Goal: Task Accomplishment & Management: Use online tool/utility

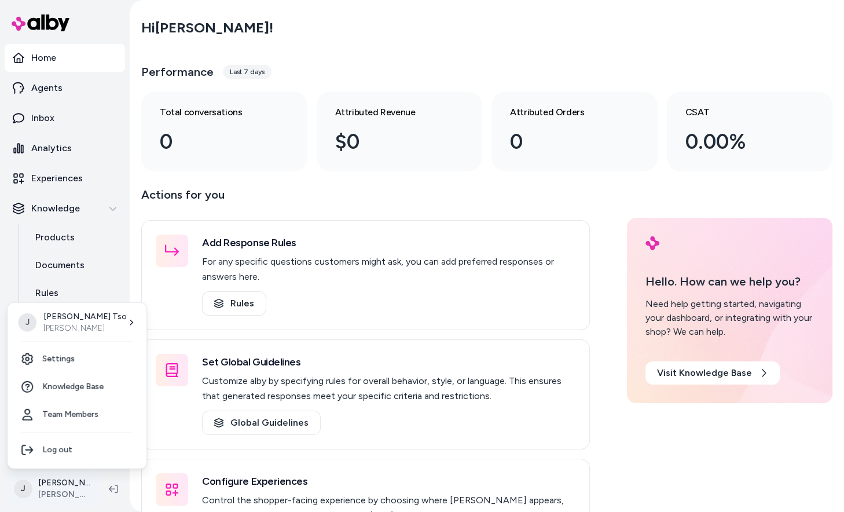
click at [61, 494] on html "Home Agents Inbox Analytics Experiences Knowledge Products Documents Rules Veri…" at bounding box center [422, 256] width 844 height 512
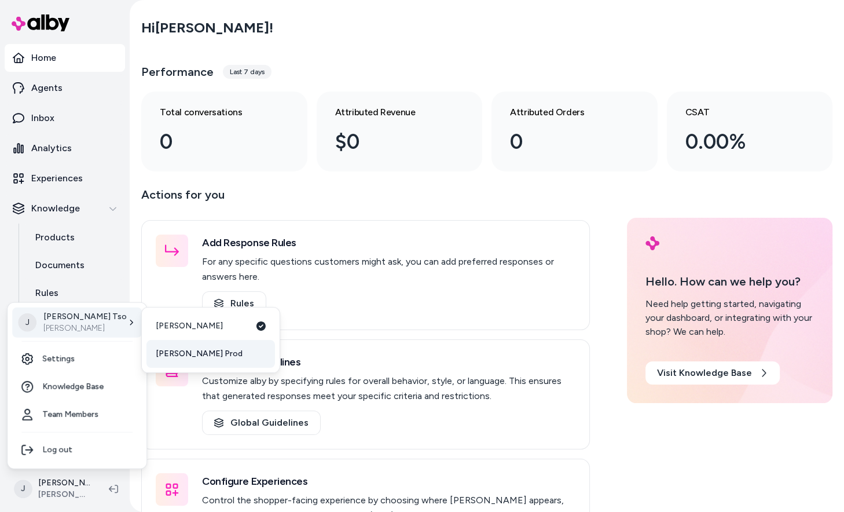
click at [167, 351] on span "[PERSON_NAME] Prod" at bounding box center [199, 354] width 87 height 12
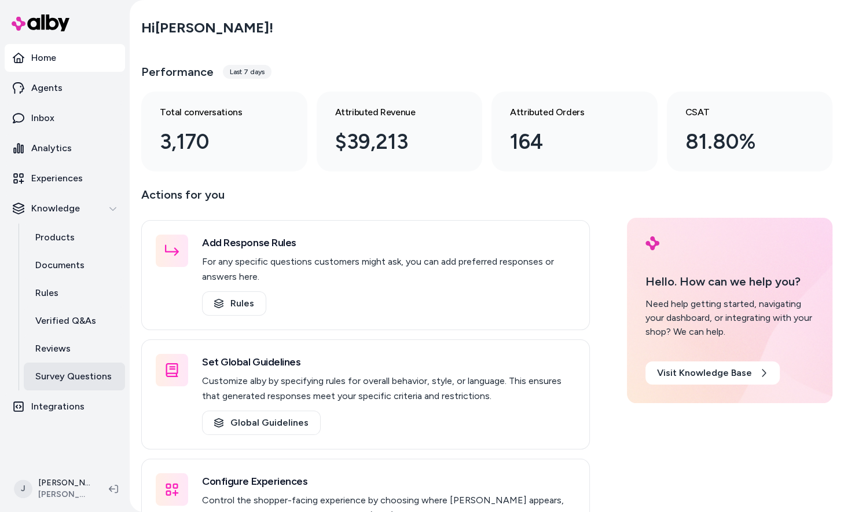
click at [67, 373] on p "Survey Questions" at bounding box center [73, 376] width 76 height 14
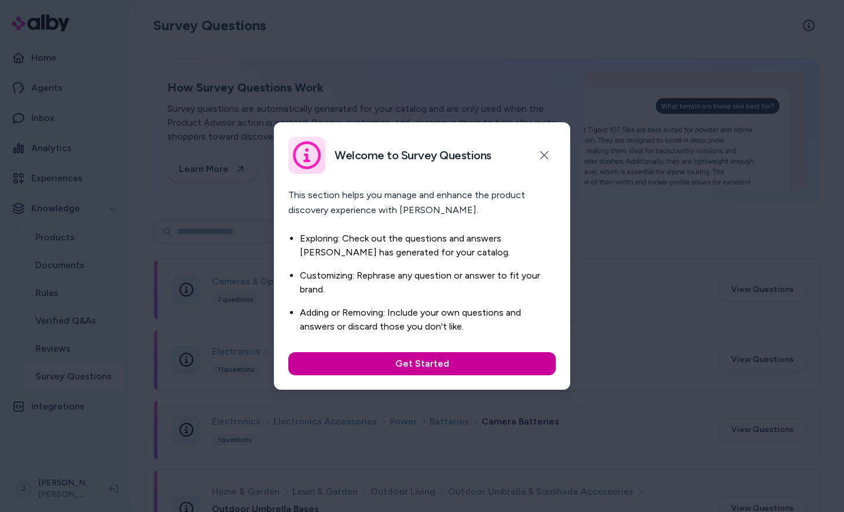
click at [425, 362] on button "Get Started" at bounding box center [421, 363] width 267 height 23
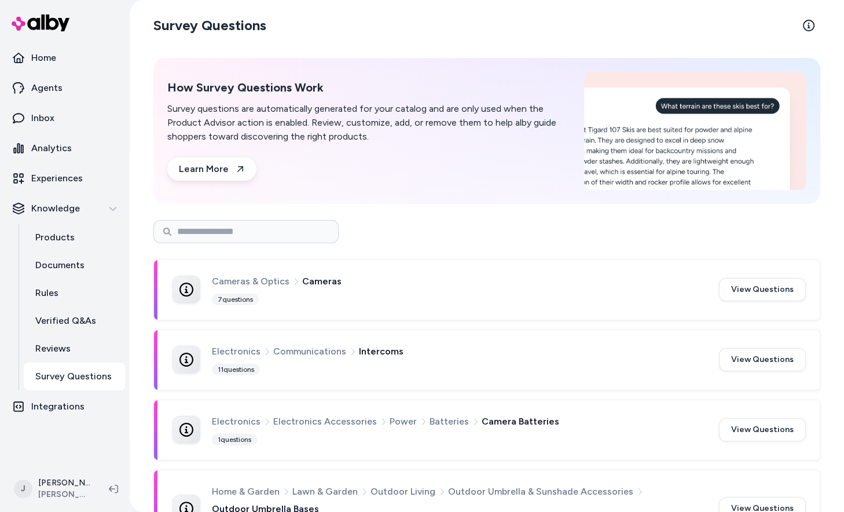
click at [414, 344] on div "Electronics Communications Intercoms" at bounding box center [458, 351] width 493 height 15
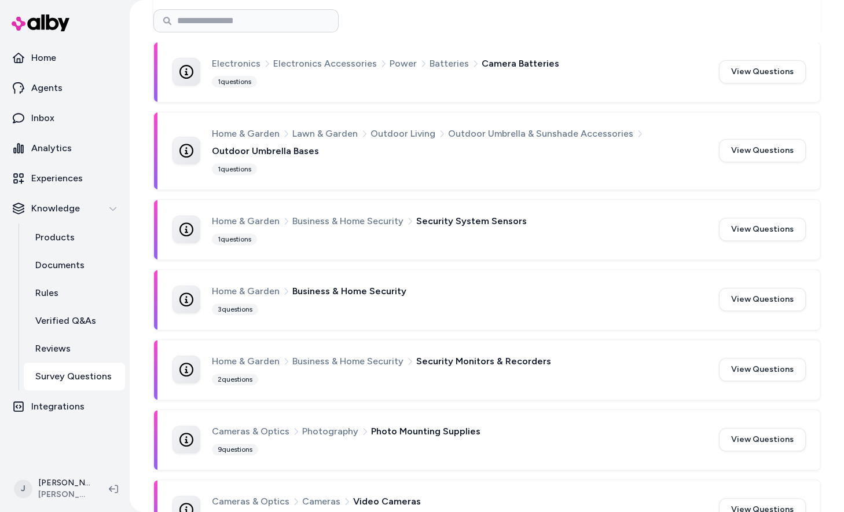
scroll to position [373, 0]
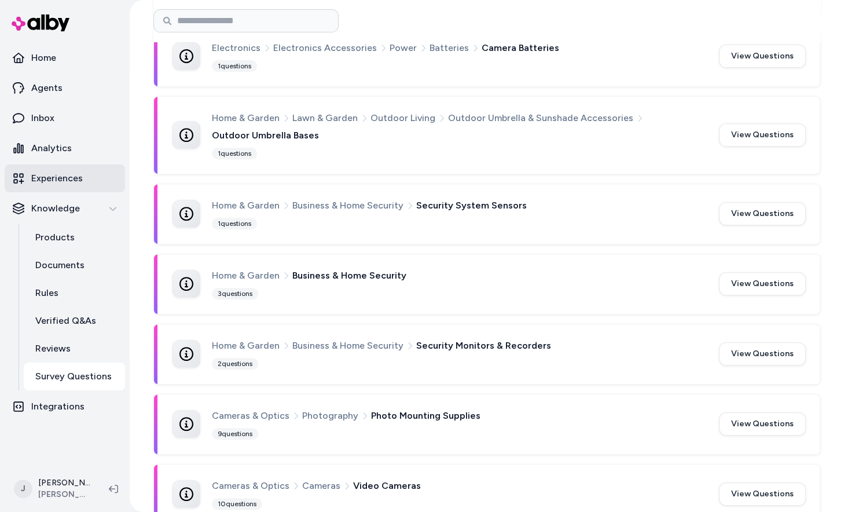
click at [75, 188] on link "Experiences" at bounding box center [65, 178] width 120 height 28
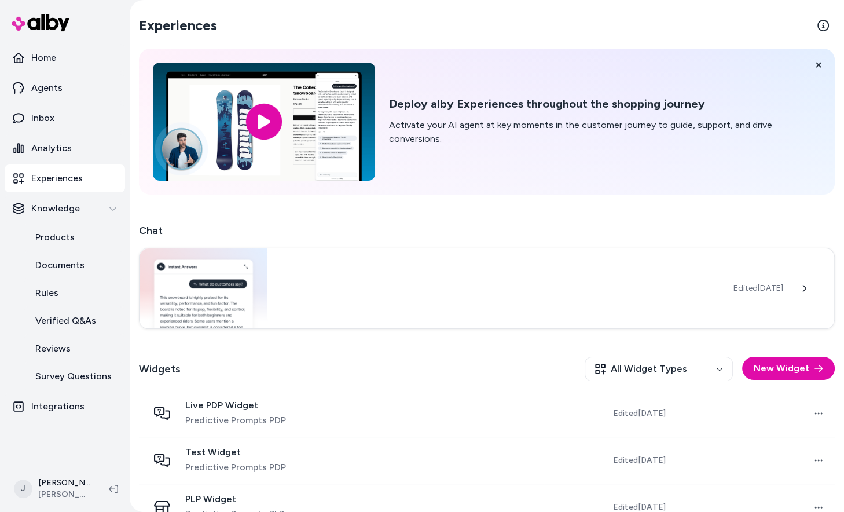
click at [75, 188] on link "Experiences" at bounding box center [65, 178] width 120 height 28
click at [36, 111] on p "Inbox" at bounding box center [42, 118] width 23 height 14
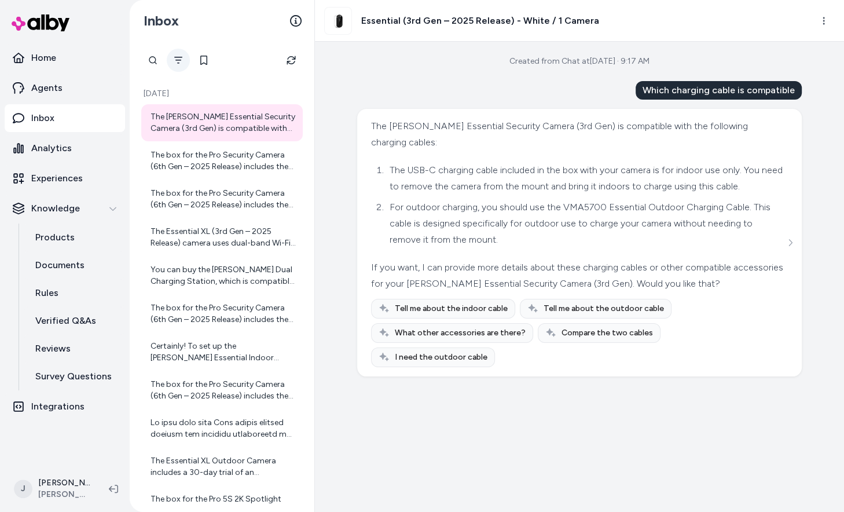
click at [180, 63] on icon "Filter" at bounding box center [178, 60] width 9 height 9
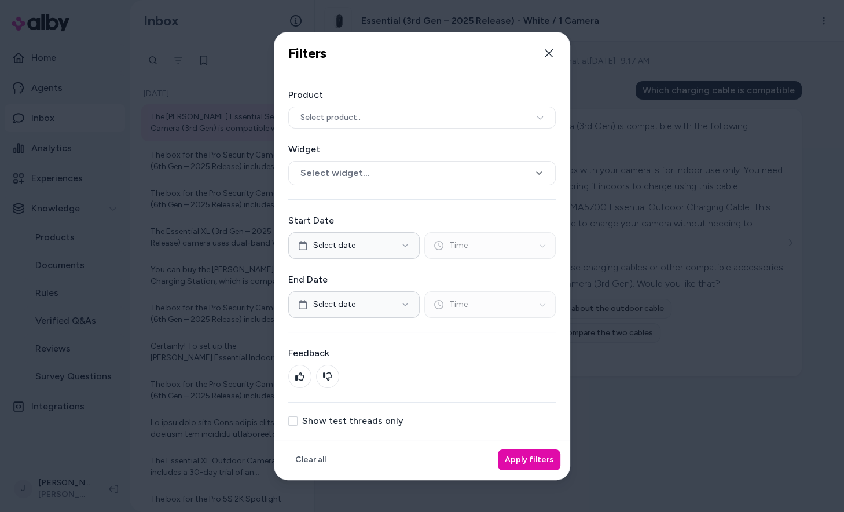
click at [386, 416] on label "Show test threads only" at bounding box center [352, 420] width 101 height 9
click at [298, 416] on button "Show test threads only" at bounding box center [292, 420] width 9 height 9
click at [517, 460] on button "Apply filters" at bounding box center [529, 459] width 63 height 21
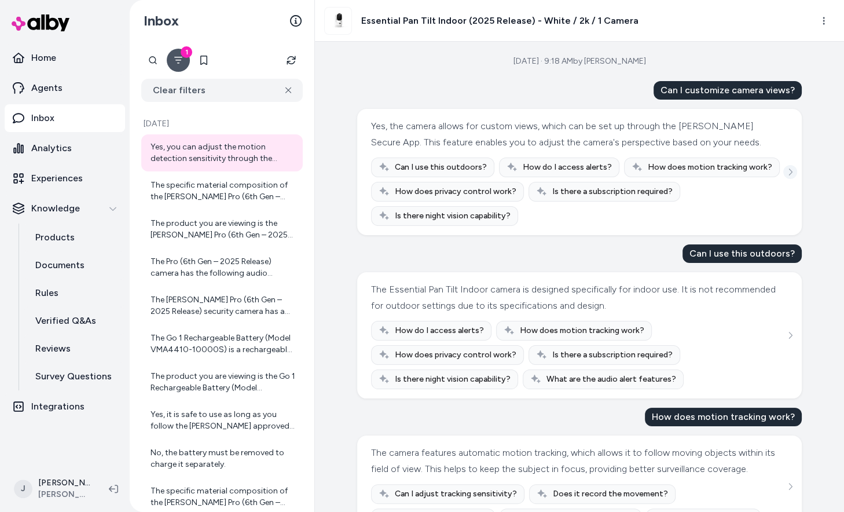
click at [792, 177] on button "See more" at bounding box center [790, 172] width 14 height 14
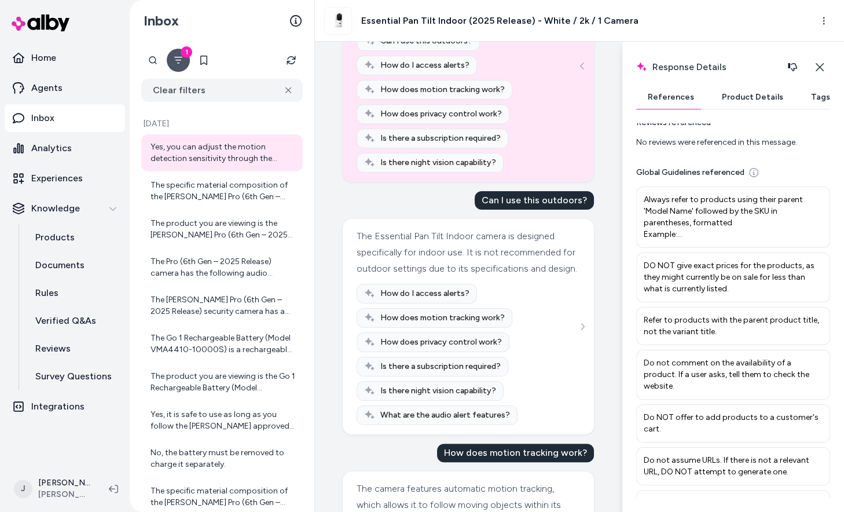
scroll to position [191, 0]
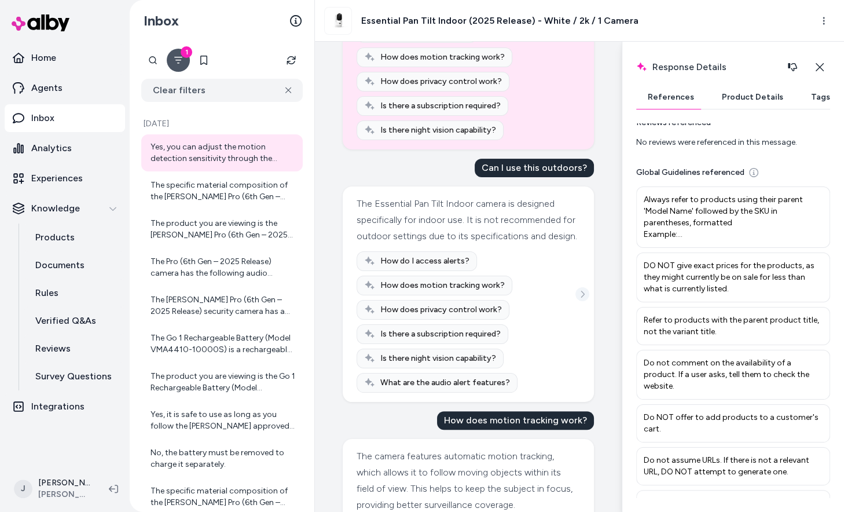
click at [580, 287] on button "See more" at bounding box center [582, 294] width 14 height 14
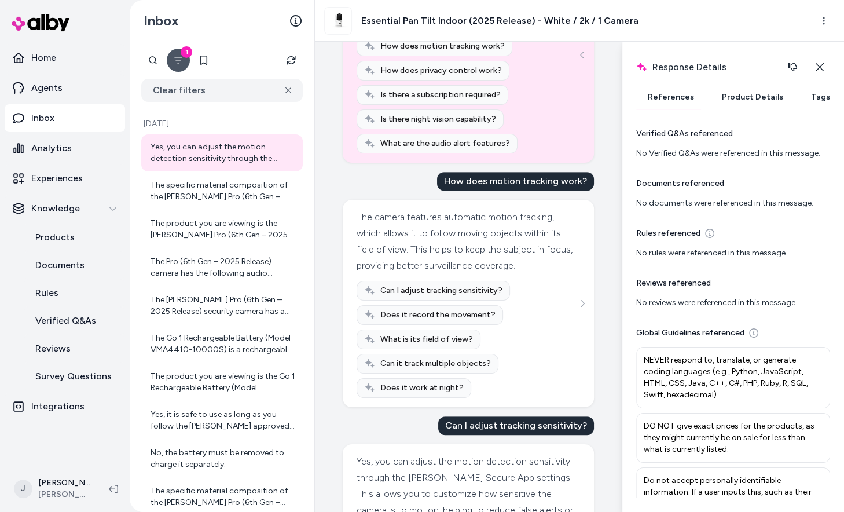
scroll to position [443, 0]
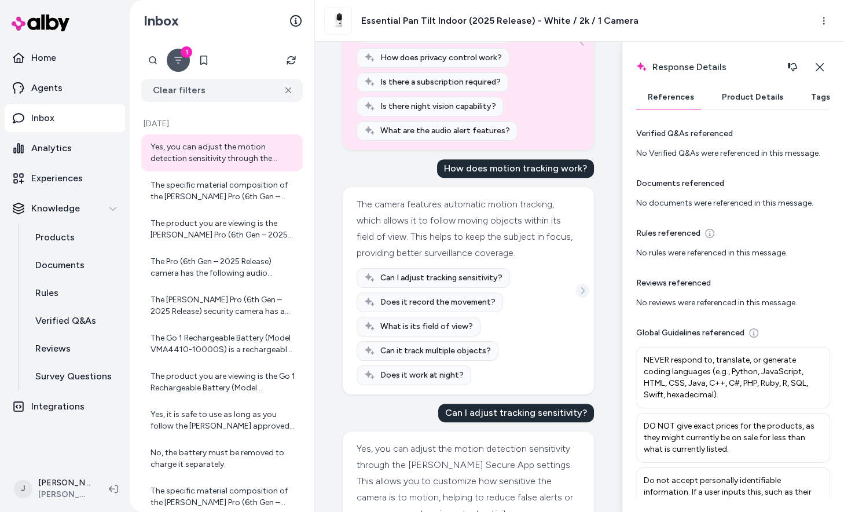
click at [583, 287] on icon "See more" at bounding box center [582, 291] width 8 height 8
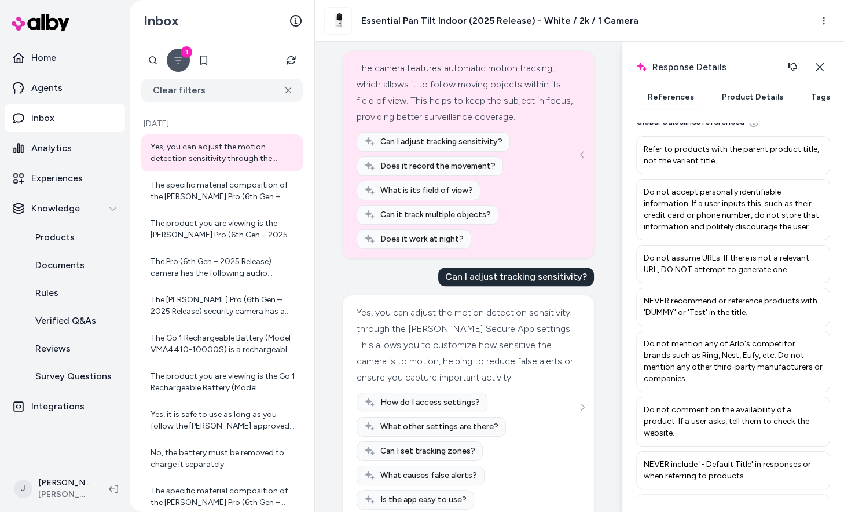
scroll to position [588, 0]
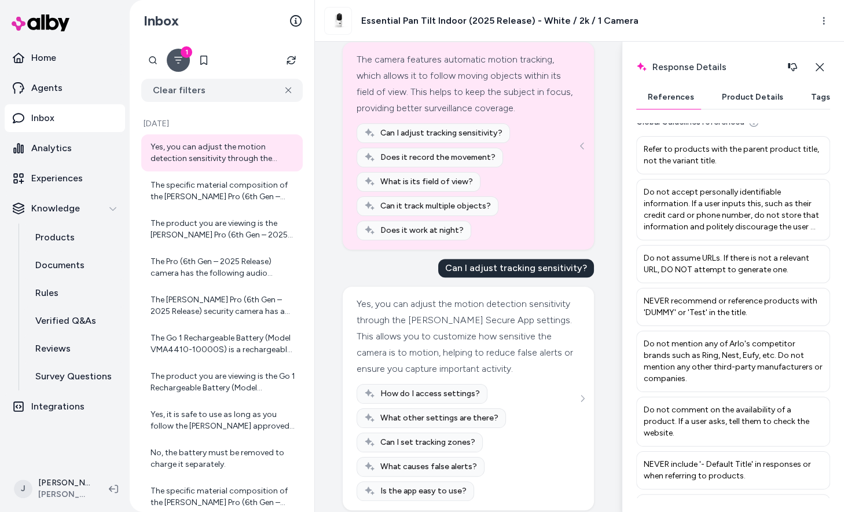
click at [573, 384] on div "How do I access settings? What other settings are there? Can I set tracking zon…" at bounding box center [468, 442] width 223 height 117
click at [577, 391] on button "See more" at bounding box center [582, 398] width 14 height 14
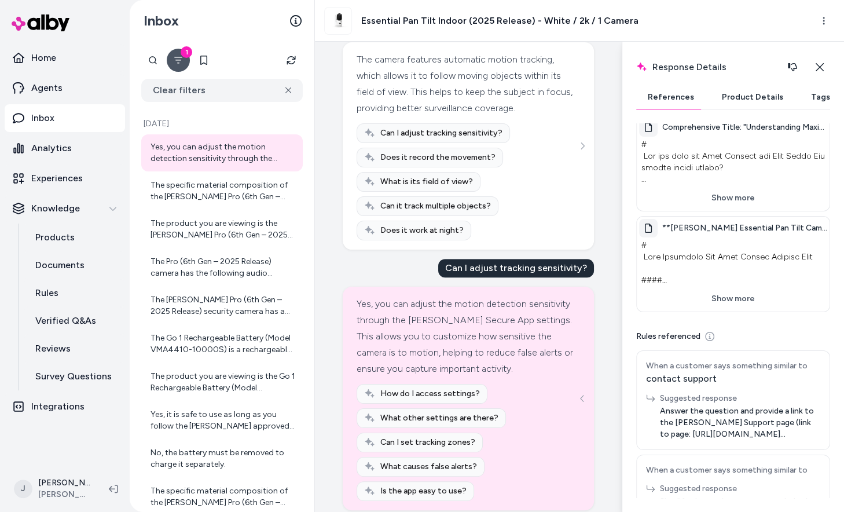
scroll to position [182, 0]
click at [662, 294] on button "Show more" at bounding box center [733, 299] width 188 height 21
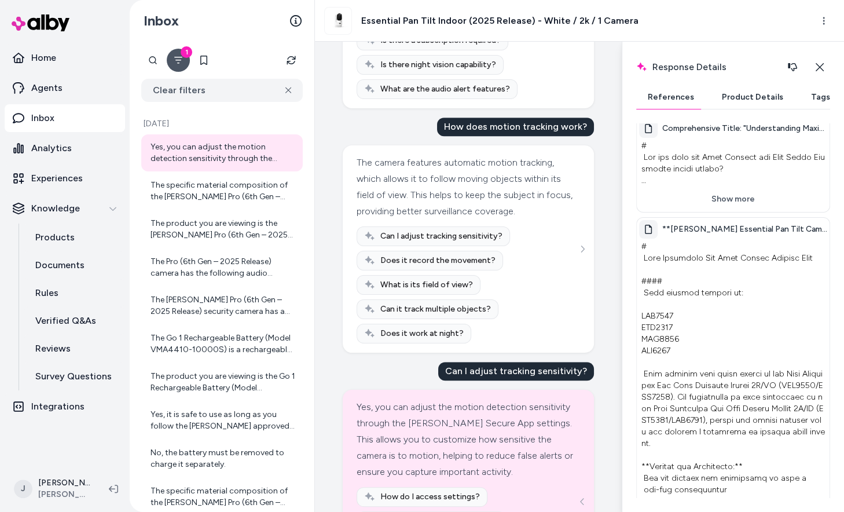
scroll to position [486, 0]
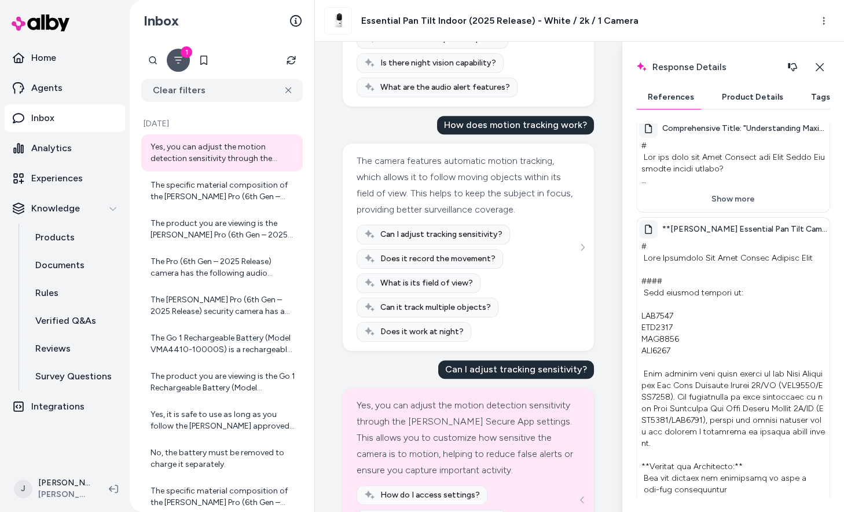
click at [575, 236] on div "Can I adjust tracking sensitivity? Does it record the movement? What is its fie…" at bounding box center [468, 283] width 223 height 117
click at [579, 243] on icon "See more" at bounding box center [582, 247] width 8 height 8
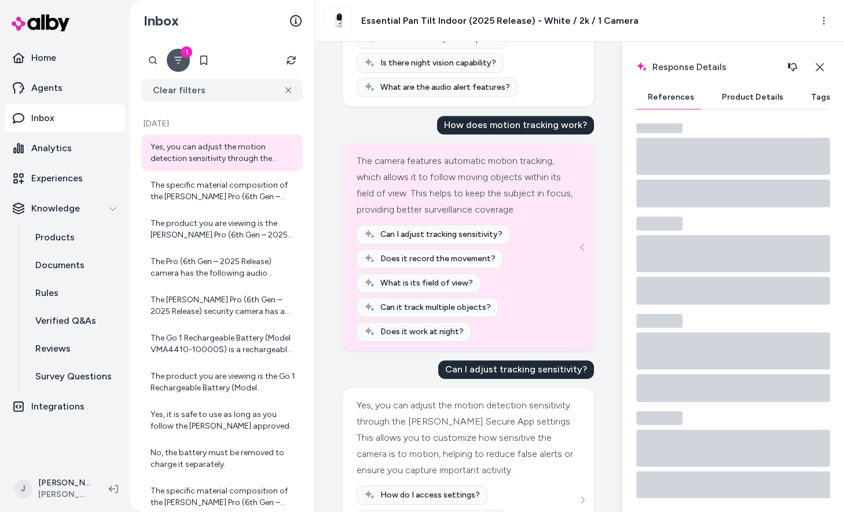
scroll to position [182, 0]
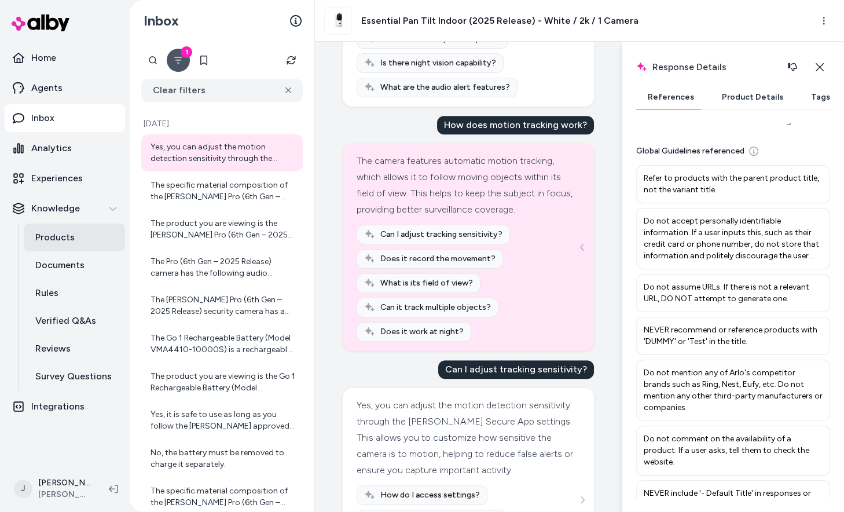
click at [52, 244] on link "Products" at bounding box center [74, 237] width 101 height 28
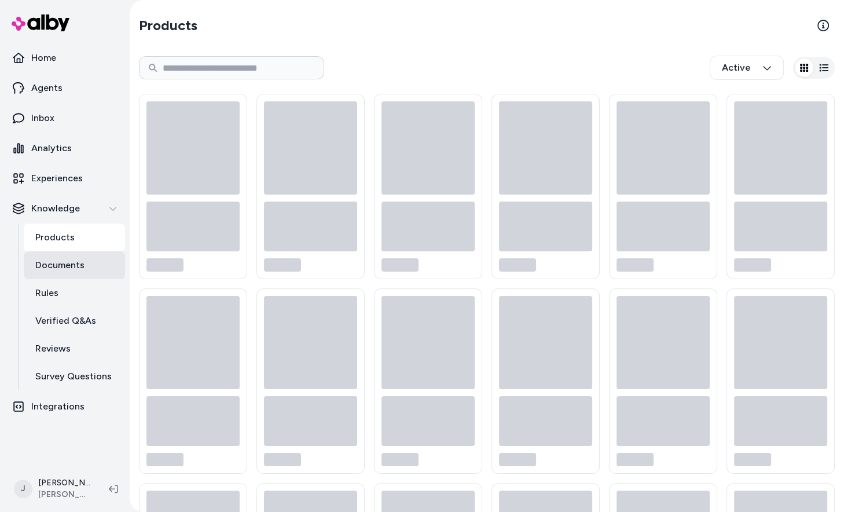
click at [52, 254] on link "Documents" at bounding box center [74, 265] width 101 height 28
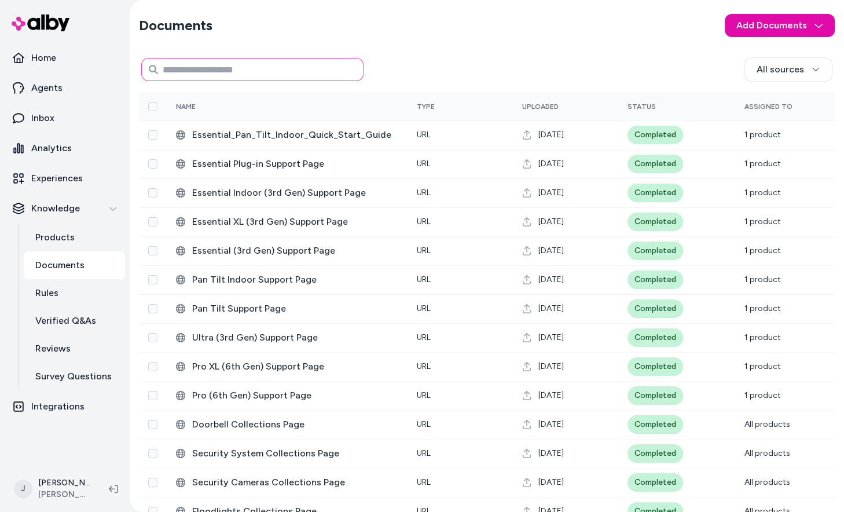
click at [237, 63] on input at bounding box center [252, 69] width 222 height 23
type input "***"
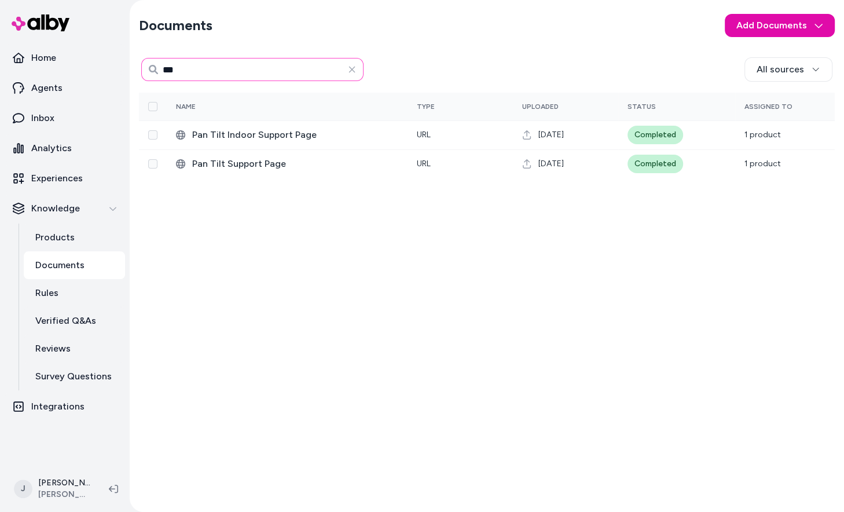
click at [198, 69] on input "***" at bounding box center [252, 69] width 222 height 23
click at [349, 68] on icon "button" at bounding box center [351, 69] width 9 height 9
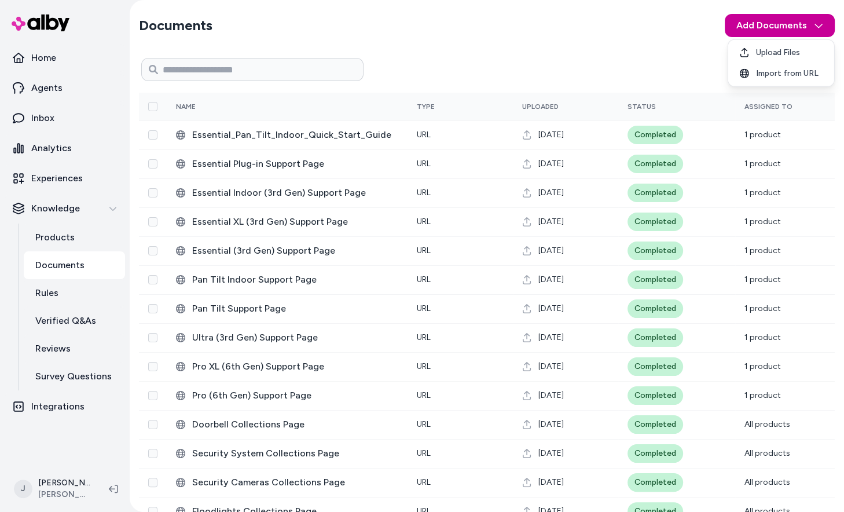
click at [762, 33] on html "Home Agents Inbox Analytics Experiences Knowledge Products Documents Rules Veri…" at bounding box center [422, 256] width 844 height 512
click at [743, 72] on icon at bounding box center [744, 73] width 9 height 9
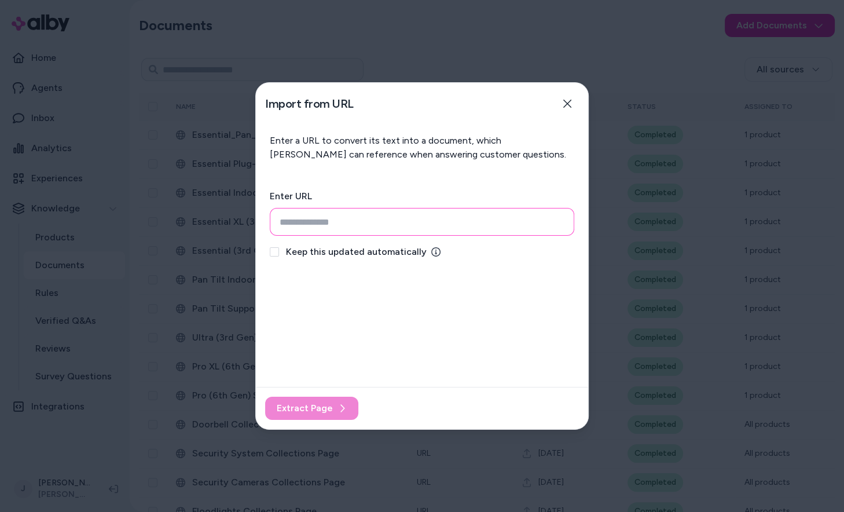
click at [390, 228] on input "url" at bounding box center [422, 222] width 305 height 28
paste input "**********"
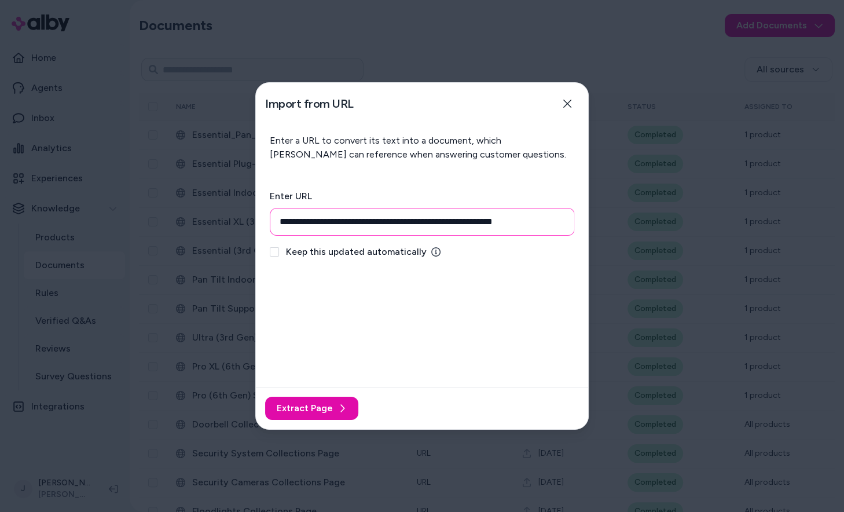
type input "**********"
click at [364, 252] on span "Keep this updated automatically" at bounding box center [356, 252] width 141 height 14
click at [279, 252] on button "Keep this updated automatically" at bounding box center [274, 251] width 9 height 9
click at [306, 418] on button "Extract Page" at bounding box center [311, 408] width 93 height 23
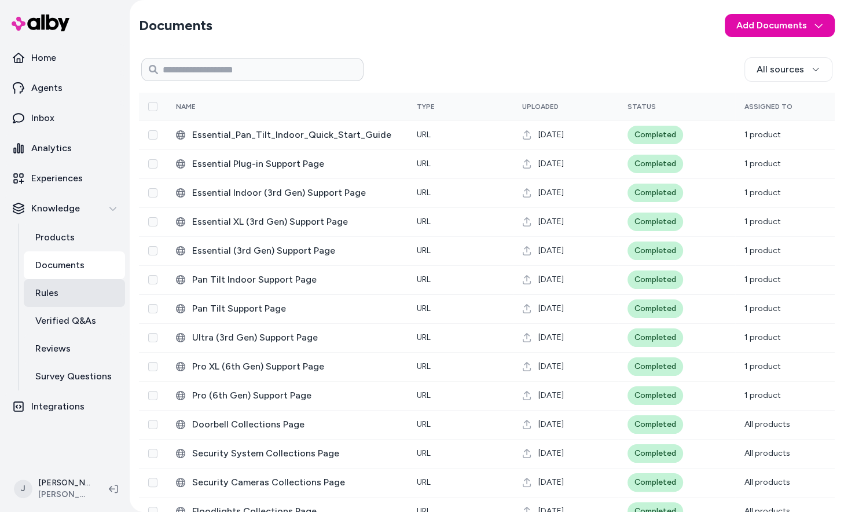
click at [61, 293] on link "Rules" at bounding box center [74, 293] width 101 height 28
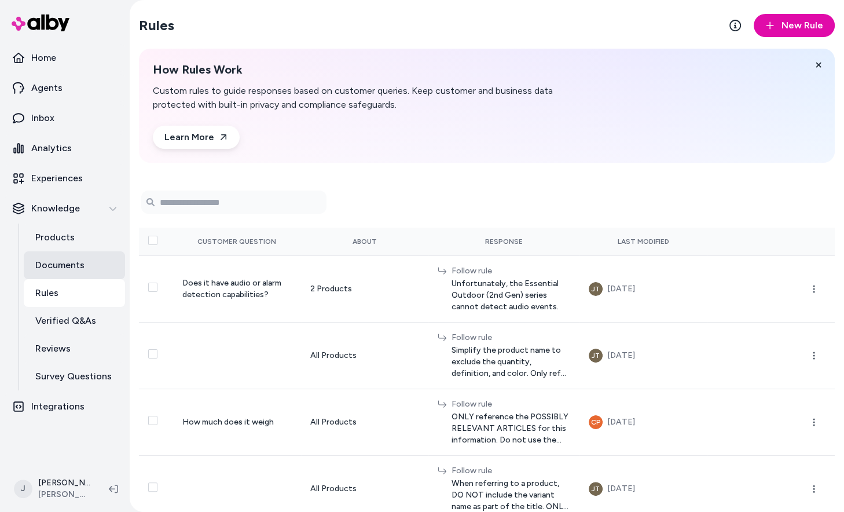
click at [62, 270] on p "Documents" at bounding box center [59, 265] width 49 height 14
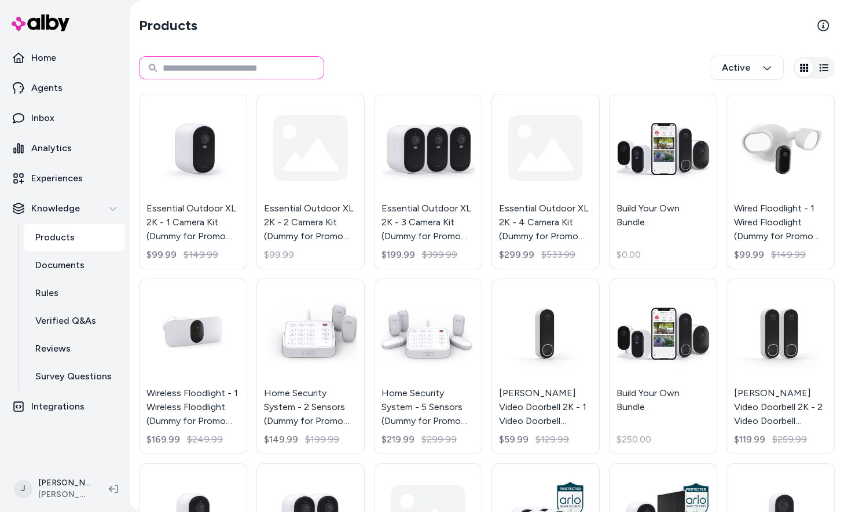
click at [239, 78] on input at bounding box center [231, 67] width 185 height 23
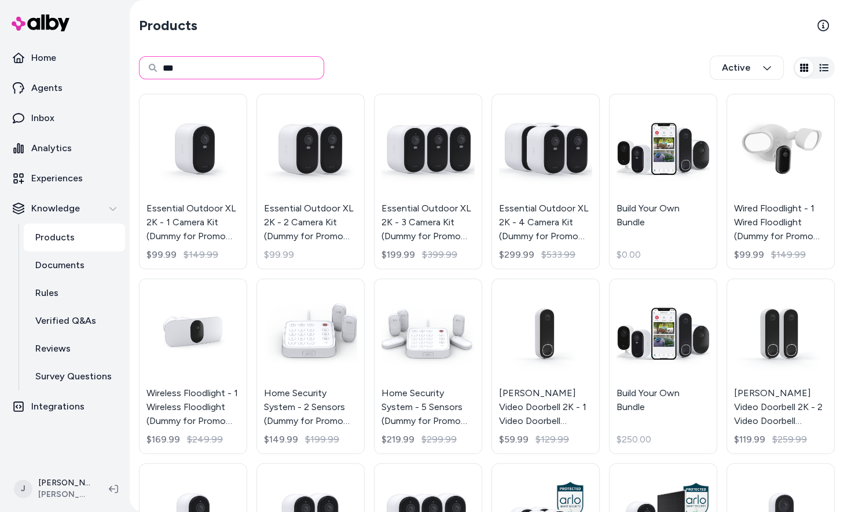
type input "***"
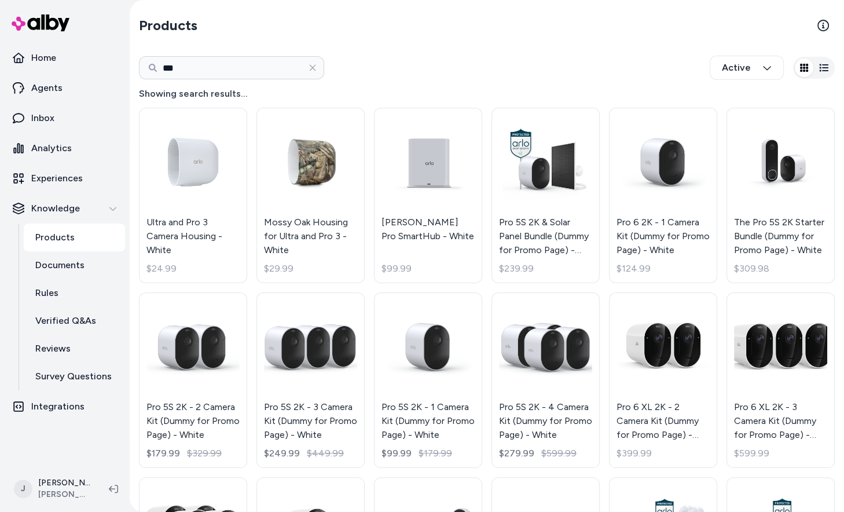
click at [769, 32] on section "Products" at bounding box center [487, 25] width 696 height 32
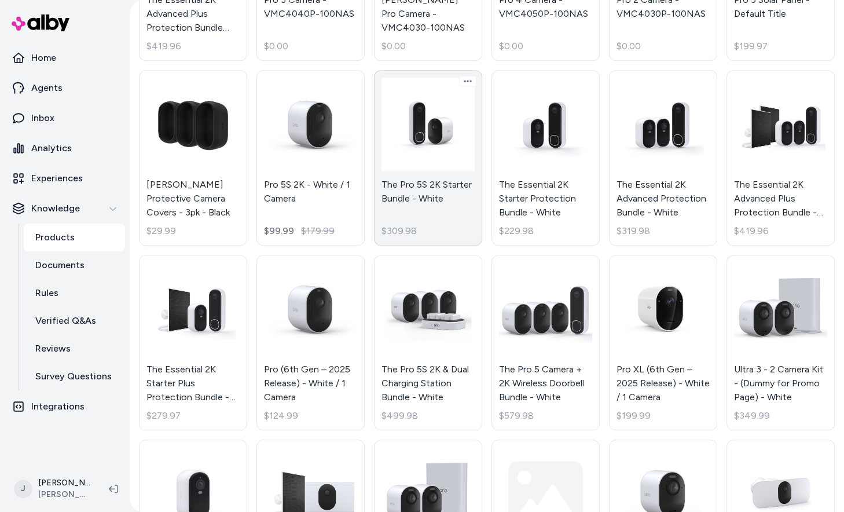
scroll to position [986, 0]
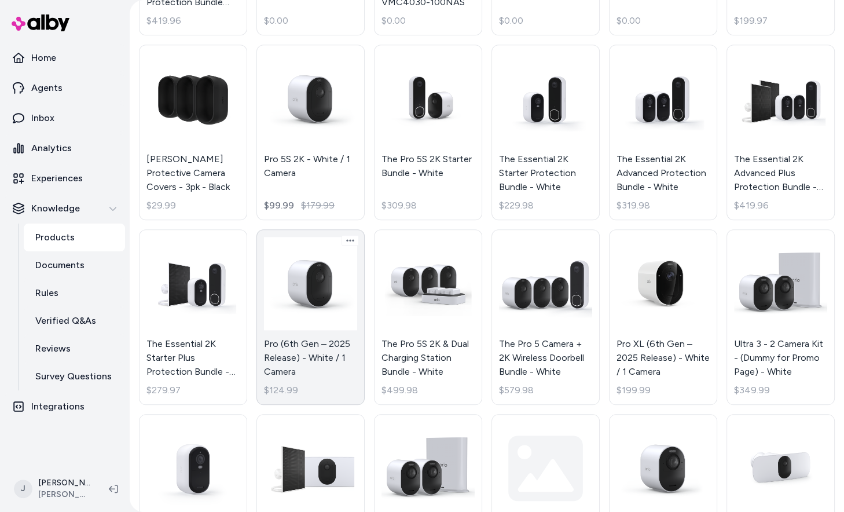
click at [314, 297] on link "Pro (6th Gen – 2025 Release) - White / 1 Camera $124.99" at bounding box center [310, 316] width 108 height 175
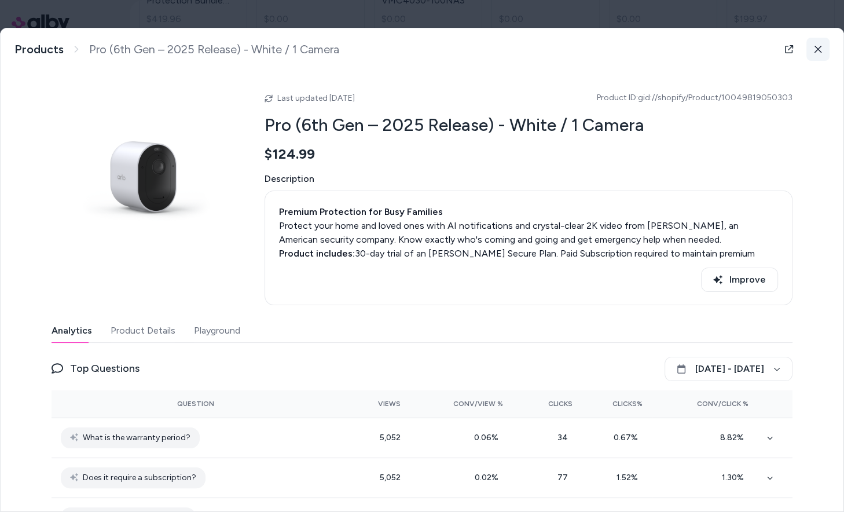
click at [827, 50] on button at bounding box center [817, 49] width 23 height 23
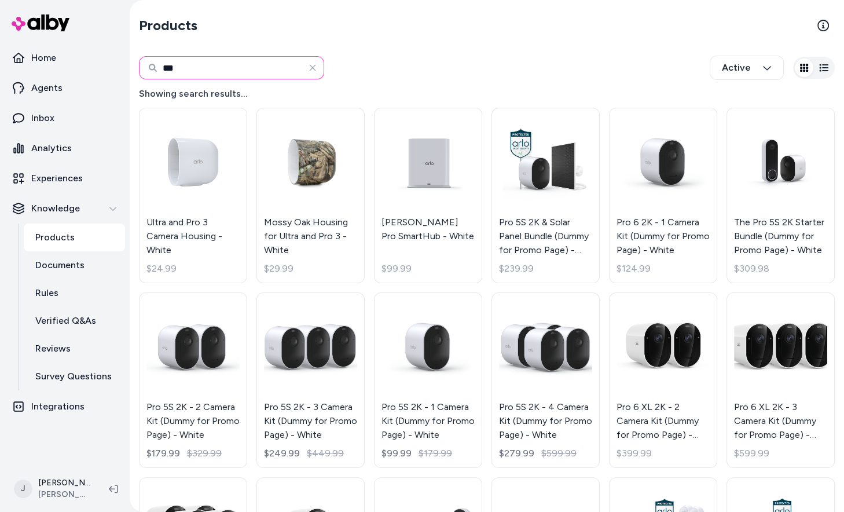
click at [212, 68] on input "***" at bounding box center [231, 67] width 185 height 23
click at [212, 67] on input "***" at bounding box center [231, 67] width 185 height 23
type input "********"
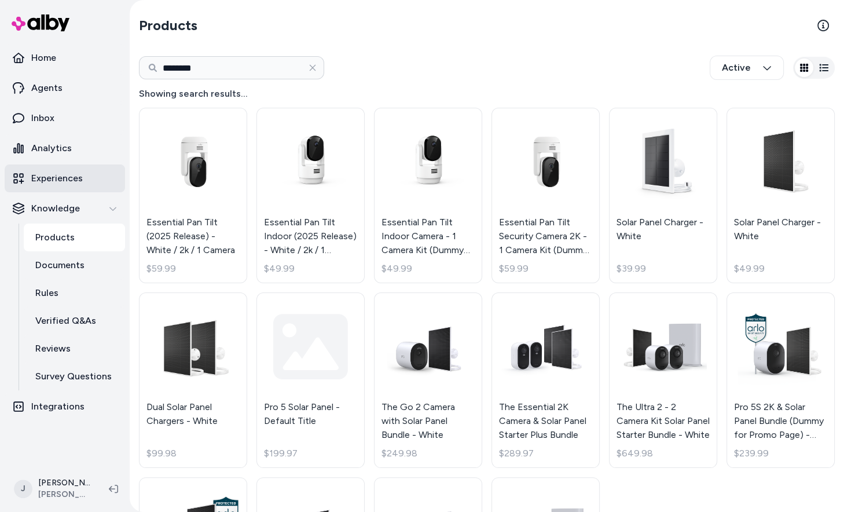
click at [68, 185] on p "Experiences" at bounding box center [57, 178] width 52 height 14
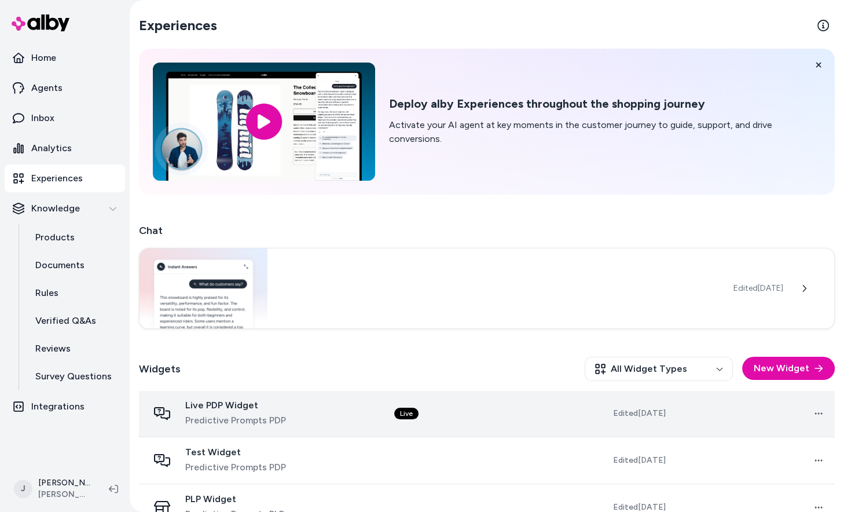
scroll to position [73, 0]
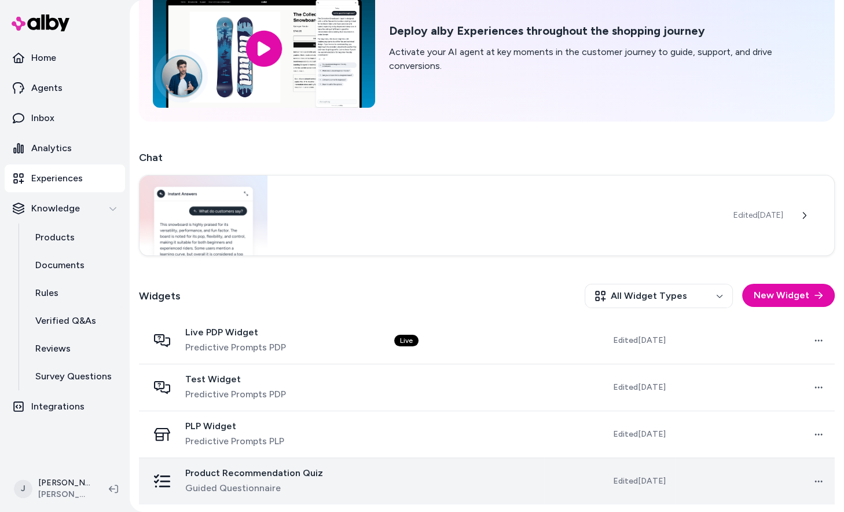
click at [273, 492] on span "Guided Questionnaire" at bounding box center [254, 488] width 138 height 14
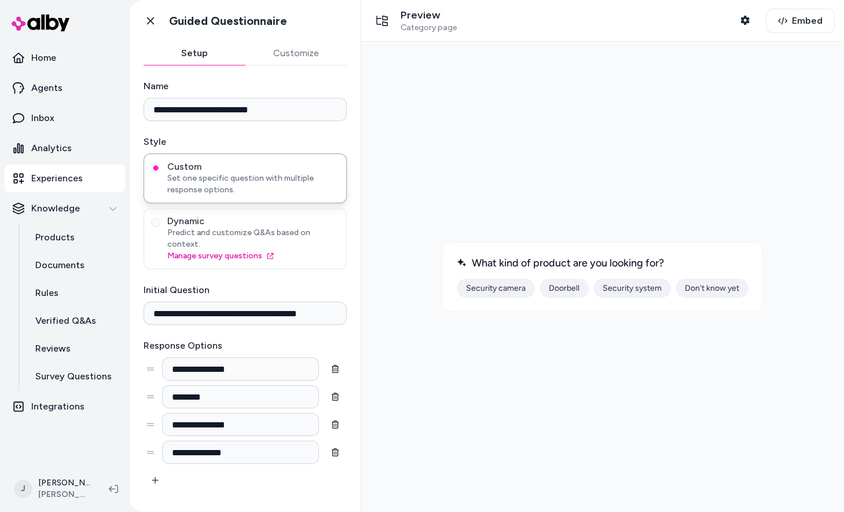
click at [512, 283] on button "Security camera" at bounding box center [496, 287] width 78 height 19
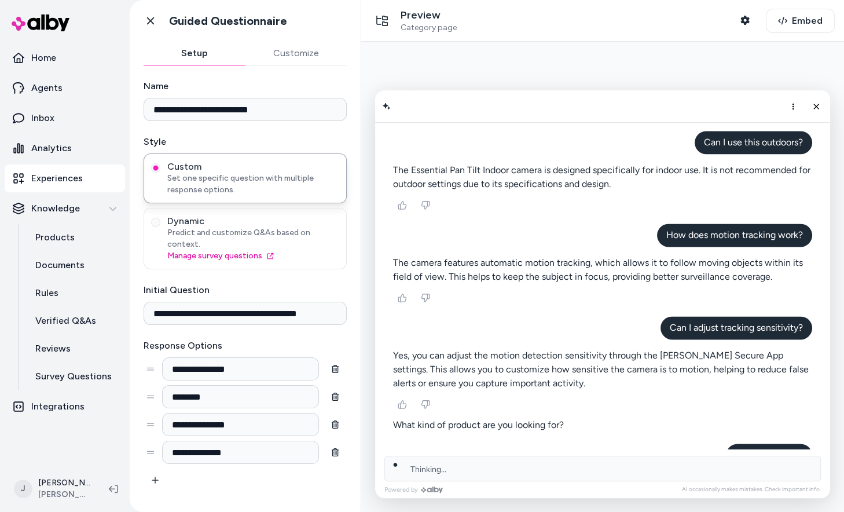
scroll to position [1425, 0]
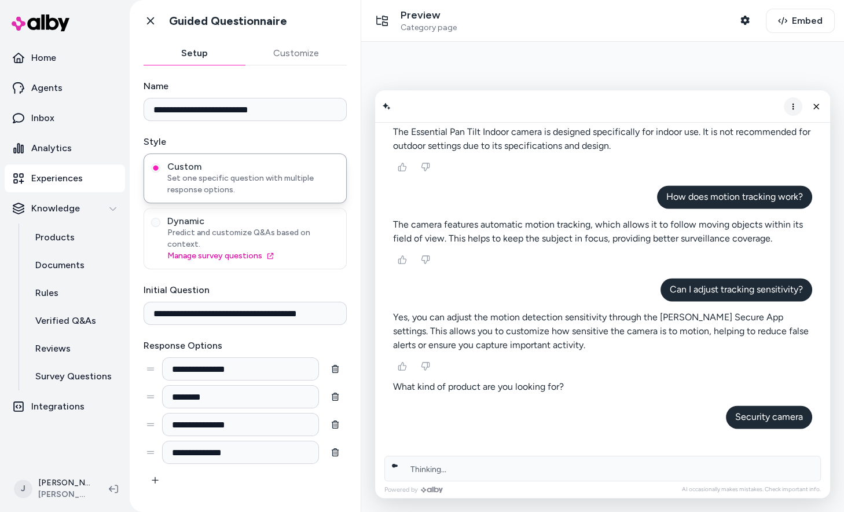
click at [792, 105] on icon "More options" at bounding box center [792, 106] width 9 height 9
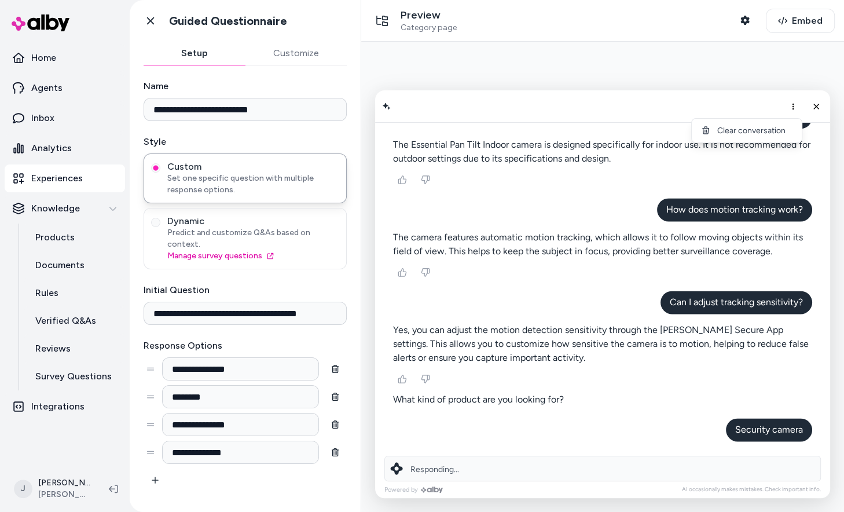
scroll to position [1436, 0]
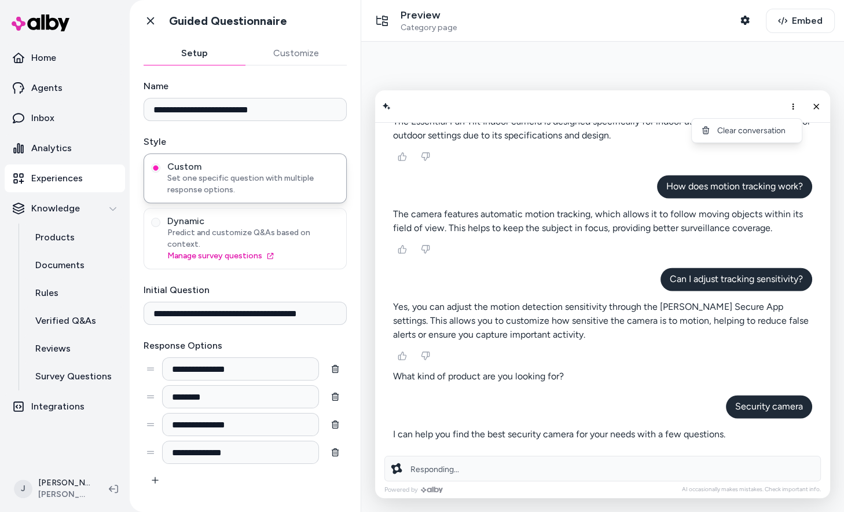
click at [703, 472] on div "Responding..." at bounding box center [602, 468] width 436 height 25
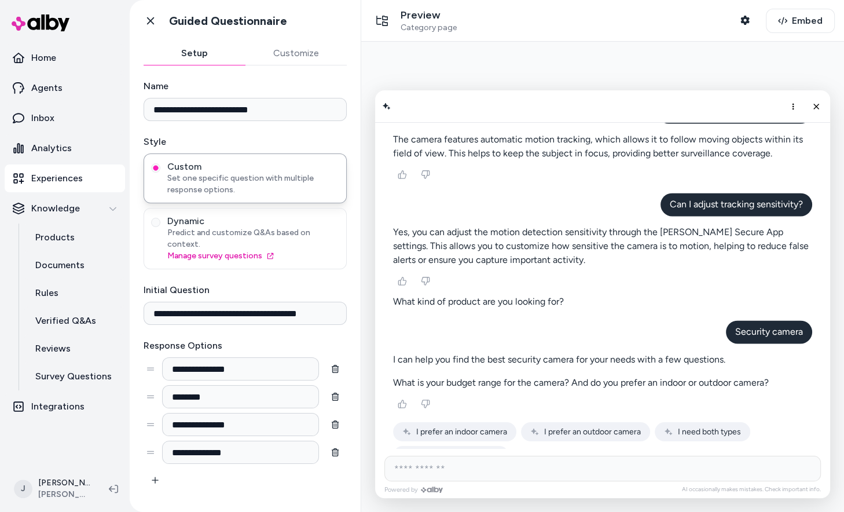
scroll to position [1515, 0]
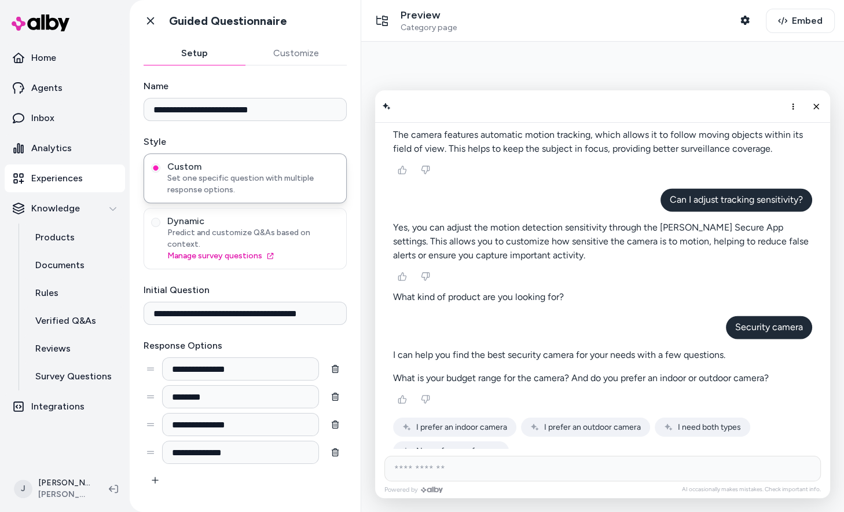
click at [443, 422] on span "I prefer an indoor camera" at bounding box center [461, 427] width 91 height 10
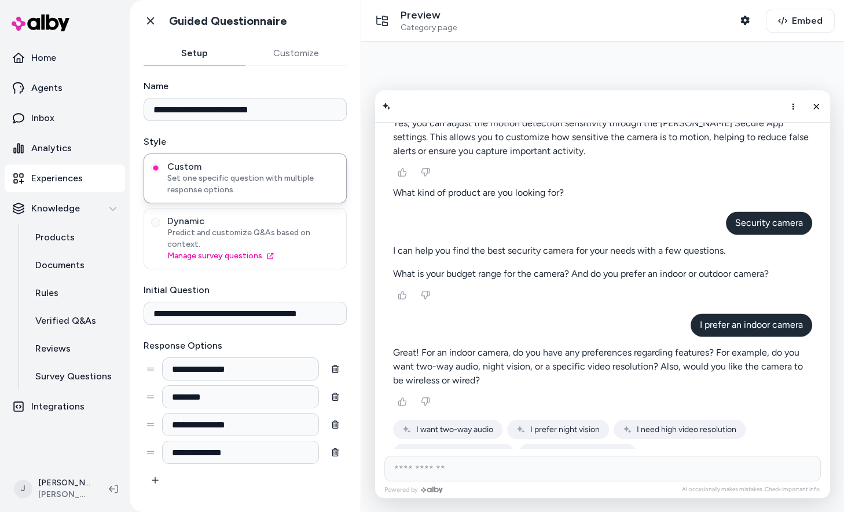
scroll to position [1622, 0]
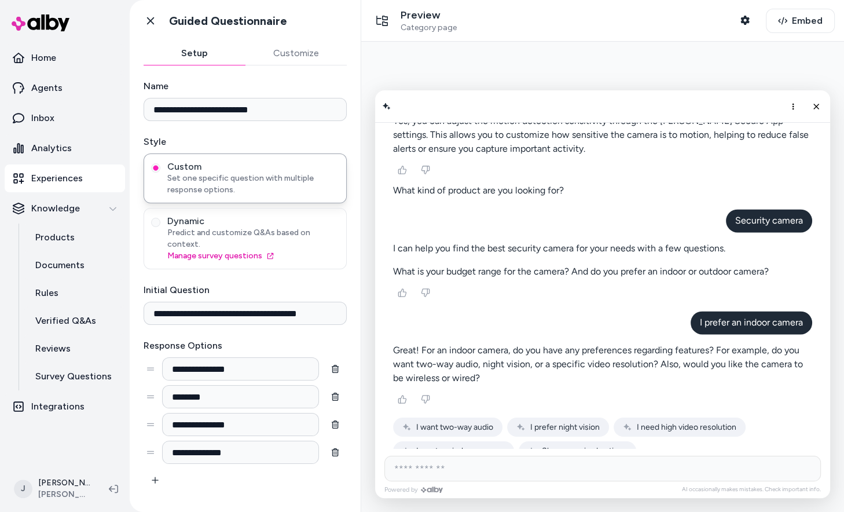
click at [516, 471] on input "AI Shopping Assistant" at bounding box center [602, 468] width 436 height 25
type input "**********"
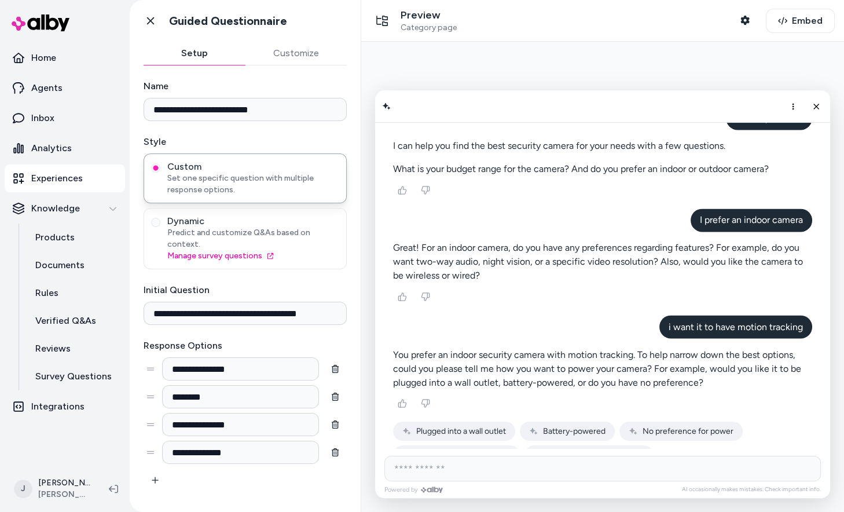
scroll to position [1728, 0]
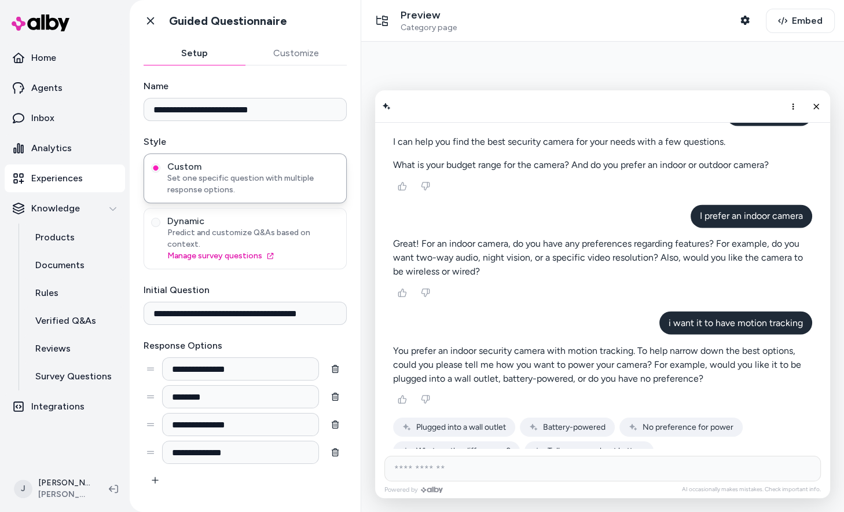
click at [655, 422] on span "No preference for power" at bounding box center [688, 427] width 91 height 10
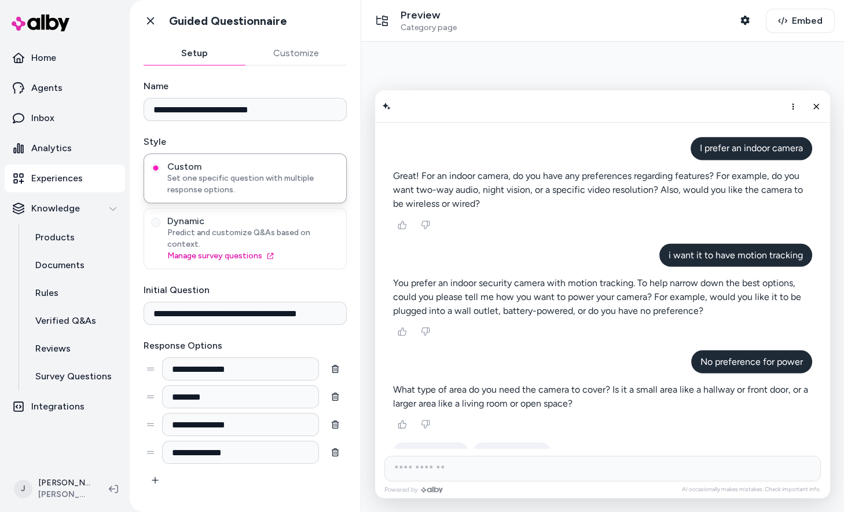
scroll to position [1797, 0]
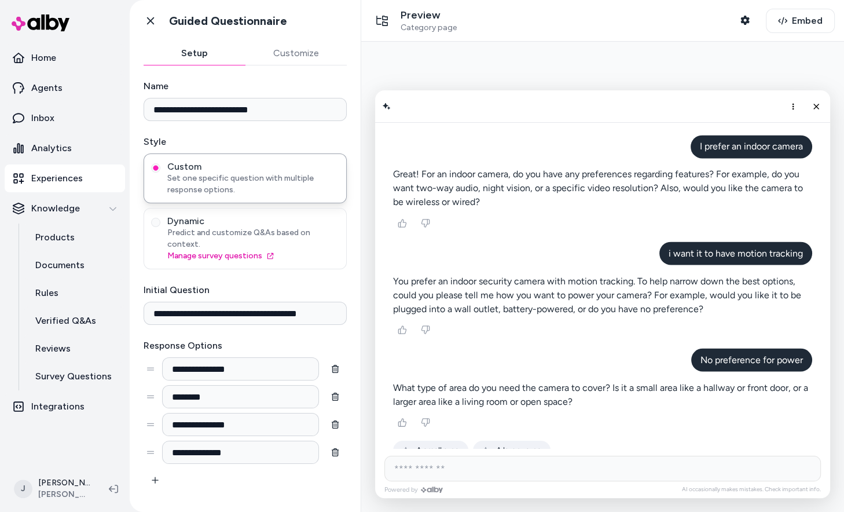
click at [491, 441] on button "A larger area" at bounding box center [512, 450] width 78 height 19
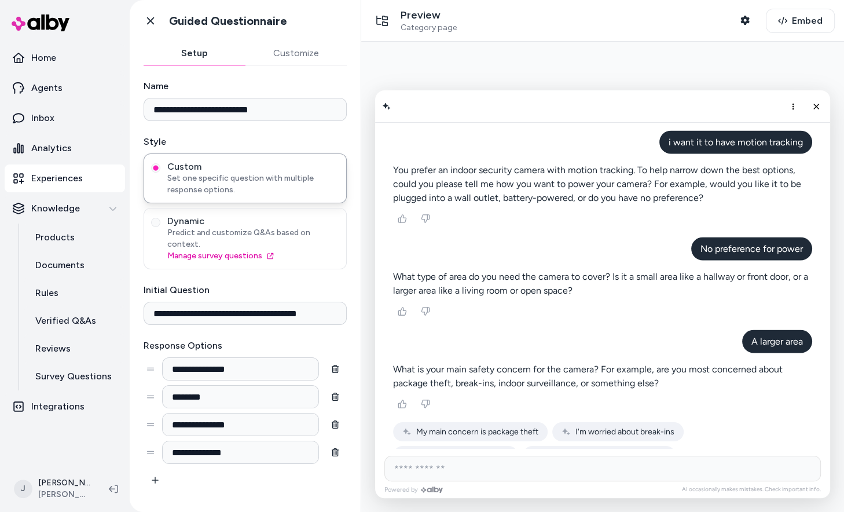
scroll to position [1913, 0]
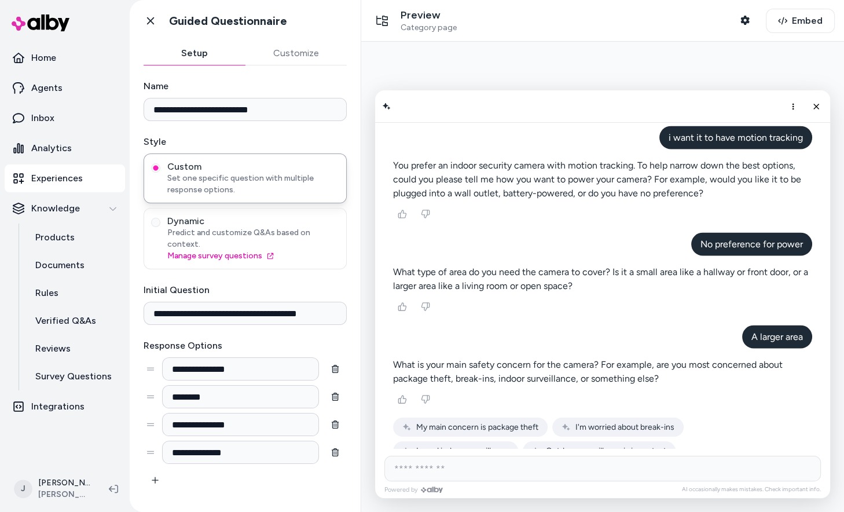
click at [546, 446] on span "Outdoor surveillance is important" at bounding box center [606, 451] width 120 height 10
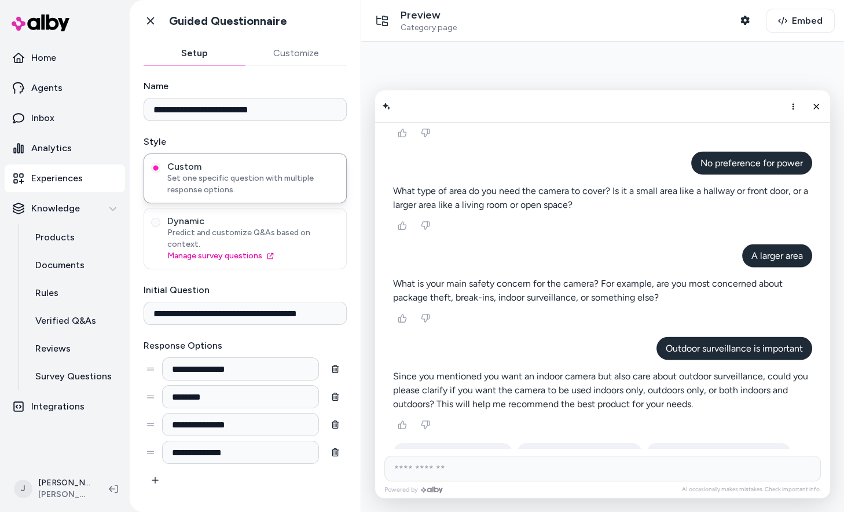
scroll to position [1996, 0]
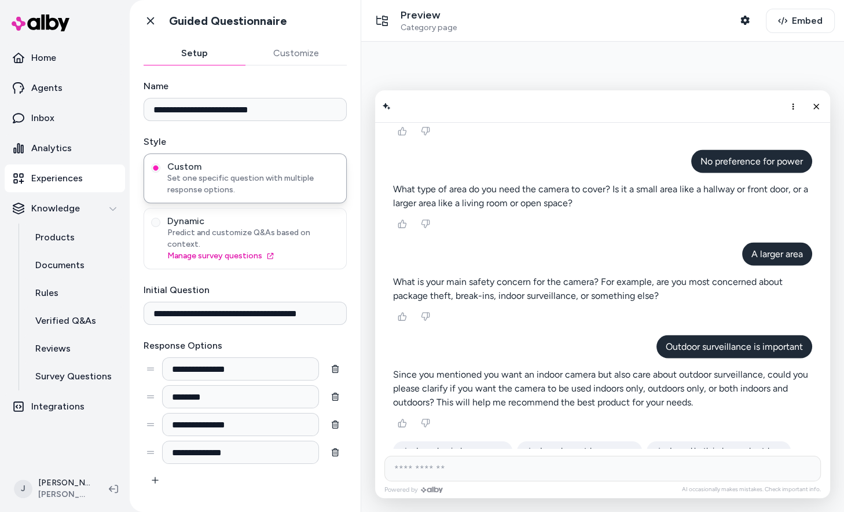
click at [475, 446] on span "I need an indoor camera" at bounding box center [459, 451] width 87 height 10
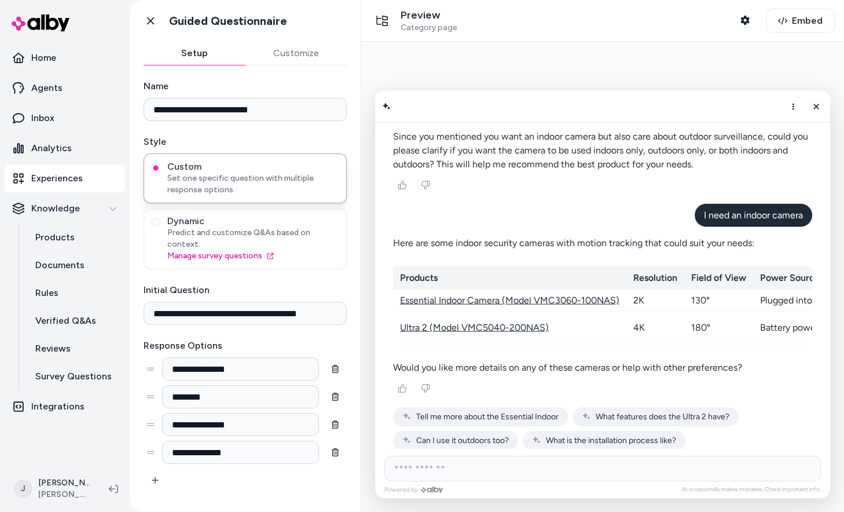
scroll to position [2246, 0]
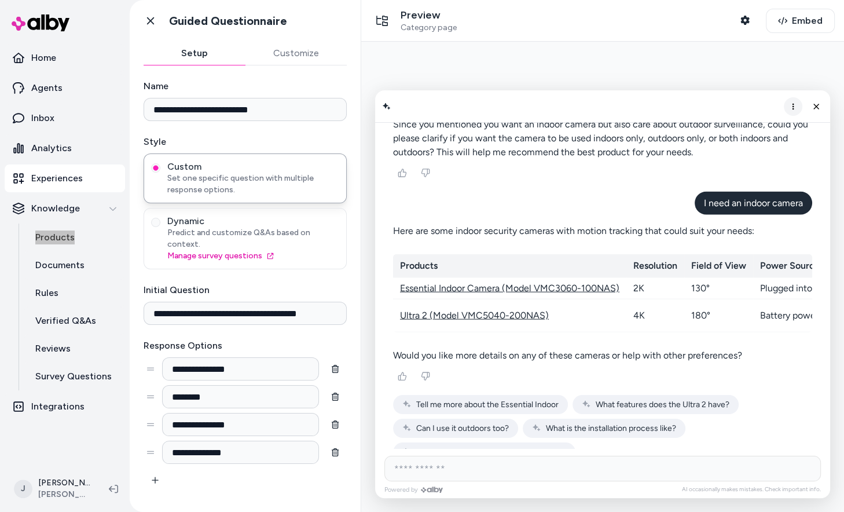
click at [793, 108] on icon "More options" at bounding box center [794, 106] width 2 height 6
click at [778, 135] on button "Clear conversation" at bounding box center [747, 130] width 110 height 19
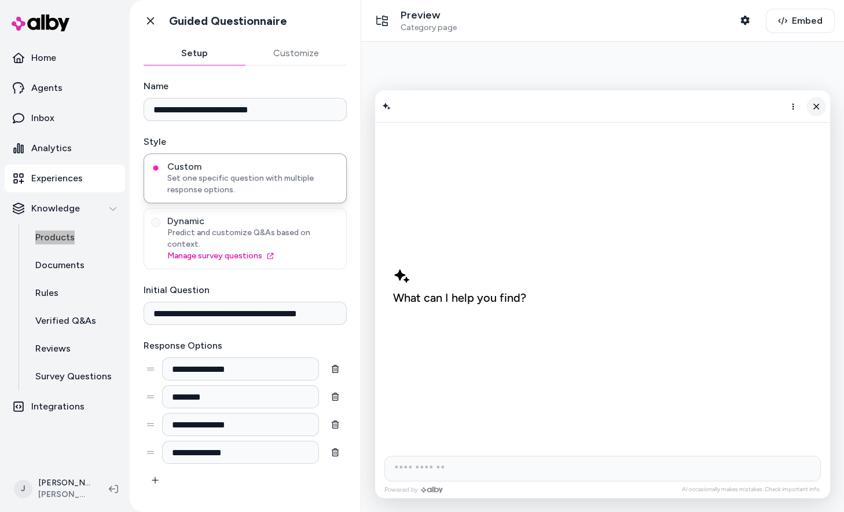
click at [815, 109] on icon "Close chat" at bounding box center [817, 106] width 10 height 10
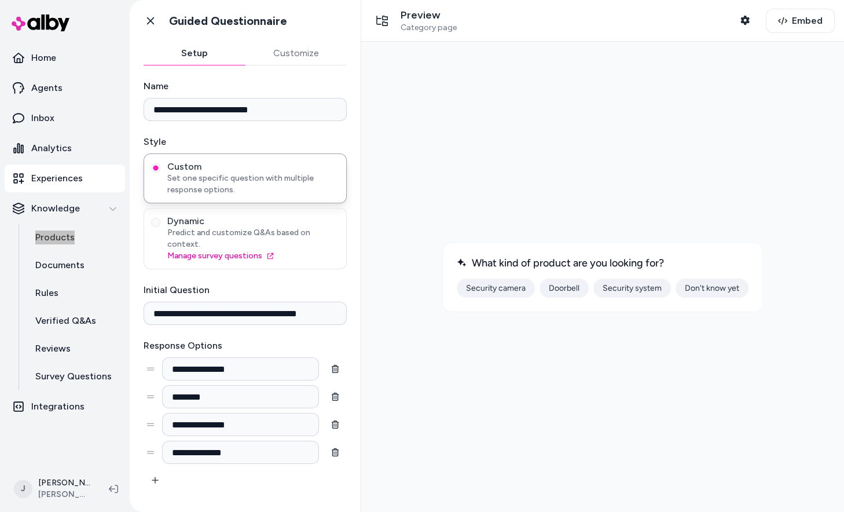
click at [573, 291] on button "Doorbell" at bounding box center [564, 287] width 49 height 19
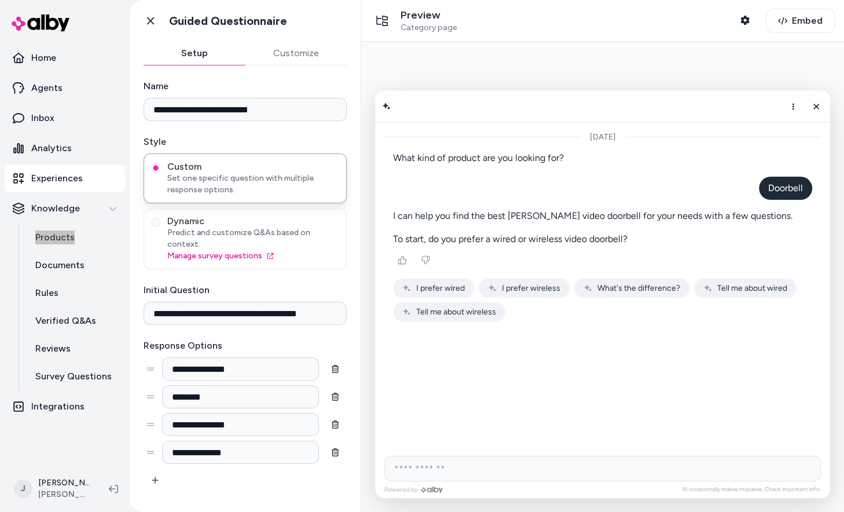
click at [490, 283] on button "I prefer wireless" at bounding box center [524, 287] width 91 height 19
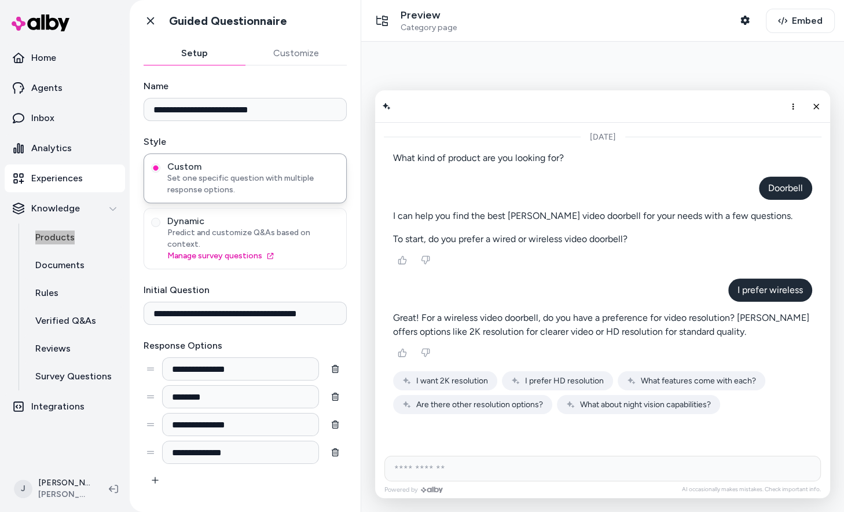
click at [441, 378] on span "I want 2K resolution" at bounding box center [452, 381] width 72 height 10
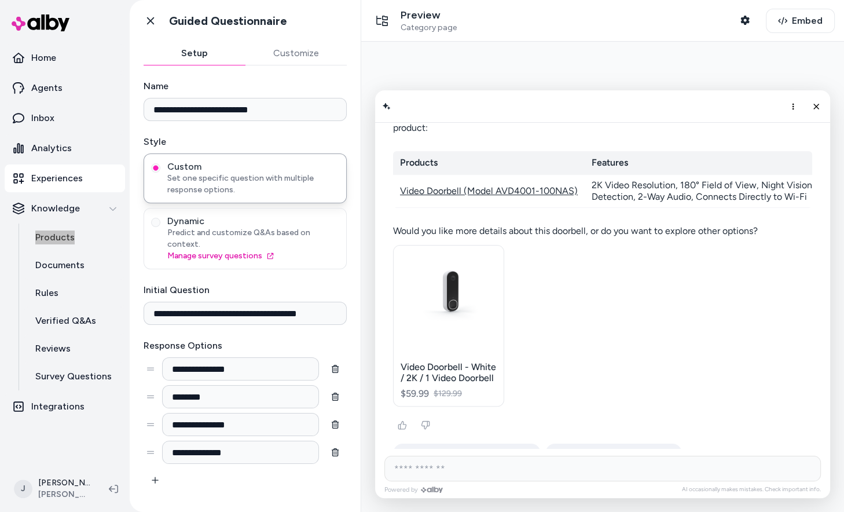
scroll to position [339, 0]
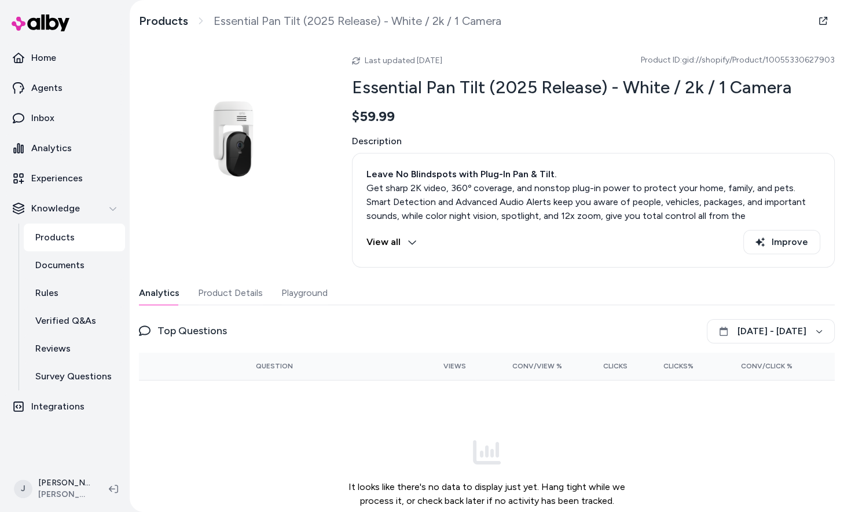
click at [288, 290] on button "Playground" at bounding box center [304, 292] width 46 height 23
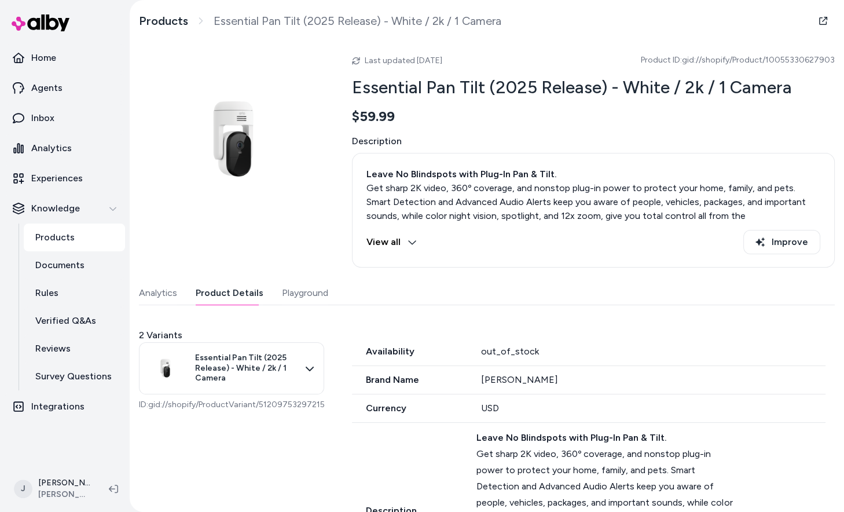
click at [245, 291] on button "Product Details" at bounding box center [230, 292] width 68 height 23
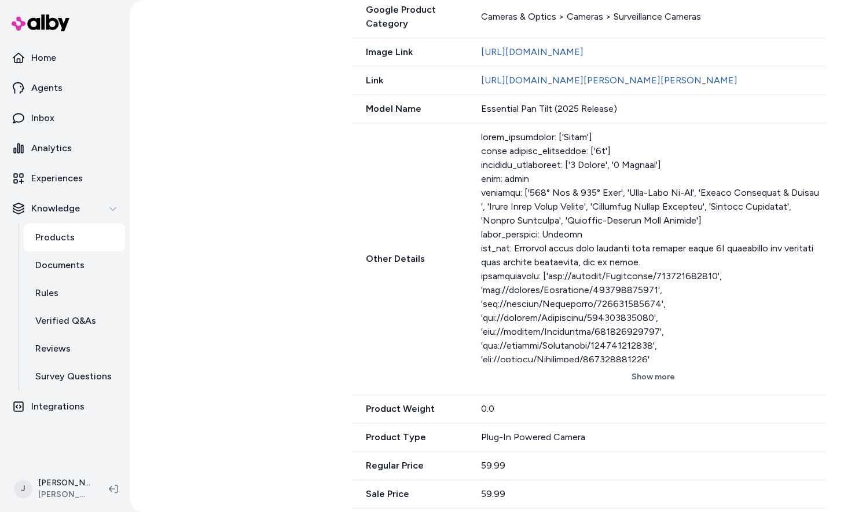
scroll to position [630, 0]
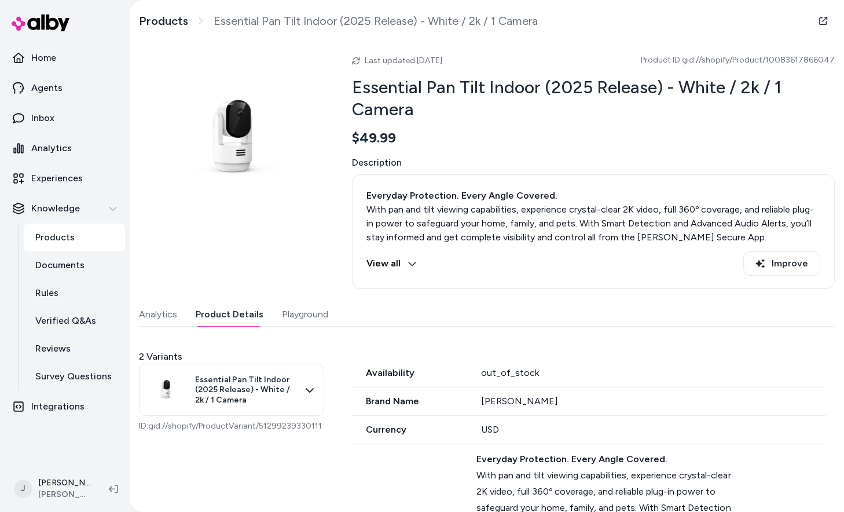
click at [218, 303] on button "Product Details" at bounding box center [230, 314] width 68 height 23
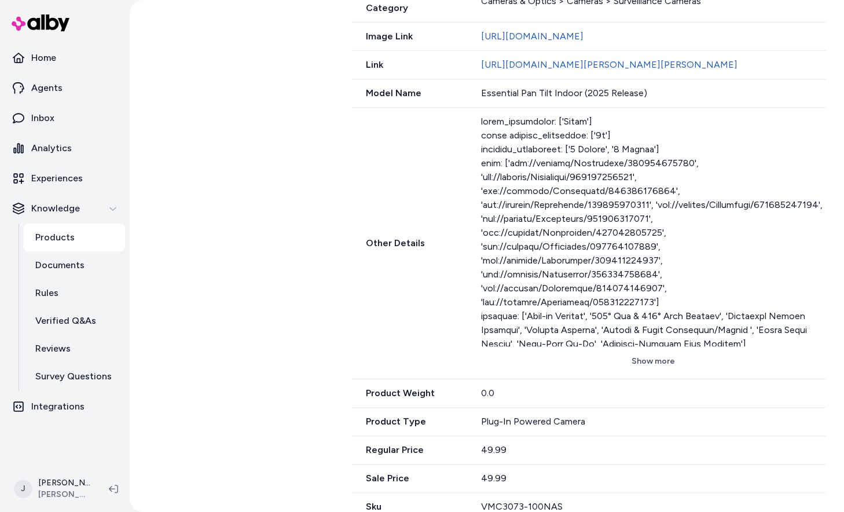
scroll to position [695, 0]
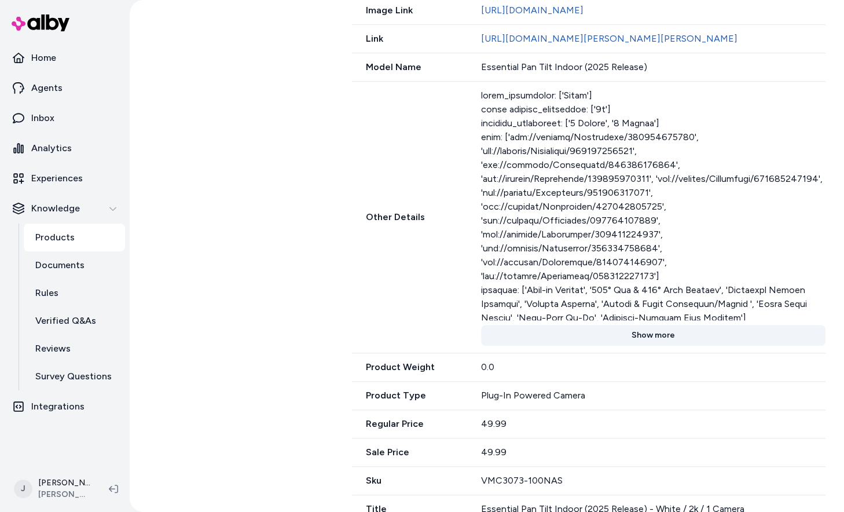
click at [654, 325] on button "Show more" at bounding box center [653, 335] width 344 height 21
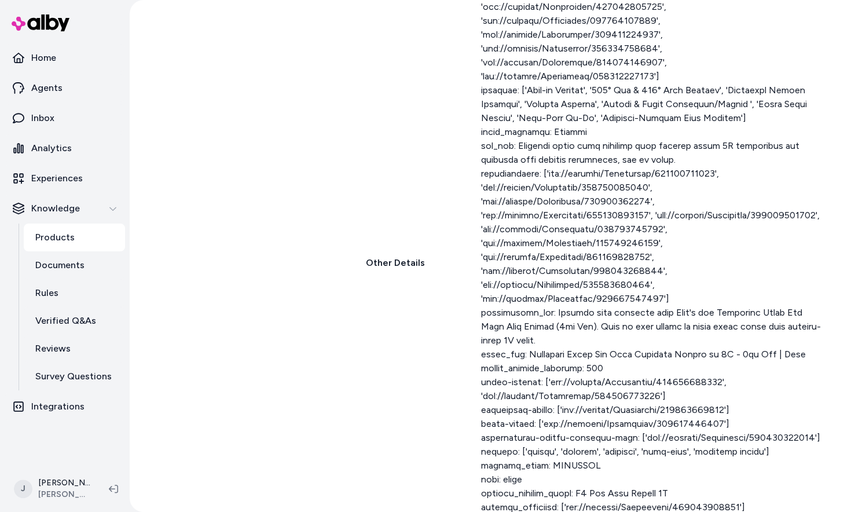
scroll to position [1109, 0]
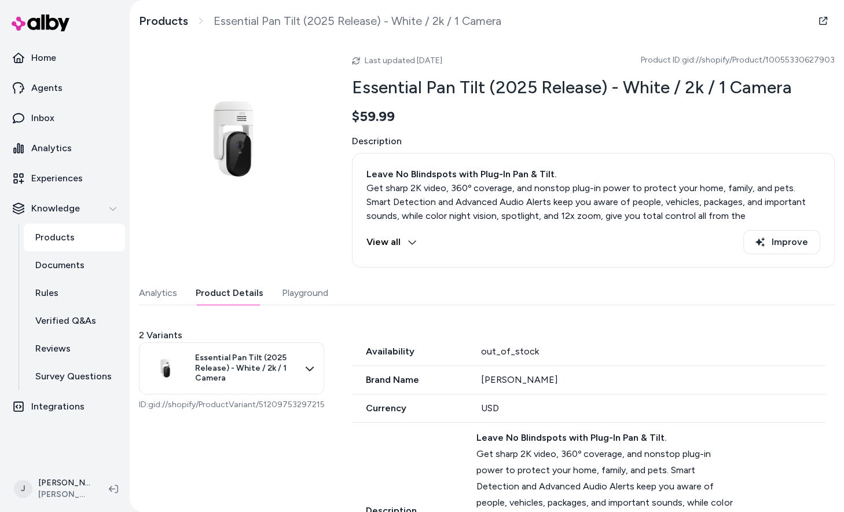
click at [228, 285] on button "Product Details" at bounding box center [230, 292] width 68 height 23
click at [105, 189] on link "Experiences" at bounding box center [65, 178] width 120 height 28
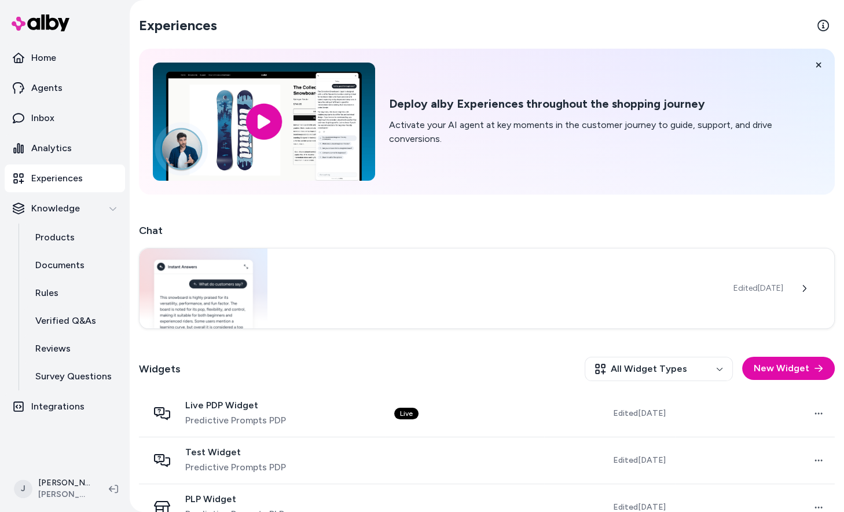
scroll to position [31, 0]
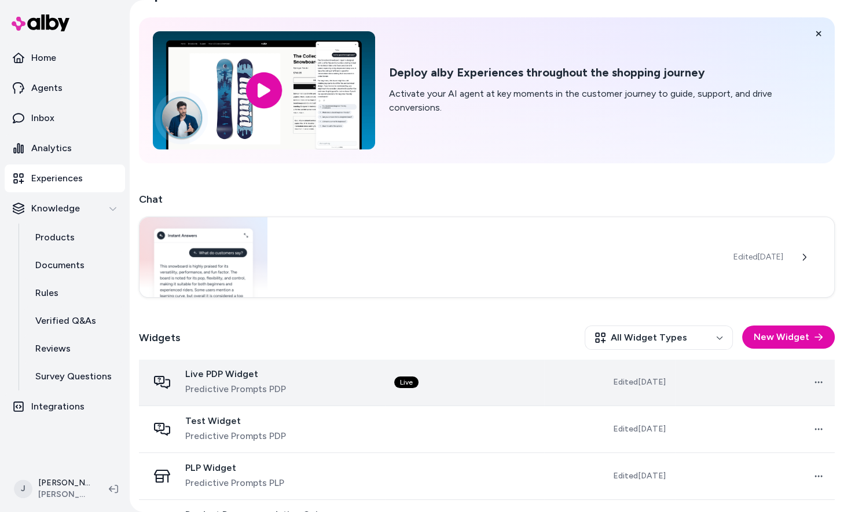
click at [257, 375] on span "Live PDP Widget" at bounding box center [235, 374] width 101 height 12
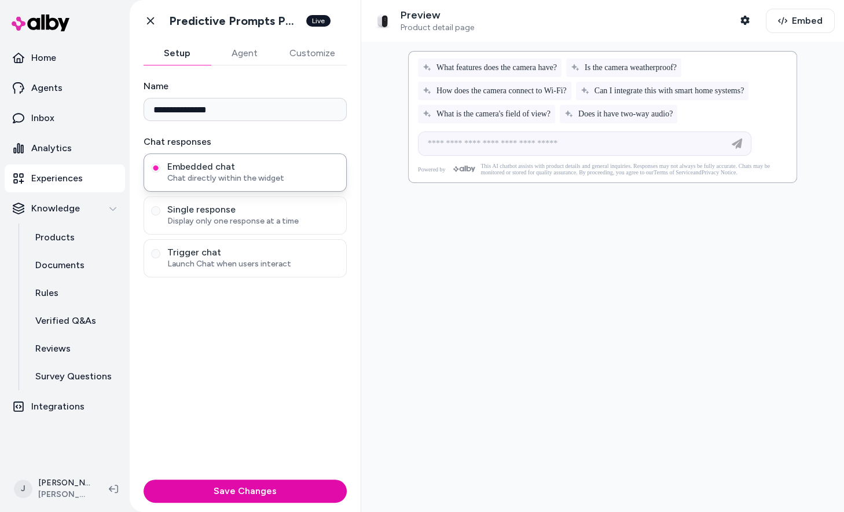
click at [247, 60] on button "Agent" at bounding box center [244, 53] width 67 height 23
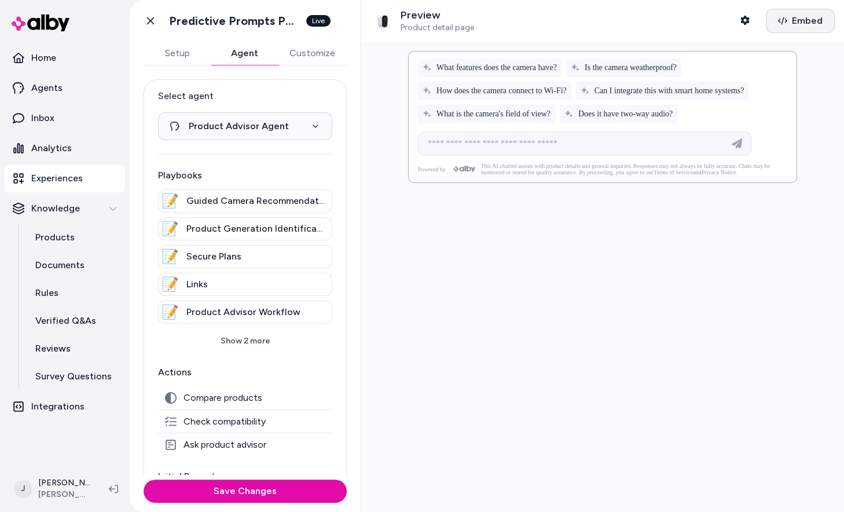
click at [784, 28] on button "Embed" at bounding box center [800, 21] width 69 height 24
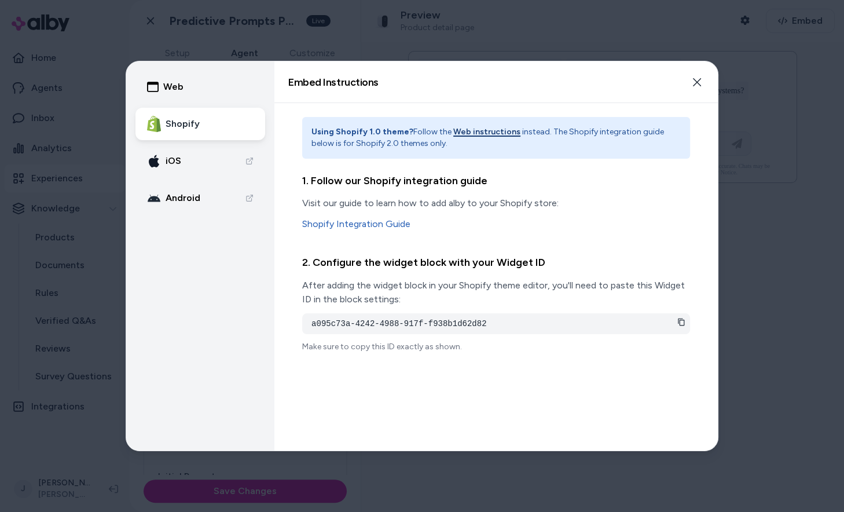
click at [683, 324] on icon at bounding box center [681, 322] width 8 height 8
click at [280, 40] on div at bounding box center [422, 256] width 844 height 512
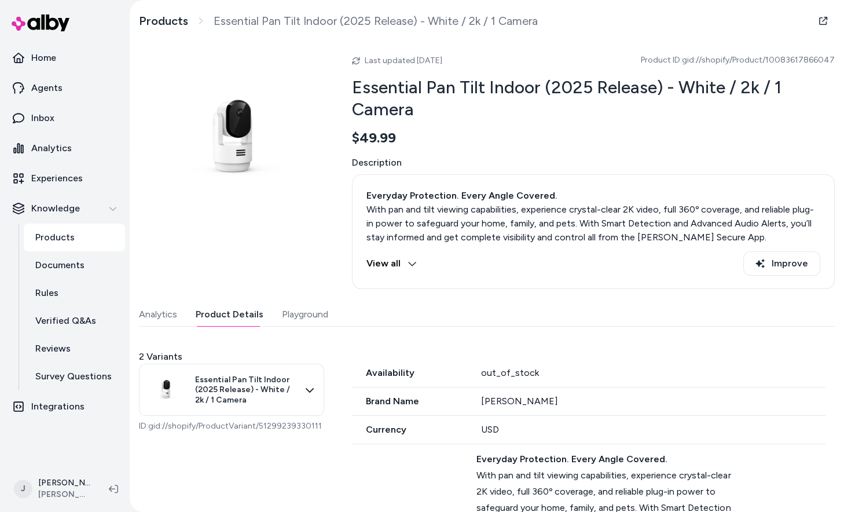
click at [202, 321] on button "Product Details" at bounding box center [230, 314] width 68 height 23
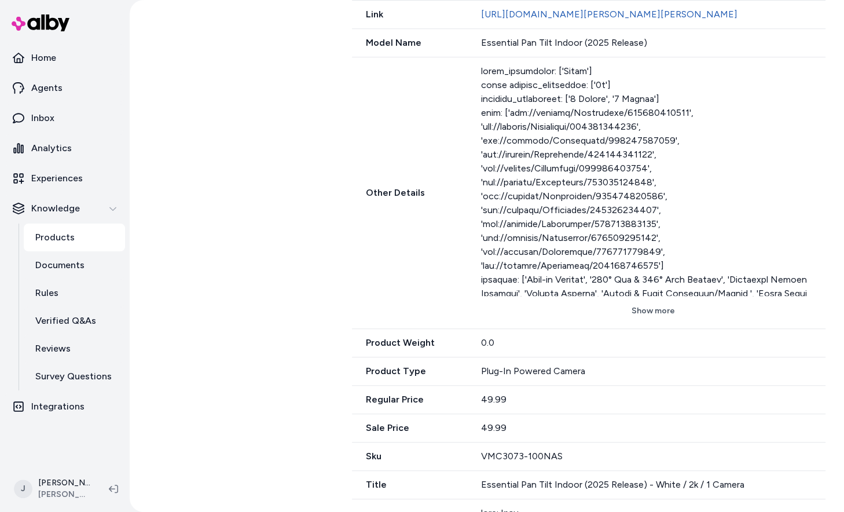
scroll to position [758, 0]
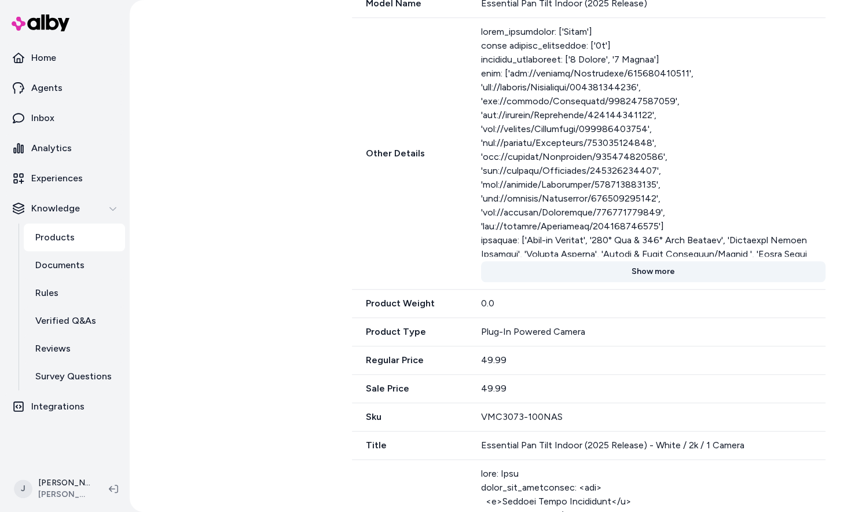
click at [607, 261] on button "Show more" at bounding box center [653, 271] width 344 height 21
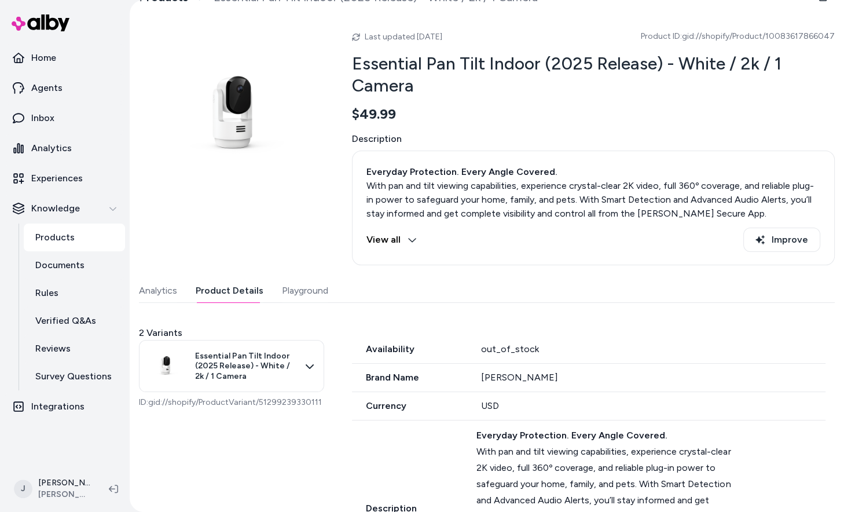
scroll to position [0, 0]
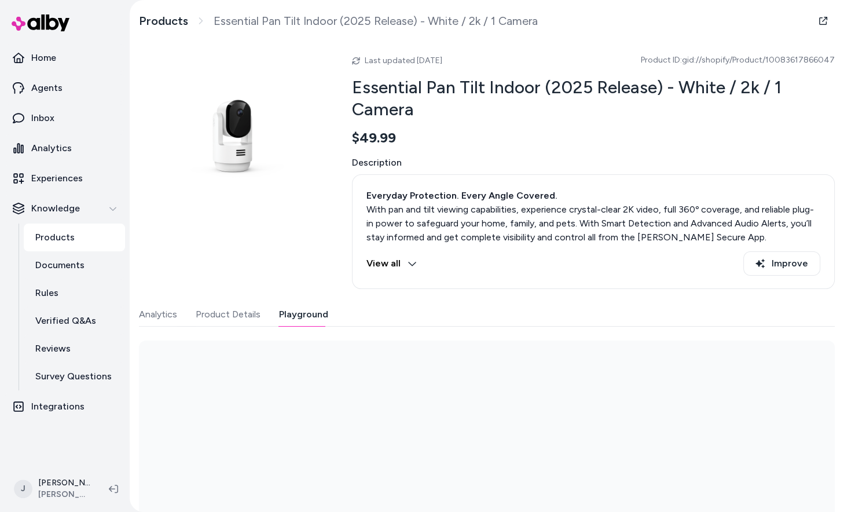
click at [289, 315] on button "Playground" at bounding box center [303, 314] width 49 height 23
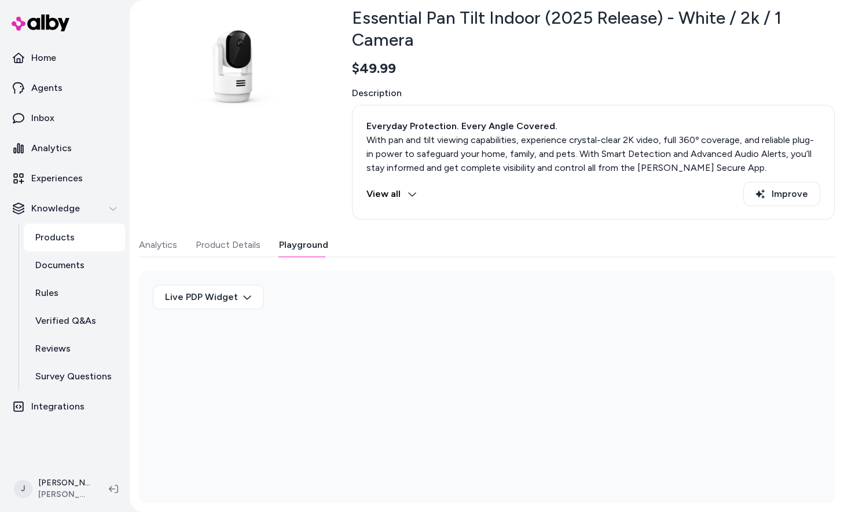
scroll to position [68, 0]
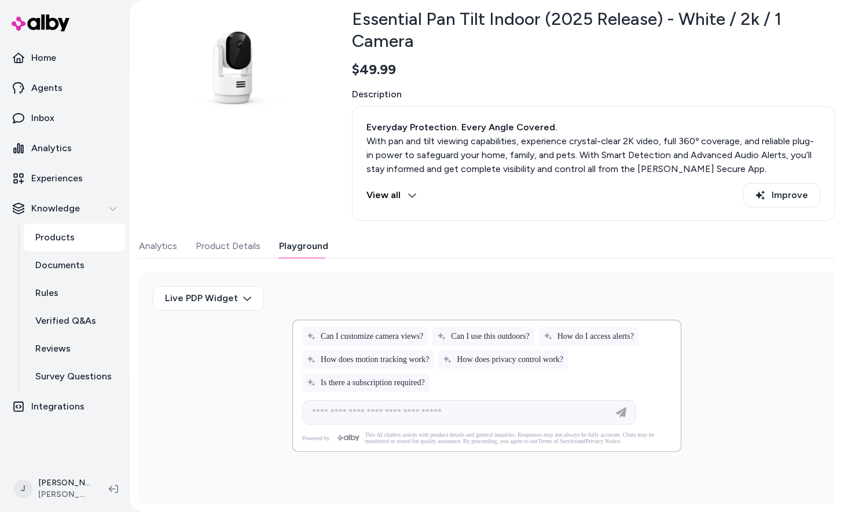
click at [488, 346] on div at bounding box center [487, 359] width 388 height 79
click at [414, 340] on span "Can I customize camera views?" at bounding box center [365, 336] width 116 height 9
type input "**********"
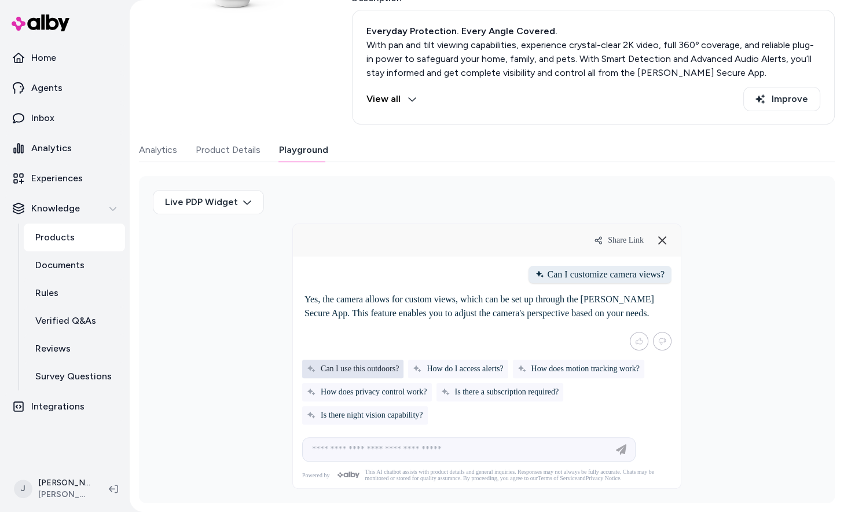
click at [375, 365] on div "Can I use this outdoors?" at bounding box center [352, 368] width 101 height 19
type input "**********"
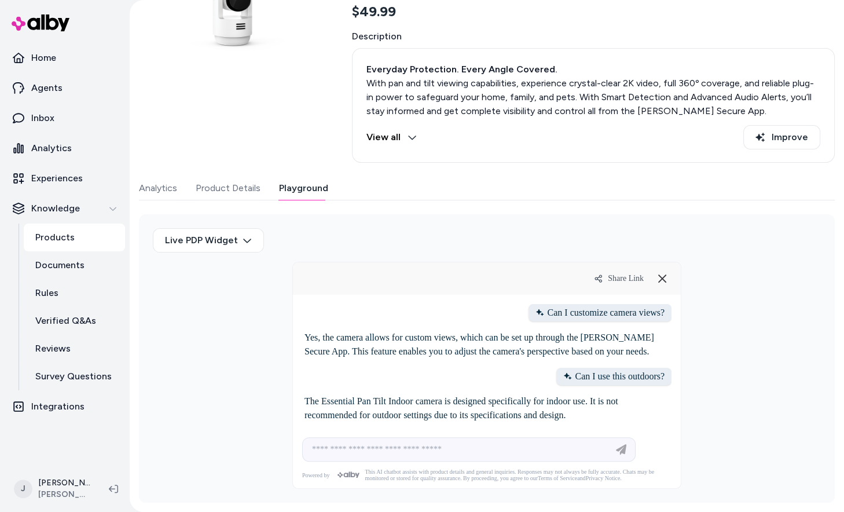
scroll to position [177, 0]
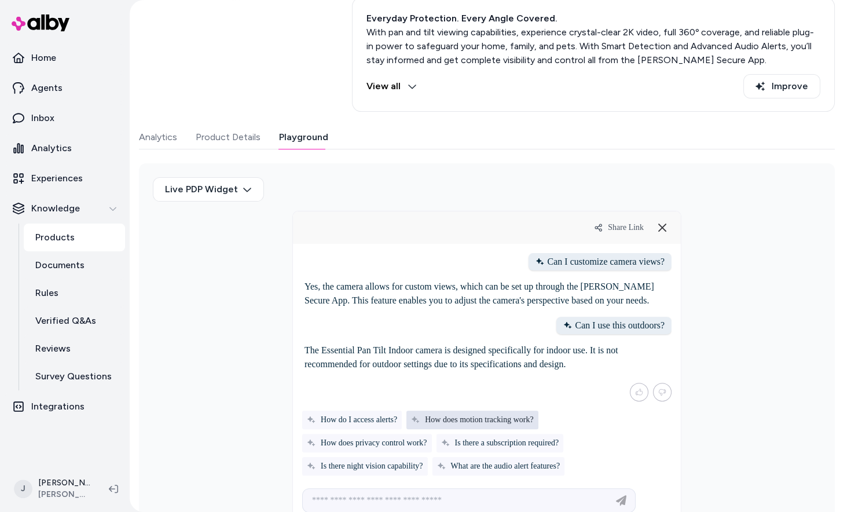
click at [475, 417] on span "How does motion tracking work?" at bounding box center [472, 419] width 122 height 9
type input "**********"
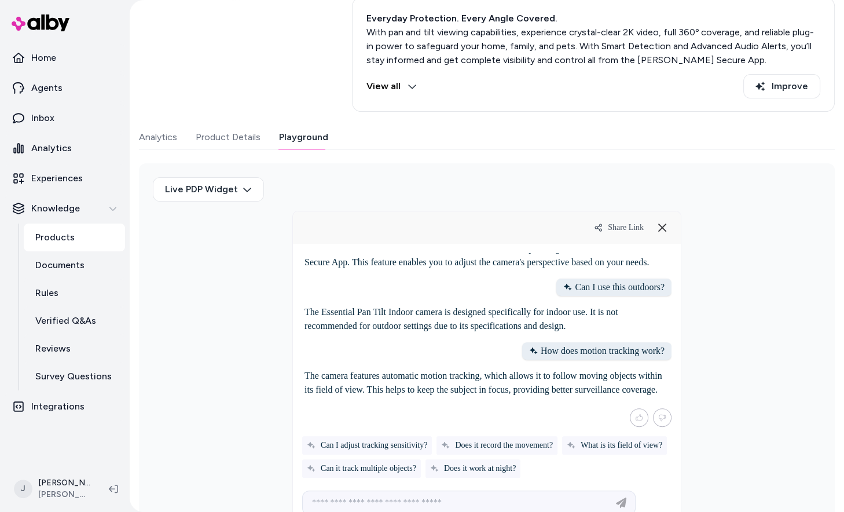
scroll to position [191, 0]
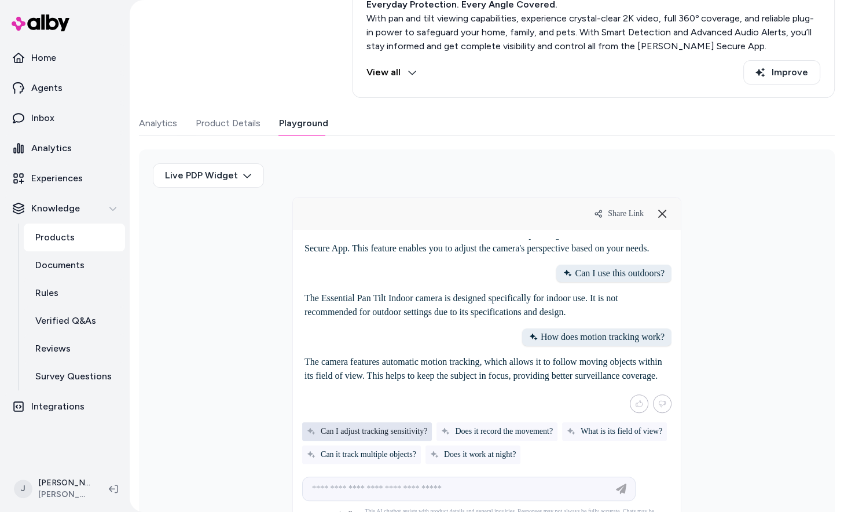
click at [413, 433] on div "Can I adjust tracking sensitivity?" at bounding box center [367, 431] width 130 height 19
type input "**********"
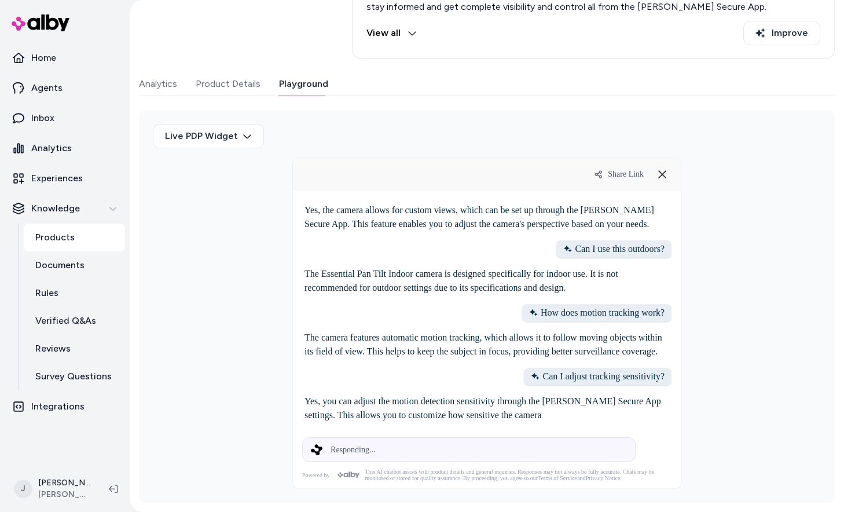
scroll to position [54, 0]
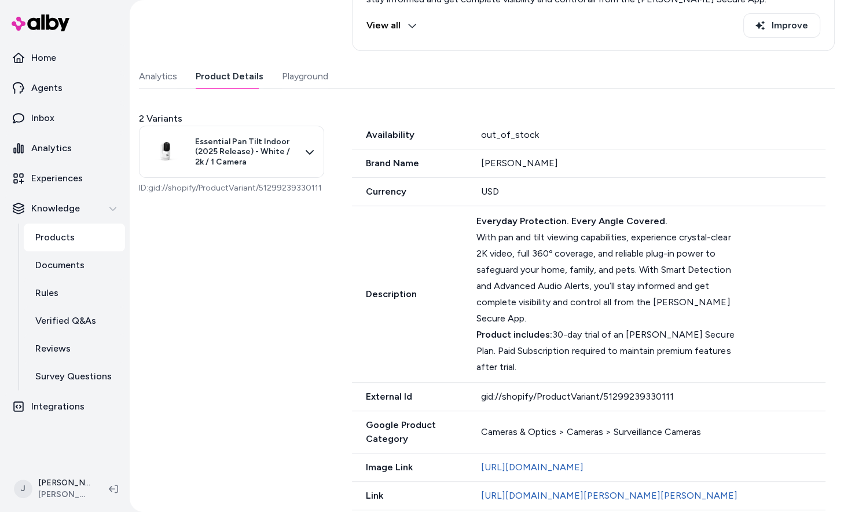
click at [239, 74] on button "Product Details" at bounding box center [230, 76] width 68 height 23
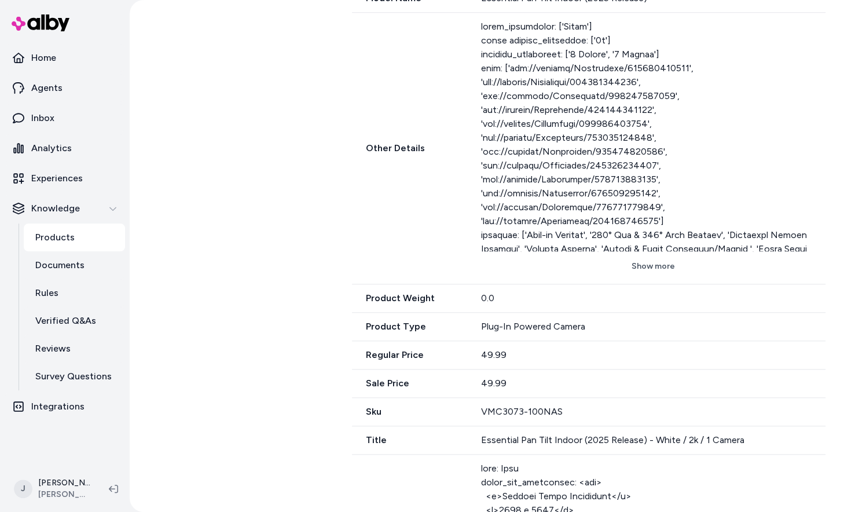
scroll to position [764, 0]
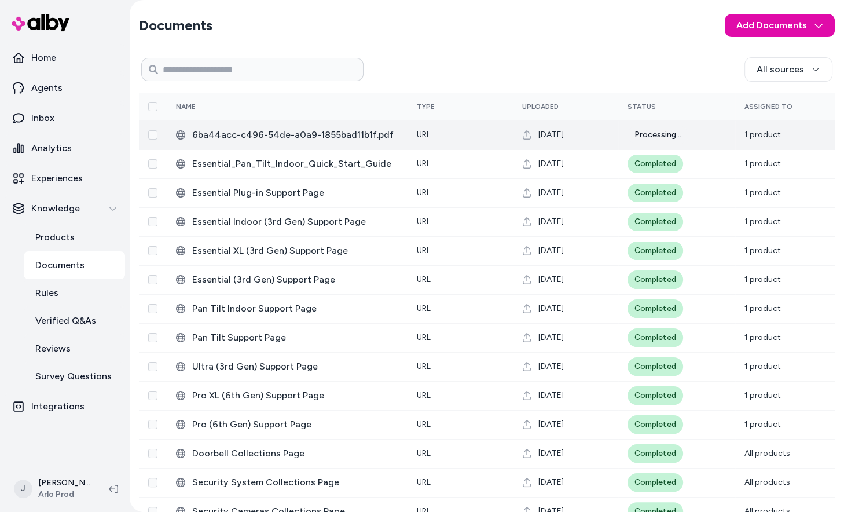
click at [295, 130] on span "6ba44acc-c496-54de-a0a9-1855bad11b1f.pdf" at bounding box center [295, 135] width 206 height 14
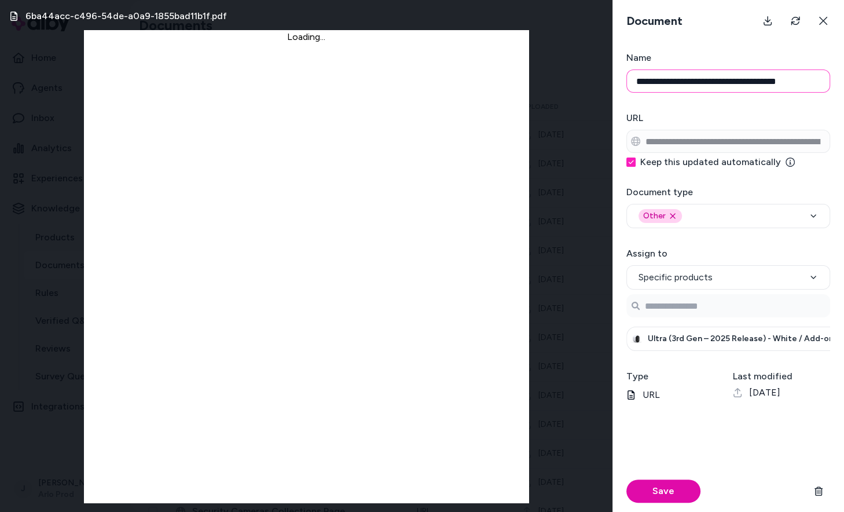
click at [705, 89] on input "**********" at bounding box center [728, 80] width 204 height 23
type input "**********"
click at [667, 493] on button "Save" at bounding box center [663, 490] width 74 height 23
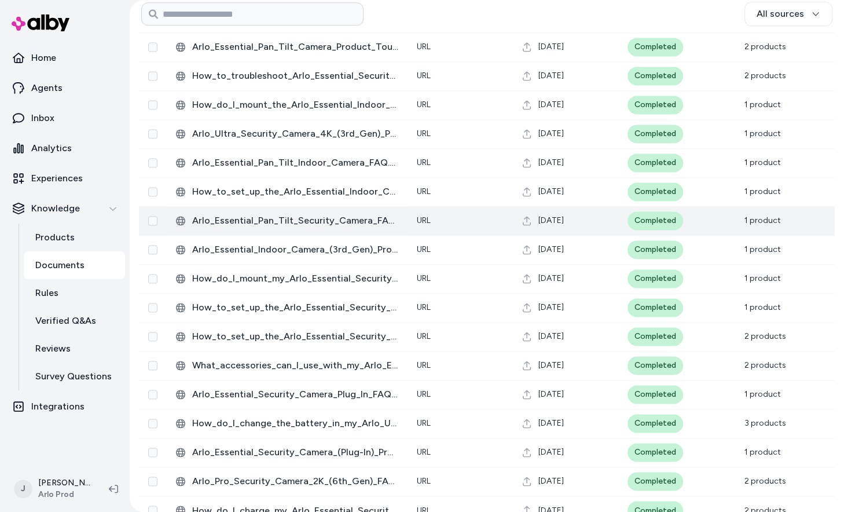
scroll to position [1390, 0]
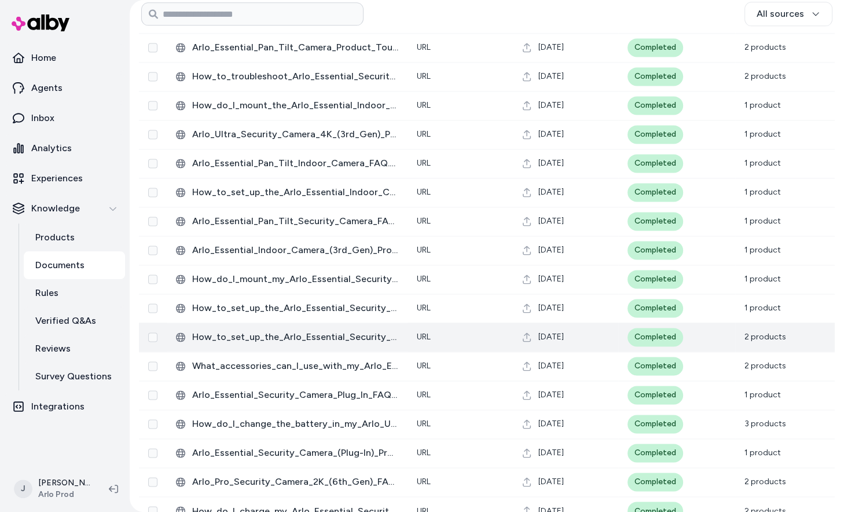
click at [383, 338] on span "How_to_set_up_the_Arlo_Essential_Security_Camera_(3rd_Gen).html" at bounding box center [295, 337] width 206 height 14
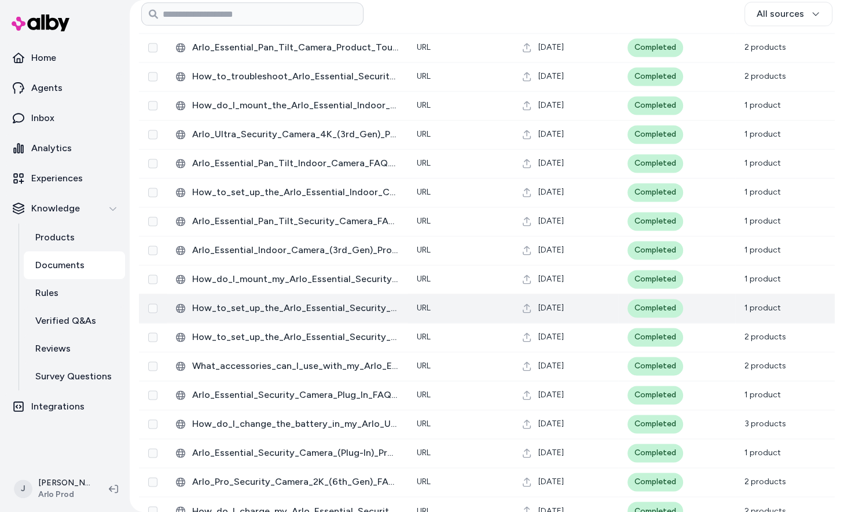
click at [362, 312] on span "How_to_set_up_the_Arlo_Essential_Security_Camera_(Plug-In).html" at bounding box center [295, 308] width 206 height 14
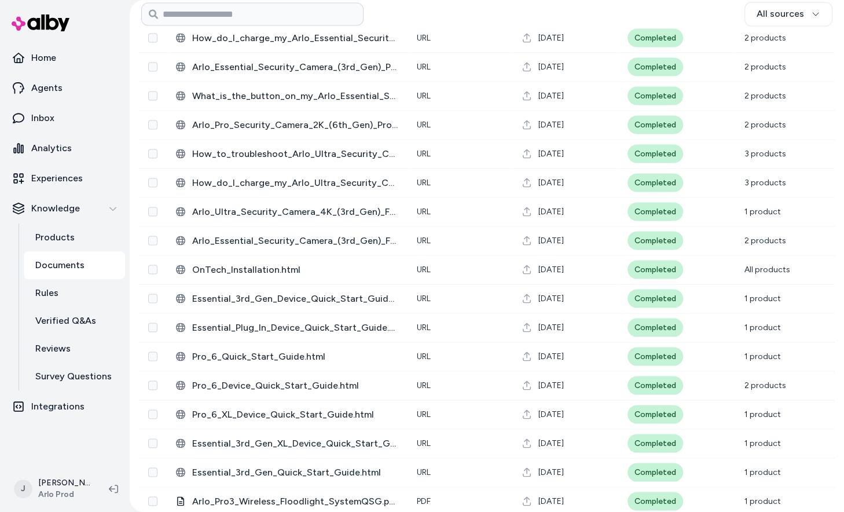
scroll to position [1864, 0]
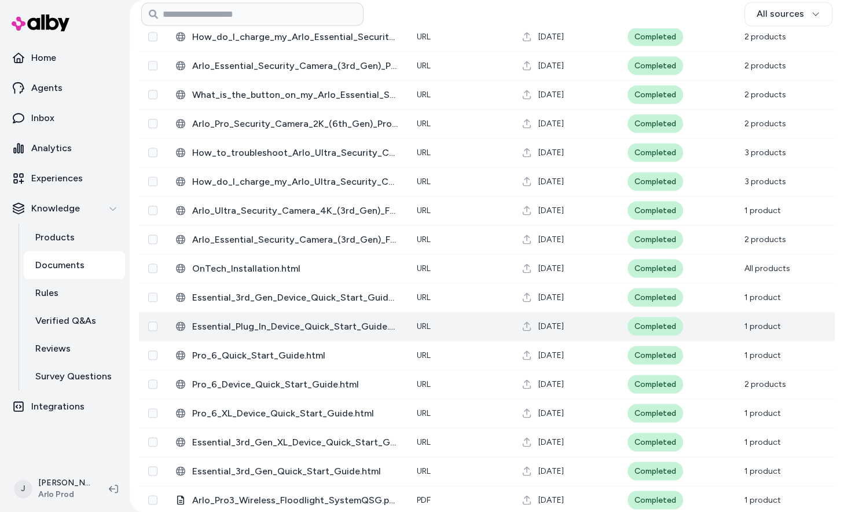
click at [354, 325] on span "Essential_Plug_In_Device_Quick_Start_Guide.html" at bounding box center [295, 326] width 206 height 14
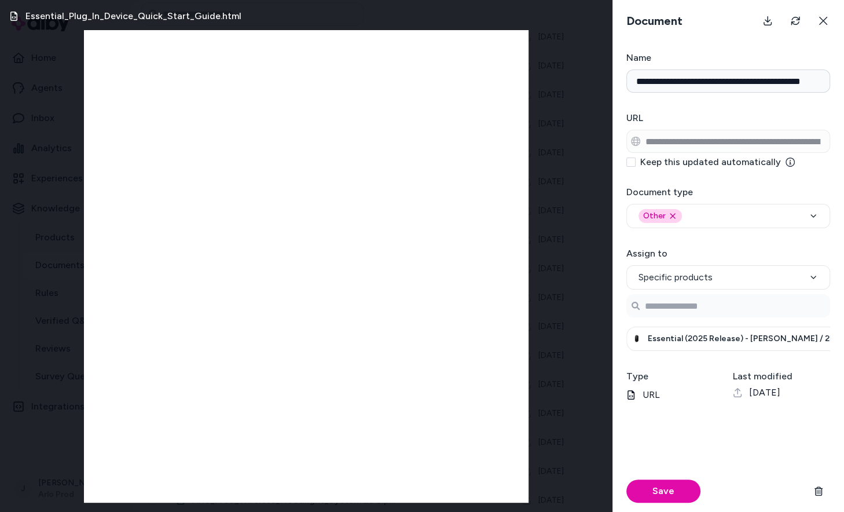
click at [744, 162] on label "Keep this updated automatically" at bounding box center [717, 161] width 155 height 9
click at [636, 162] on button "Keep this updated automatically" at bounding box center [630, 161] width 9 height 9
click at [827, 28] on button at bounding box center [823, 20] width 23 height 23
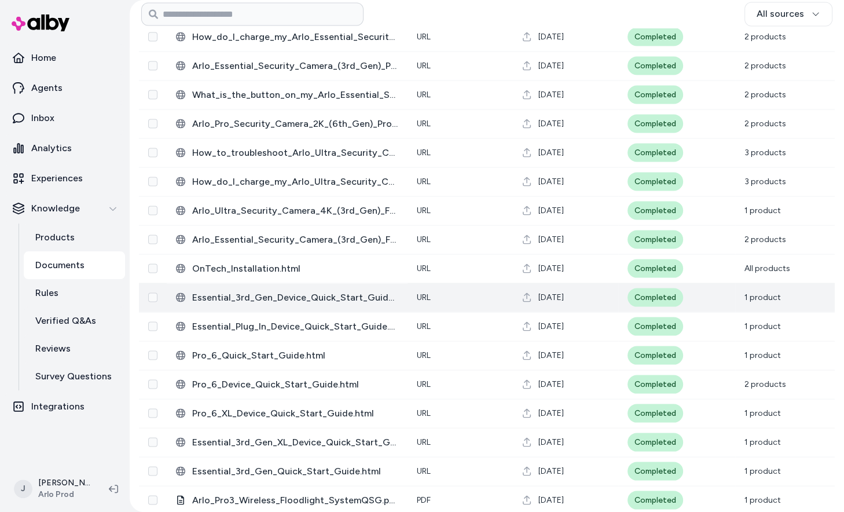
click at [261, 295] on span "Essential_3rd_Gen_Device_Quick_Start_Guide.html" at bounding box center [295, 297] width 206 height 14
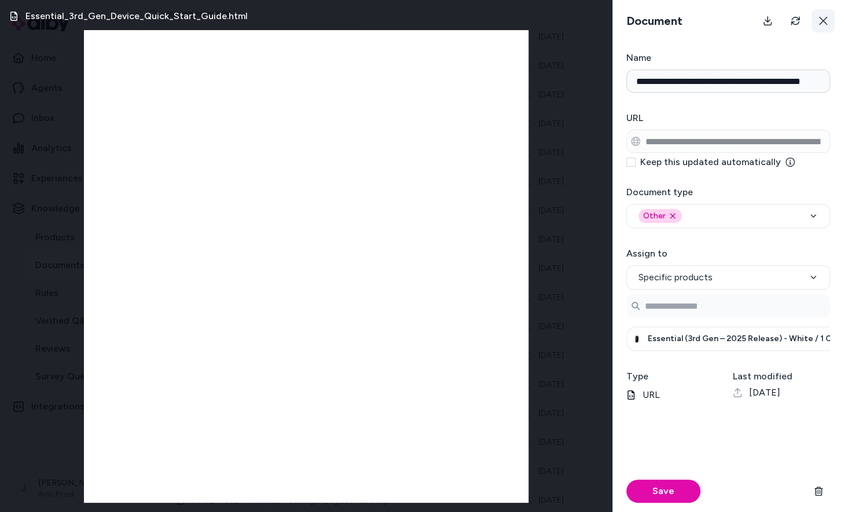
click at [826, 22] on icon at bounding box center [823, 20] width 9 height 9
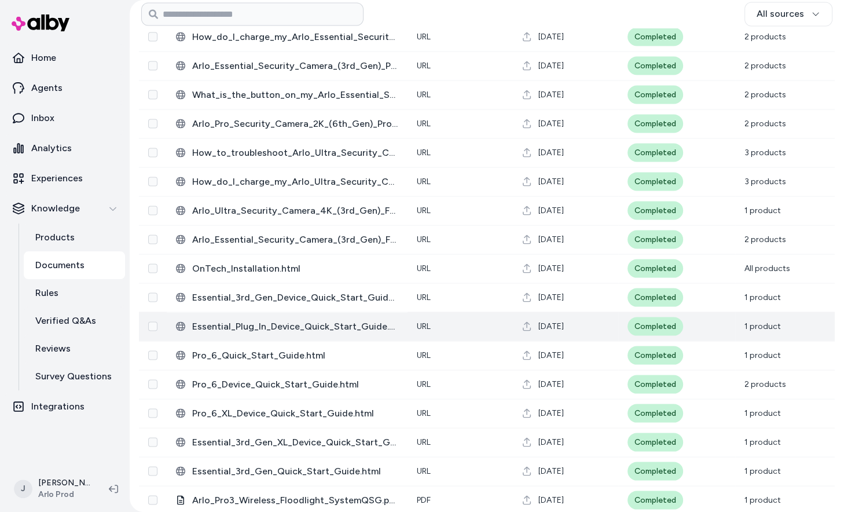
click at [267, 314] on td "Essential_Plug_In_Device_Quick_Start_Guide.html" at bounding box center [287, 325] width 241 height 29
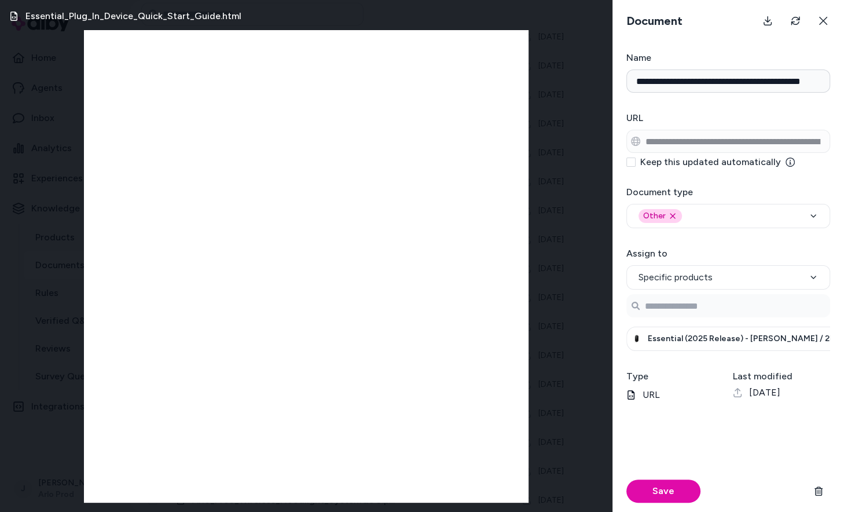
click at [733, 164] on label "Keep this updated automatically" at bounding box center [717, 161] width 155 height 9
click at [636, 164] on button "Keep this updated automatically" at bounding box center [630, 161] width 9 height 9
click at [661, 498] on button "Save" at bounding box center [663, 490] width 74 height 23
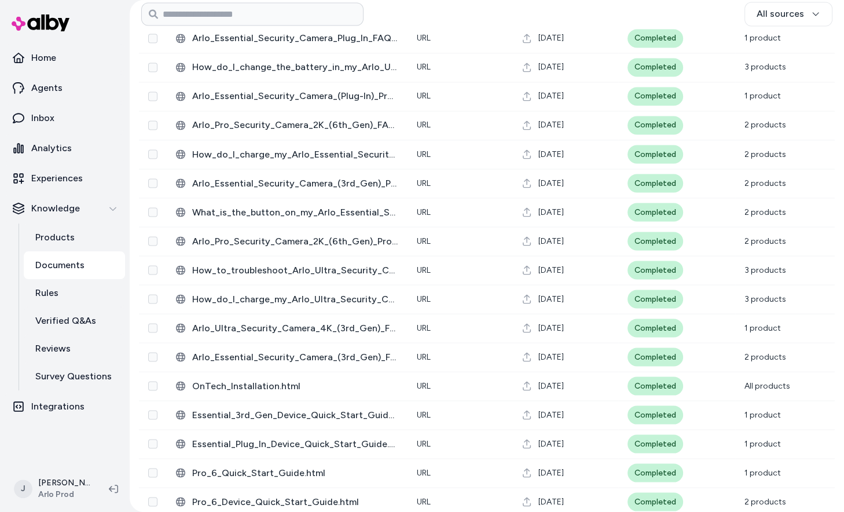
scroll to position [1933, 0]
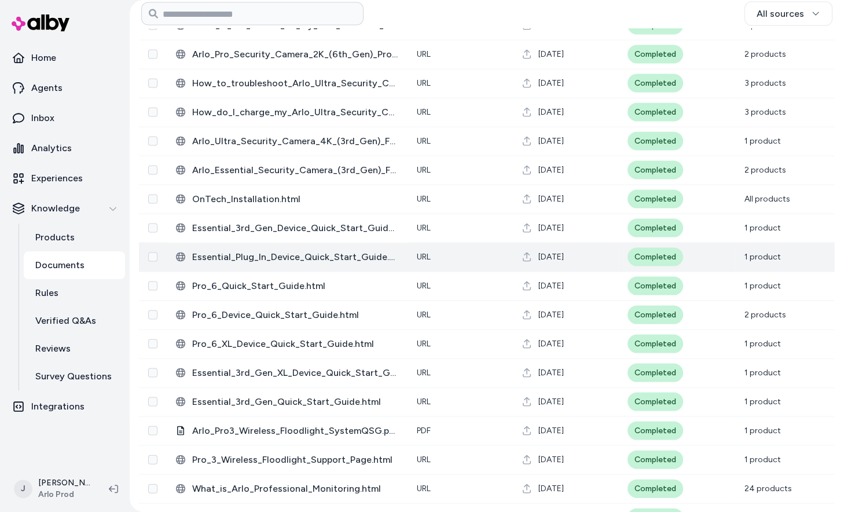
click at [316, 251] on span "Essential_Plug_In_Device_Quick_Start_Guide.html" at bounding box center [295, 257] width 206 height 14
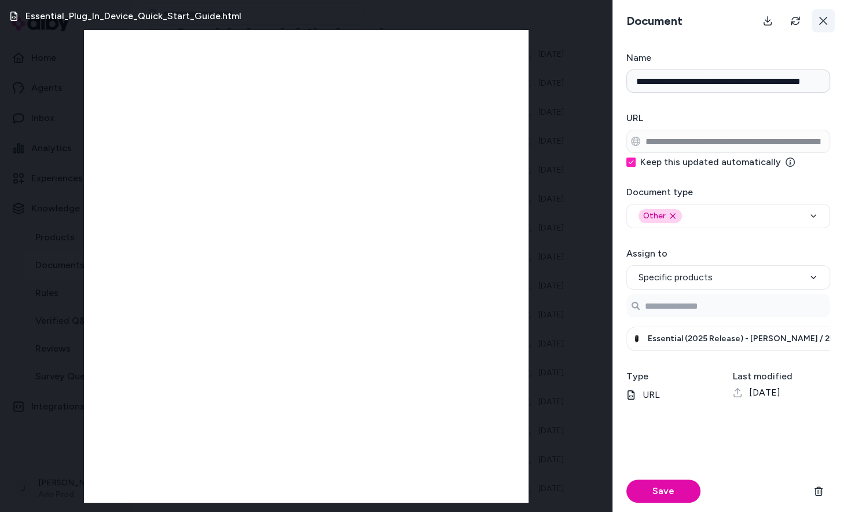
click at [813, 22] on button at bounding box center [823, 20] width 23 height 23
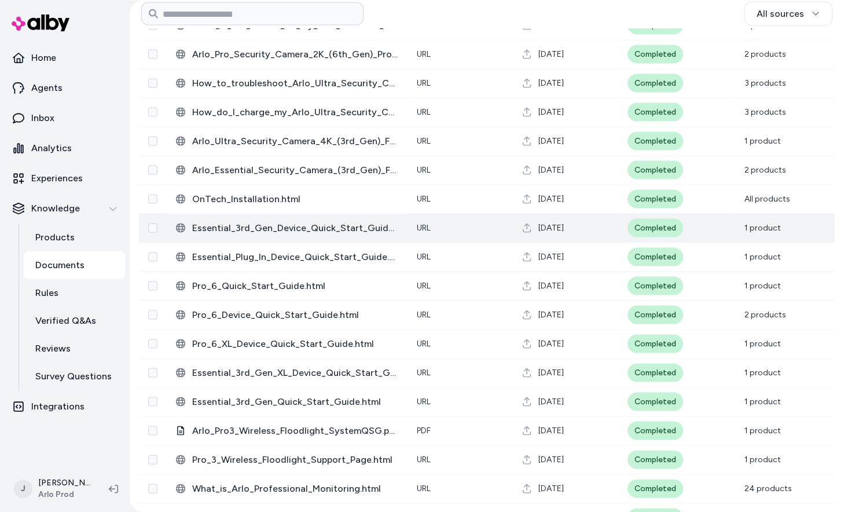
click at [309, 229] on span "Essential_3rd_Gen_Device_Quick_Start_Guide.html" at bounding box center [295, 228] width 206 height 14
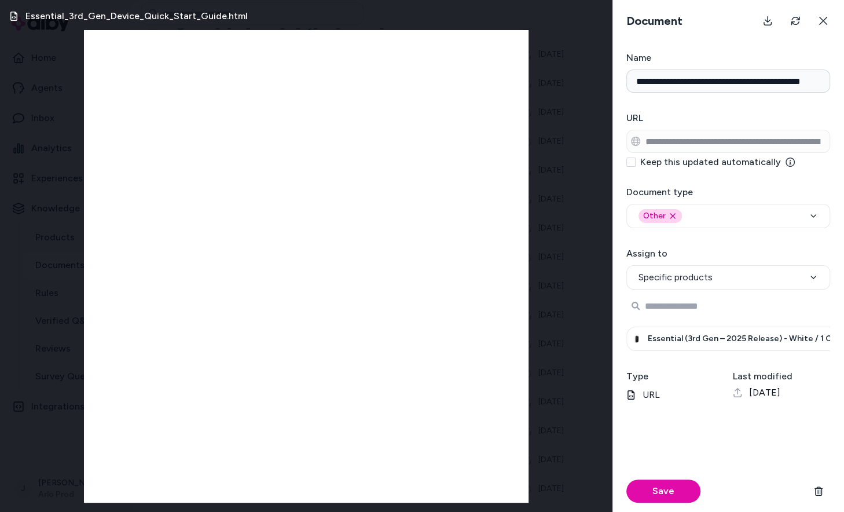
click at [717, 306] on input "Search Products" at bounding box center [728, 305] width 204 height 23
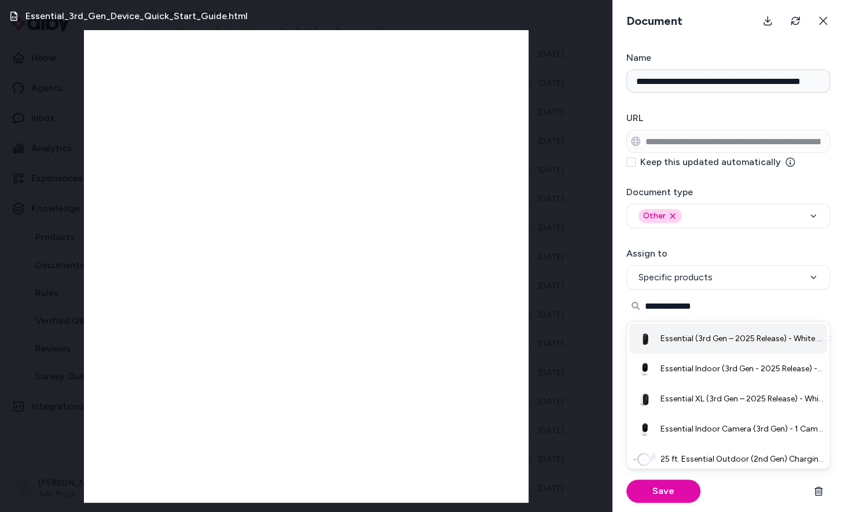
click at [725, 343] on li "Essential (3rd Gen – 2025 Release) - White / 1 Camera" at bounding box center [728, 339] width 198 height 30
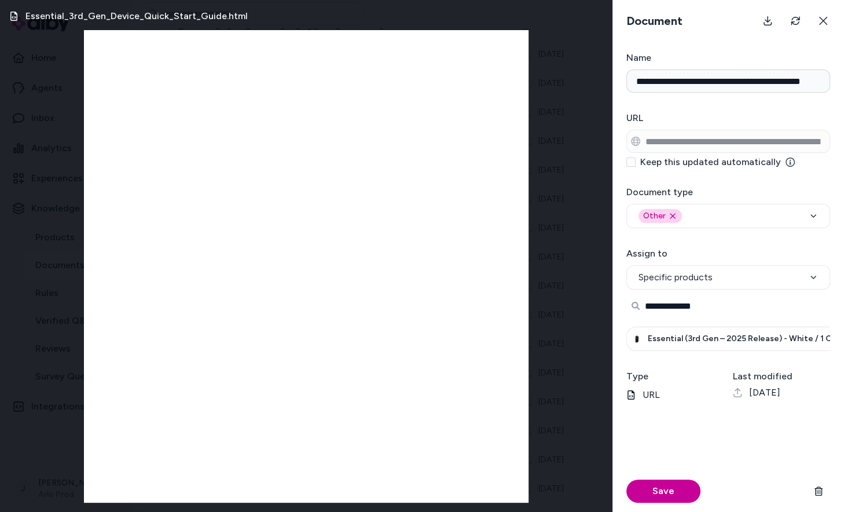
type input "**********"
click at [672, 484] on button "Save" at bounding box center [663, 490] width 74 height 23
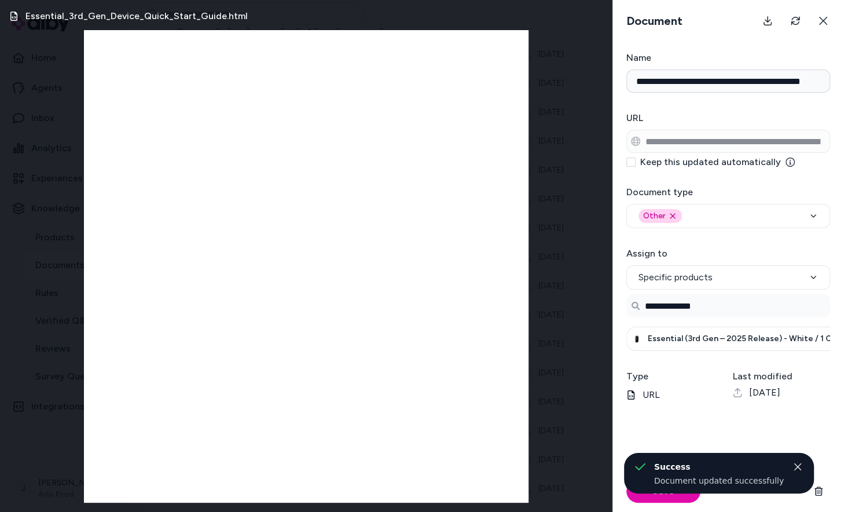
click at [716, 167] on label "Keep this updated automatically" at bounding box center [717, 161] width 155 height 9
click at [636, 167] on button "Keep this updated automatically" at bounding box center [630, 161] width 9 height 9
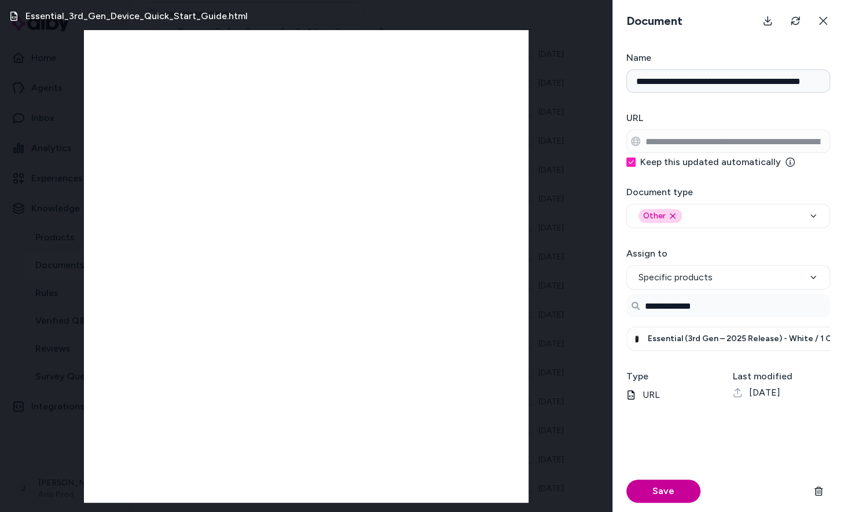
click at [630, 490] on button "Save" at bounding box center [663, 490] width 74 height 23
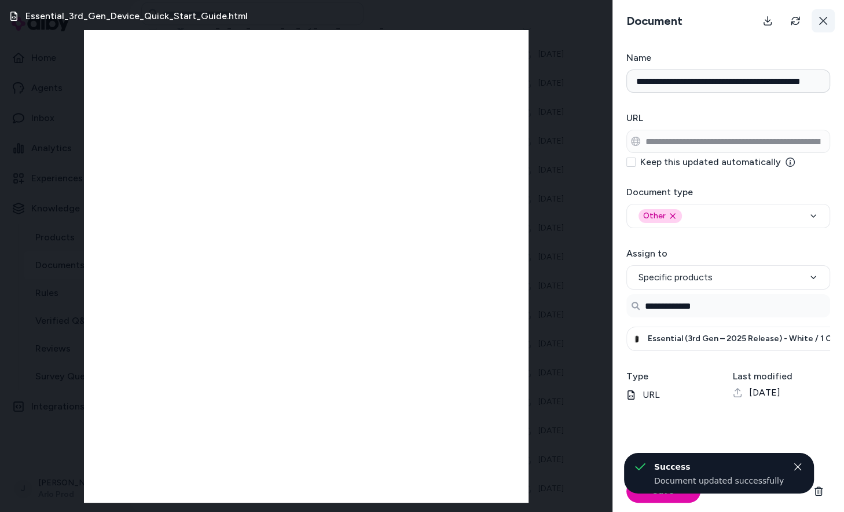
click at [824, 17] on icon at bounding box center [823, 20] width 9 height 9
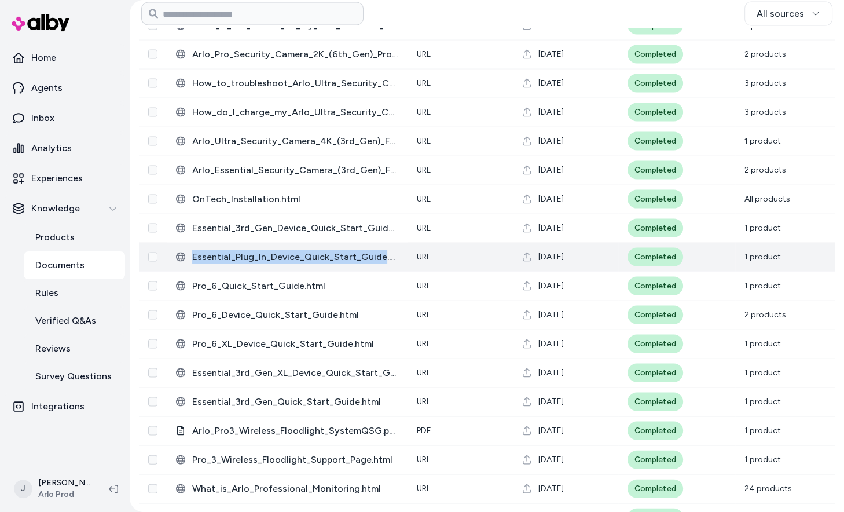
click at [309, 257] on span "Essential_Plug_In_Device_Quick_Start_Guide.html" at bounding box center [295, 257] width 206 height 14
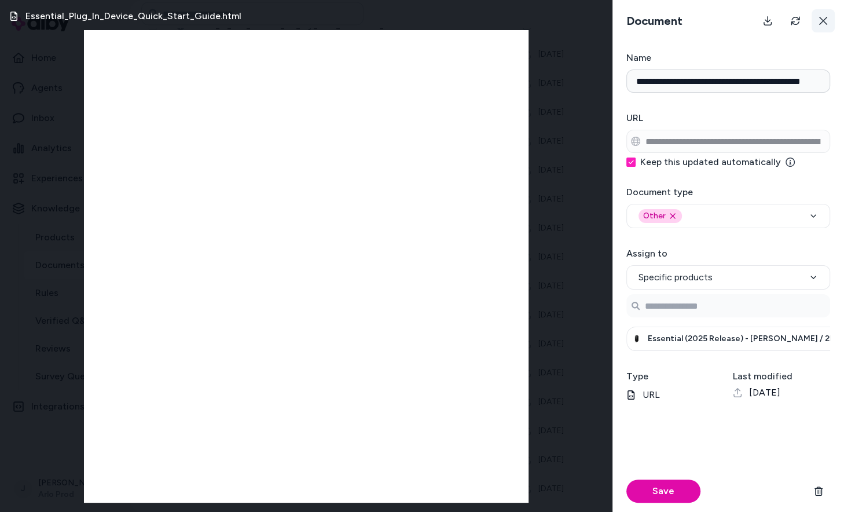
click at [830, 21] on button at bounding box center [823, 20] width 23 height 23
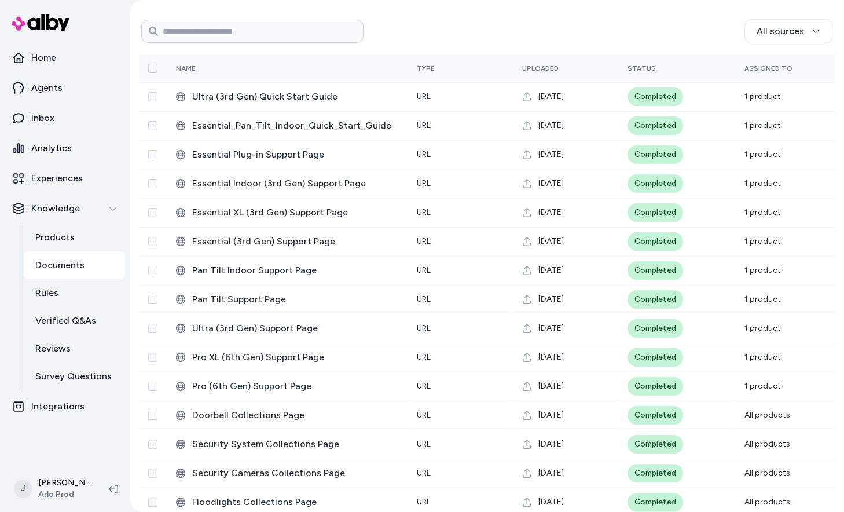
scroll to position [0, 0]
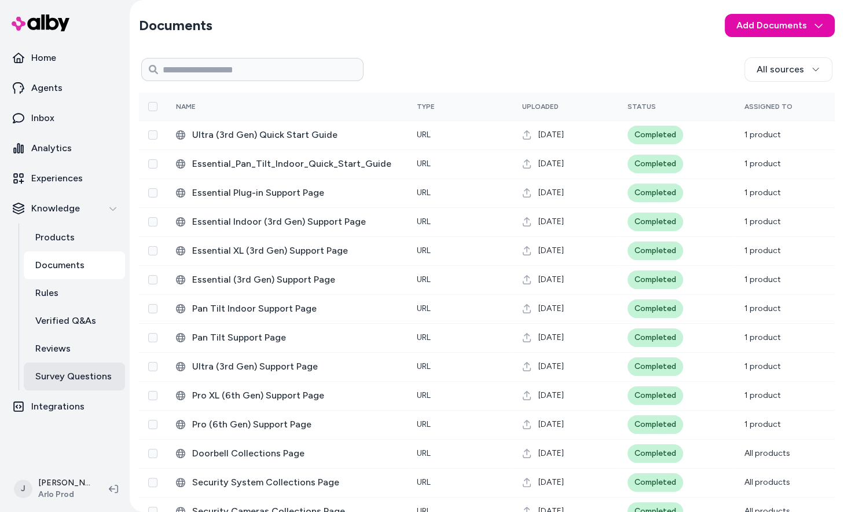
click at [77, 379] on p "Survey Questions" at bounding box center [73, 376] width 76 height 14
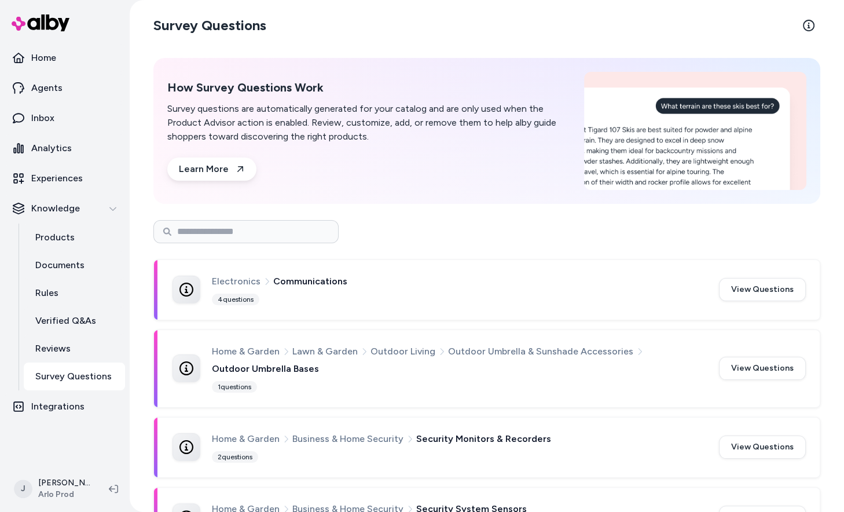
click at [477, 301] on div "Electronics Communications 4 questions" at bounding box center [458, 290] width 493 height 32
click at [743, 288] on button "View Questions" at bounding box center [762, 289] width 87 height 23
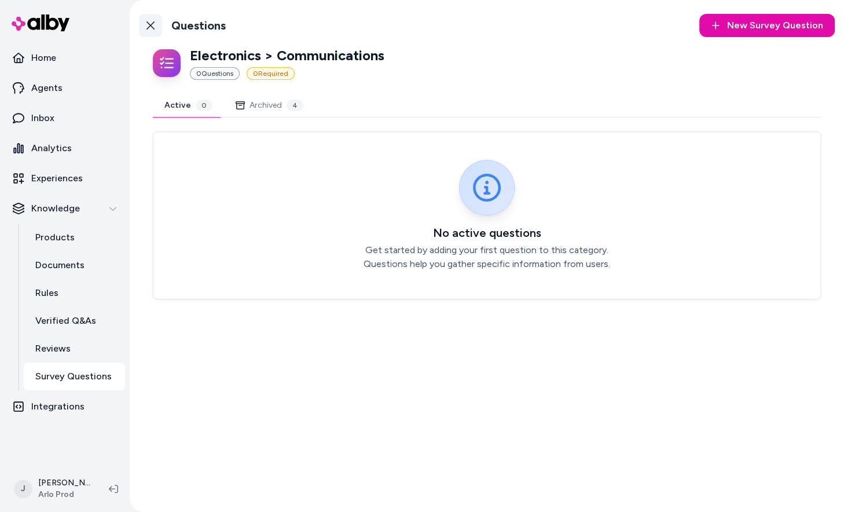
click at [151, 22] on icon at bounding box center [150, 25] width 9 height 9
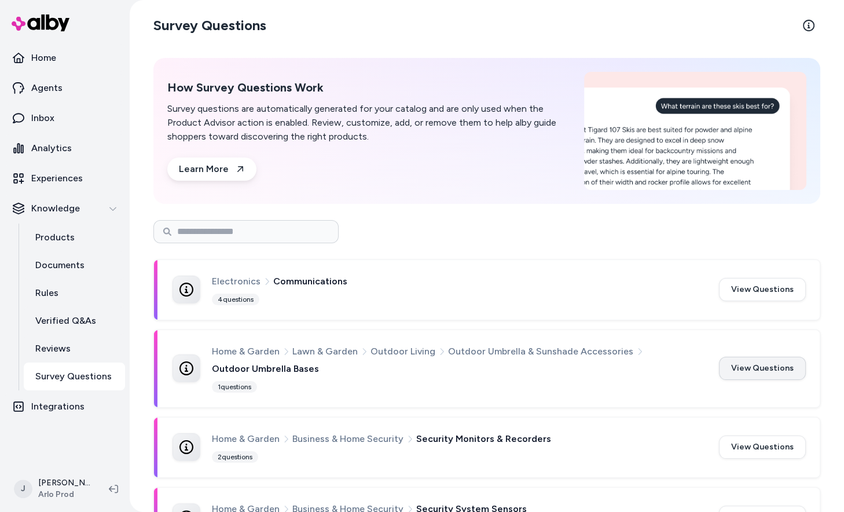
click at [755, 364] on button "View Questions" at bounding box center [762, 368] width 87 height 23
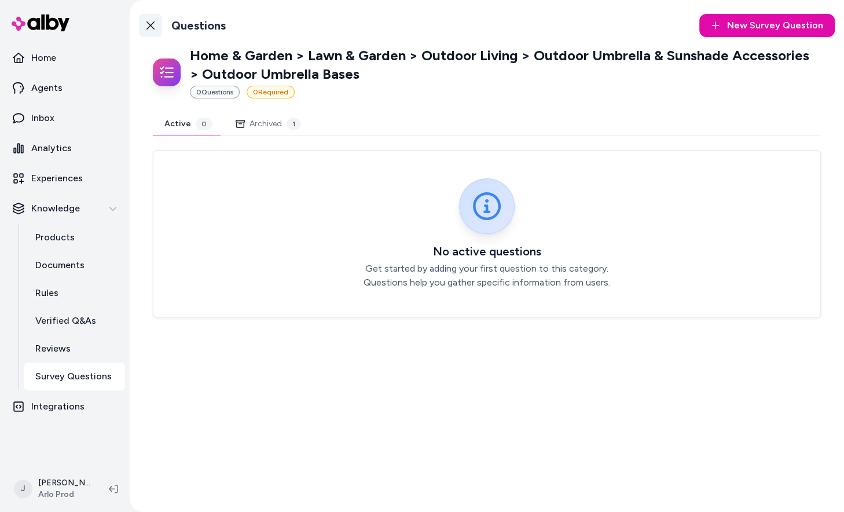
click at [146, 27] on icon at bounding box center [150, 25] width 9 height 9
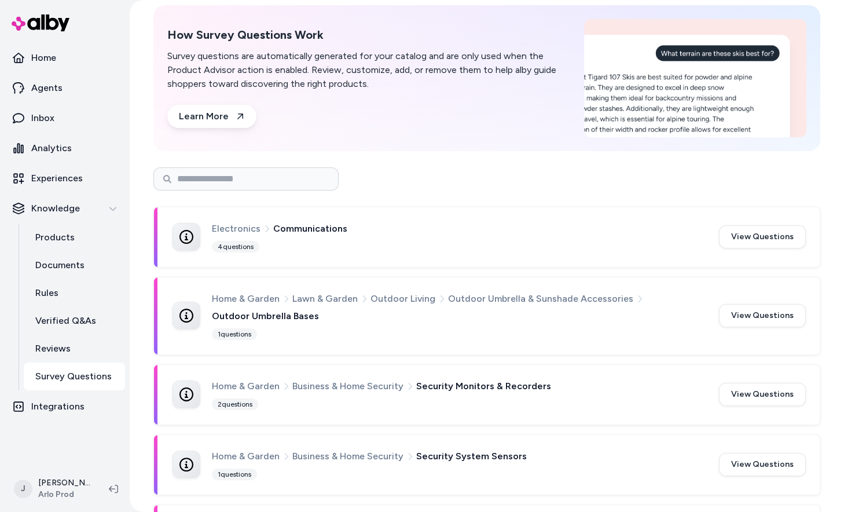
scroll to position [85, 0]
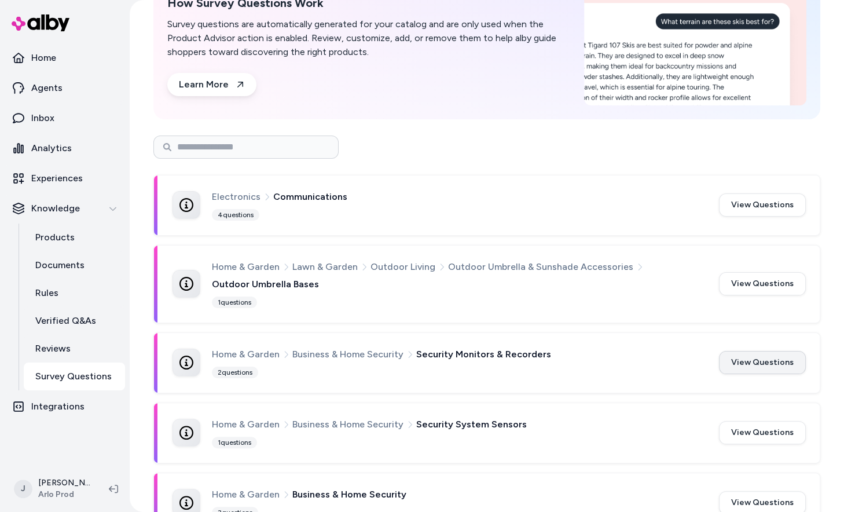
click at [761, 358] on button "View Questions" at bounding box center [762, 362] width 87 height 23
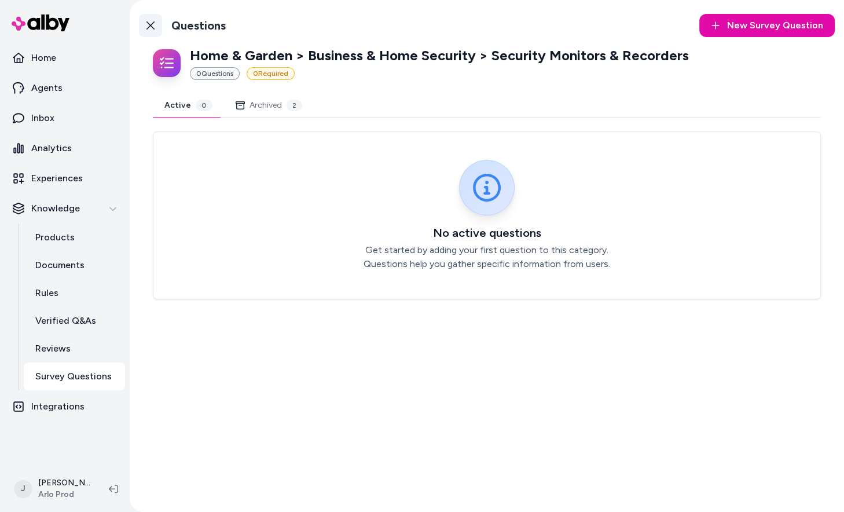
click at [140, 19] on link "Back to Categories" at bounding box center [150, 25] width 23 height 23
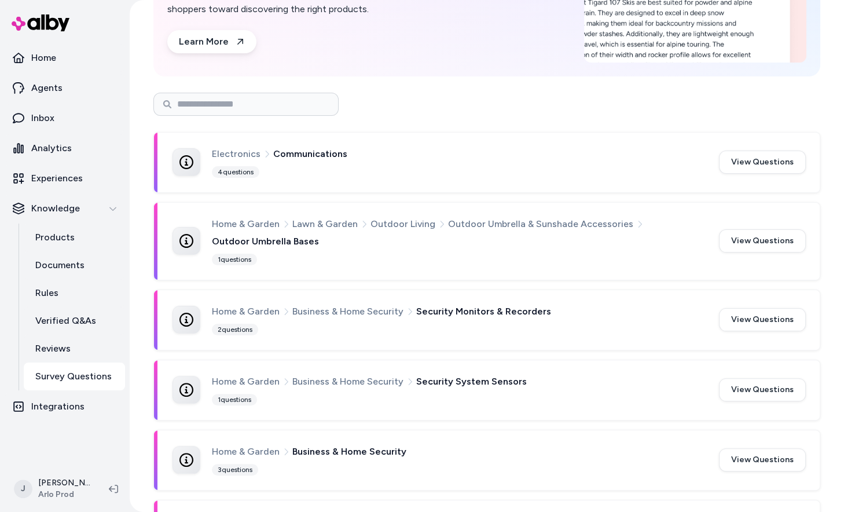
scroll to position [193, 0]
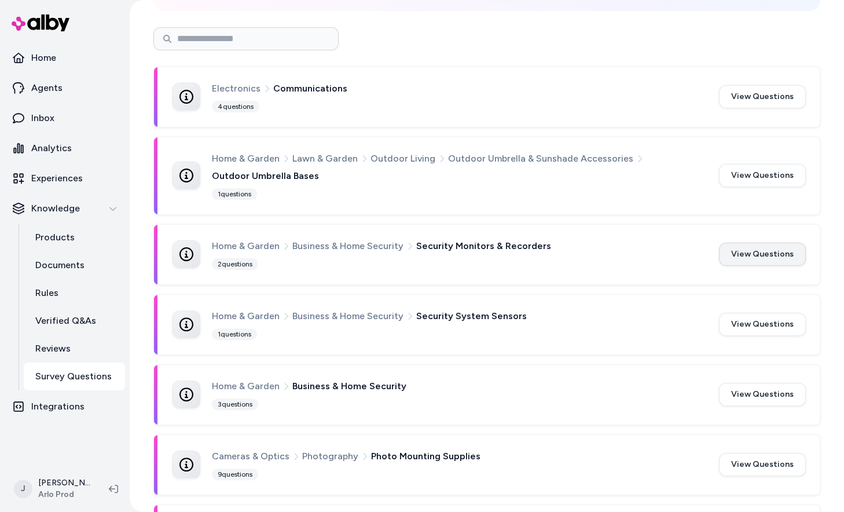
click at [777, 260] on button "View Questions" at bounding box center [762, 254] width 87 height 23
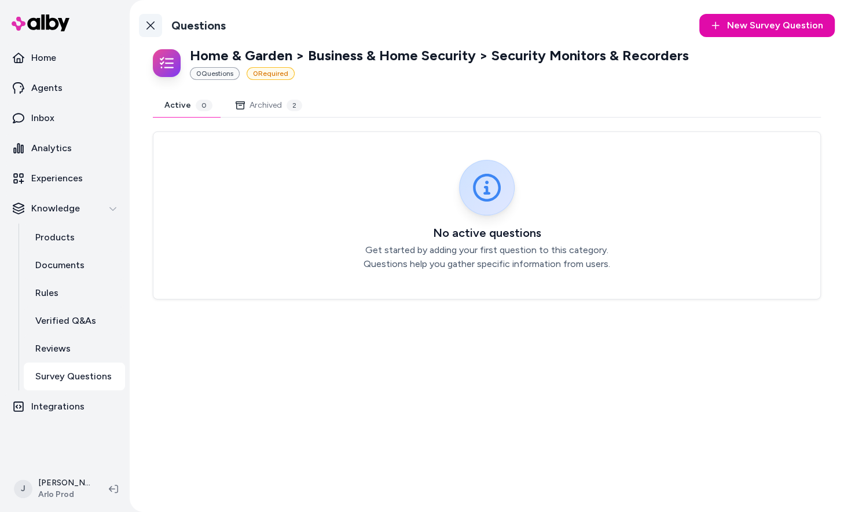
click at [144, 22] on link "Back to Categories" at bounding box center [150, 25] width 23 height 23
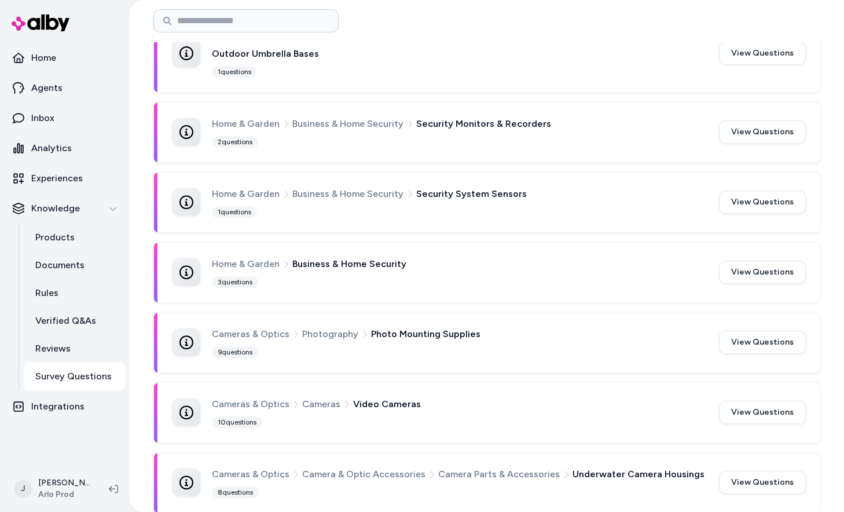
scroll to position [348, 0]
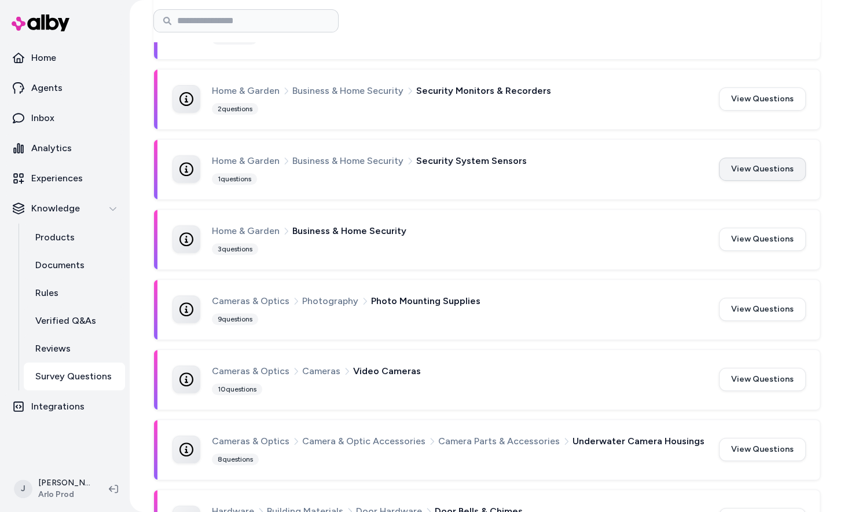
click at [766, 177] on button "View Questions" at bounding box center [762, 168] width 87 height 23
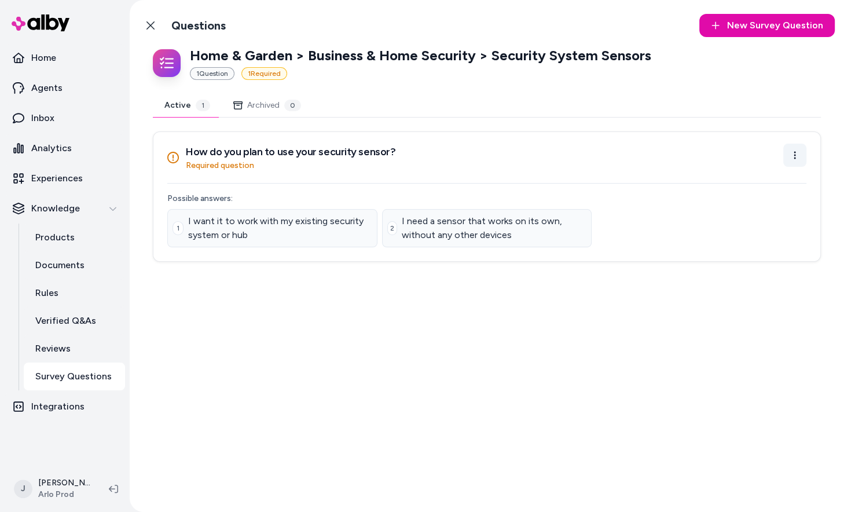
click at [792, 152] on html "Home Agents Inbox Analytics Experiences Knowledge Products Documents Rules Veri…" at bounding box center [422, 256] width 844 height 512
click at [769, 202] on div "Archive Question" at bounding box center [757, 202] width 93 height 21
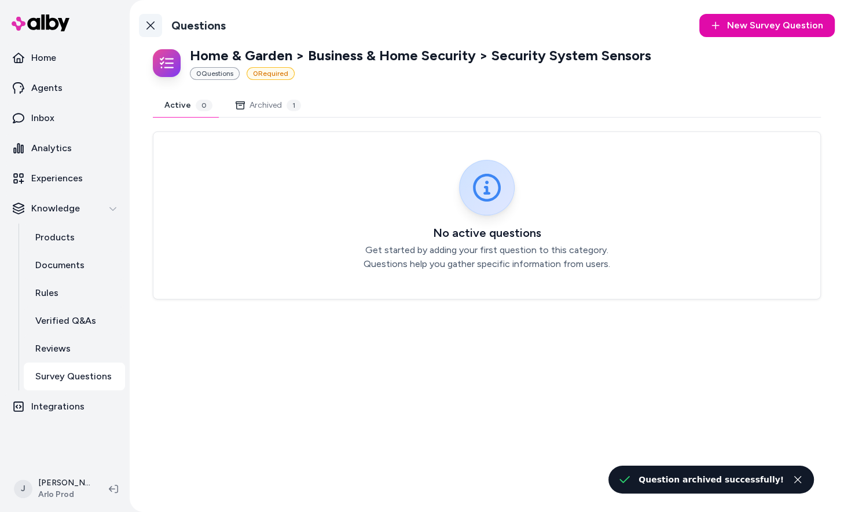
click at [143, 20] on link "Back to Categories" at bounding box center [150, 25] width 23 height 23
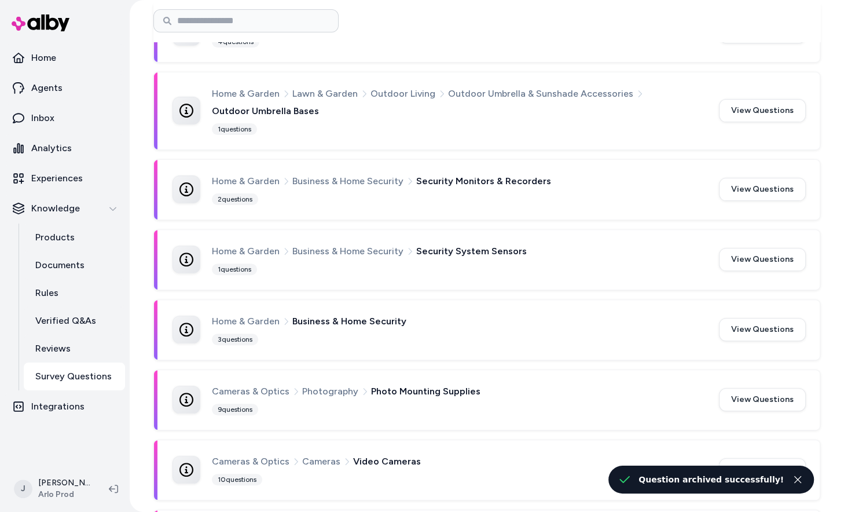
scroll to position [263, 0]
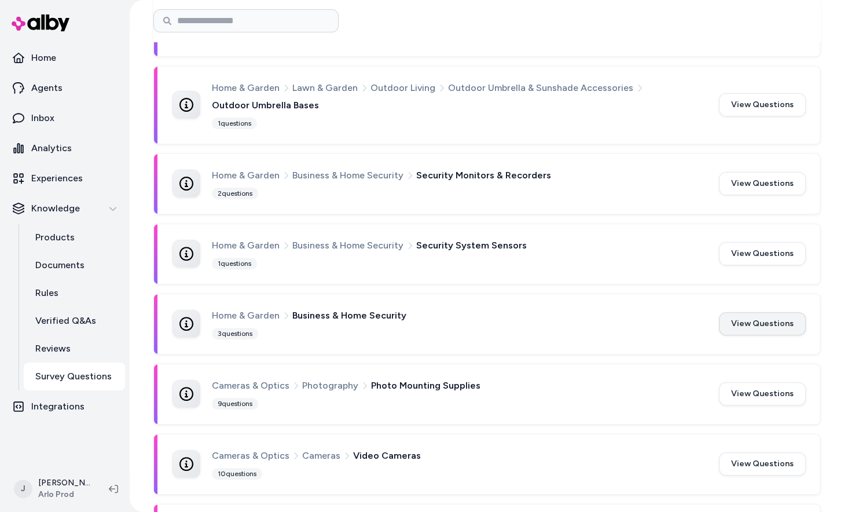
click at [792, 327] on button "View Questions" at bounding box center [762, 323] width 87 height 23
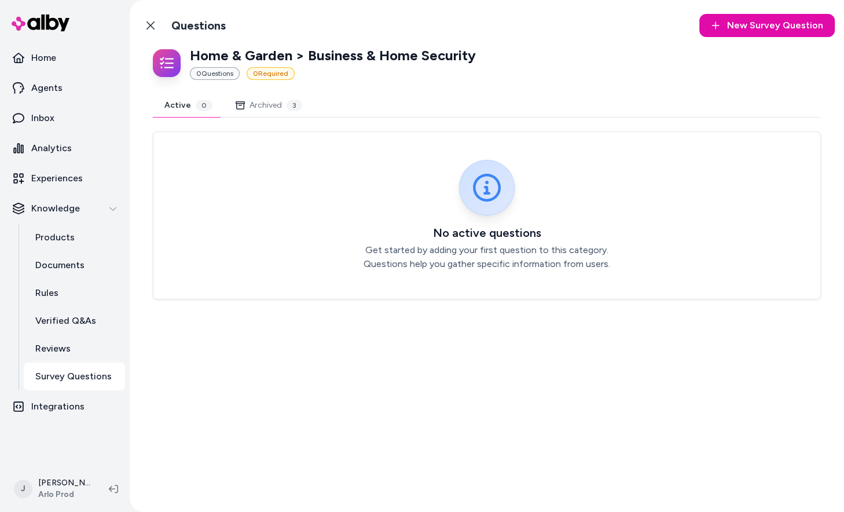
click at [181, 41] on div "Back to Categories Questions New Survey Question New" at bounding box center [487, 25] width 696 height 32
click at [151, 30] on icon at bounding box center [150, 25] width 9 height 9
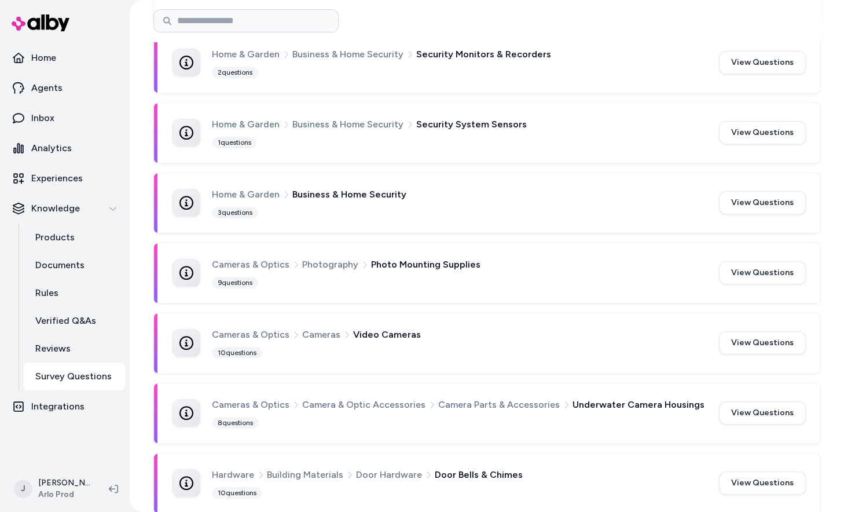
scroll to position [447, 0]
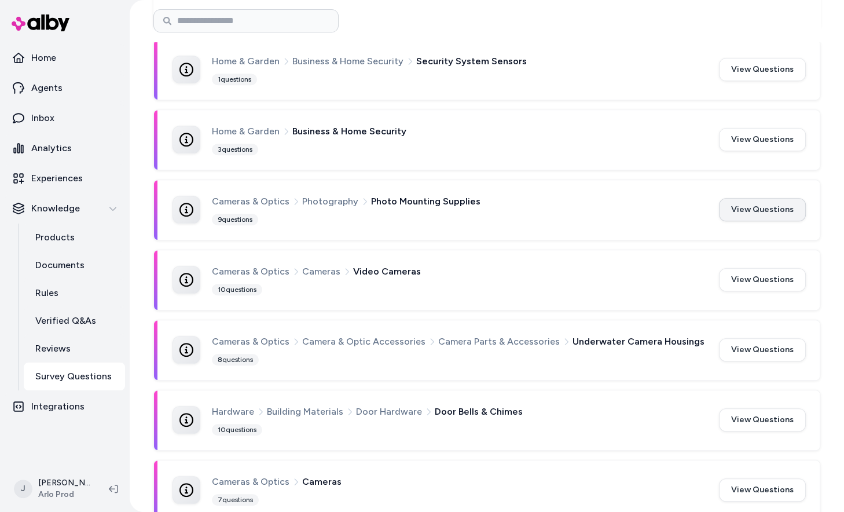
click at [764, 201] on button "View Questions" at bounding box center [762, 209] width 87 height 23
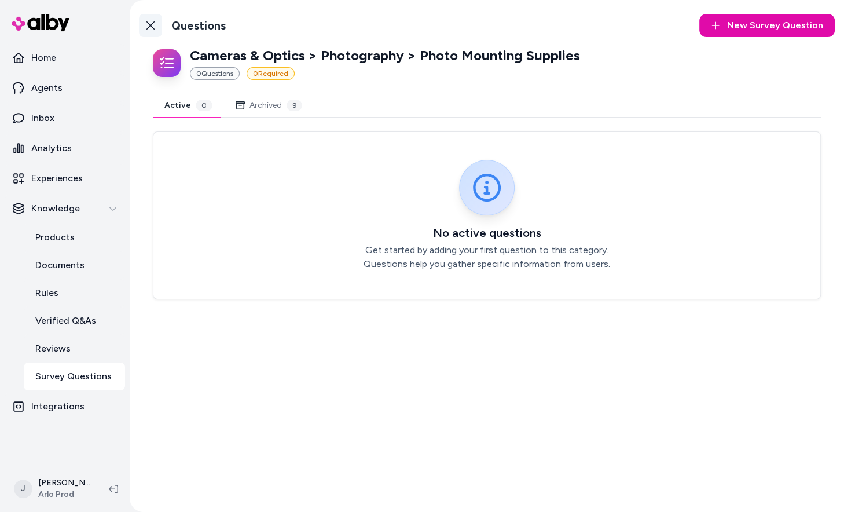
click at [148, 28] on icon at bounding box center [150, 25] width 8 height 8
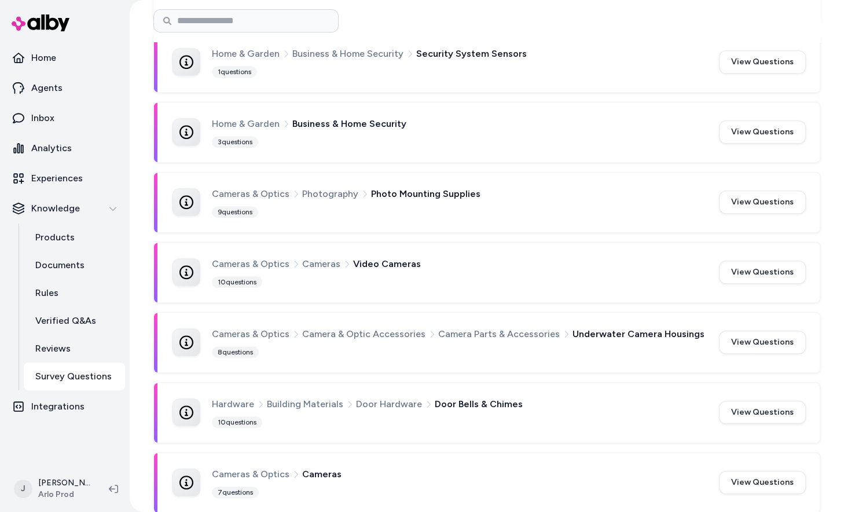
scroll to position [458, 0]
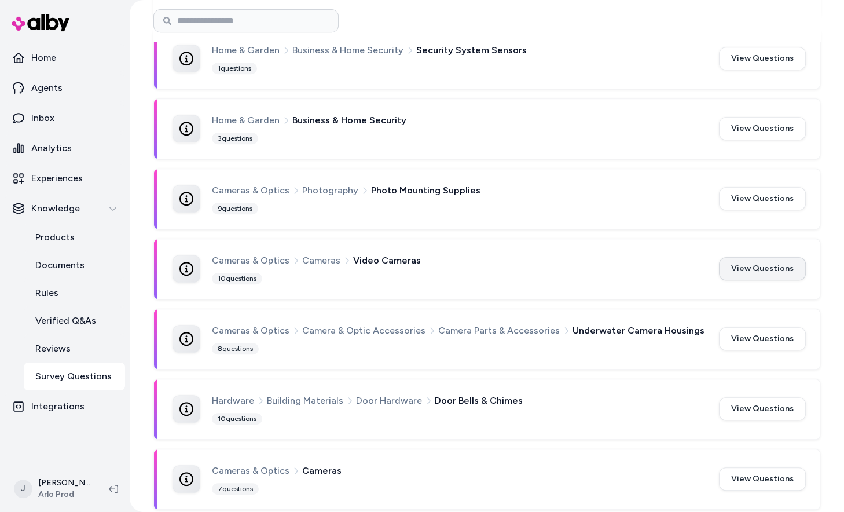
click at [796, 273] on button "View Questions" at bounding box center [762, 268] width 87 height 23
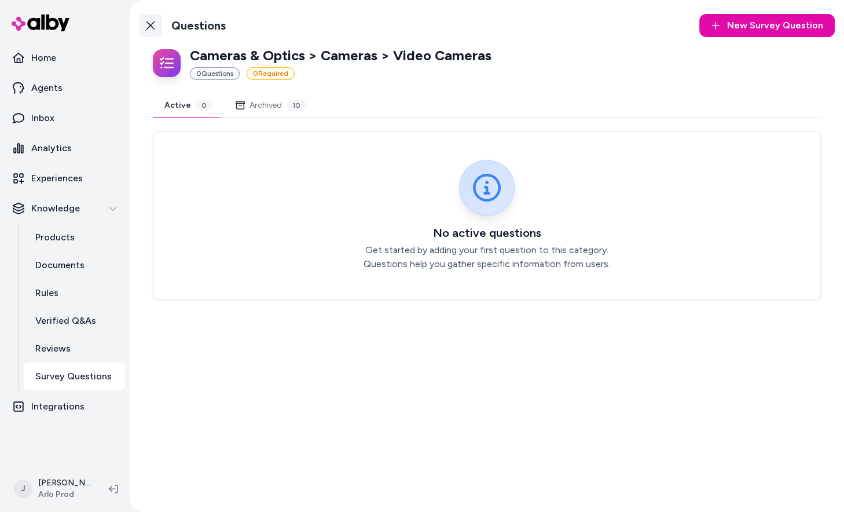
click at [145, 20] on link "Back to Categories" at bounding box center [150, 25] width 23 height 23
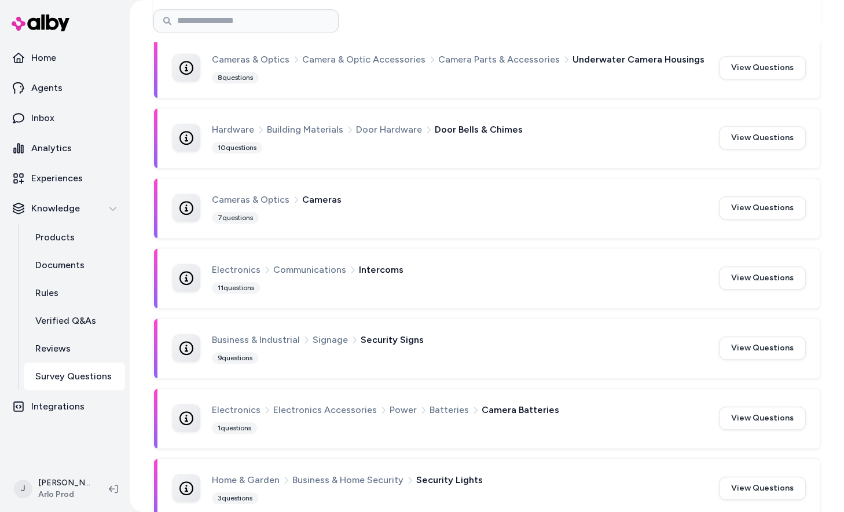
scroll to position [721, 0]
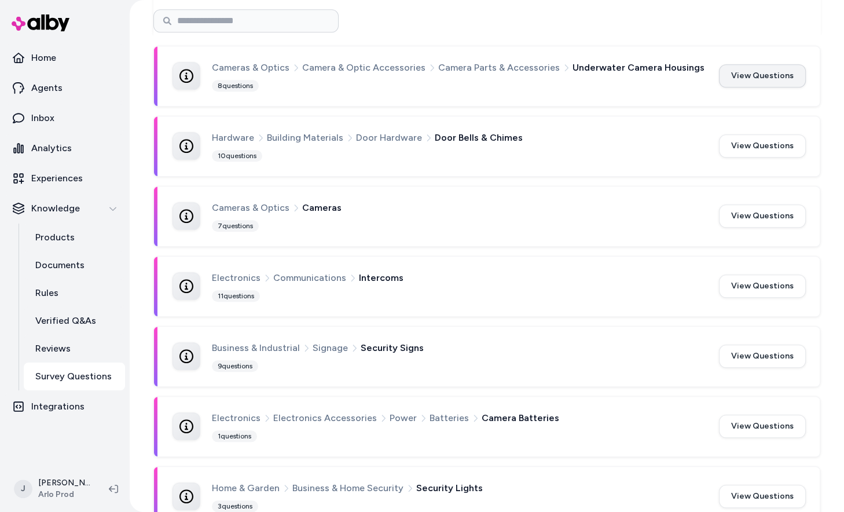
click at [776, 76] on button "View Questions" at bounding box center [762, 75] width 87 height 23
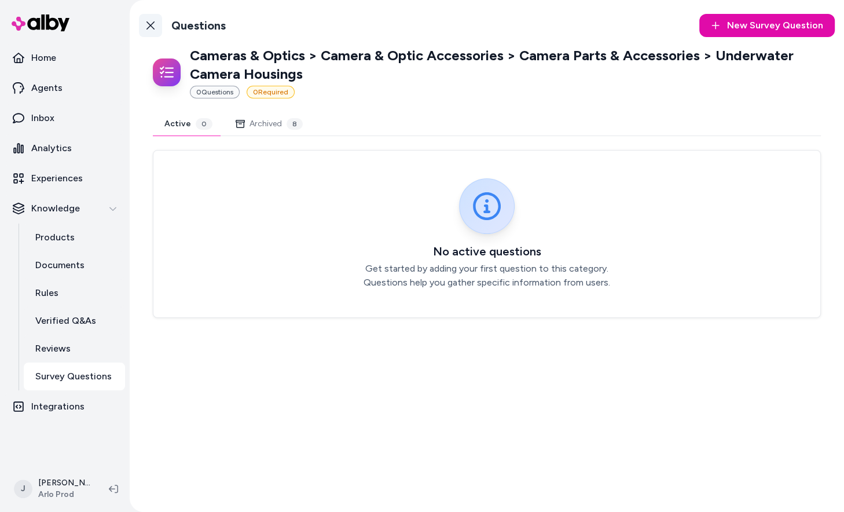
click at [156, 32] on link "Back to Categories" at bounding box center [150, 25] width 23 height 23
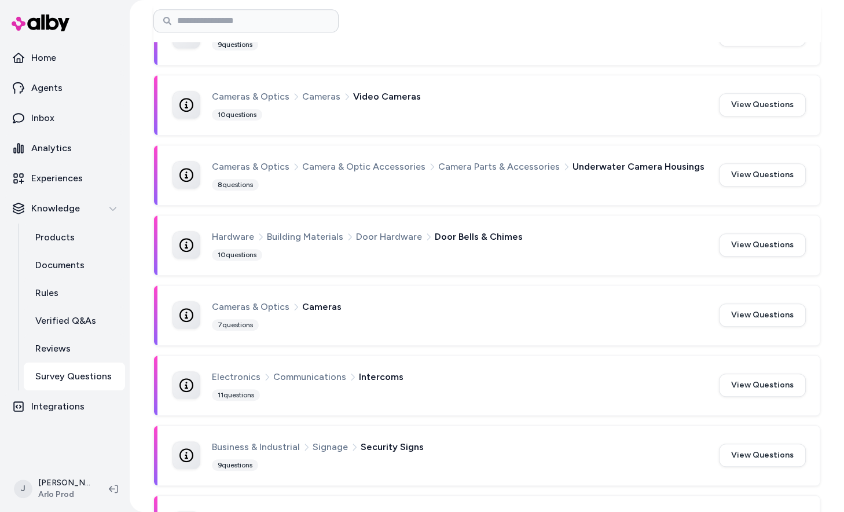
scroll to position [625, 0]
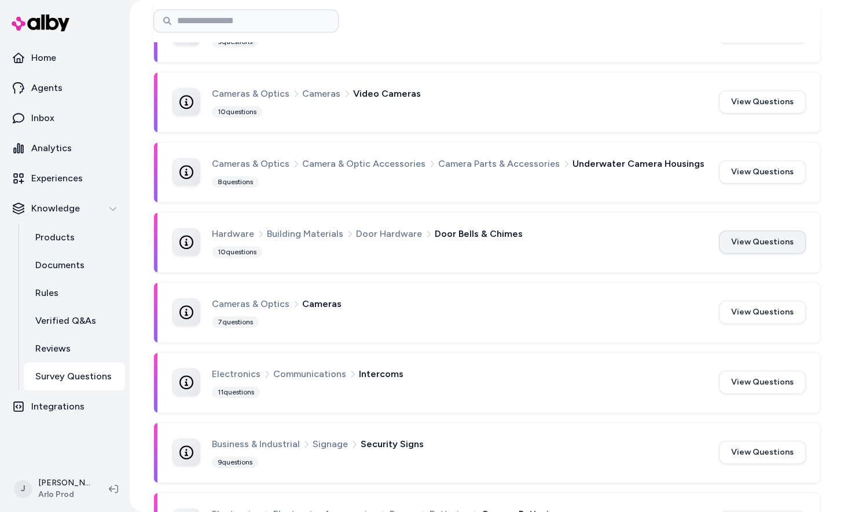
click at [746, 241] on button "View Questions" at bounding box center [762, 241] width 87 height 23
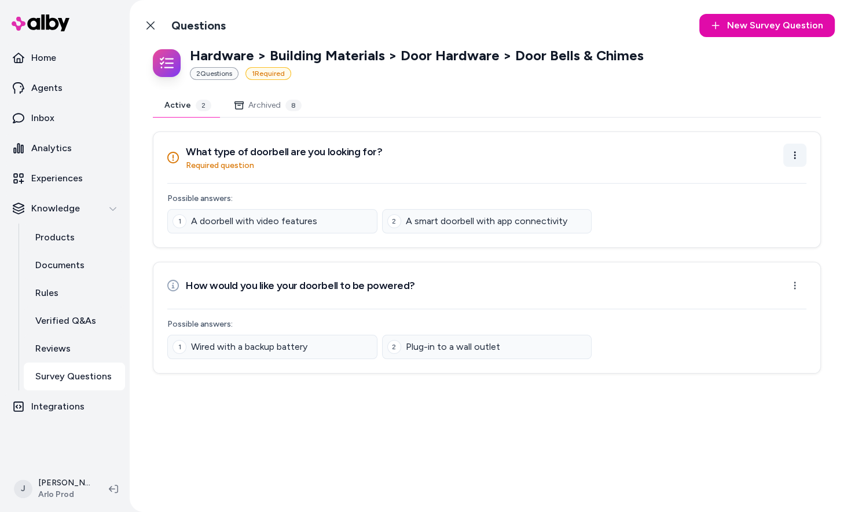
click at [799, 159] on html "Home Agents Inbox Analytics Experiences Knowledge Products Documents Rules Veri…" at bounding box center [422, 256] width 844 height 512
click at [769, 200] on div "Archive Question" at bounding box center [757, 202] width 93 height 21
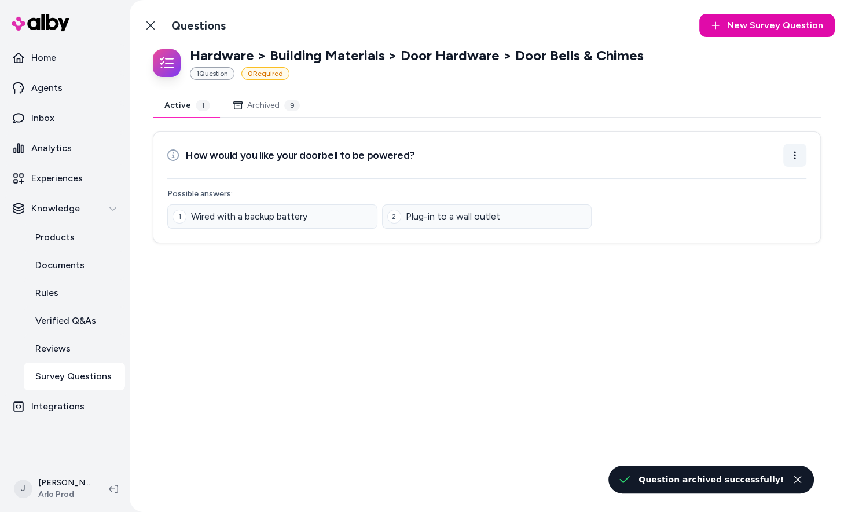
click at [791, 151] on html "Home Agents Inbox Analytics Experiences Knowledge Products Documents Rules Veri…" at bounding box center [422, 256] width 844 height 512
click at [755, 206] on div "Archive Question" at bounding box center [757, 202] width 93 height 21
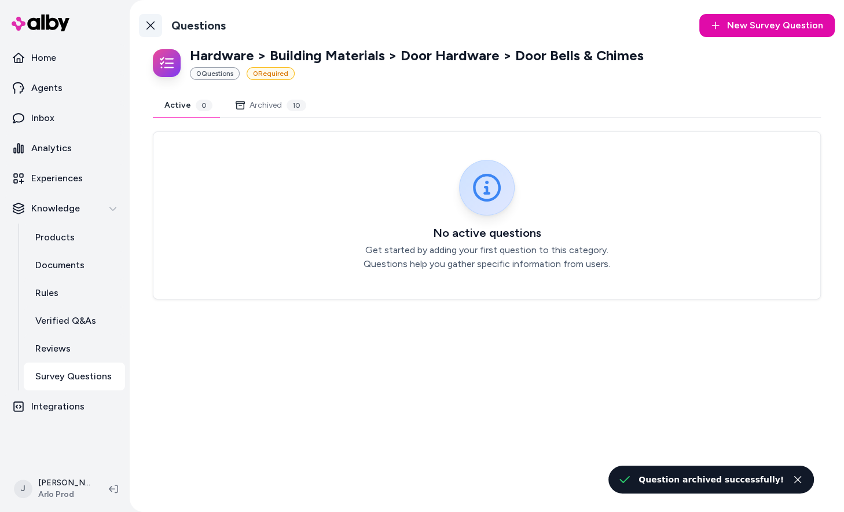
click at [150, 27] on icon at bounding box center [150, 25] width 9 height 9
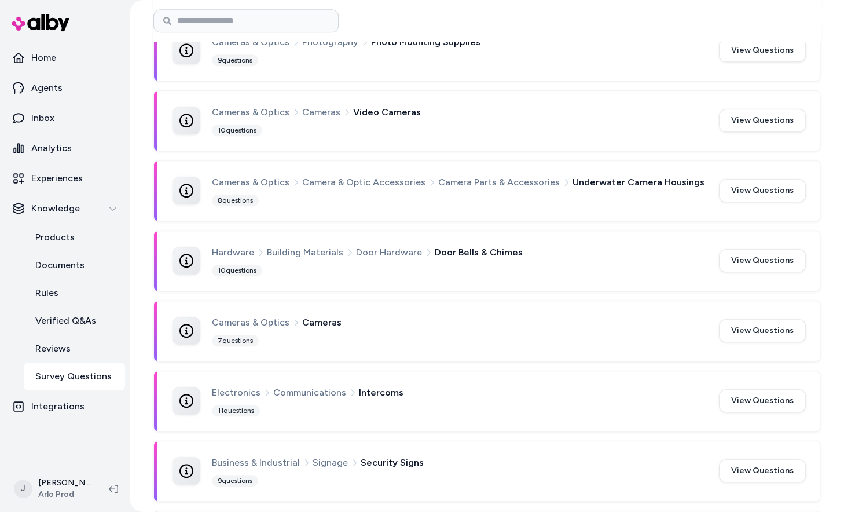
scroll to position [612, 0]
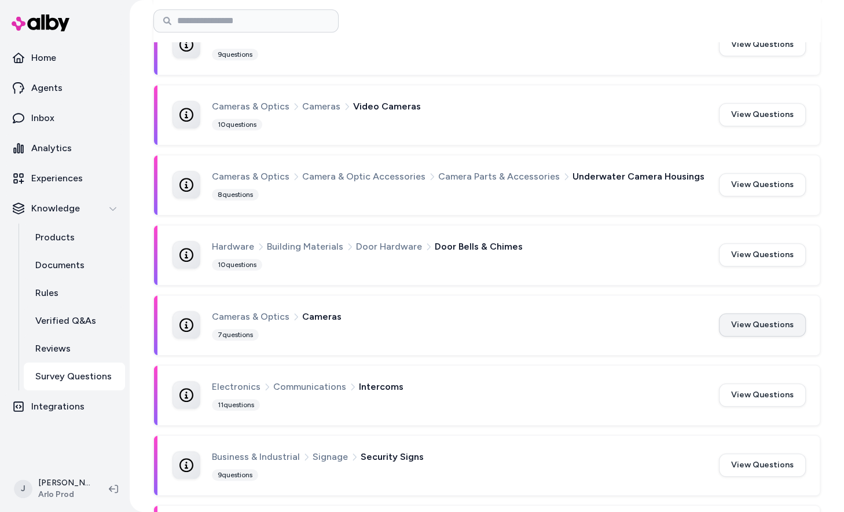
click at [760, 324] on button "View Questions" at bounding box center [762, 324] width 87 height 23
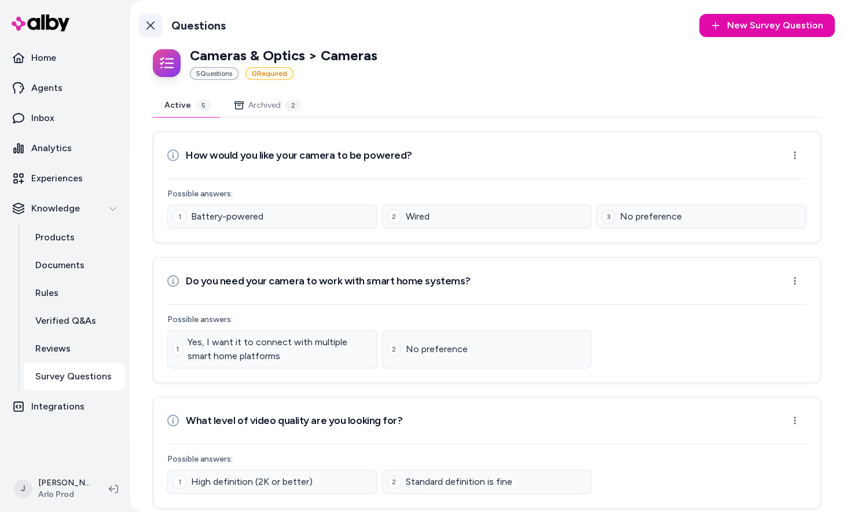
click at [156, 22] on link "Back to Categories" at bounding box center [150, 25] width 23 height 23
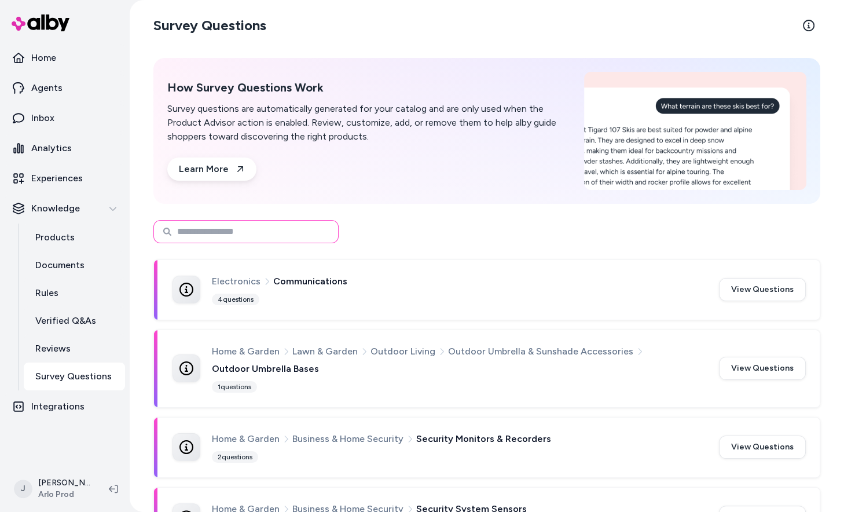
click at [306, 227] on input at bounding box center [245, 231] width 185 height 23
type input "****"
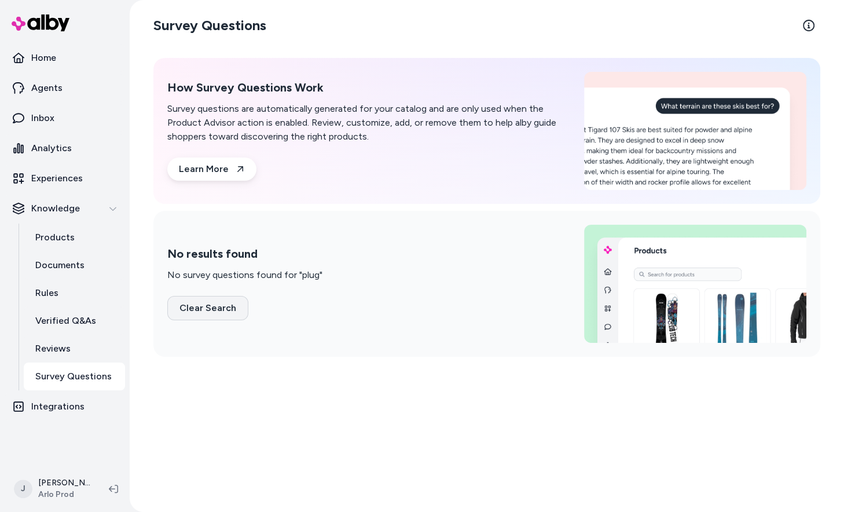
click at [226, 316] on button "Clear Search" at bounding box center [207, 308] width 81 height 24
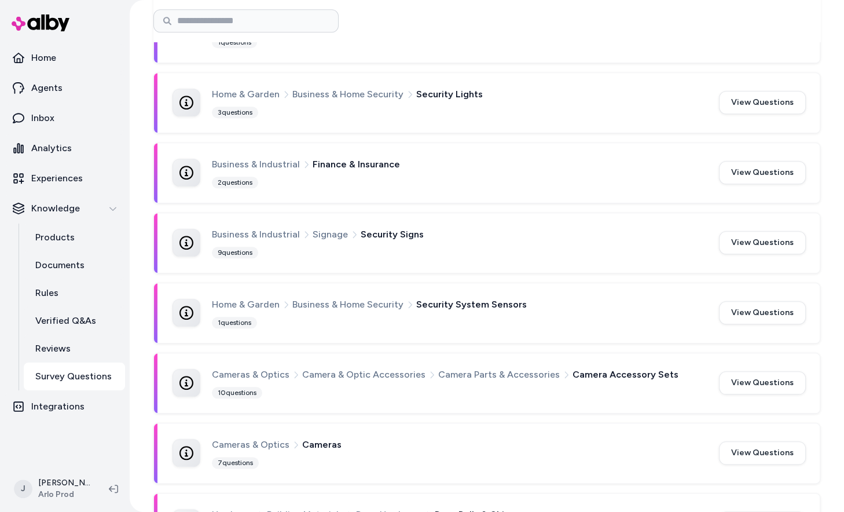
scroll to position [1085, 0]
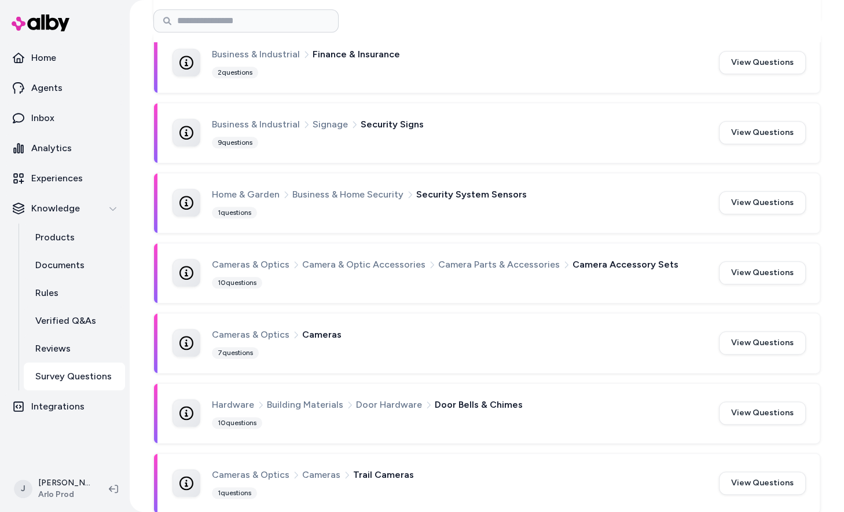
click at [314, 467] on span "Cameras" at bounding box center [321, 474] width 38 height 15
click at [752, 472] on button "View Questions" at bounding box center [762, 482] width 87 height 23
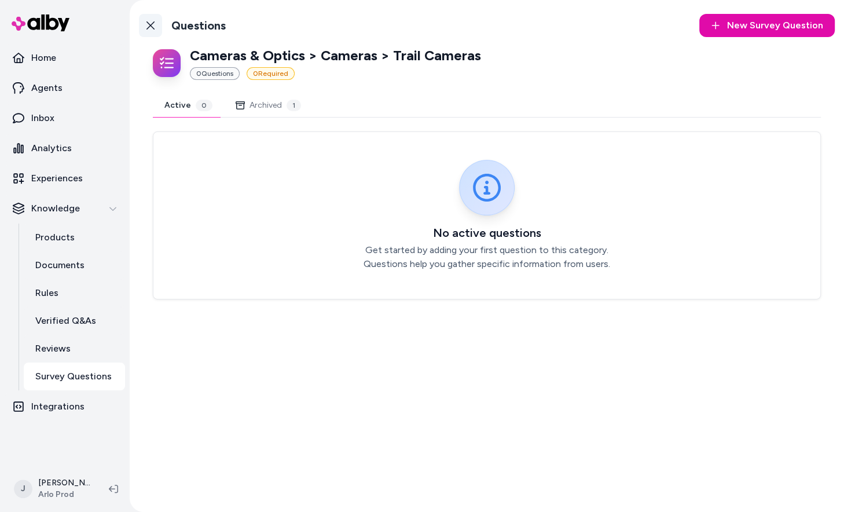
click at [149, 31] on link "Back to Categories" at bounding box center [150, 25] width 23 height 23
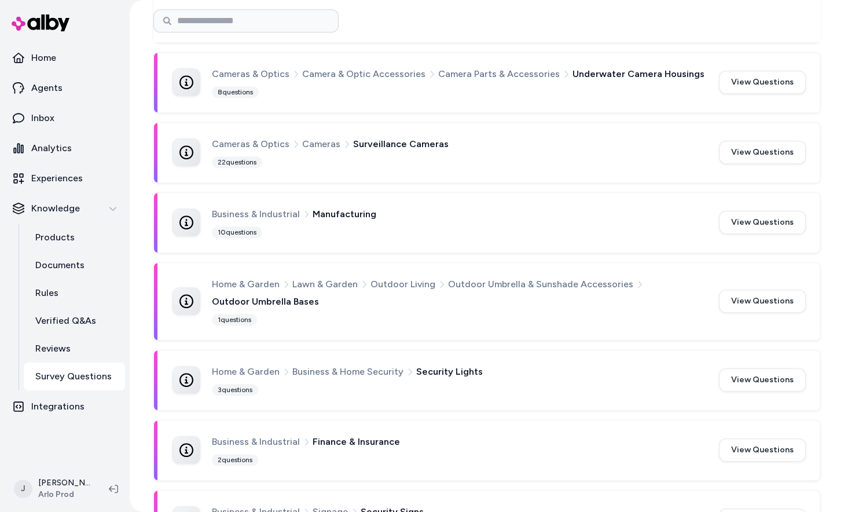
scroll to position [1085, 0]
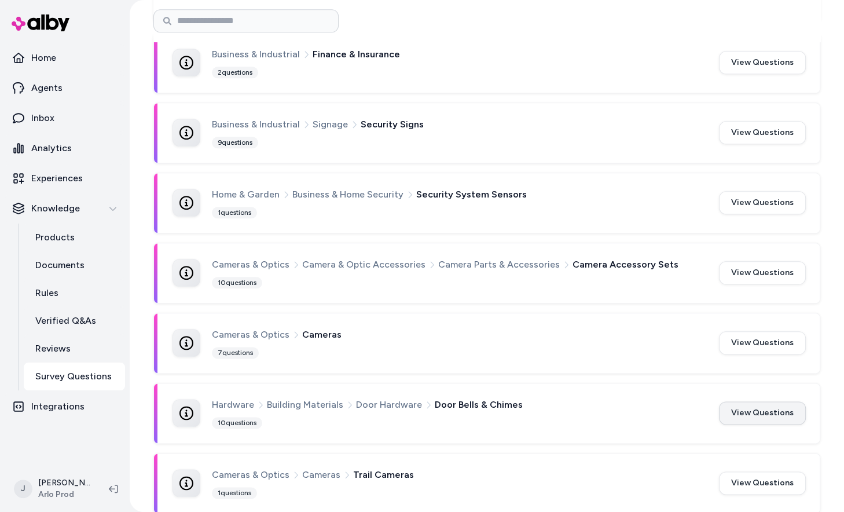
click at [755, 401] on button "View Questions" at bounding box center [762, 412] width 87 height 23
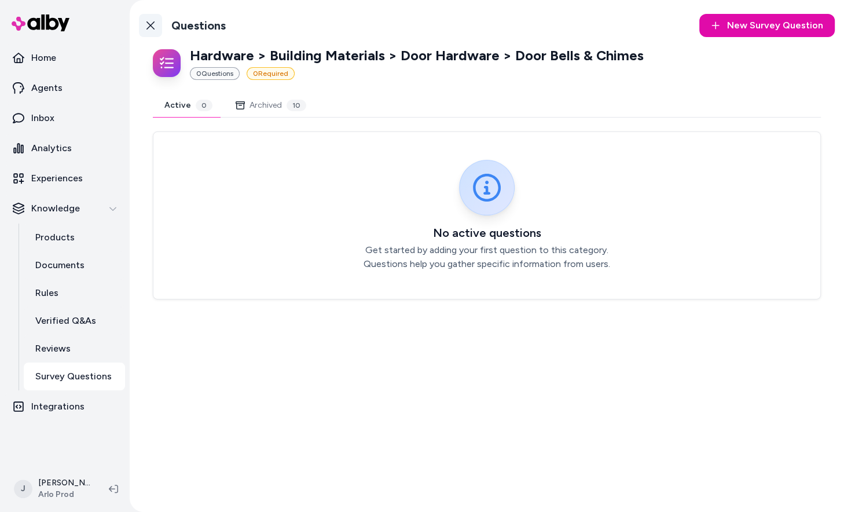
click at [154, 31] on link "Back to Categories" at bounding box center [150, 25] width 23 height 23
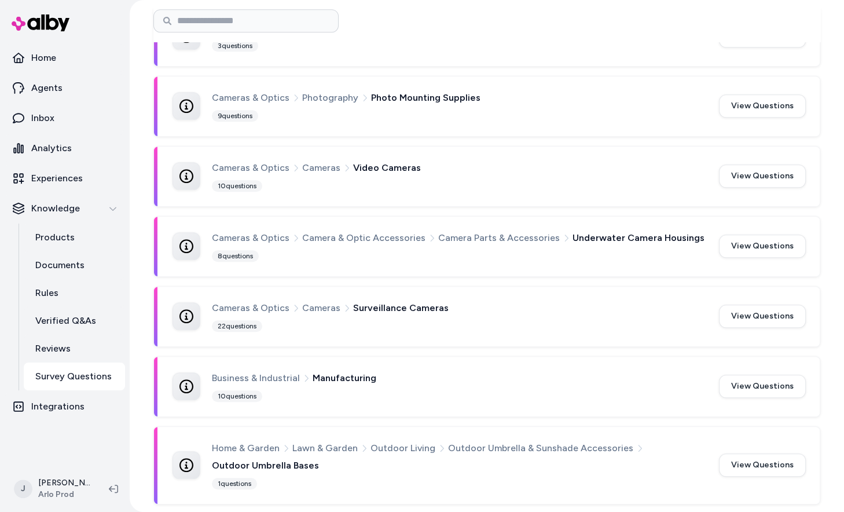
scroll to position [1085, 0]
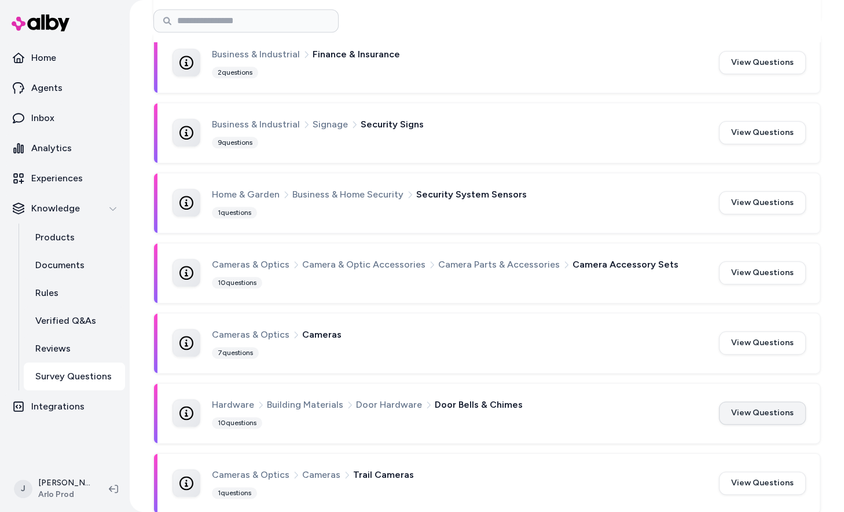
click at [736, 401] on button "View Questions" at bounding box center [762, 412] width 87 height 23
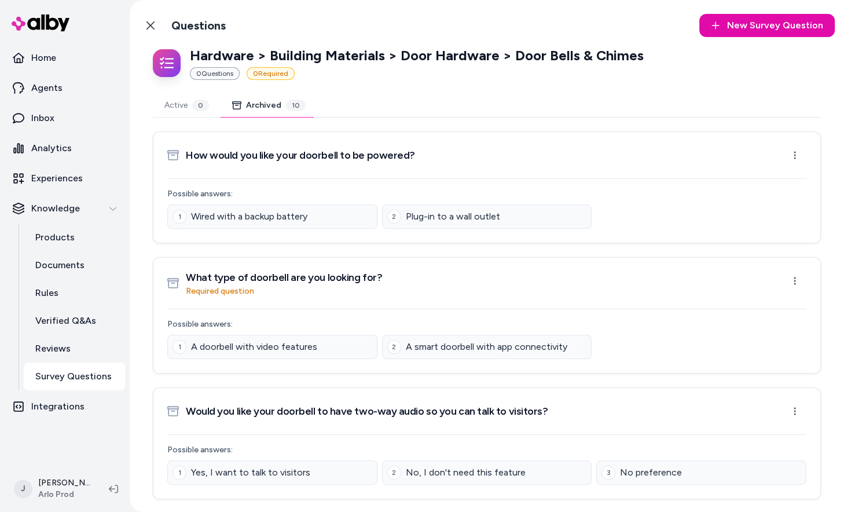
click at [242, 94] on button "Archived 10" at bounding box center [269, 105] width 97 height 23
click at [149, 24] on icon at bounding box center [150, 25] width 8 height 8
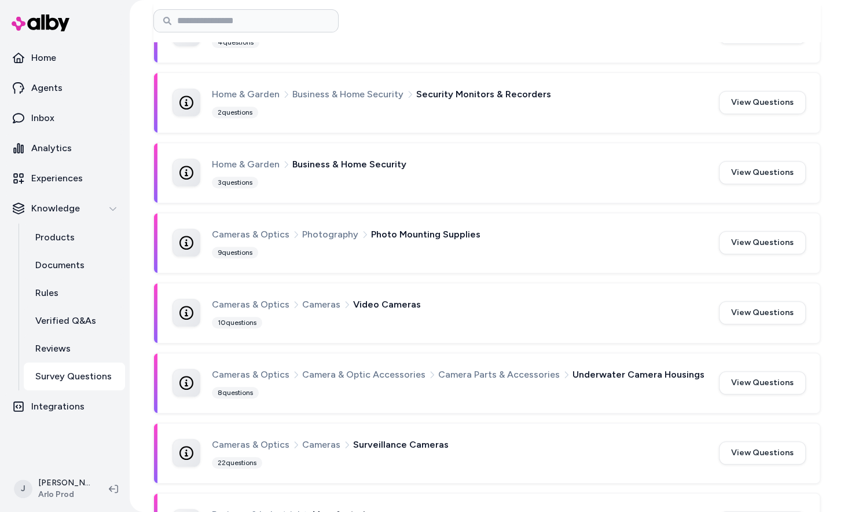
scroll to position [409, 0]
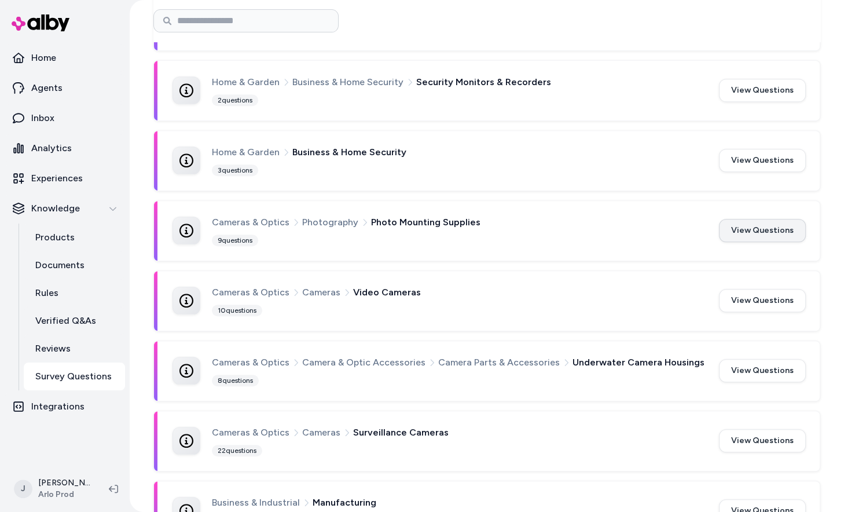
click at [751, 233] on button "View Questions" at bounding box center [762, 230] width 87 height 23
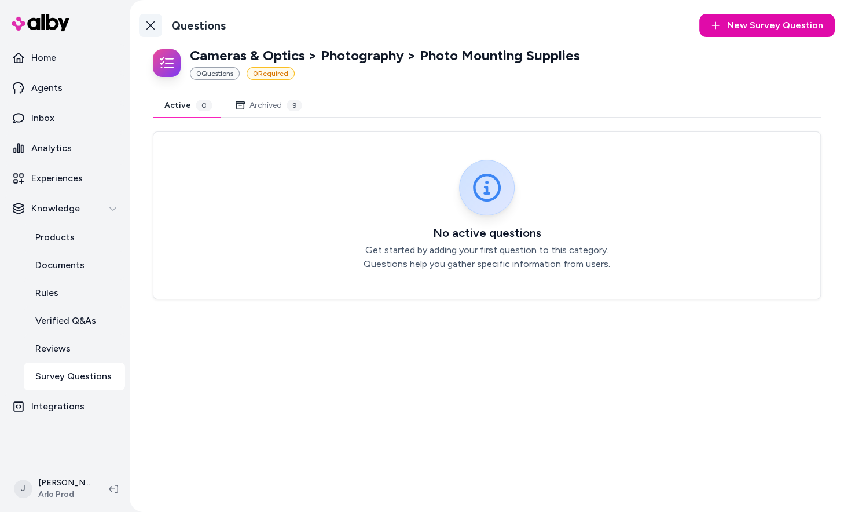
click at [144, 29] on link "Back to Categories" at bounding box center [150, 25] width 23 height 23
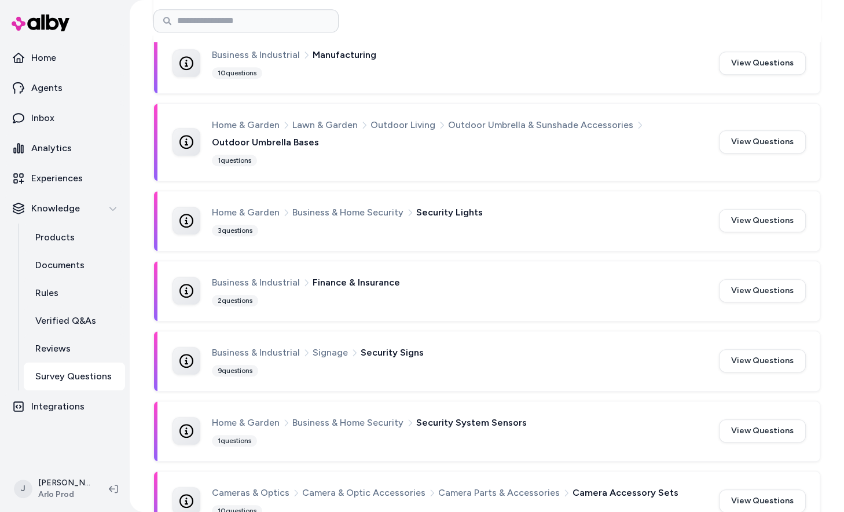
scroll to position [1085, 0]
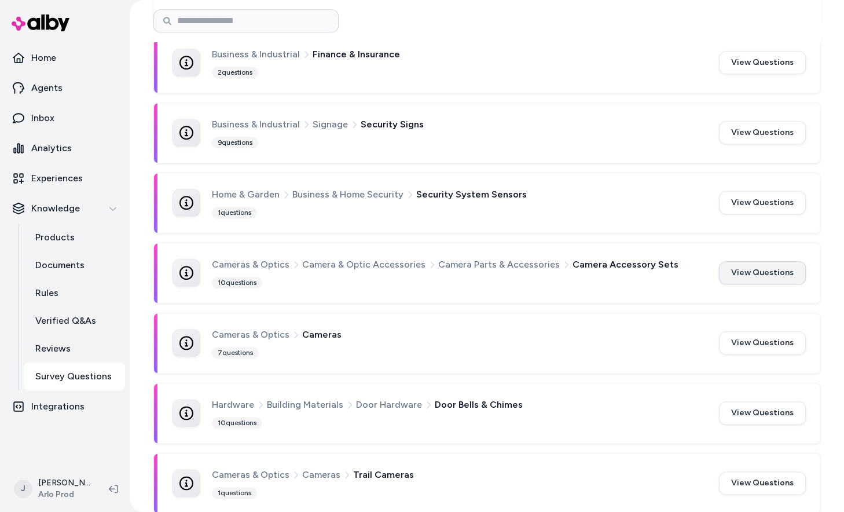
click at [772, 266] on button "View Questions" at bounding box center [762, 272] width 87 height 23
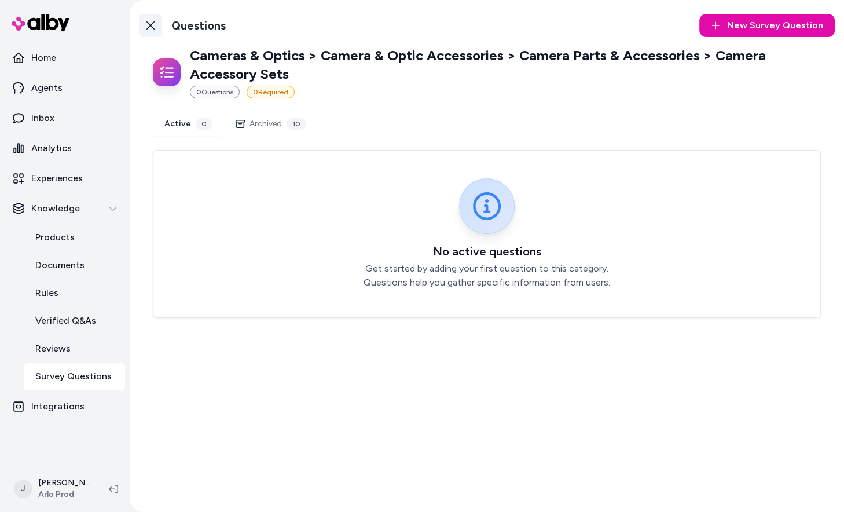
click at [156, 35] on link "Back to Categories" at bounding box center [150, 25] width 23 height 23
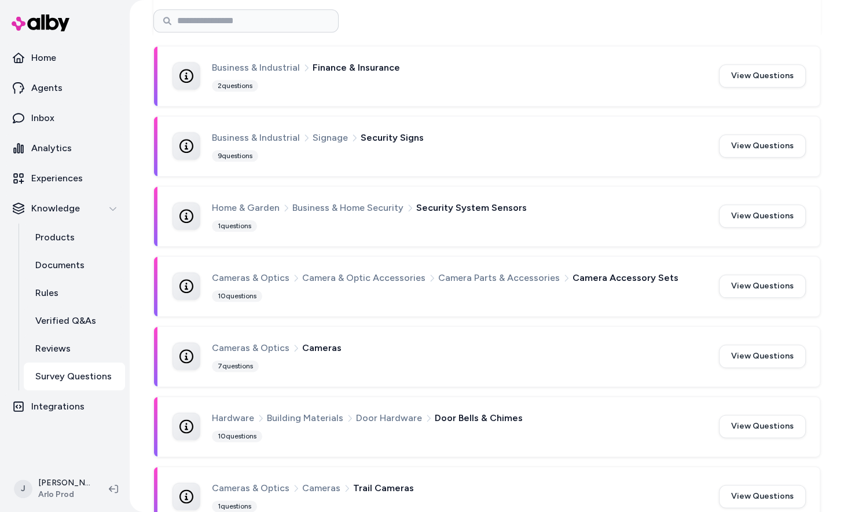
scroll to position [1085, 0]
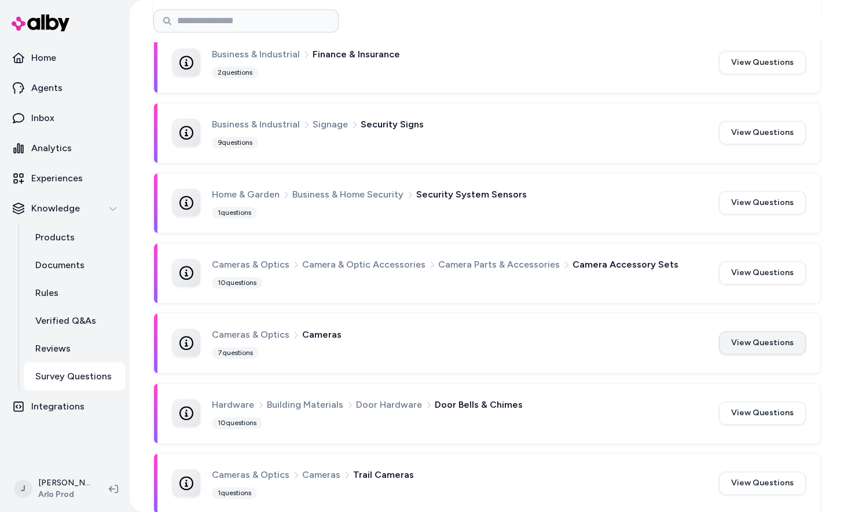
click at [780, 339] on button "View Questions" at bounding box center [762, 342] width 87 height 23
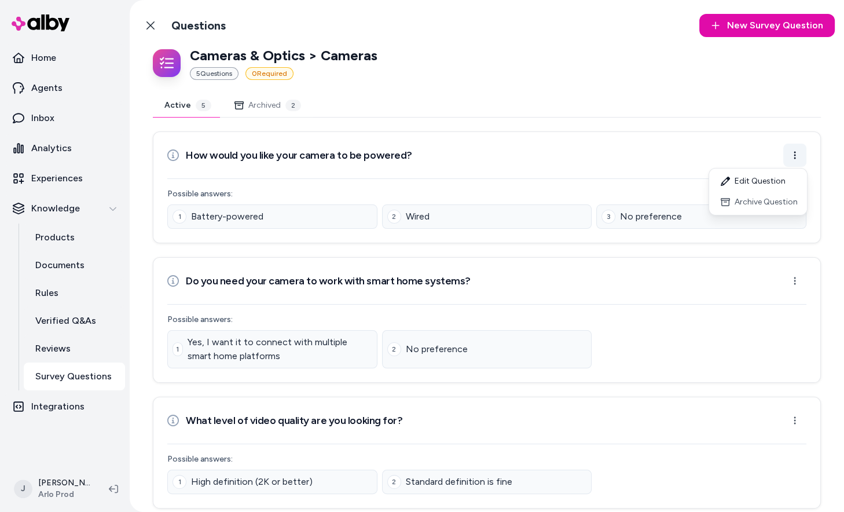
click at [794, 159] on html "Home Agents Inbox Analytics Experiences Knowledge Products Documents Rules Veri…" at bounding box center [422, 256] width 844 height 512
click at [785, 203] on div "Archive Question" at bounding box center [757, 202] width 93 height 21
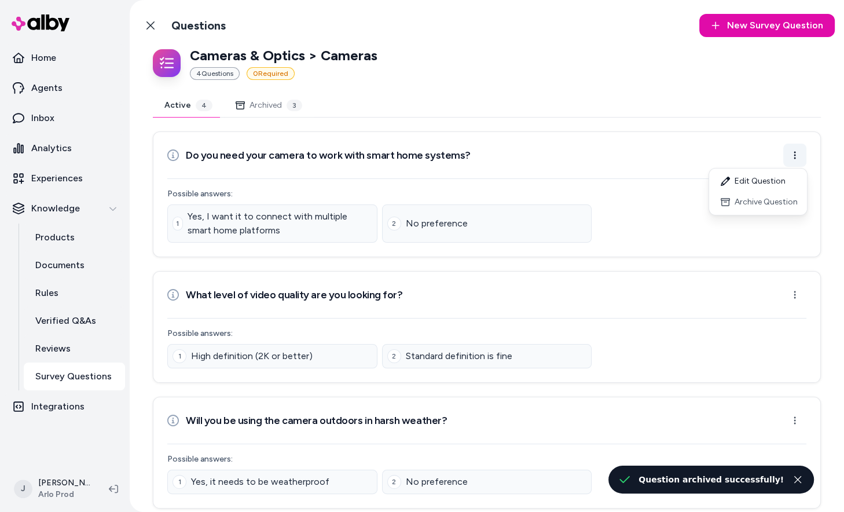
click at [791, 156] on html "Home Agents Inbox Analytics Experiences Knowledge Products Documents Rules Veri…" at bounding box center [422, 256] width 844 height 512
click at [771, 200] on div "Archive Question" at bounding box center [757, 202] width 93 height 21
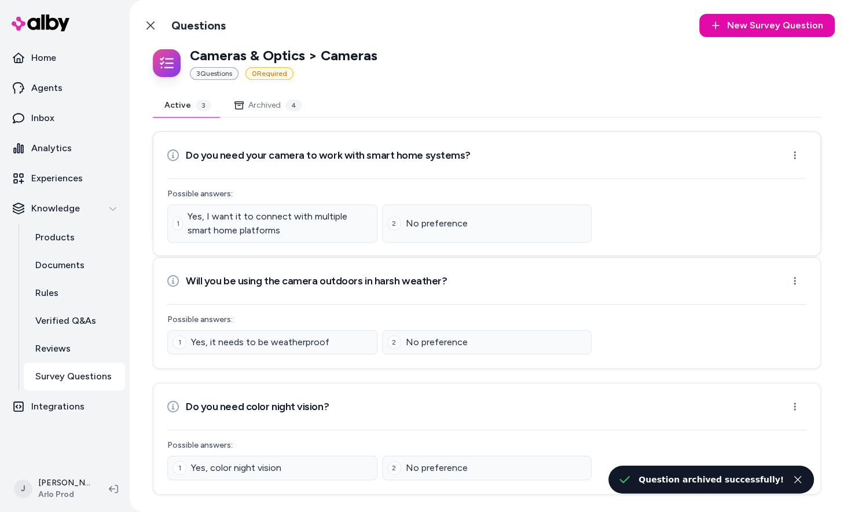
click at [793, 158] on html "Home Agents Inbox Analytics Experiences Knowledge Products Documents Rules Veri…" at bounding box center [422, 256] width 844 height 512
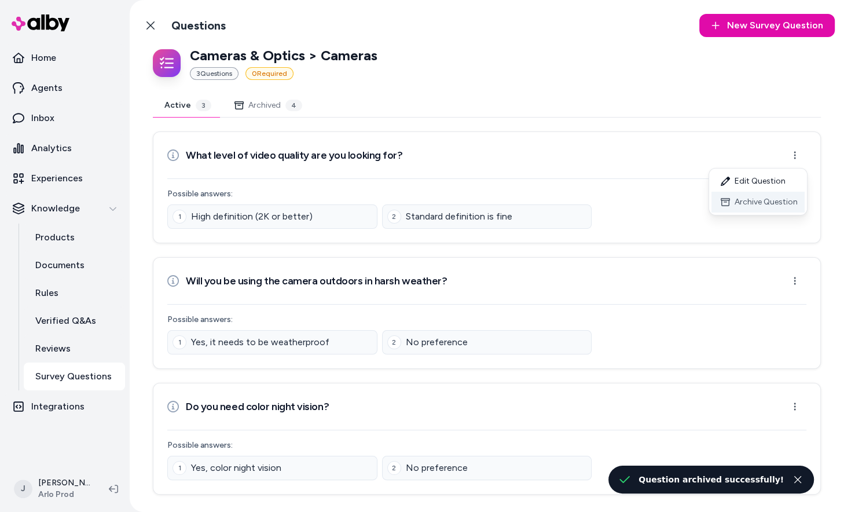
click at [790, 209] on div "Archive Question" at bounding box center [757, 202] width 93 height 21
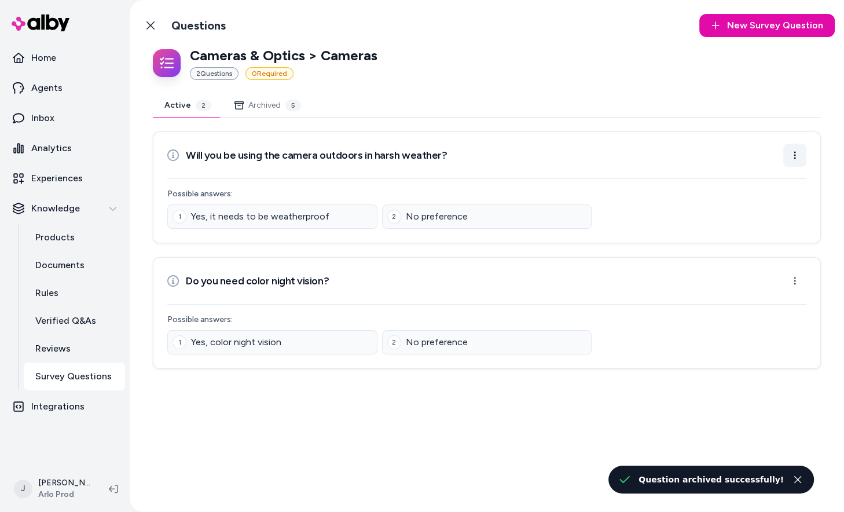
click at [789, 153] on html "Home Agents Inbox Analytics Experiences Knowledge Products Documents Rules Veri…" at bounding box center [422, 256] width 844 height 512
click at [787, 201] on div "Archive Question" at bounding box center [757, 202] width 93 height 21
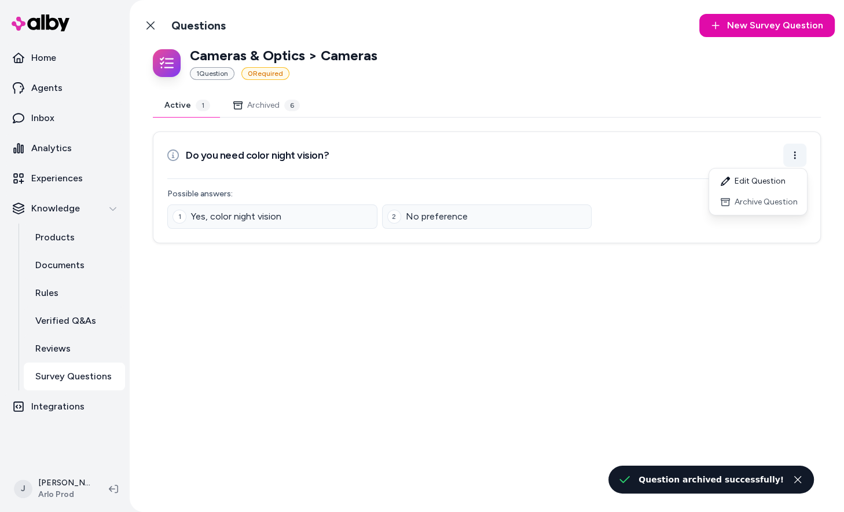
click at [789, 155] on html "Home Agents Inbox Analytics Experiences Knowledge Products Documents Rules Veri…" at bounding box center [422, 256] width 844 height 512
click at [784, 196] on div "Archive Question" at bounding box center [757, 202] width 93 height 21
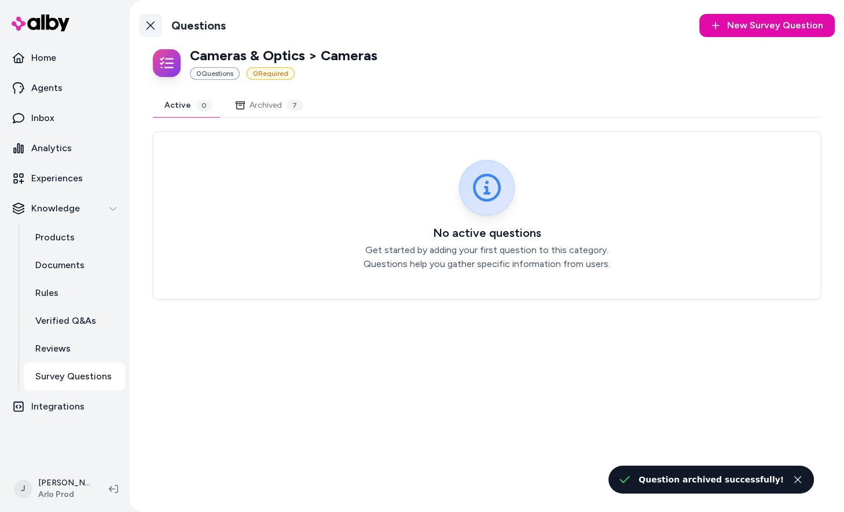
click at [152, 33] on link "Back to Categories" at bounding box center [150, 25] width 23 height 23
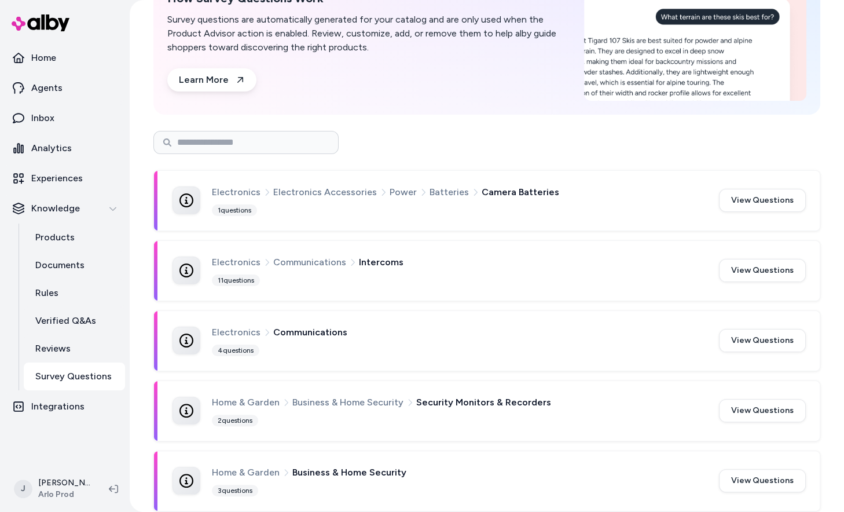
scroll to position [72, 0]
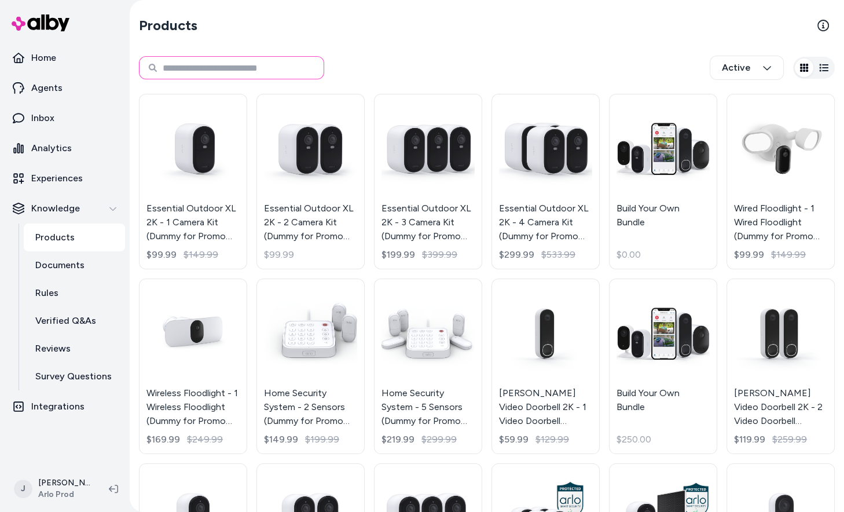
click at [200, 75] on input at bounding box center [231, 67] width 185 height 23
type input "*********"
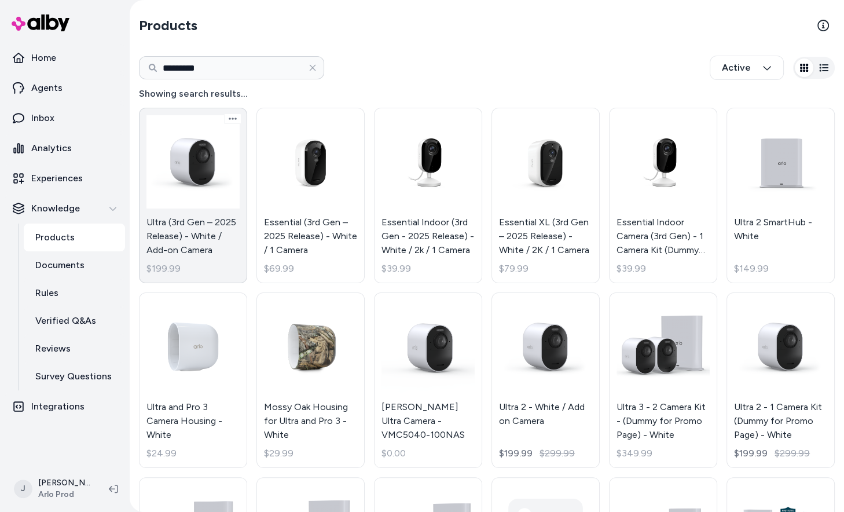
click at [207, 205] on link "Ultra (3rd Gen – 2025 Release) - White / Add-on Camera $199.99" at bounding box center [193, 195] width 108 height 175
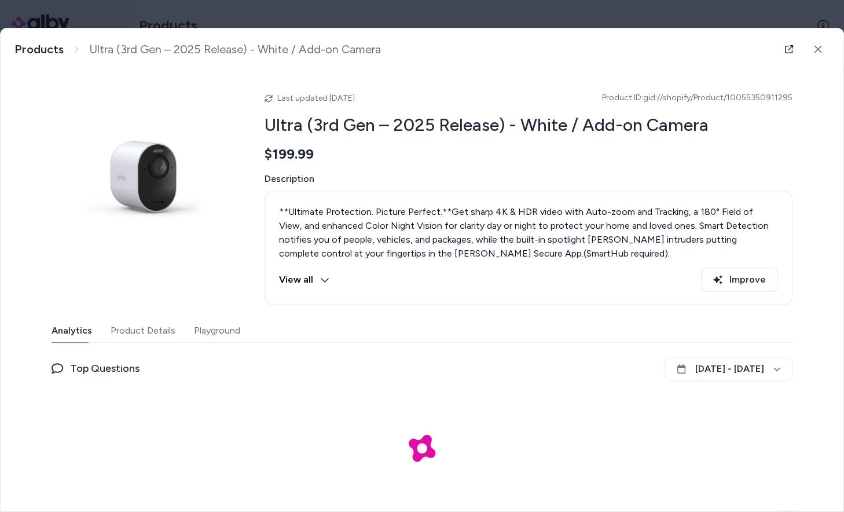
click at [151, 332] on button "Product Details" at bounding box center [143, 330] width 65 height 23
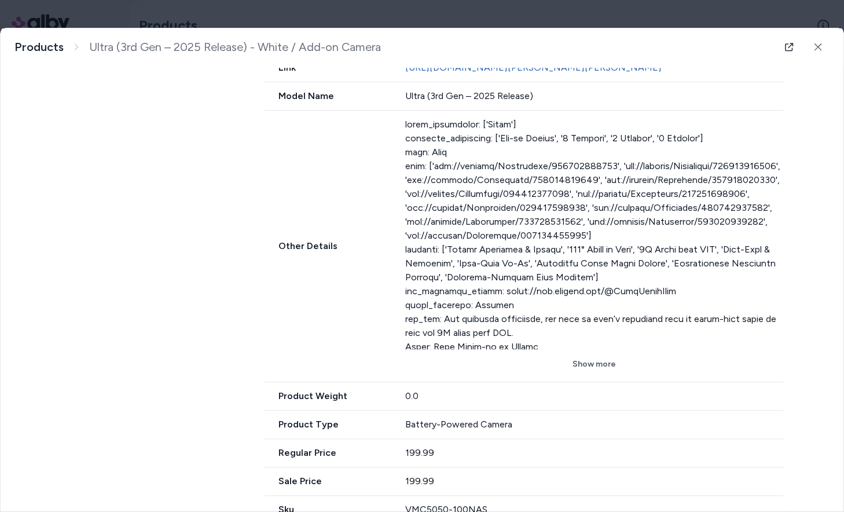
scroll to position [765, 0]
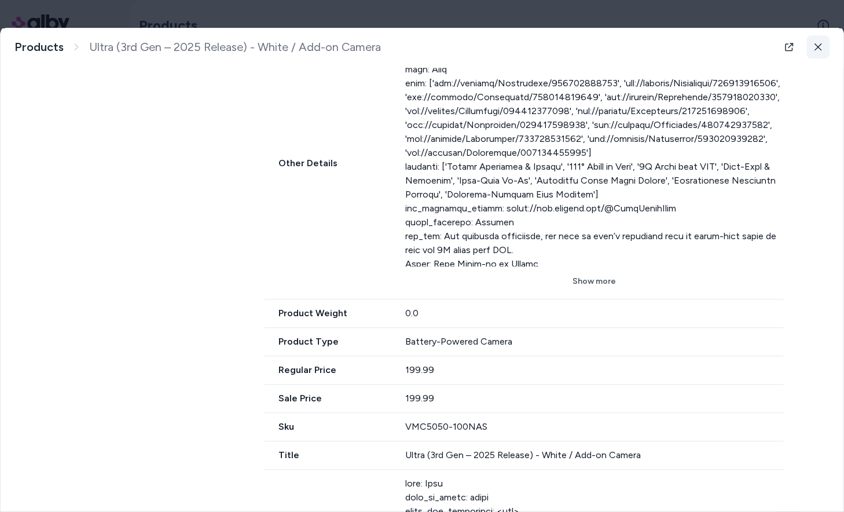
click at [817, 46] on icon at bounding box center [818, 46] width 7 height 7
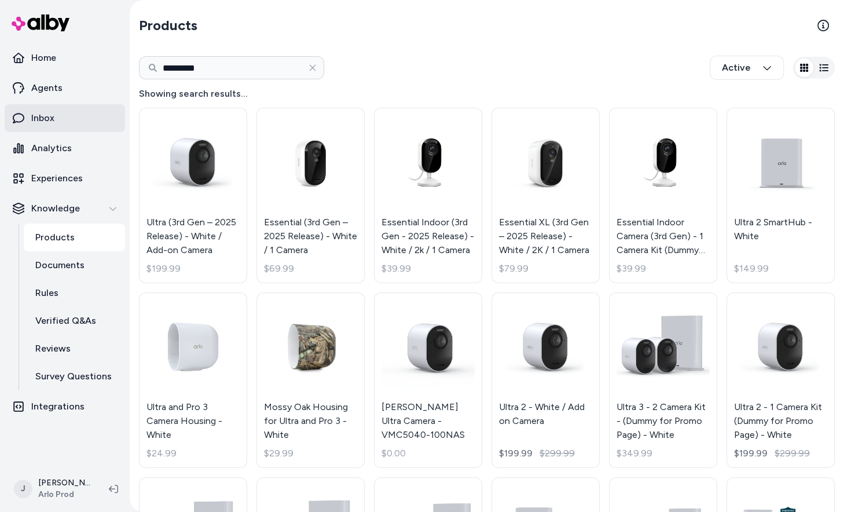
click at [65, 121] on link "Inbox" at bounding box center [65, 118] width 120 height 28
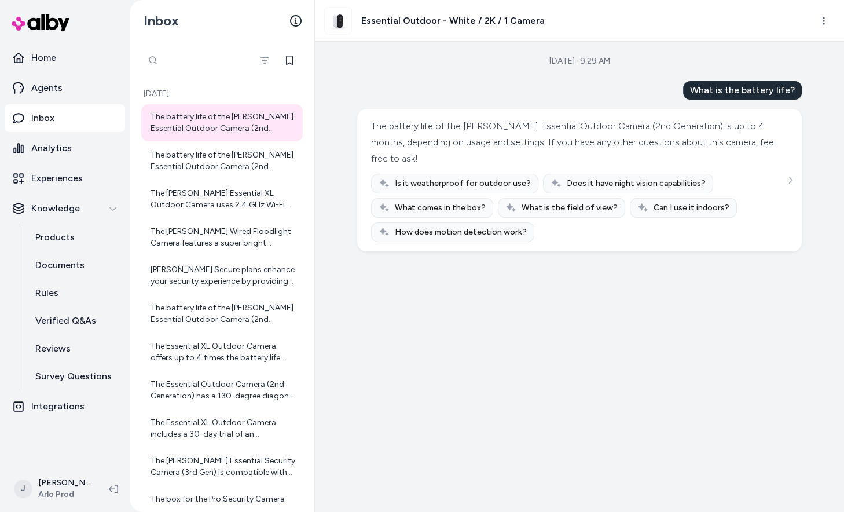
click at [151, 64] on div at bounding box center [196, 60] width 110 height 23
click at [183, 60] on icon "Filter" at bounding box center [178, 60] width 9 height 9
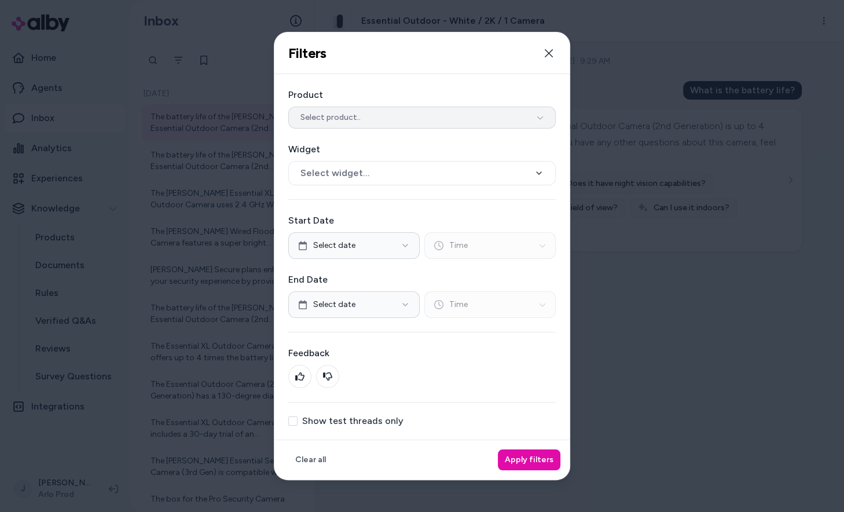
click at [310, 119] on span "Select product.." at bounding box center [330, 118] width 60 height 12
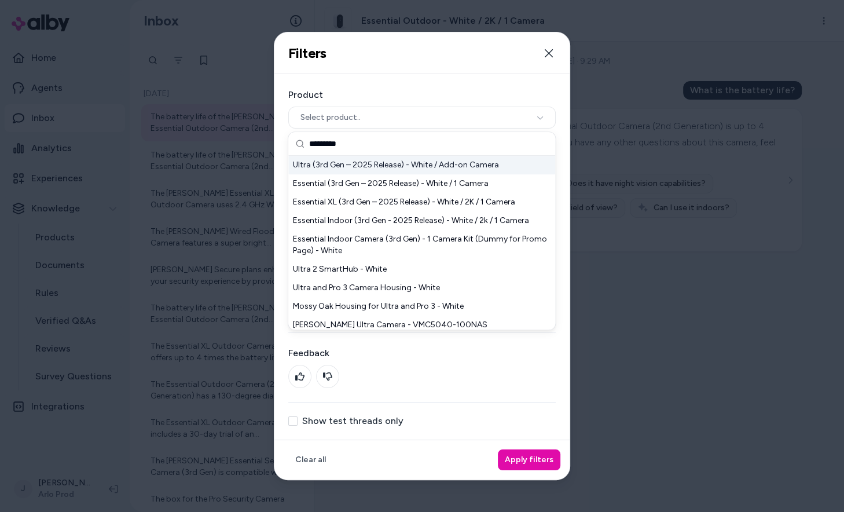
type input "*********"
click at [347, 168] on div "Ultra (3rd Gen – 2025 Release) - White / Add-on Camera" at bounding box center [421, 165] width 267 height 19
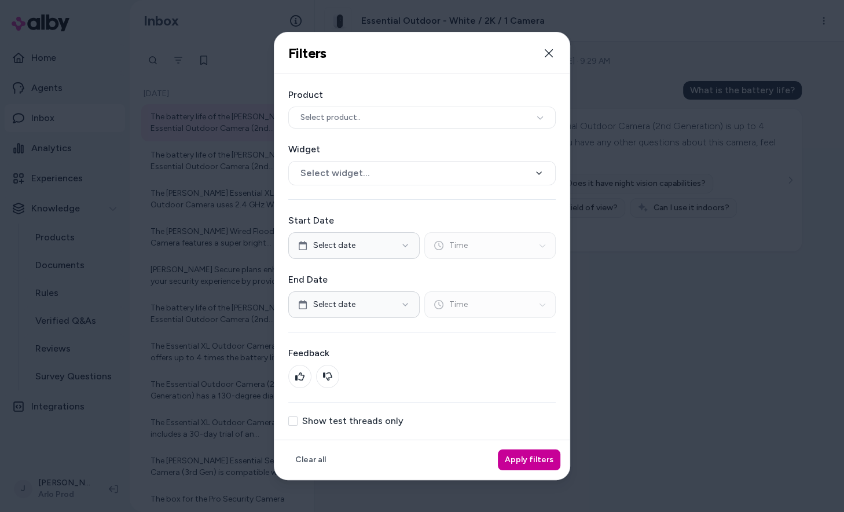
click at [518, 453] on button "Apply filters" at bounding box center [529, 459] width 63 height 21
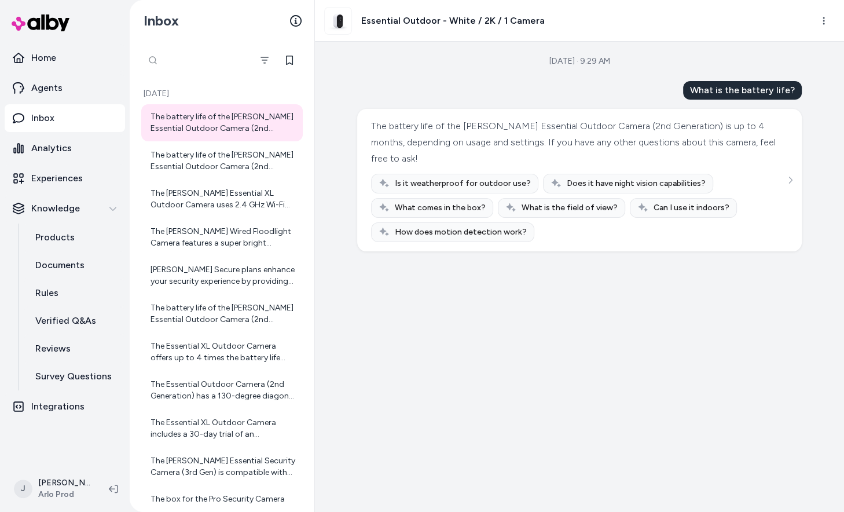
click at [149, 57] on div at bounding box center [196, 60] width 110 height 23
click at [263, 62] on icon "Filter" at bounding box center [264, 60] width 9 height 9
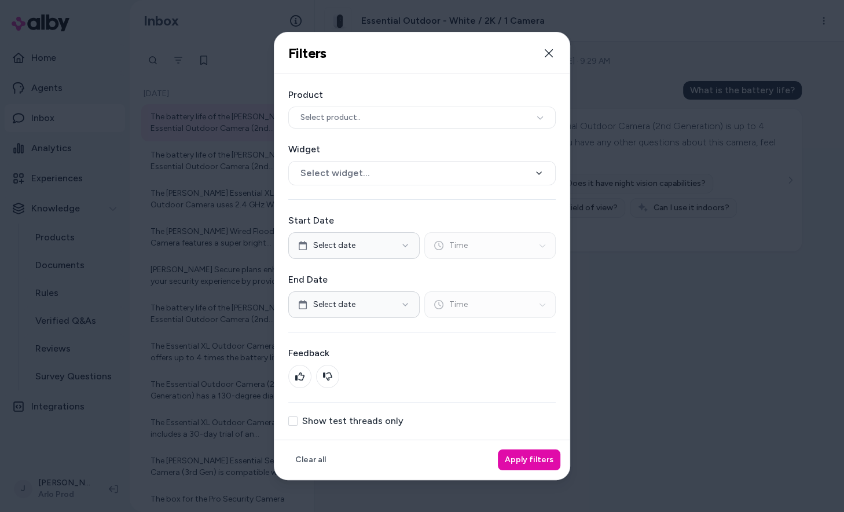
click at [320, 132] on div "Product Select product.. Widget Select widget..." at bounding box center [421, 136] width 267 height 97
click at [320, 124] on button "Select product.." at bounding box center [421, 118] width 267 height 22
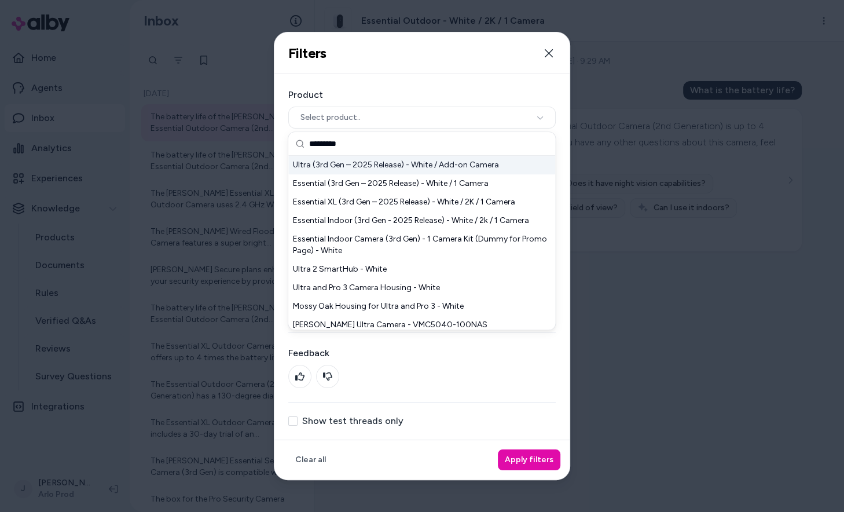
type input "*********"
click at [342, 164] on div "Ultra (3rd Gen – 2025 Release) - White / Add-on Camera" at bounding box center [421, 165] width 267 height 19
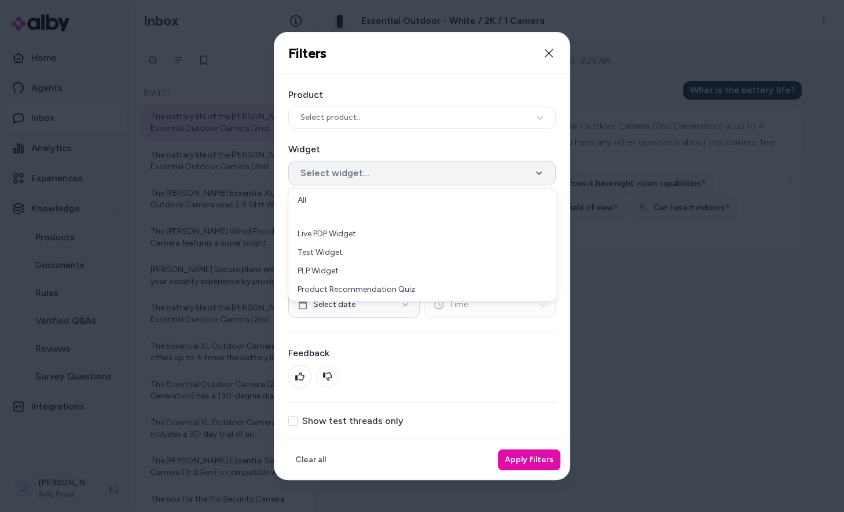
click at [342, 164] on button "Select widget..." at bounding box center [421, 173] width 267 height 24
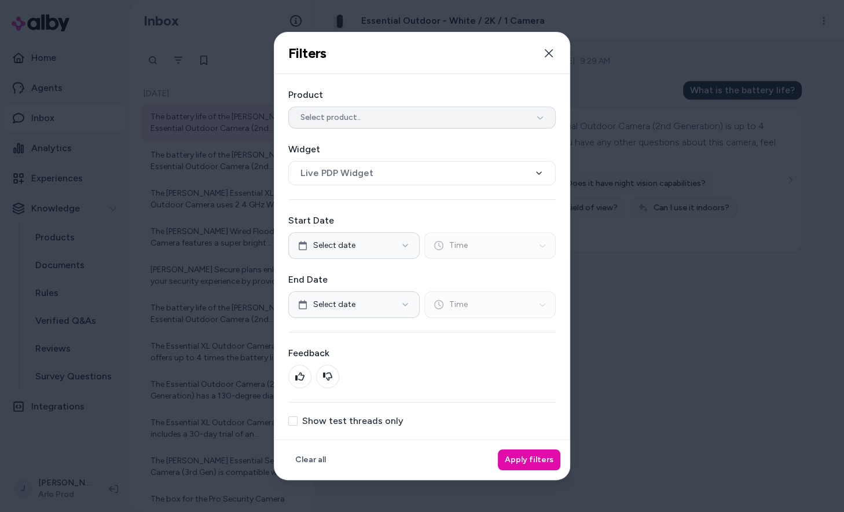
click at [366, 122] on button "Select product.." at bounding box center [421, 118] width 267 height 22
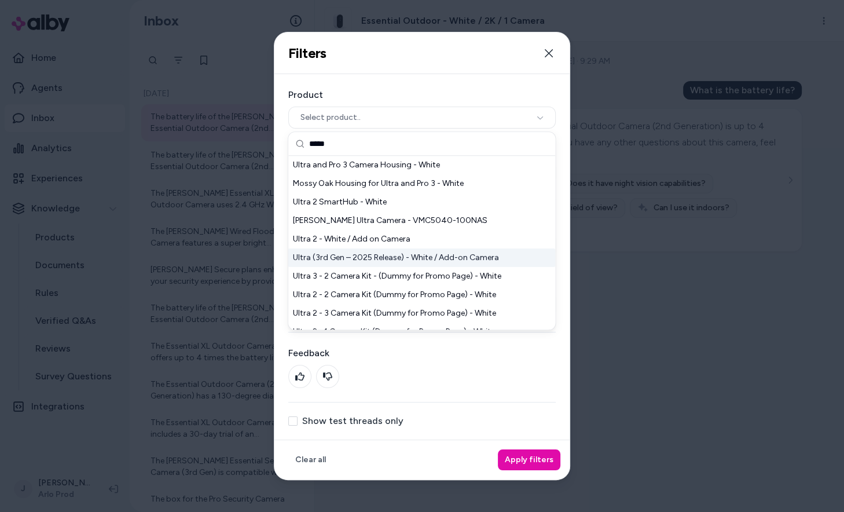
type input "*****"
click at [380, 255] on div "Ultra (3rd Gen – 2025 Release) - White / Add-on Camera" at bounding box center [421, 257] width 267 height 19
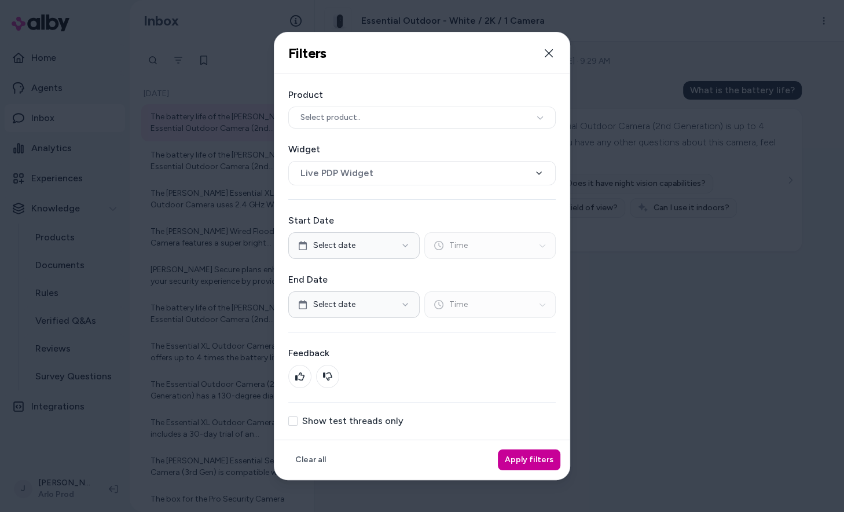
click at [520, 461] on button "Apply filters" at bounding box center [529, 459] width 63 height 21
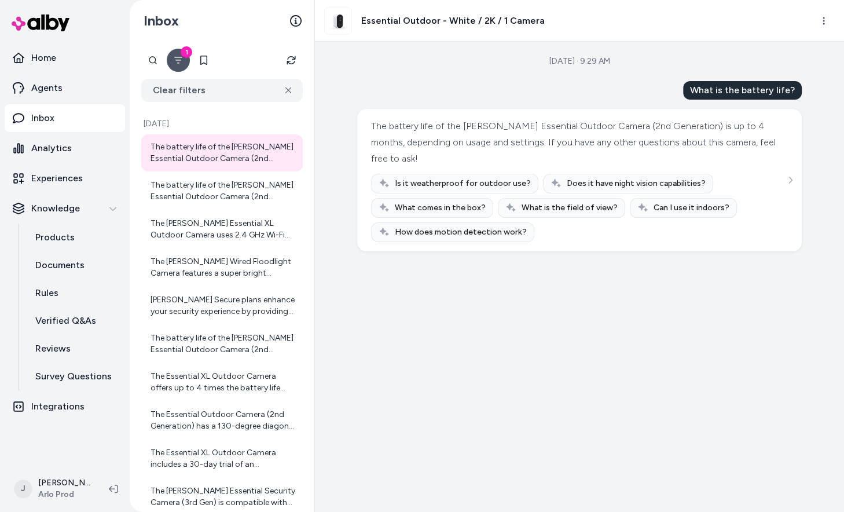
click at [183, 49] on div "1" at bounding box center [187, 52] width 12 height 12
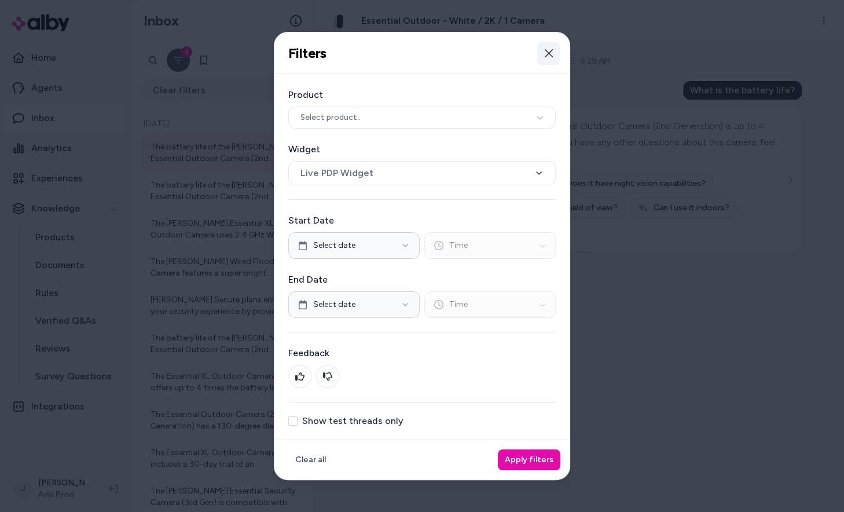
click at [551, 57] on icon "button" at bounding box center [548, 53] width 9 height 9
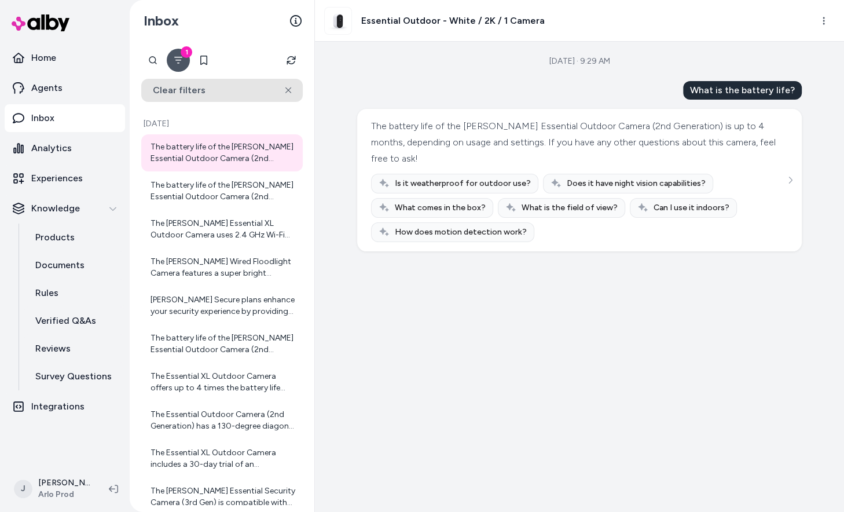
click at [266, 87] on button "Clear filters" at bounding box center [222, 90] width 162 height 23
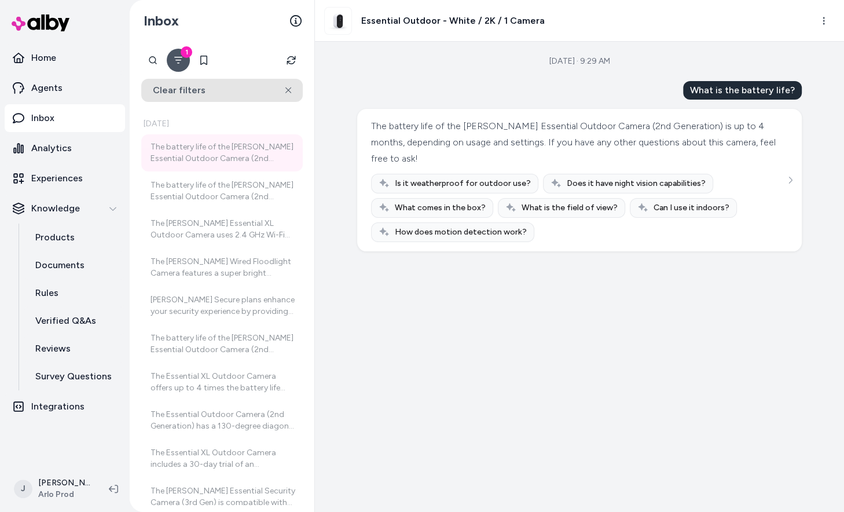
click at [266, 87] on button "Clear filters" at bounding box center [222, 90] width 162 height 23
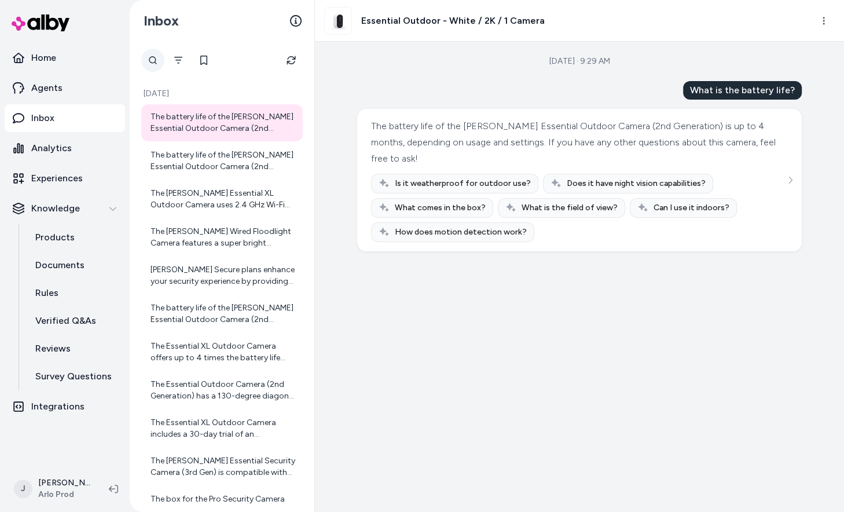
click at [149, 61] on div at bounding box center [152, 60] width 23 height 23
type input "*****"
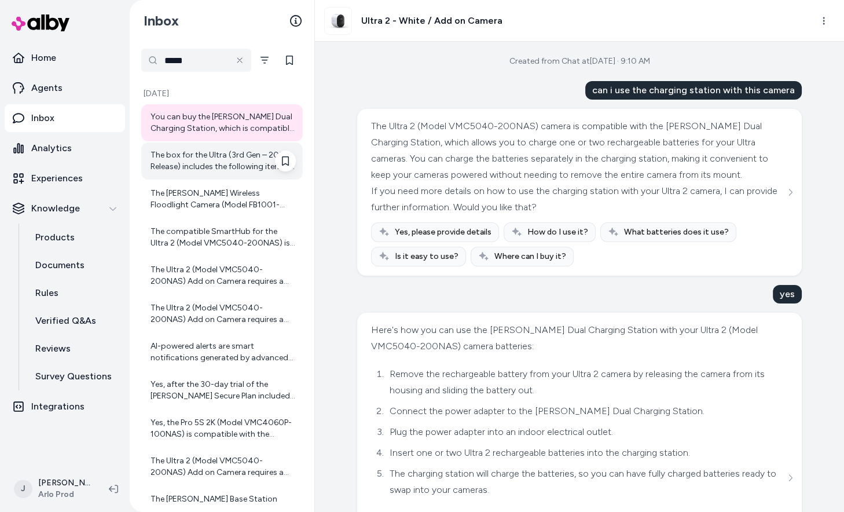
click at [200, 166] on div "The box for the Ultra (3rd Gen – 2025 Release) includes the following items: - …" at bounding box center [223, 160] width 145 height 23
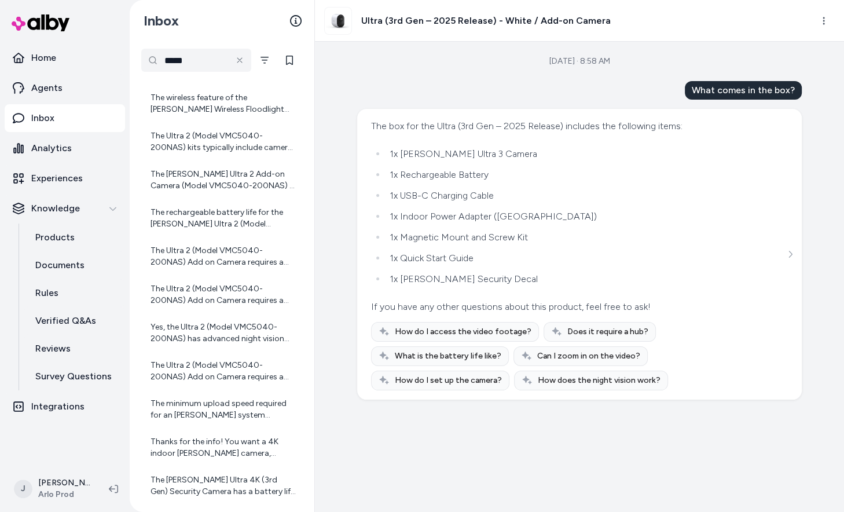
scroll to position [751, 0]
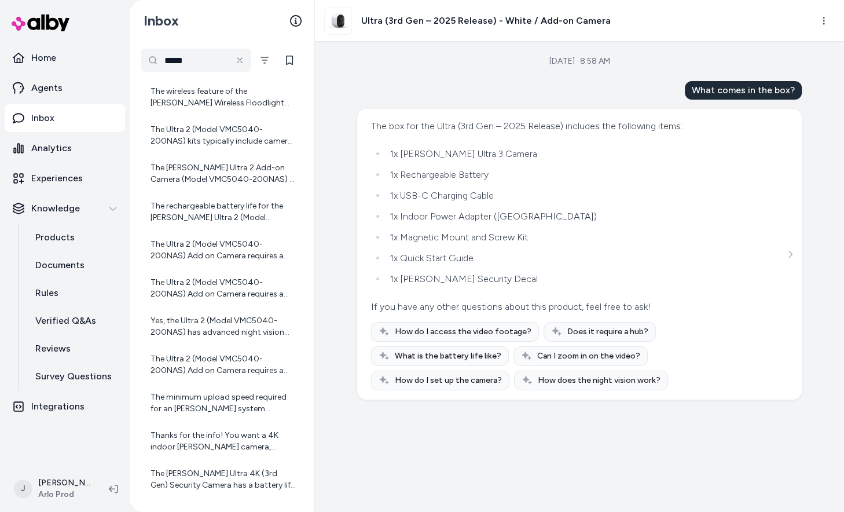
click at [366, 20] on h3 "Ultra (3rd Gen – 2025 Release) - White / Add-on Camera" at bounding box center [486, 21] width 250 height 14
click at [342, 21] on img at bounding box center [338, 21] width 27 height 27
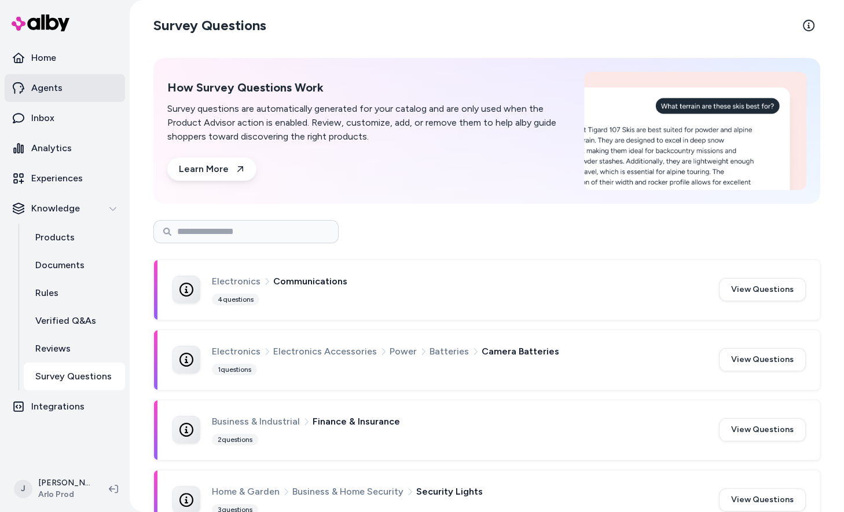
click at [50, 90] on p "Agents" at bounding box center [46, 88] width 31 height 14
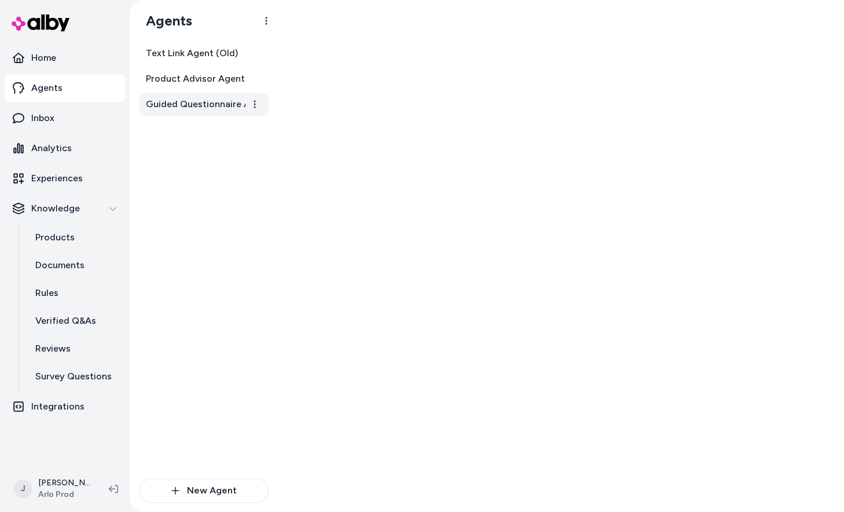
click at [167, 95] on link "Guided Questionnaire Agent" at bounding box center [204, 104] width 130 height 23
click at [222, 108] on span "Guided Questionnaire Agent" at bounding box center [205, 104] width 118 height 14
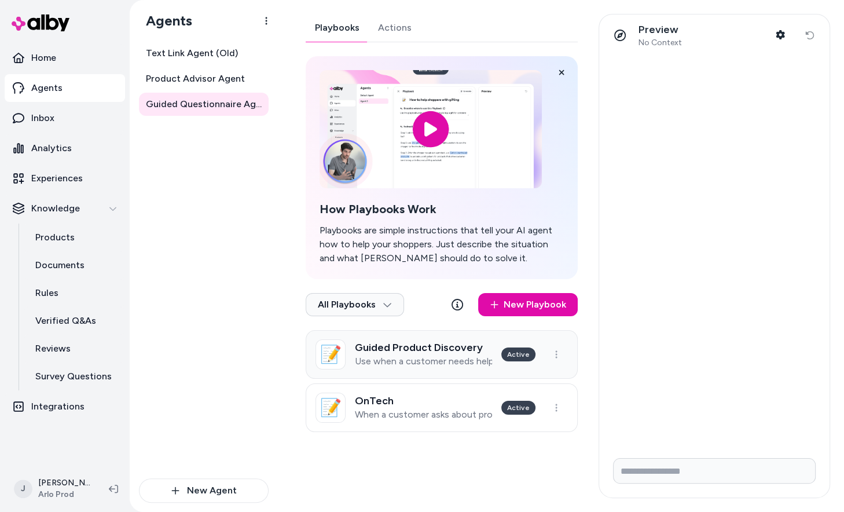
click at [440, 361] on p "Use when a customer needs help choosing a product and would benefit from a guid…" at bounding box center [423, 361] width 137 height 12
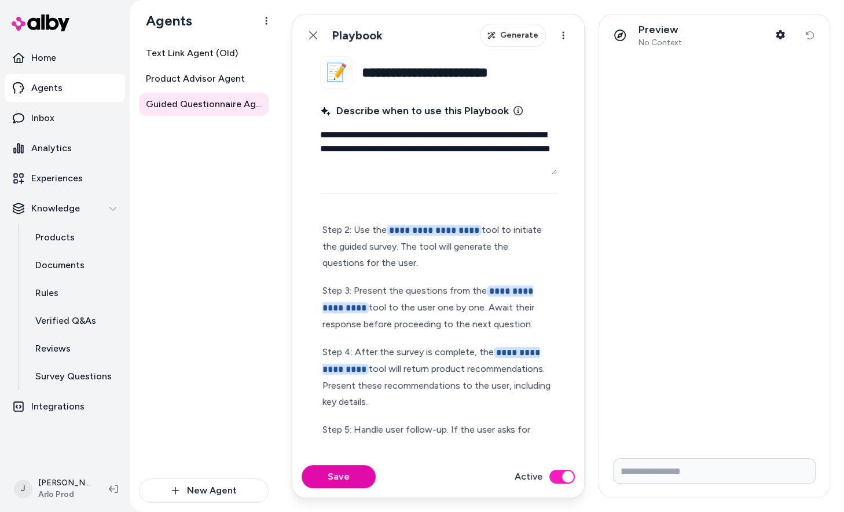
scroll to position [162, 0]
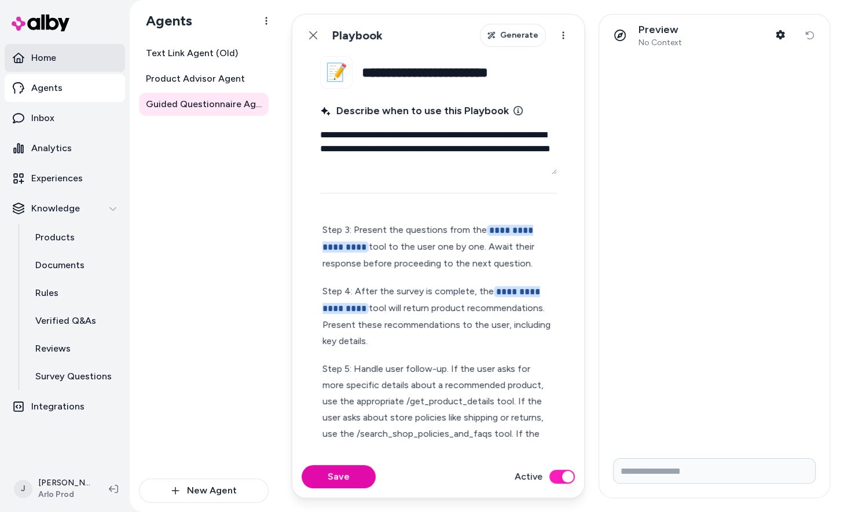
click at [49, 57] on p "Home" at bounding box center [43, 58] width 25 height 14
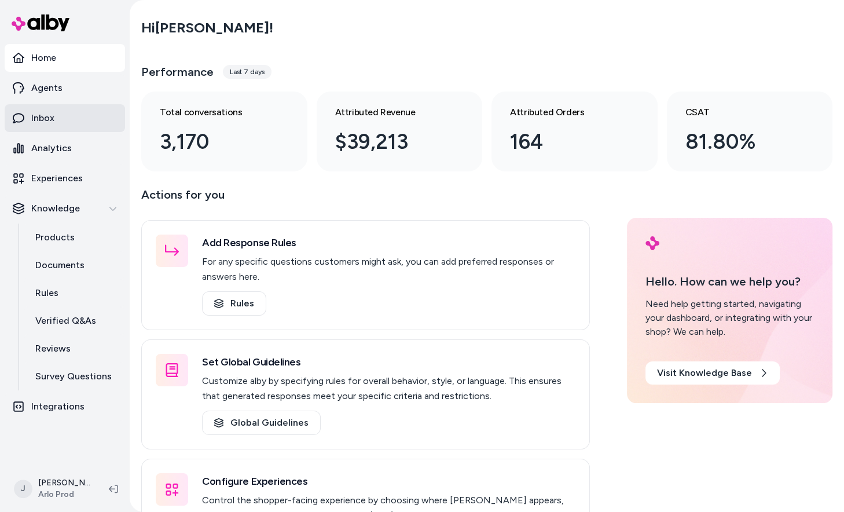
click at [43, 120] on p "Inbox" at bounding box center [42, 118] width 23 height 14
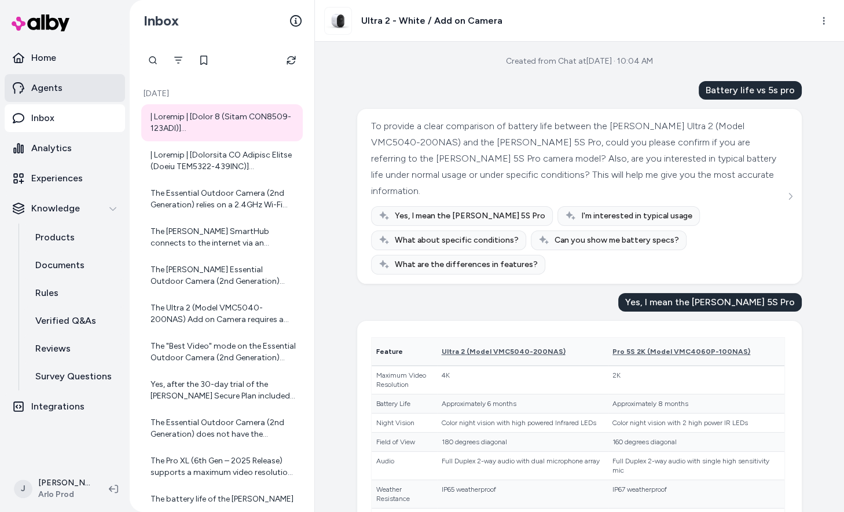
click at [43, 100] on link "Agents" at bounding box center [65, 88] width 120 height 28
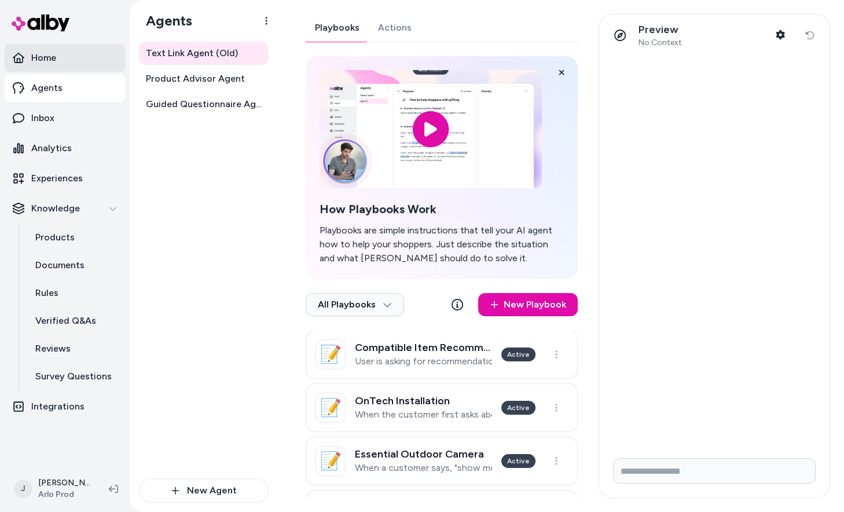
click at [39, 61] on p "Home" at bounding box center [43, 58] width 25 height 14
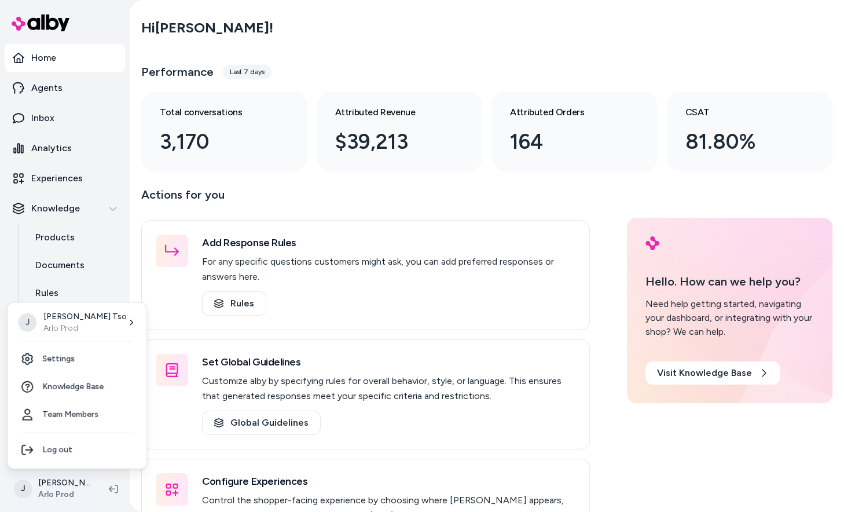
click at [63, 486] on html "Home Agents Inbox Analytics Experiences Knowledge Products Documents Rules Veri…" at bounding box center [422, 256] width 844 height 512
click at [97, 359] on link "Settings" at bounding box center [77, 359] width 130 height 28
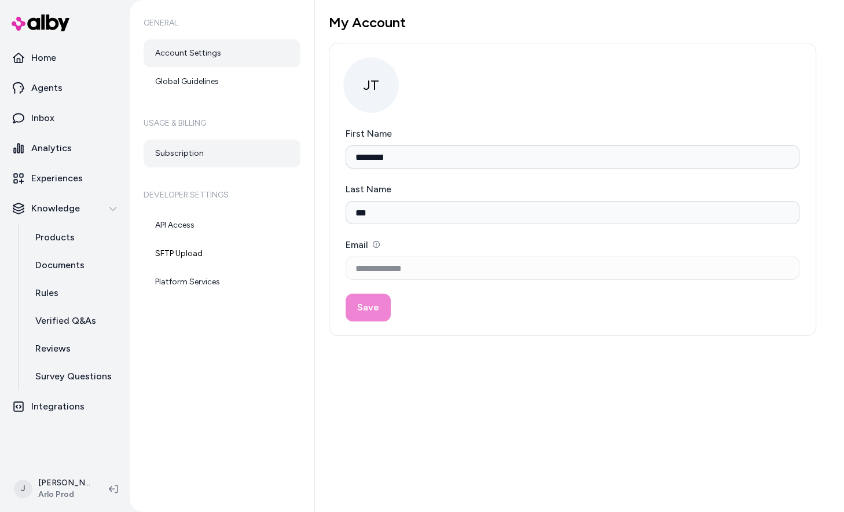
click at [213, 151] on link "Subscription" at bounding box center [222, 154] width 157 height 28
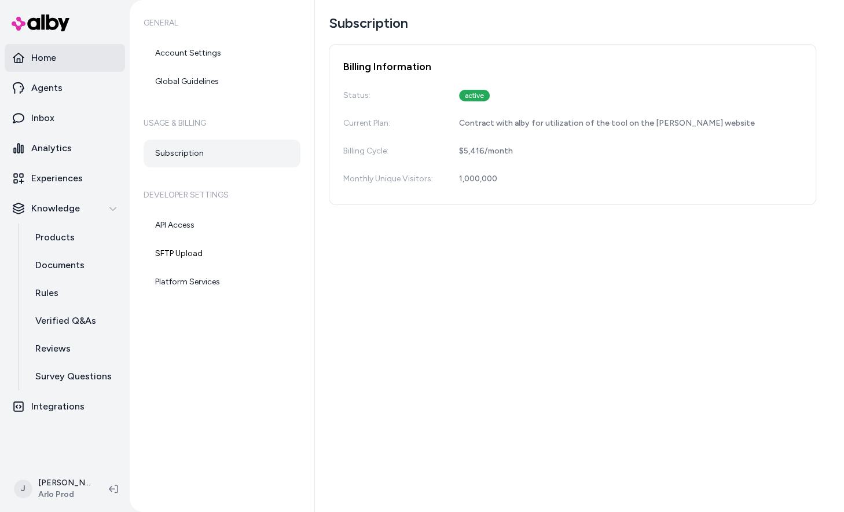
click at [83, 53] on link "Home" at bounding box center [65, 58] width 120 height 28
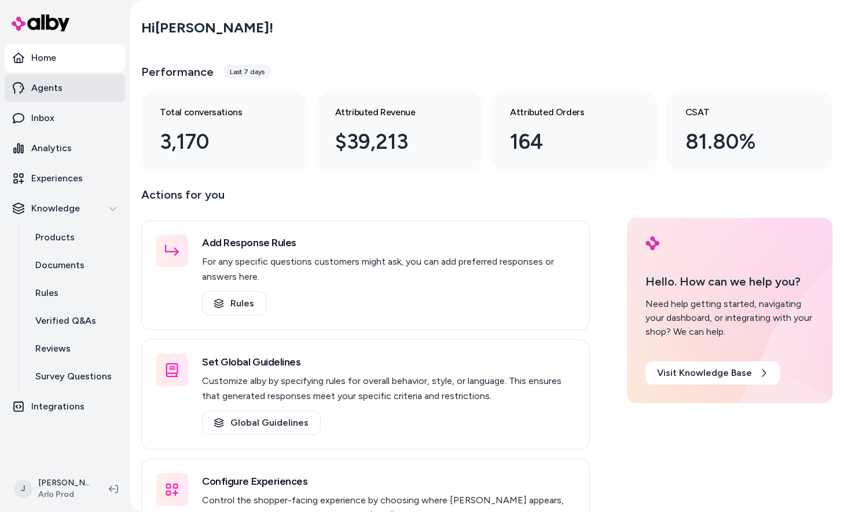
click at [68, 80] on link "Agents" at bounding box center [65, 88] width 120 height 28
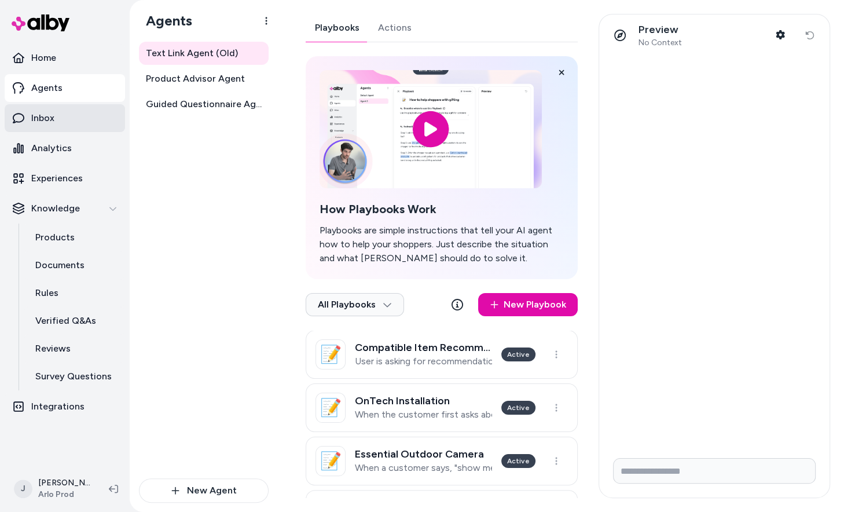
click at [49, 123] on p "Inbox" at bounding box center [42, 118] width 23 height 14
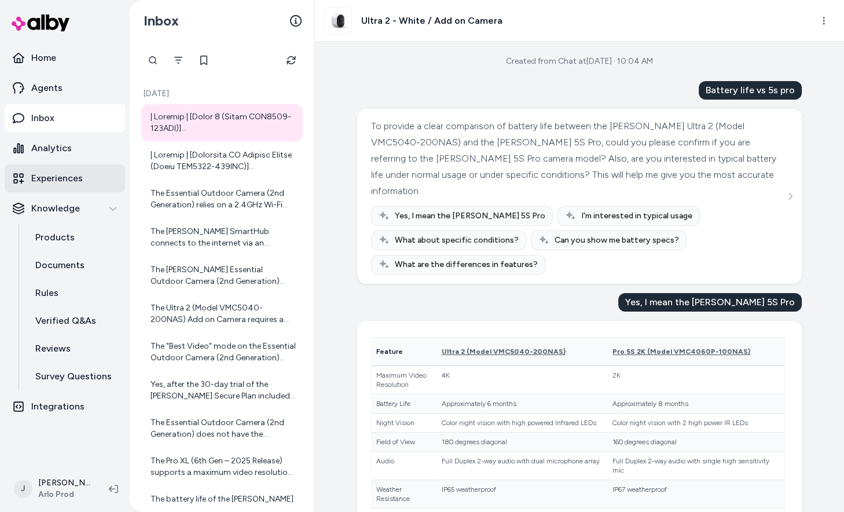
click at [48, 180] on p "Experiences" at bounding box center [57, 178] width 52 height 14
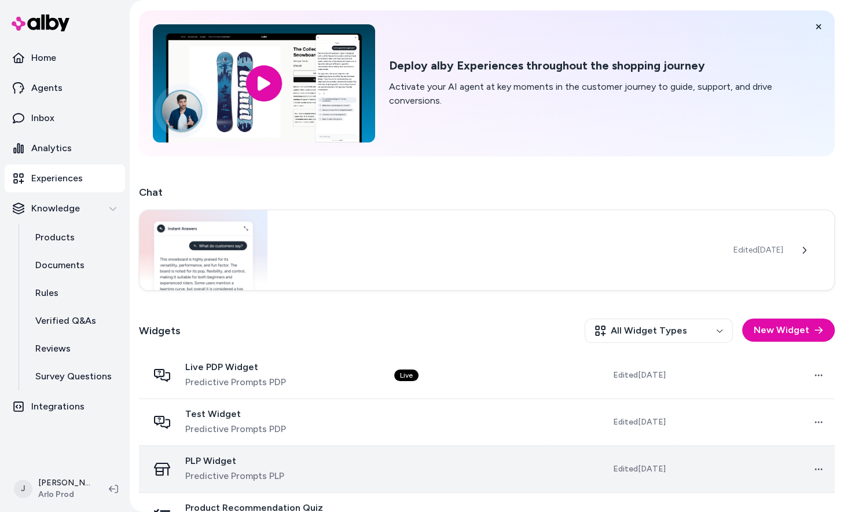
scroll to position [73, 0]
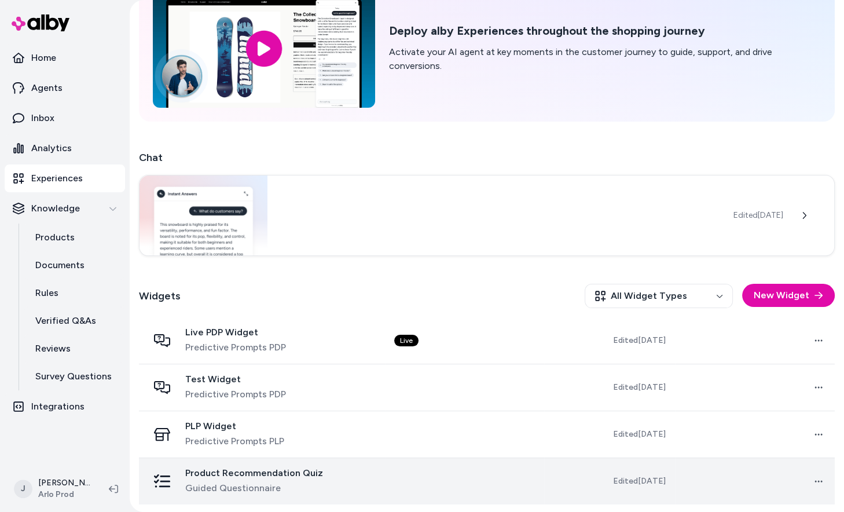
click at [263, 486] on span "Guided Questionnaire" at bounding box center [254, 488] width 138 height 14
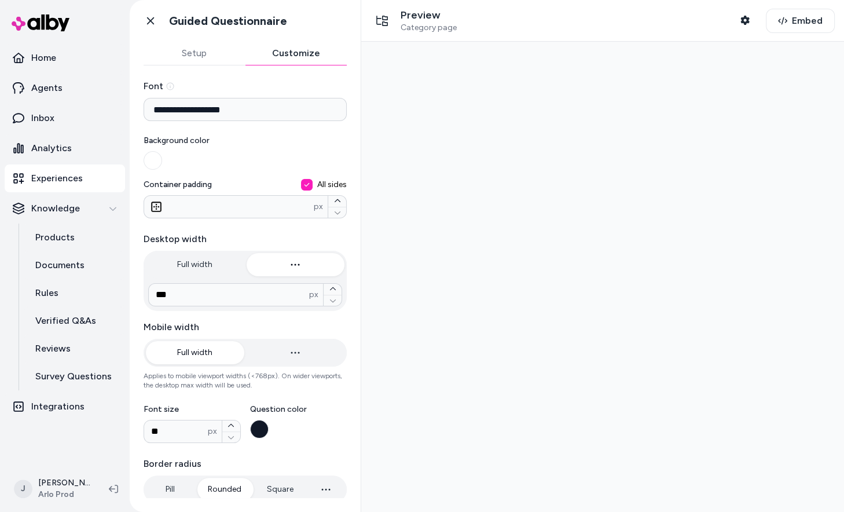
click at [268, 49] on button "Customize" at bounding box center [296, 53] width 102 height 23
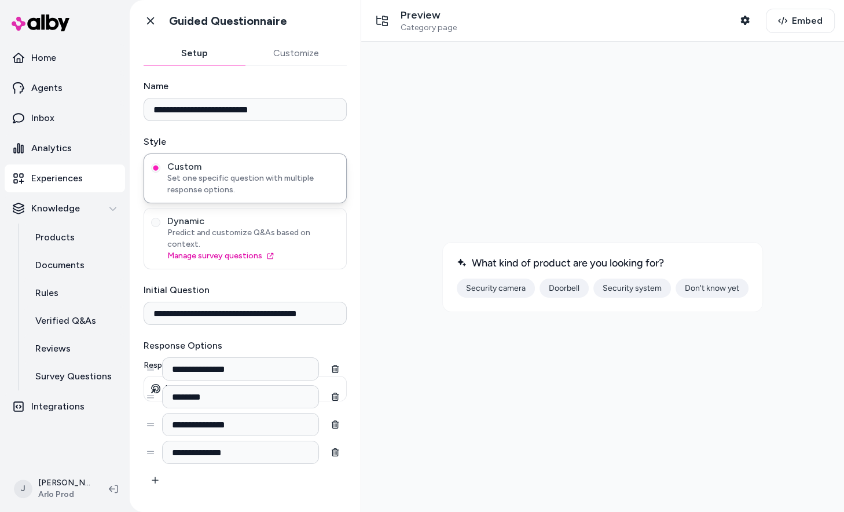
click at [177, 57] on button "Setup" at bounding box center [195, 53] width 102 height 23
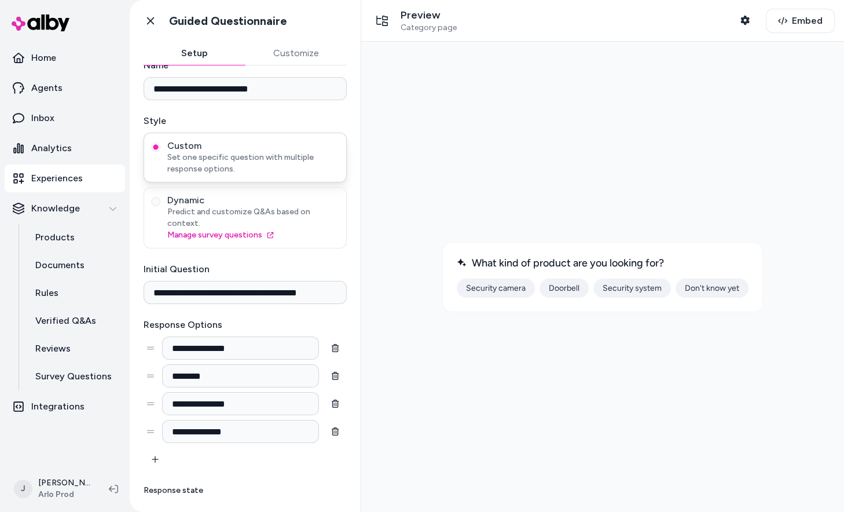
scroll to position [35, 0]
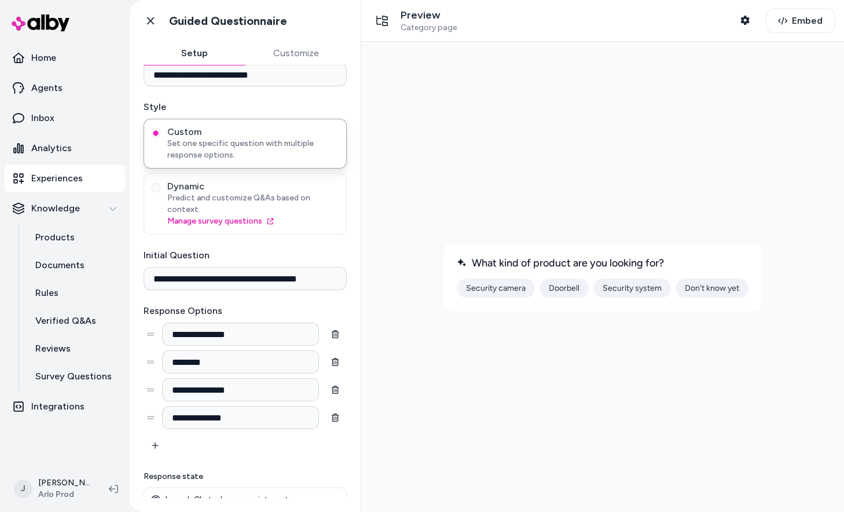
click at [702, 290] on button "Don't know yet" at bounding box center [712, 287] width 73 height 19
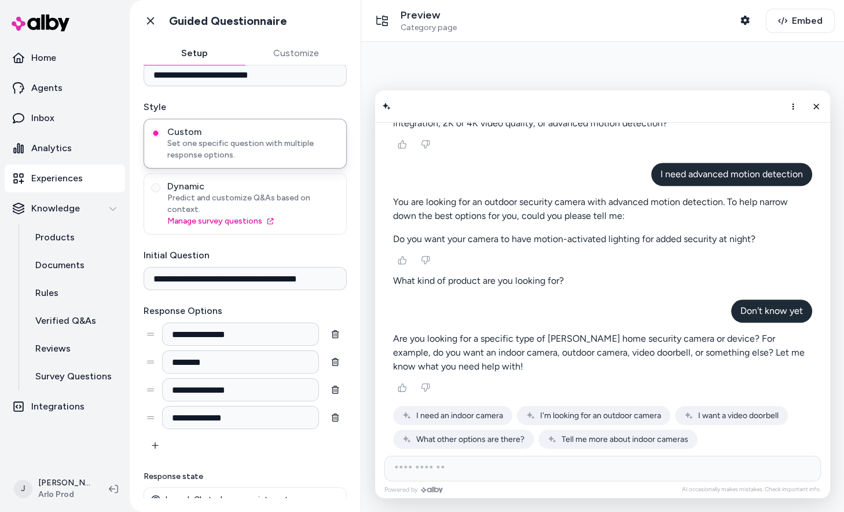
scroll to position [881, 0]
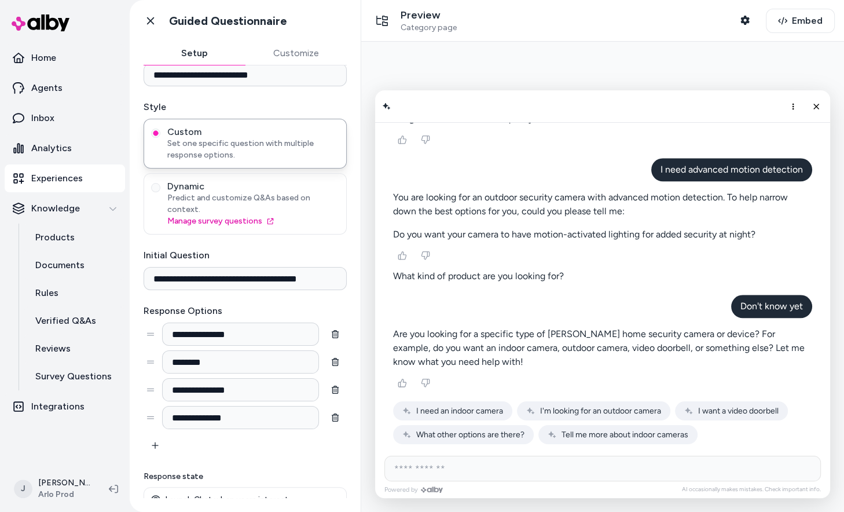
click at [554, 407] on span "I'm looking for an outdoor camera" at bounding box center [600, 411] width 121 height 10
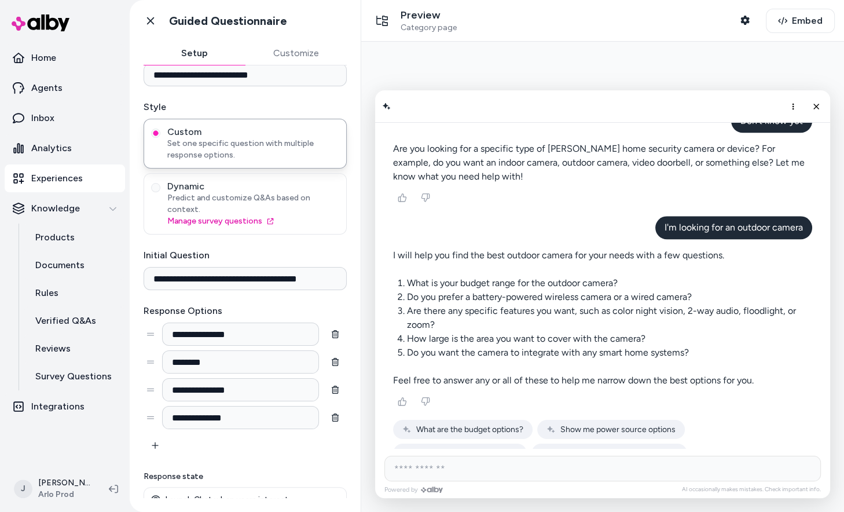
scroll to position [1070, 0]
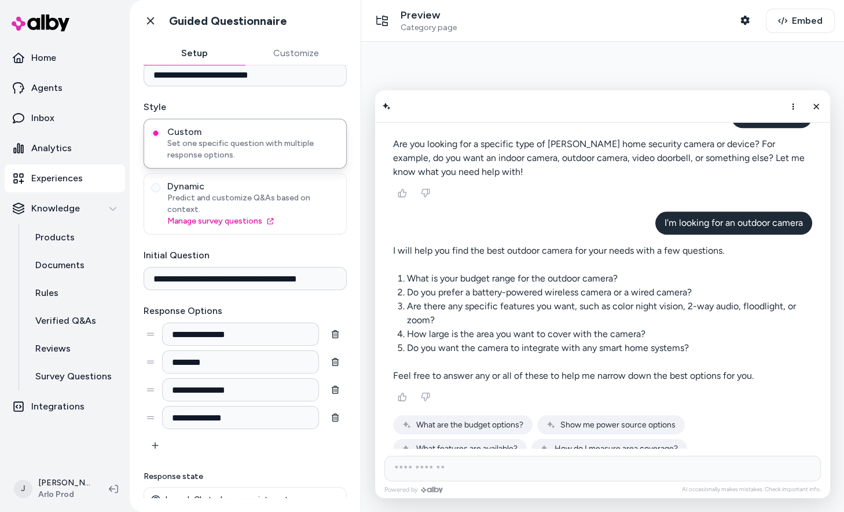
click at [410, 445] on icon "AI Shopping Assistant" at bounding box center [407, 448] width 8 height 7
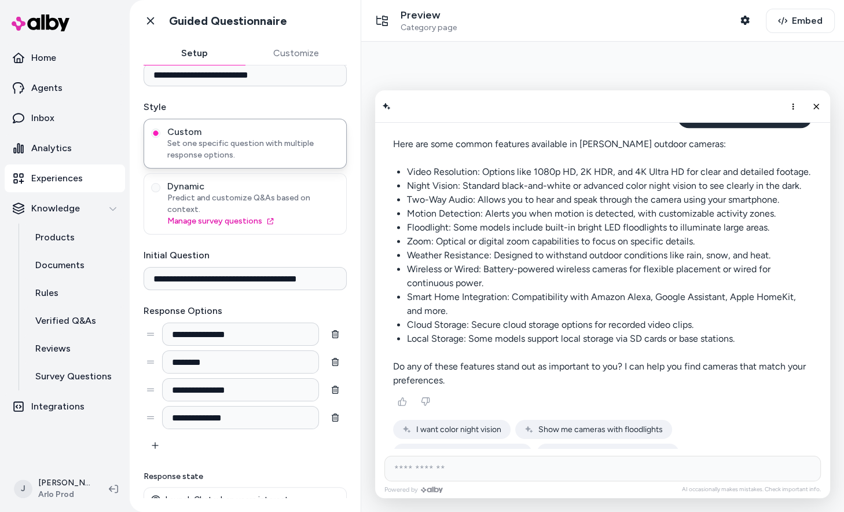
scroll to position [1385, 0]
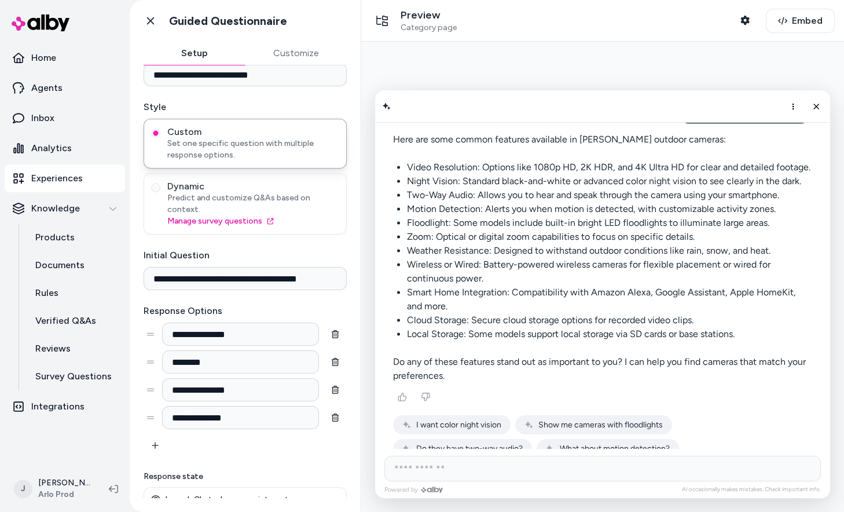
click at [566, 420] on span "Show me cameras with floodlights" at bounding box center [600, 425] width 124 height 10
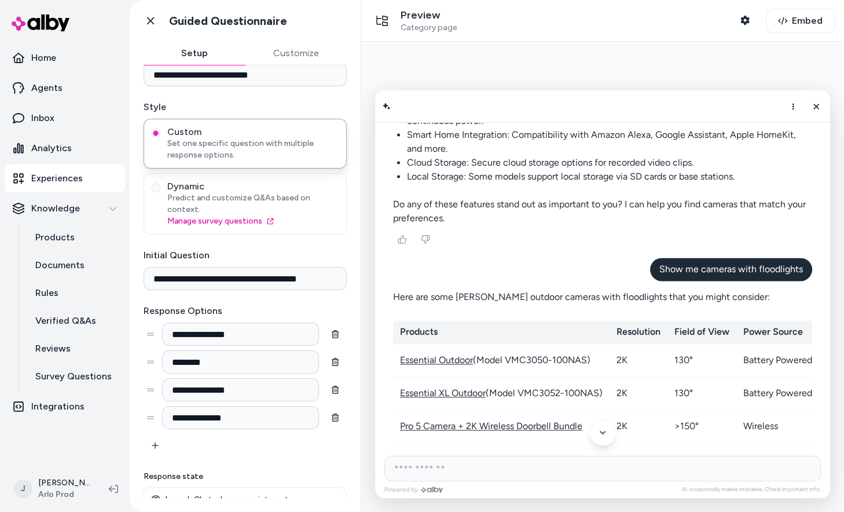
scroll to position [1538, 0]
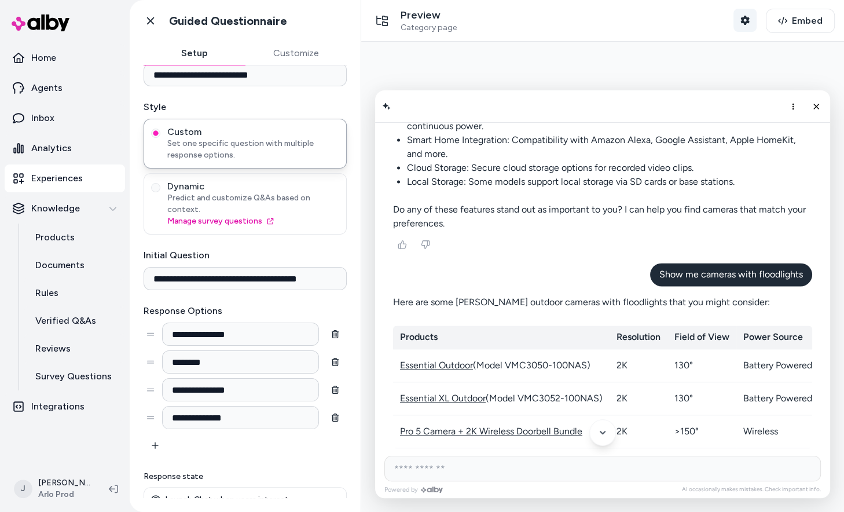
click at [744, 21] on icon "button" at bounding box center [744, 20] width 9 height 9
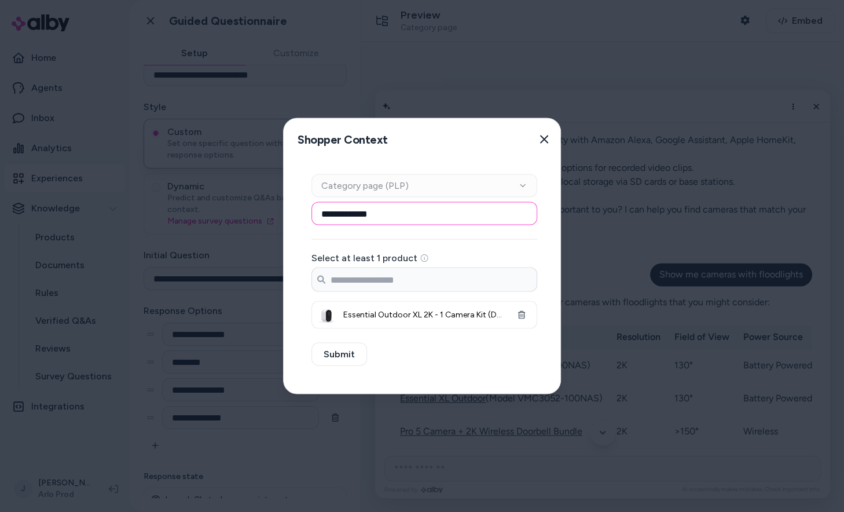
click at [494, 215] on input "**********" at bounding box center [424, 213] width 226 height 23
paste input "**********"
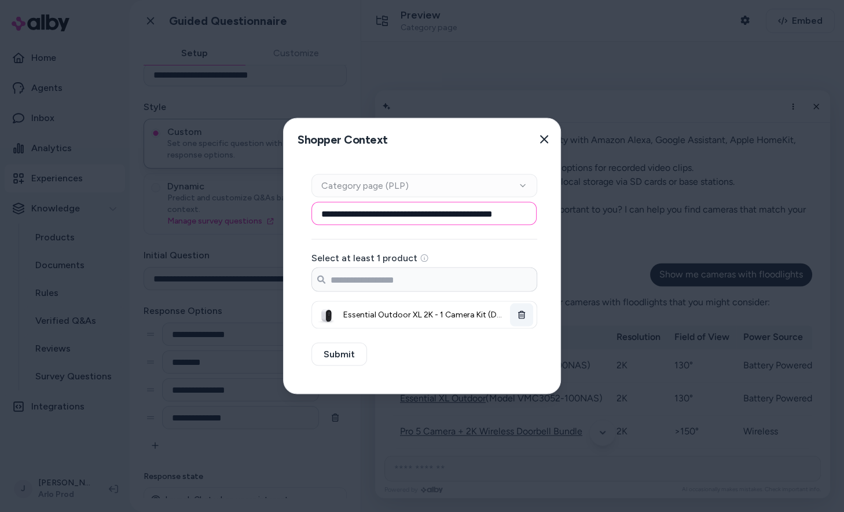
type input "**********"
click at [519, 319] on button "button" at bounding box center [521, 314] width 23 height 23
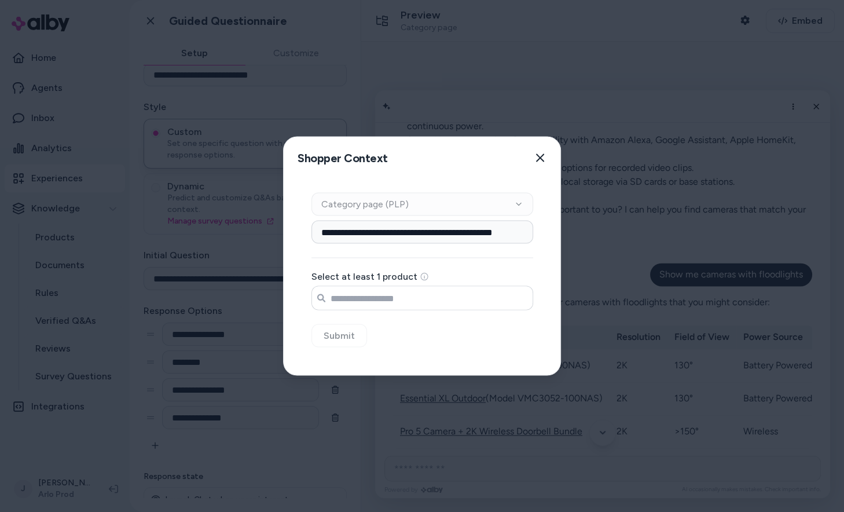
click at [488, 295] on input "Search products..." at bounding box center [422, 298] width 221 height 23
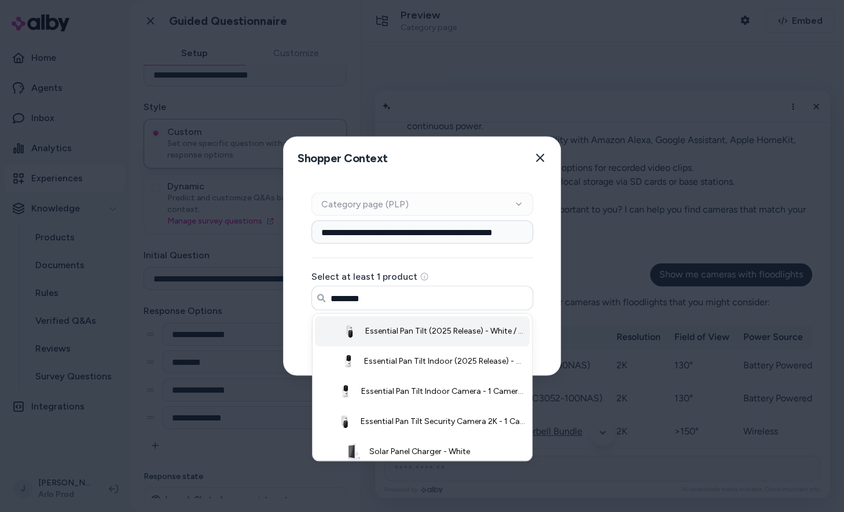
click at [387, 336] on span "Essential Pan Tilt (2025 Release) - White / 2k / 1 Camera" at bounding box center [445, 331] width 160 height 12
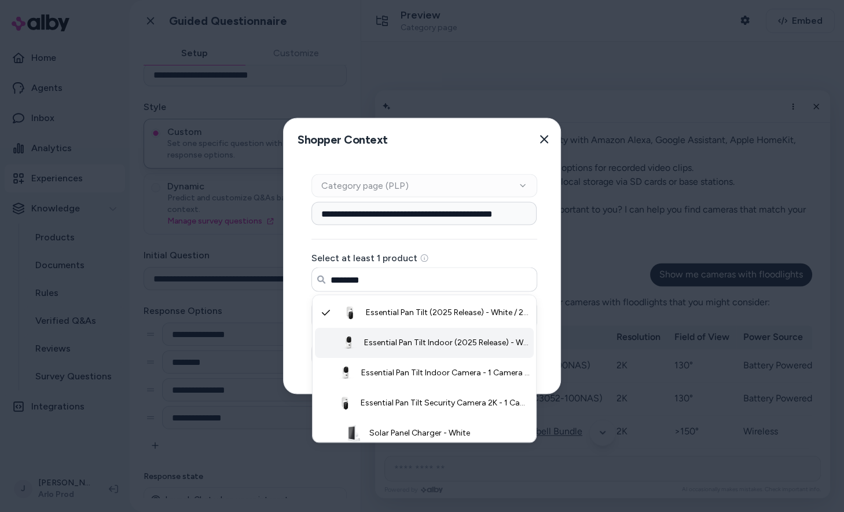
click at [387, 346] on span "Essential Pan Tilt Indoor (2025 Release) - White / 2k / 1 Camera" at bounding box center [447, 343] width 166 height 12
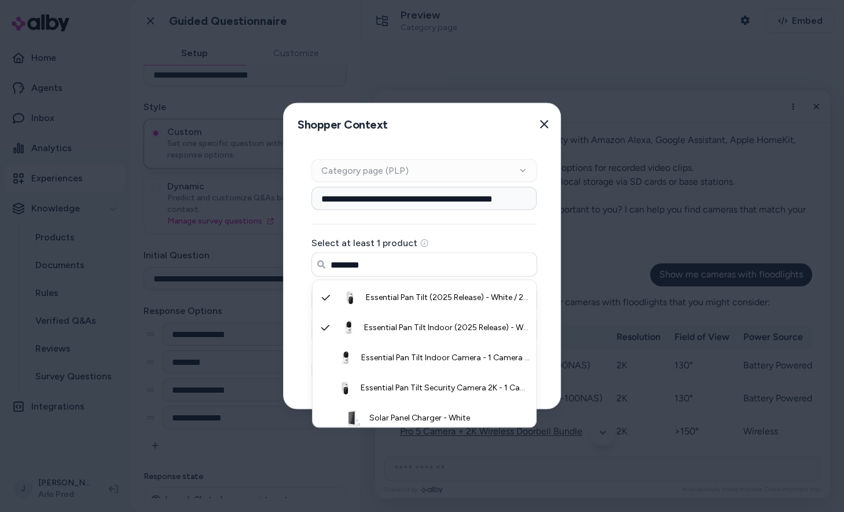
type input "********"
click at [303, 356] on div "**********" at bounding box center [424, 276] width 281 height 263
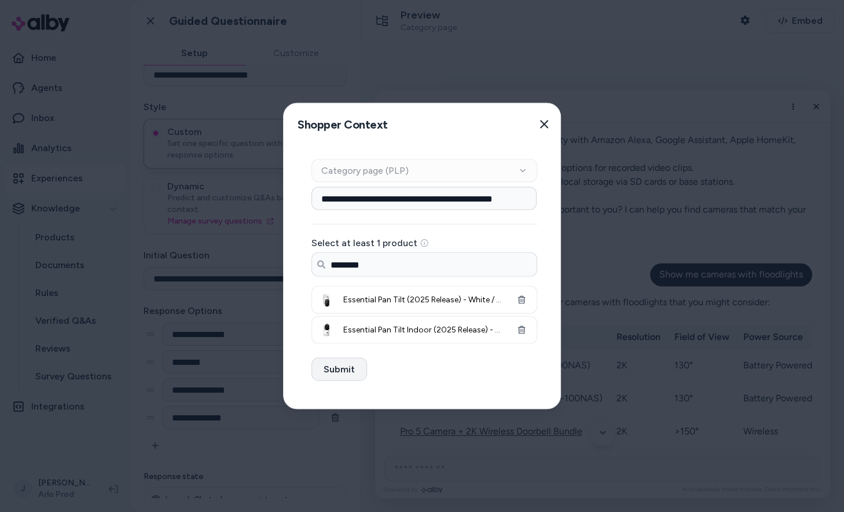
click at [336, 373] on button "Submit" at bounding box center [339, 369] width 56 height 23
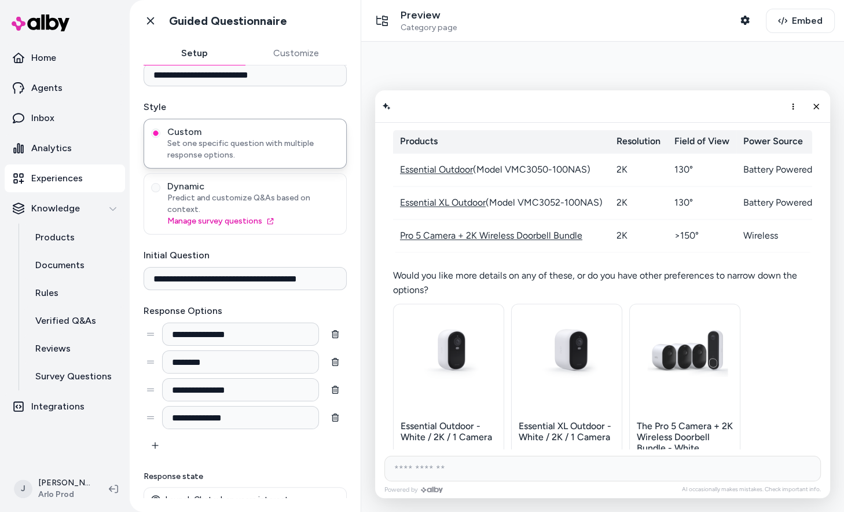
scroll to position [1639, 0]
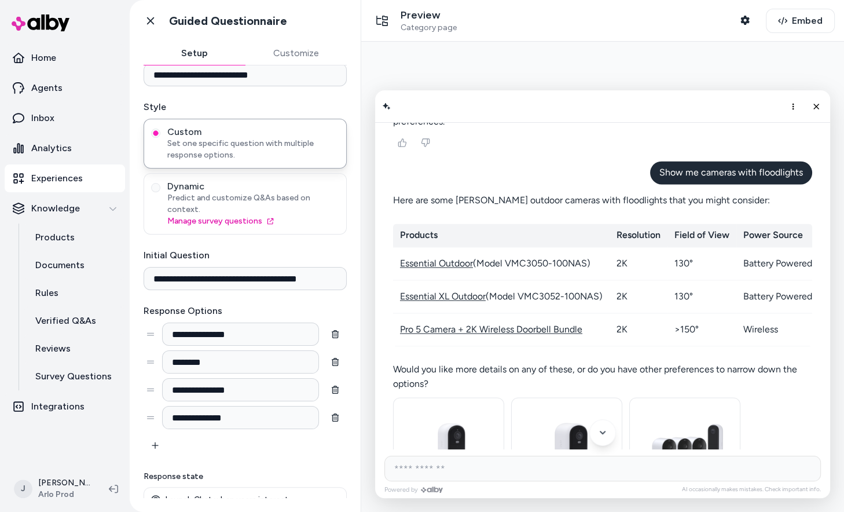
click at [658, 67] on div at bounding box center [602, 277] width 464 height 452
click at [791, 107] on icon "More options" at bounding box center [792, 106] width 9 height 9
click at [775, 136] on button "Clear conversation" at bounding box center [747, 130] width 110 height 19
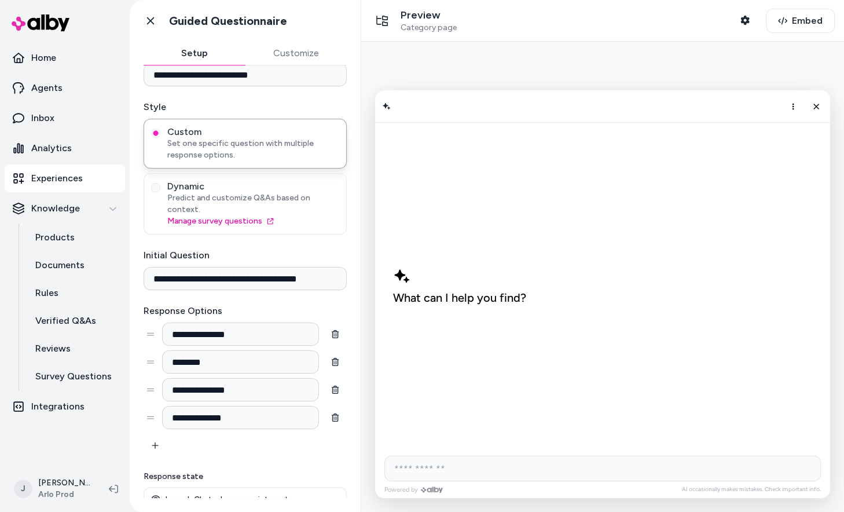
scroll to position [0, 0]
click at [815, 105] on line "Close chat" at bounding box center [816, 106] width 5 height 5
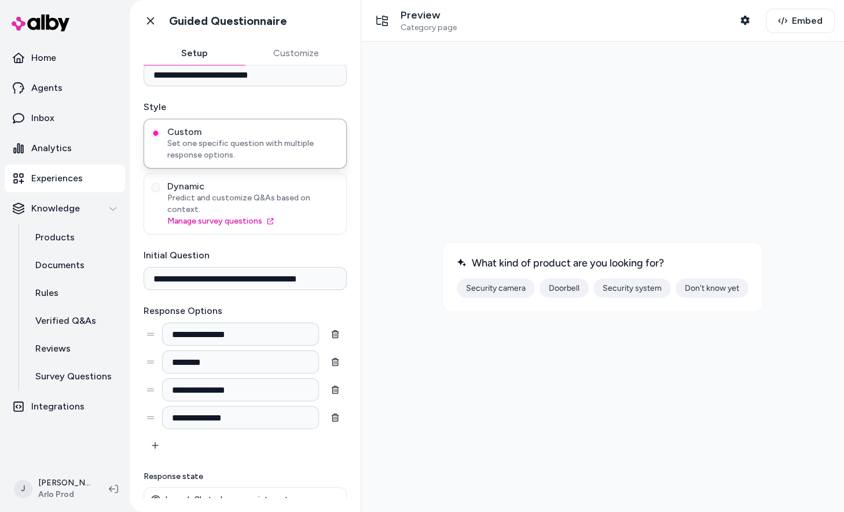
click at [603, 291] on button "Security system" at bounding box center [632, 287] width 78 height 19
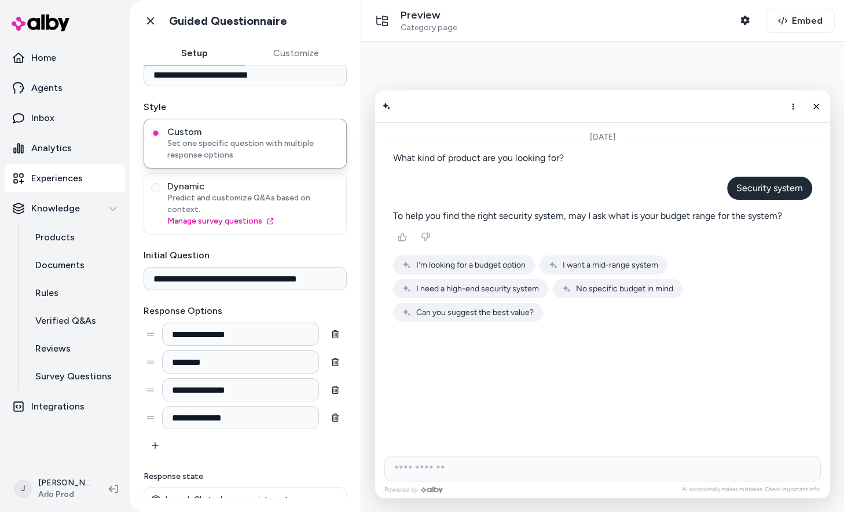
click at [539, 284] on span "I need a high-end security system" at bounding box center [477, 289] width 123 height 10
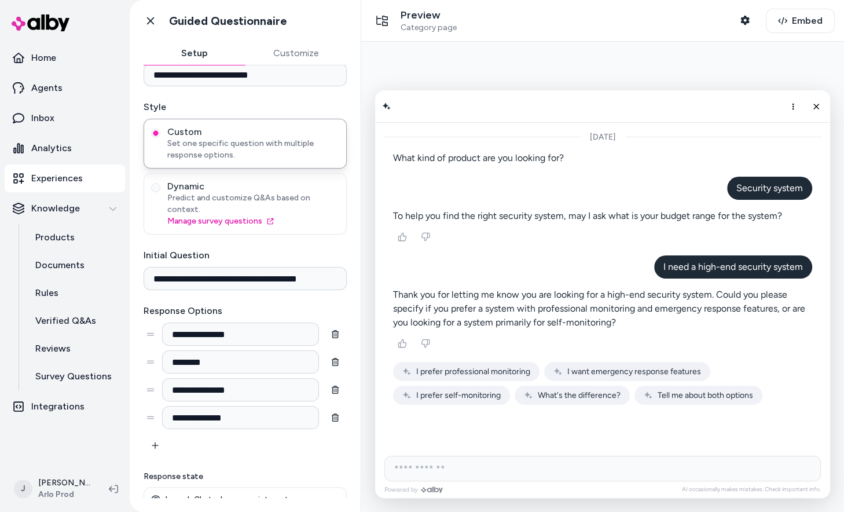
click at [474, 367] on span "I prefer professional monitoring" at bounding box center [473, 371] width 114 height 10
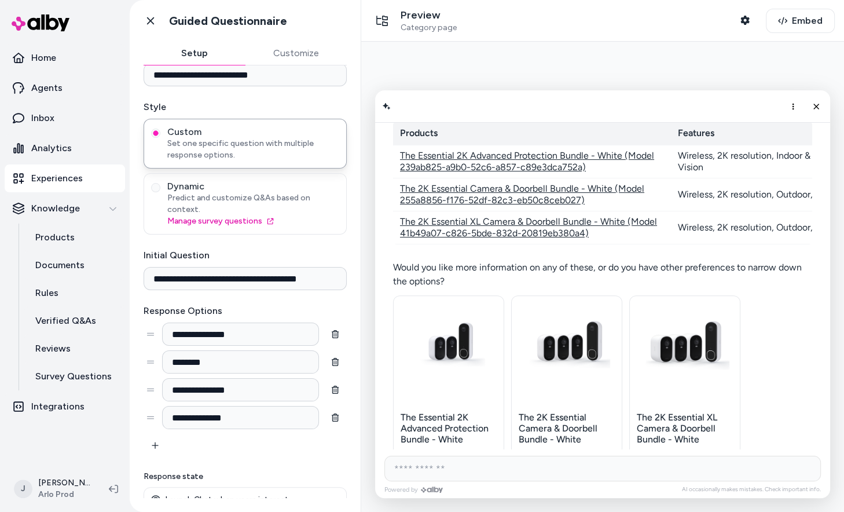
scroll to position [317, 0]
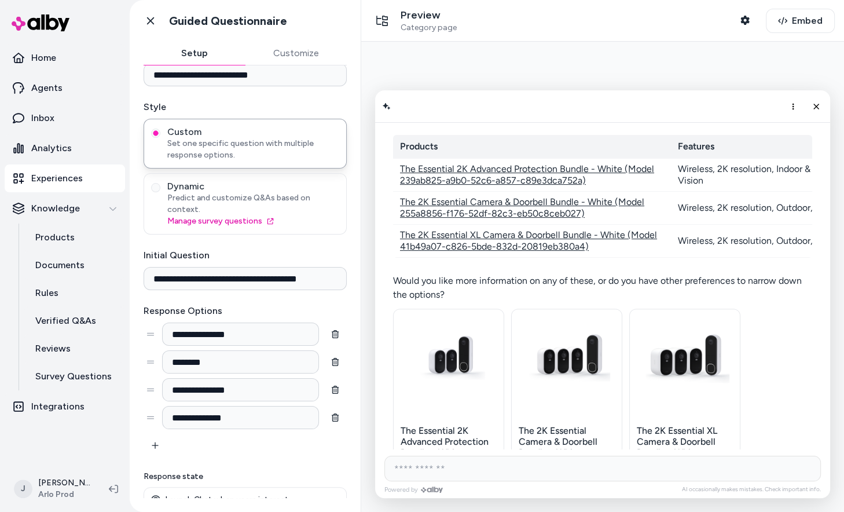
click at [469, 229] on link "The 2K Essential XL Camera & Doorbell Bundle - White (Model 41b49a07-c826-5bde-…" at bounding box center [528, 240] width 257 height 23
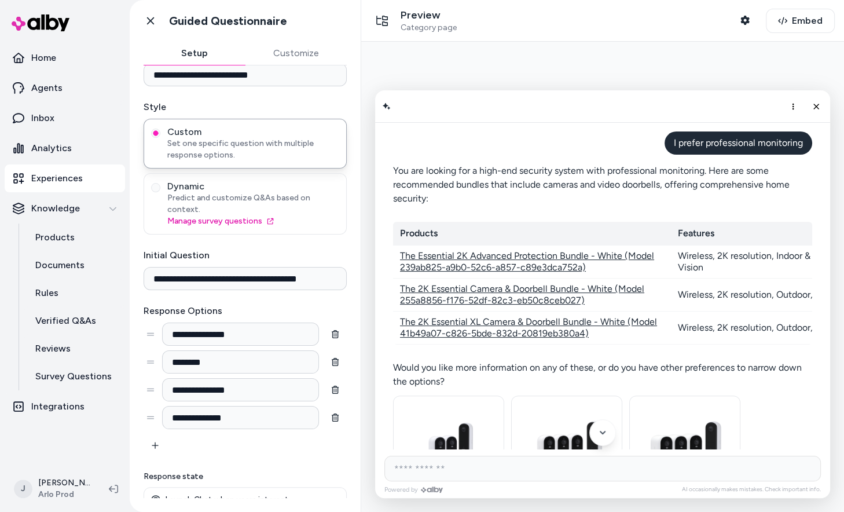
scroll to position [235, 0]
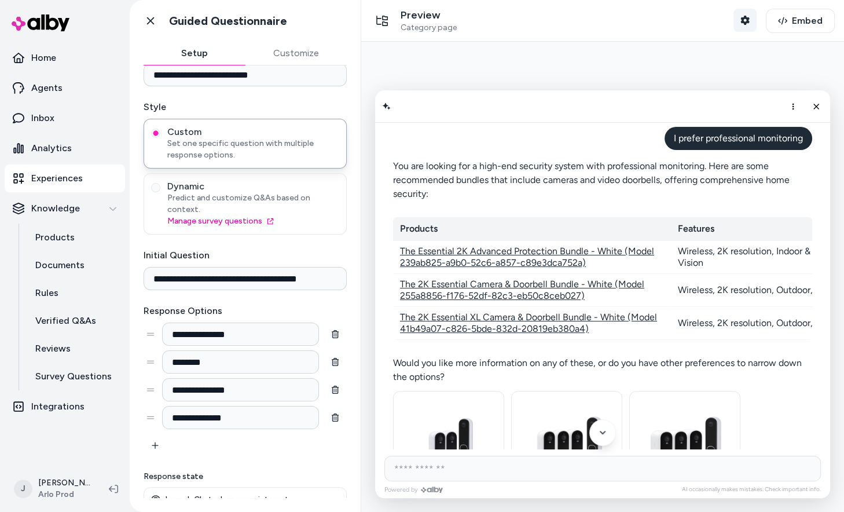
click at [749, 18] on icon "button" at bounding box center [744, 20] width 9 height 9
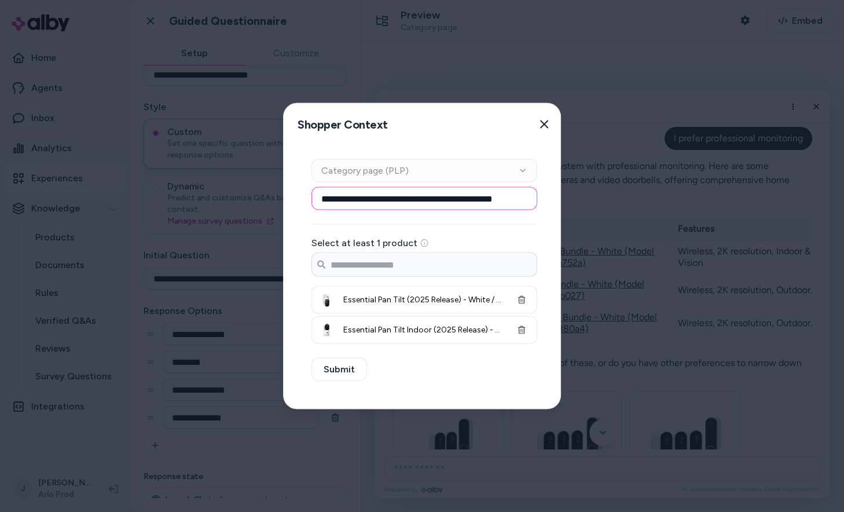
click at [459, 194] on input "**********" at bounding box center [424, 198] width 226 height 23
click at [363, 372] on div "Context Type Category page (PLP) Category Setup Select at least 1 product Searc…" at bounding box center [424, 276] width 281 height 263
click at [457, 204] on input at bounding box center [424, 198] width 226 height 23
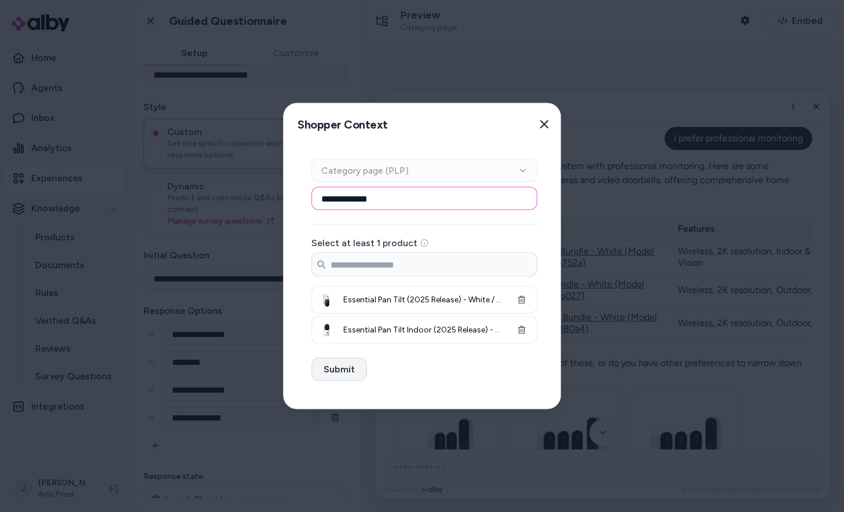
type input "**********"
click at [325, 377] on button "Submit" at bounding box center [339, 369] width 56 height 23
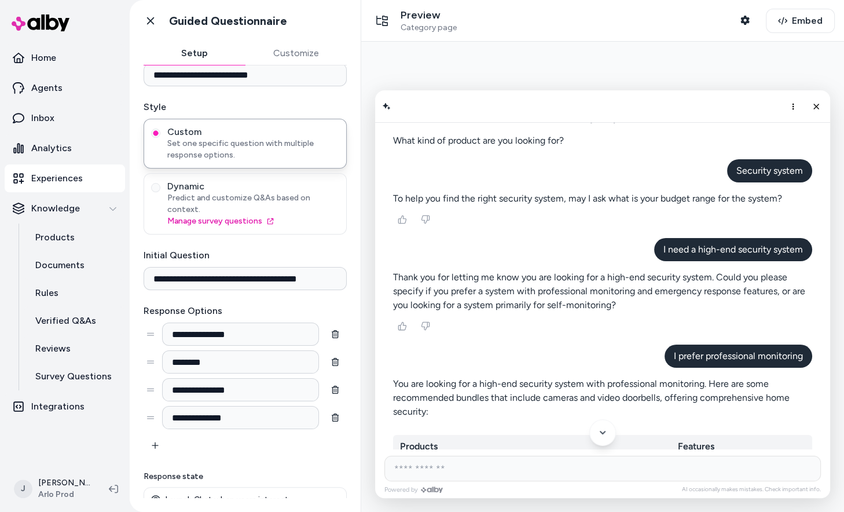
scroll to position [0, 0]
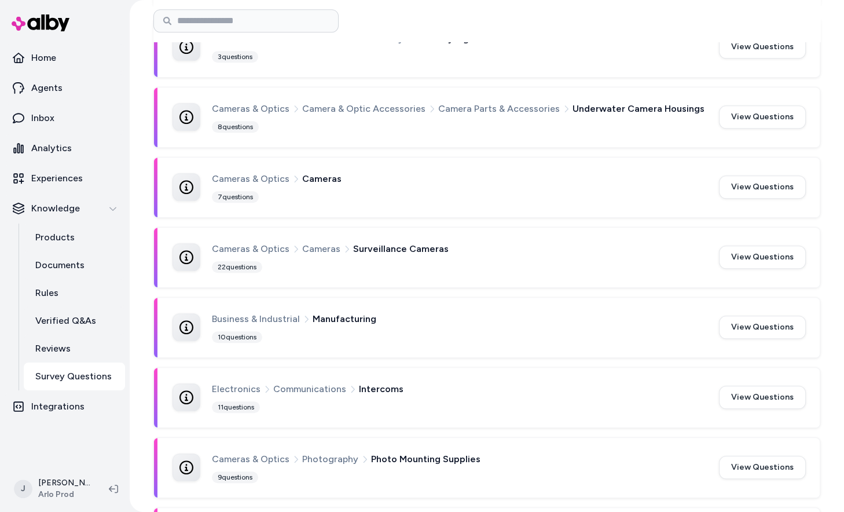
scroll to position [541, 0]
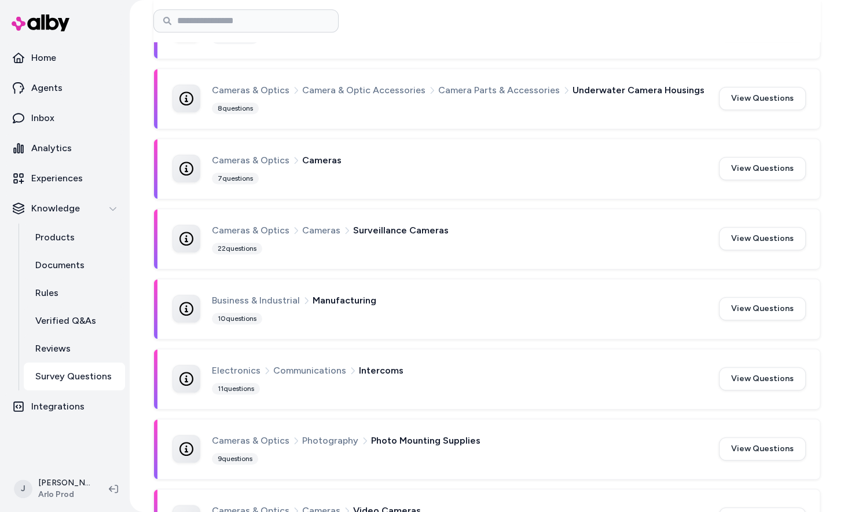
click at [430, 231] on span "Surveillance Cameras" at bounding box center [401, 230] width 96 height 15
click at [757, 227] on button "View Questions" at bounding box center [762, 238] width 87 height 23
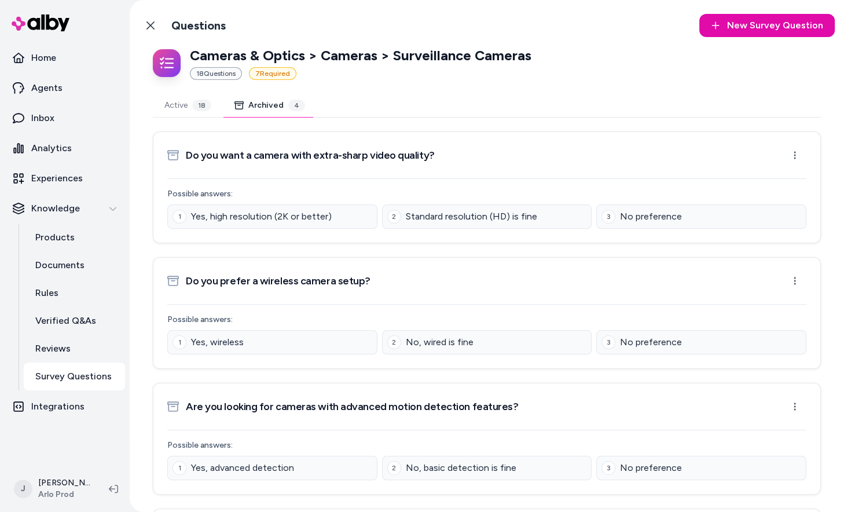
click at [269, 113] on button "Archived 4" at bounding box center [270, 105] width 94 height 23
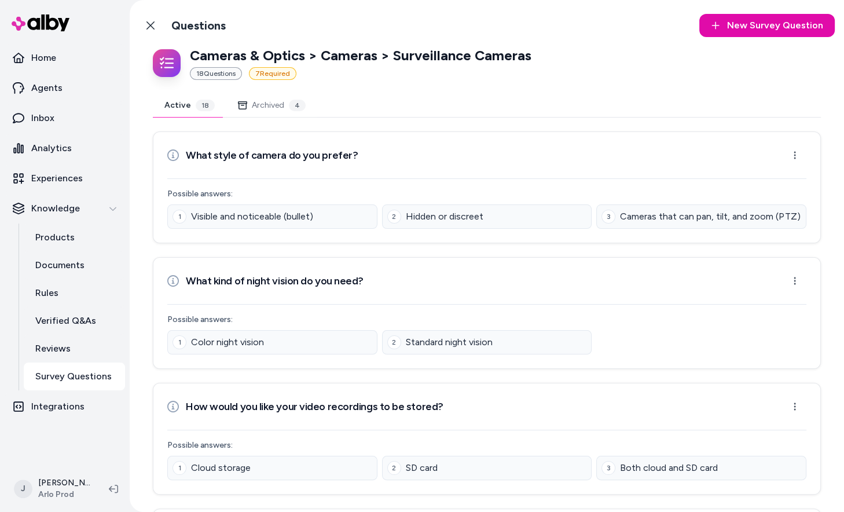
click at [198, 114] on button "Active 18" at bounding box center [190, 105] width 74 height 23
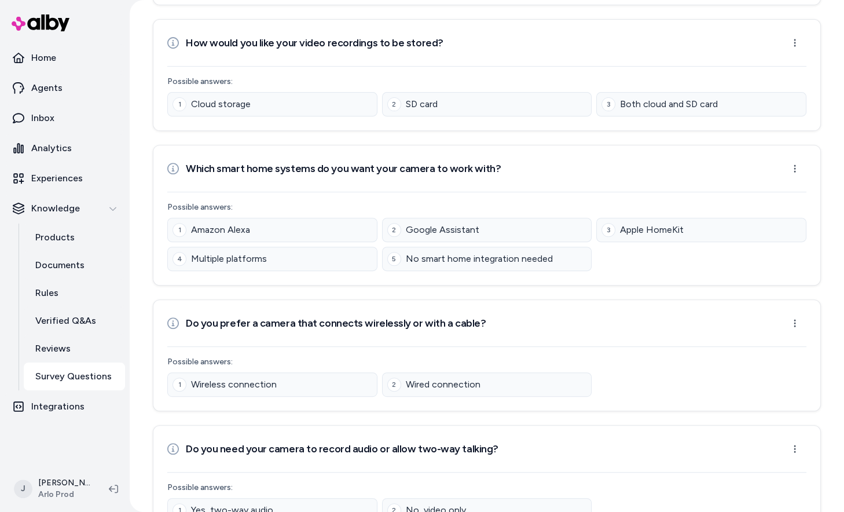
scroll to position [399, 0]
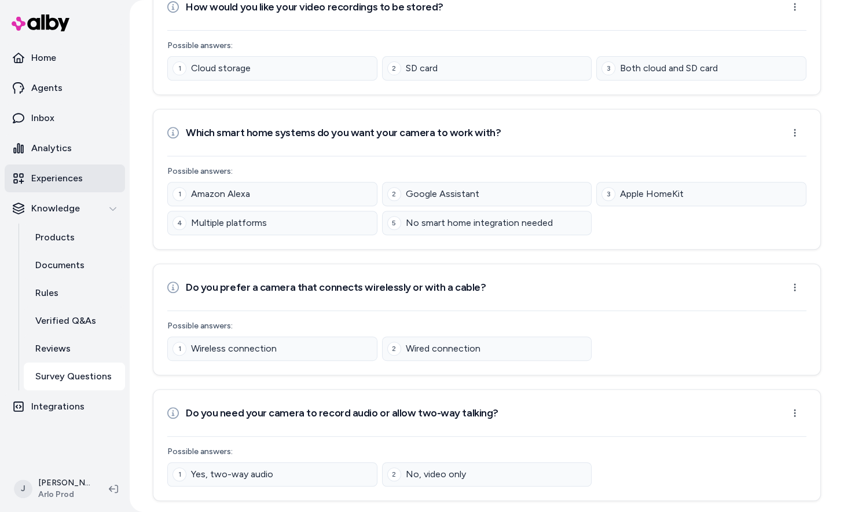
click at [68, 184] on p "Experiences" at bounding box center [57, 178] width 52 height 14
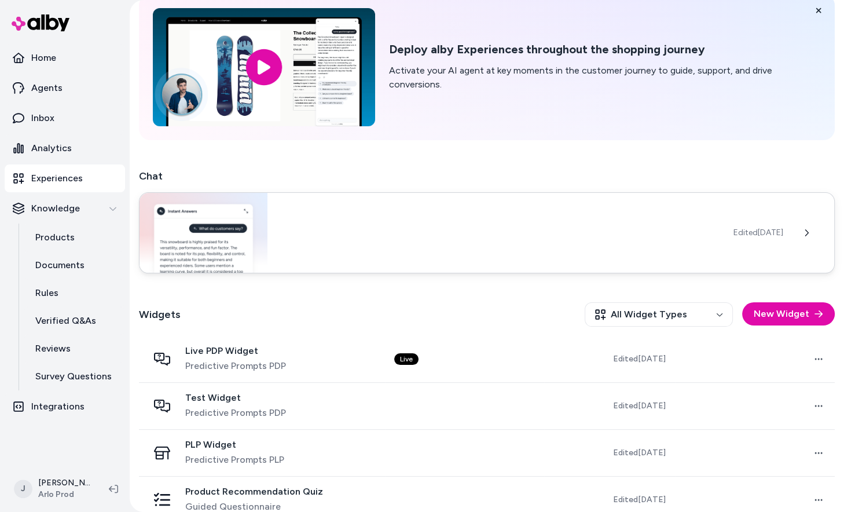
scroll to position [73, 0]
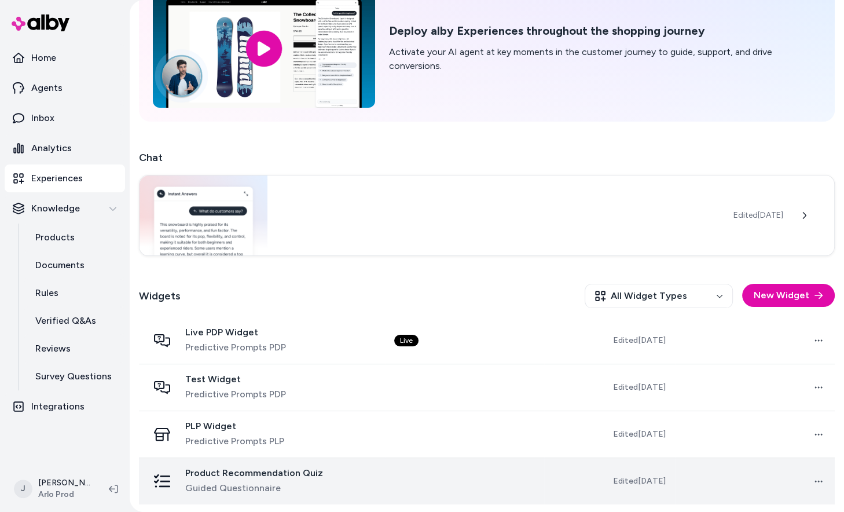
click at [508, 468] on td at bounding box center [465, 480] width 160 height 47
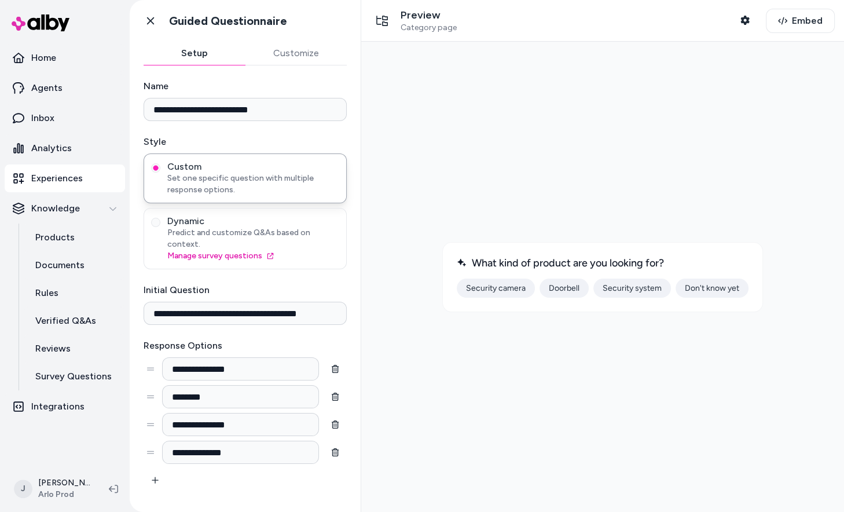
click at [475, 291] on button "Security camera" at bounding box center [496, 287] width 78 height 19
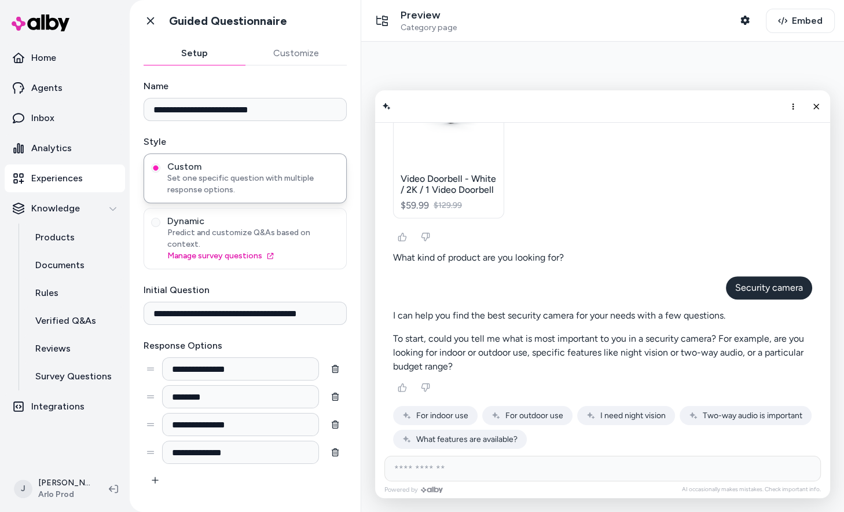
scroll to position [510, 0]
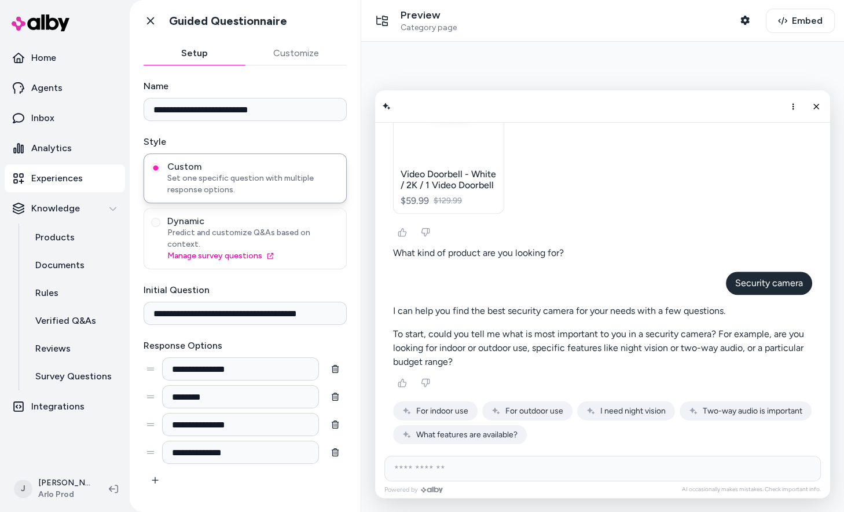
click at [505, 406] on span "For outdoor use" at bounding box center [534, 411] width 58 height 10
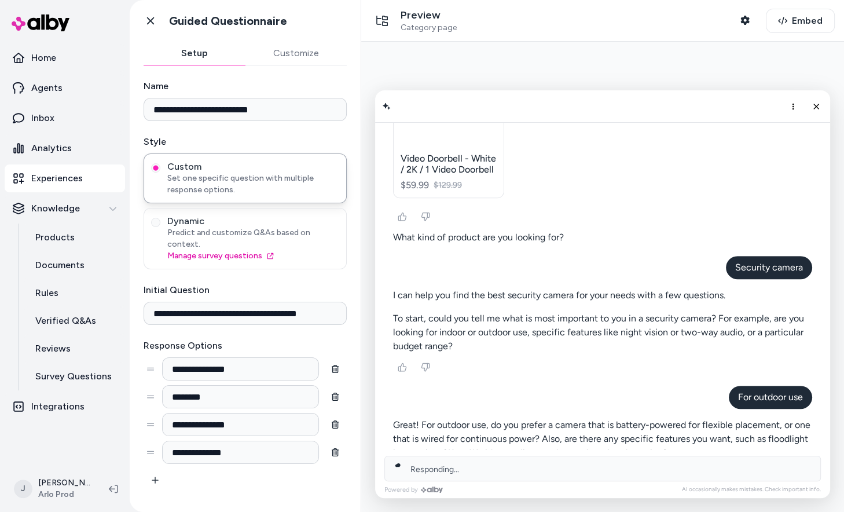
scroll to position [617, 0]
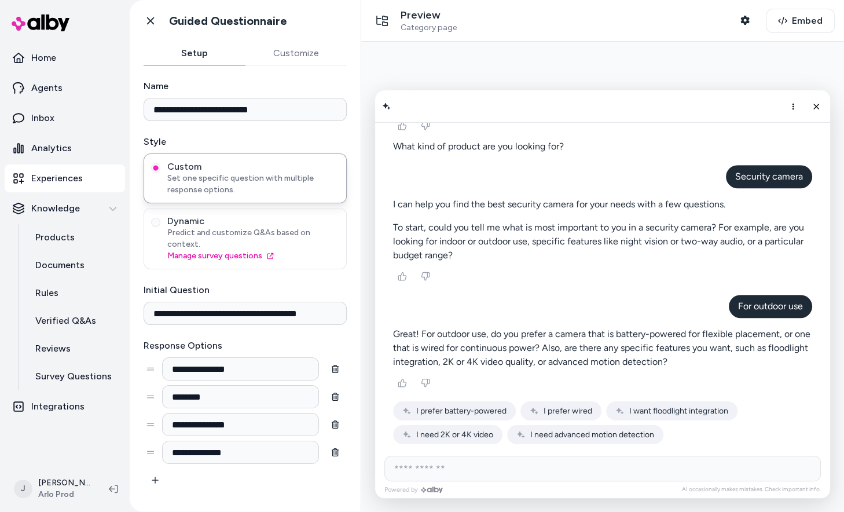
click at [545, 441] on button "I need advanced motion detection" at bounding box center [585, 434] width 156 height 19
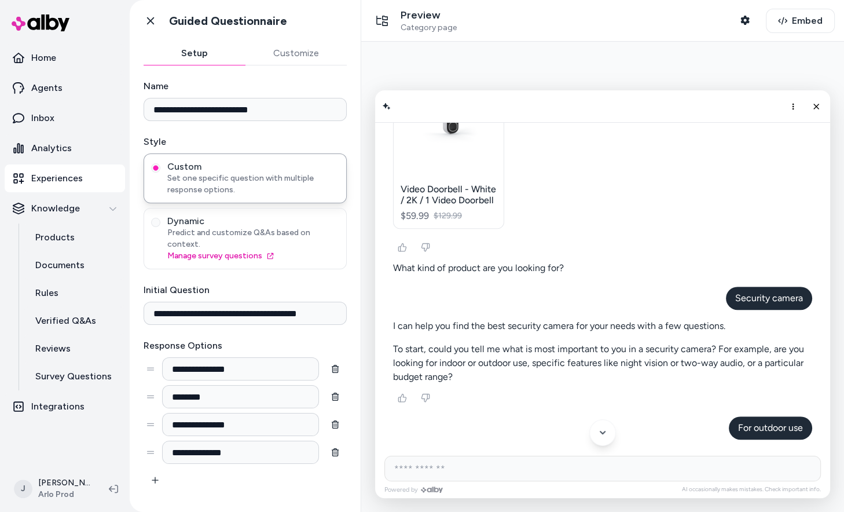
scroll to position [499, 0]
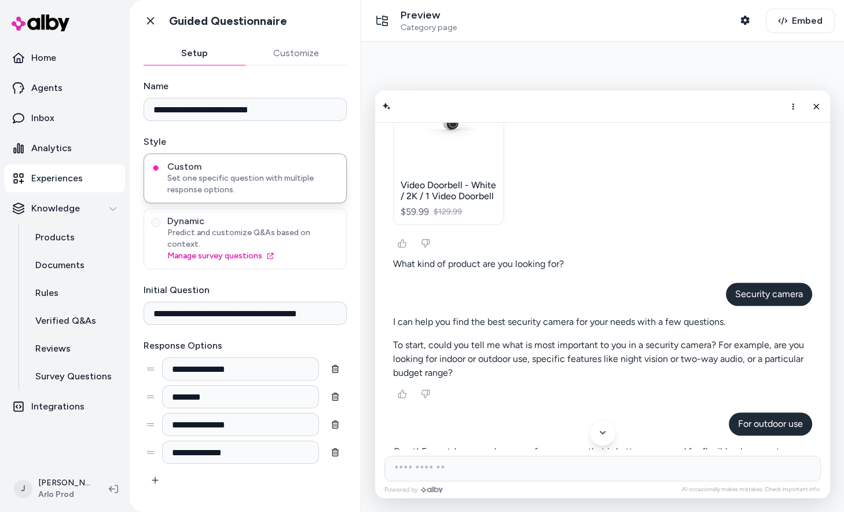
drag, startPoint x: 710, startPoint y: 343, endPoint x: 710, endPoint y: 376, distance: 33.0
click at [710, 377] on p "To start, could you tell me what is most important to you in a security camera?…" at bounding box center [602, 359] width 419 height 42
click at [574, 359] on p "To start, could you tell me what is most important to you in a security camera?…" at bounding box center [602, 359] width 419 height 42
click at [609, 355] on p "To start, could you tell me what is most important to you in a security camera?…" at bounding box center [602, 359] width 419 height 42
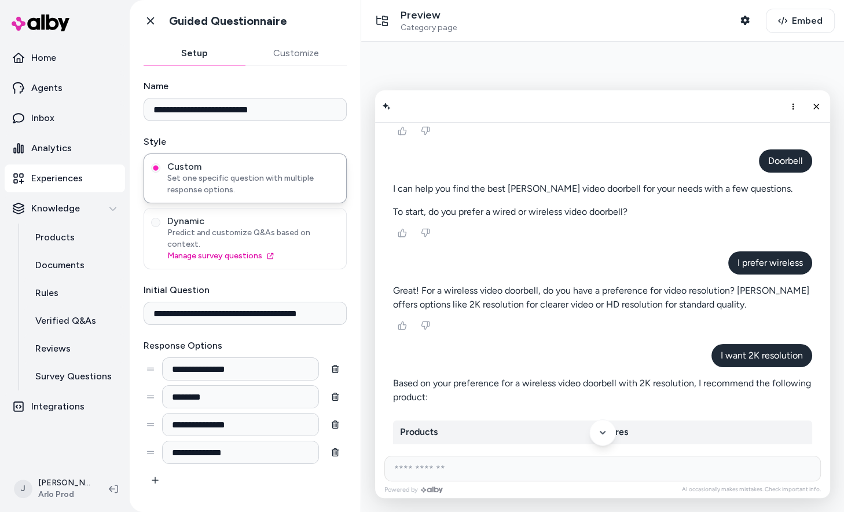
scroll to position [41, 0]
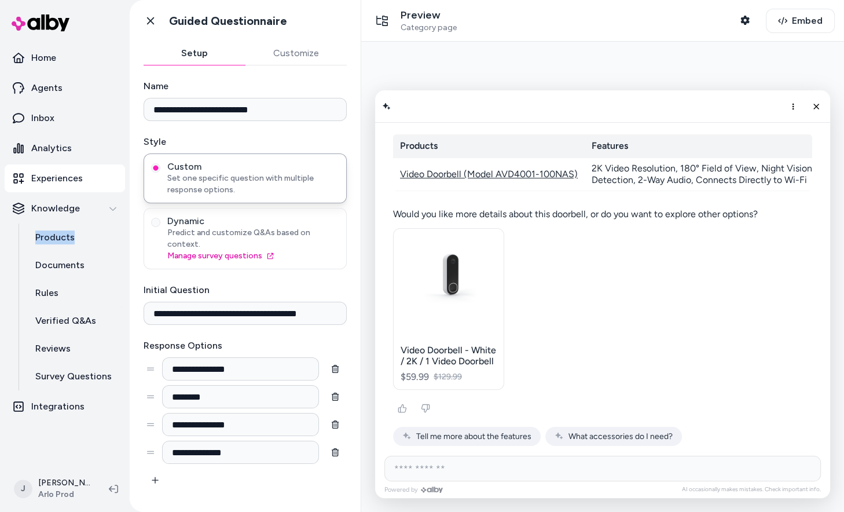
scroll to position [339, 0]
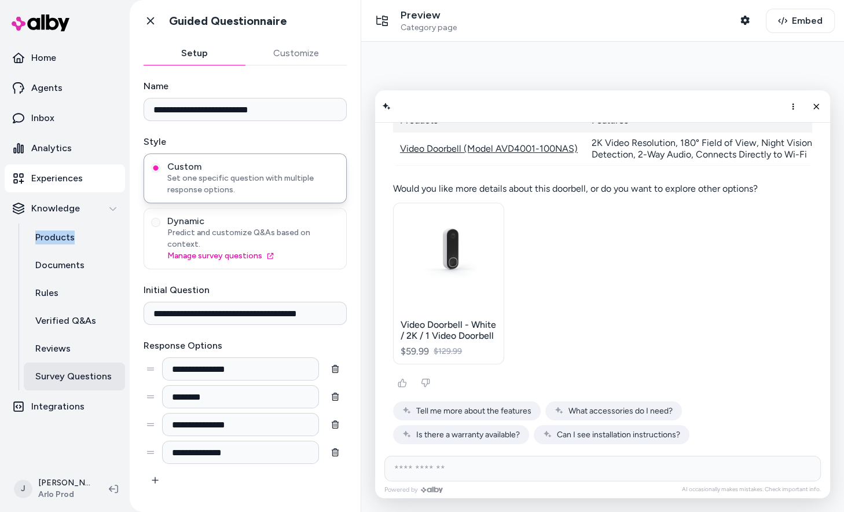
click at [62, 380] on p "Survey Questions" at bounding box center [73, 376] width 76 height 14
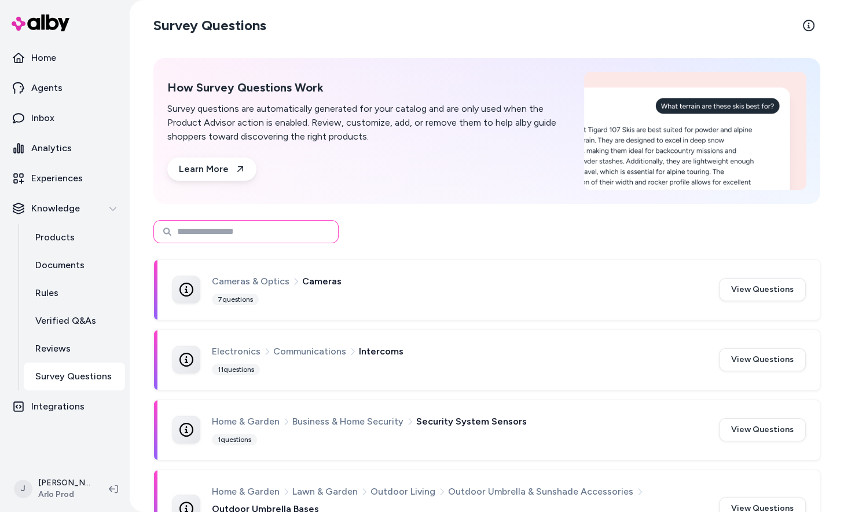
click at [230, 241] on input at bounding box center [245, 231] width 185 height 23
type input "******"
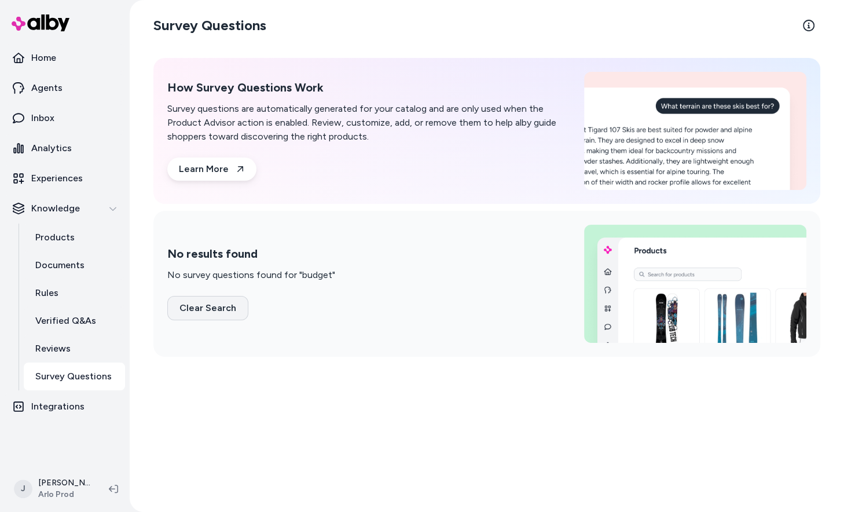
click at [230, 300] on button "Clear Search" at bounding box center [207, 308] width 81 height 24
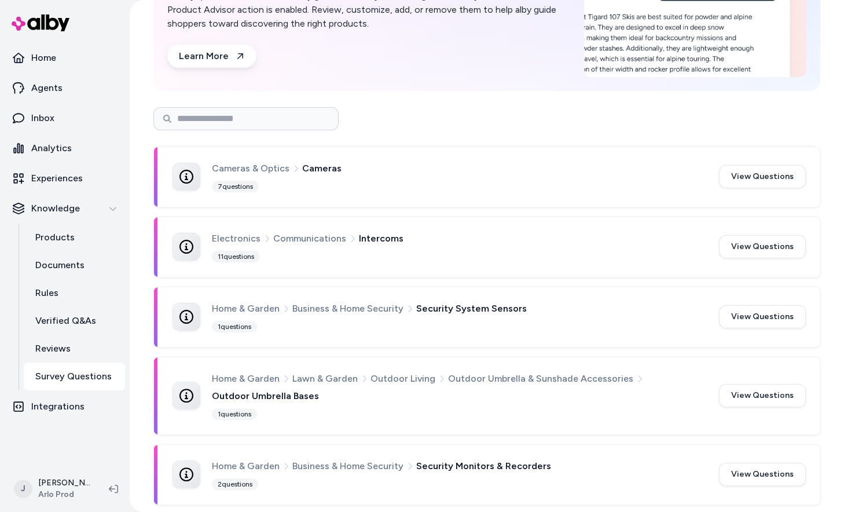
scroll to position [126, 0]
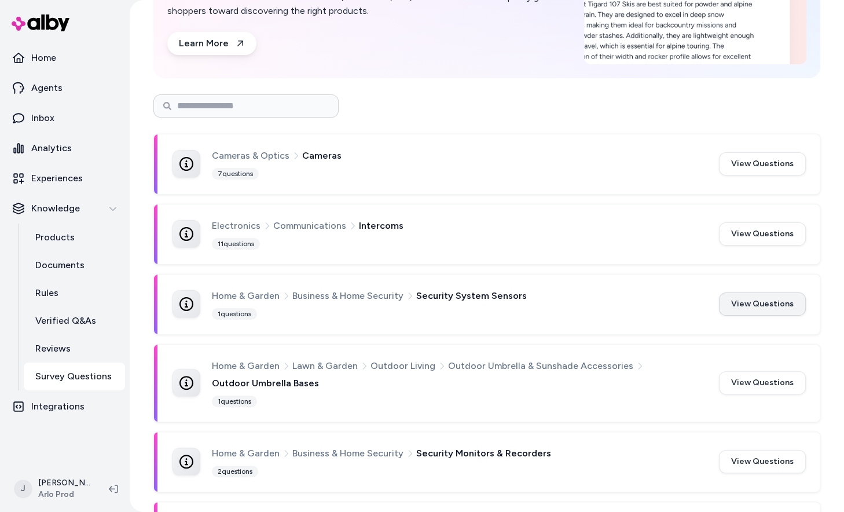
click at [773, 303] on button "View Questions" at bounding box center [762, 303] width 87 height 23
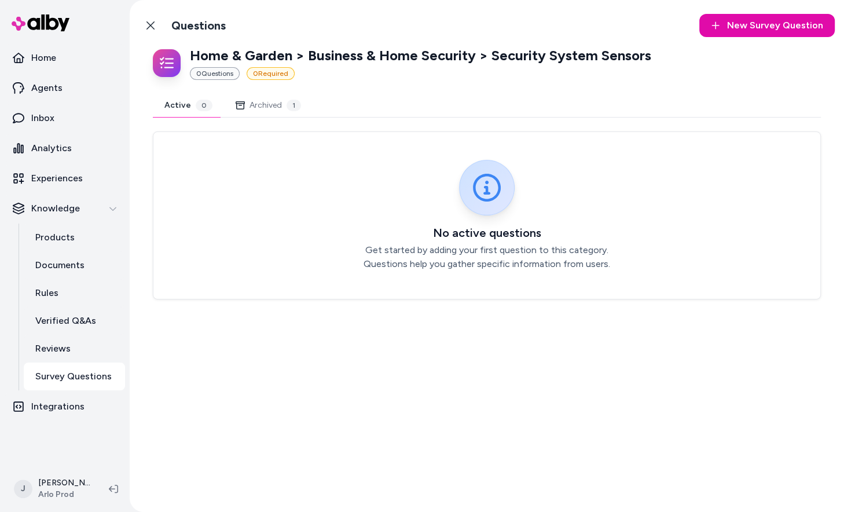
click at [266, 105] on button "Archived 1" at bounding box center [268, 105] width 89 height 23
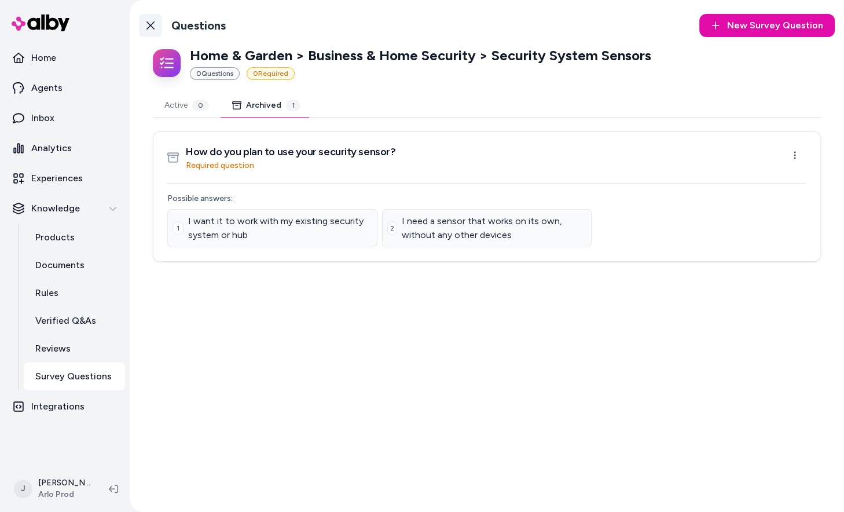
click at [149, 30] on link "Back to Categories" at bounding box center [150, 25] width 23 height 23
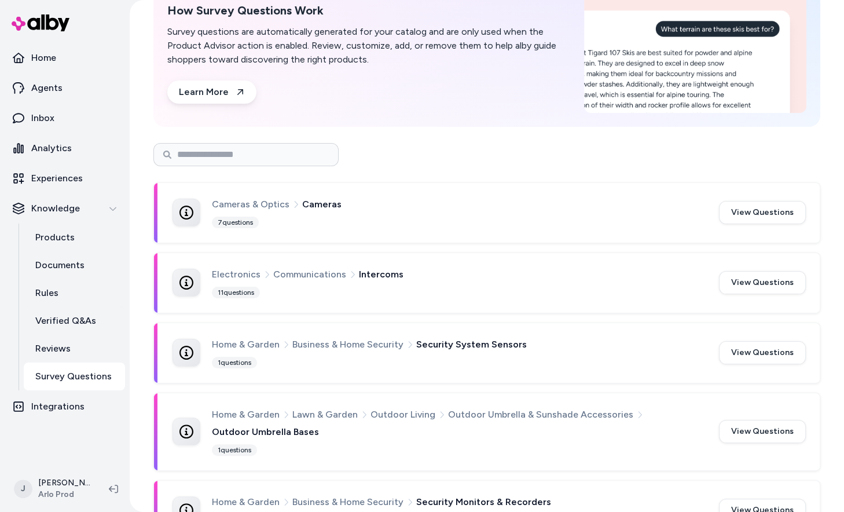
scroll to position [131, 0]
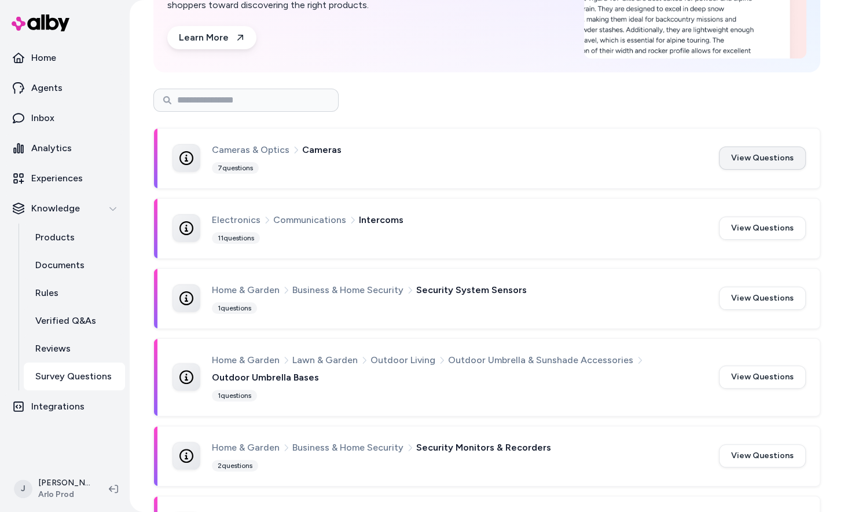
click at [764, 153] on button "View Questions" at bounding box center [762, 157] width 87 height 23
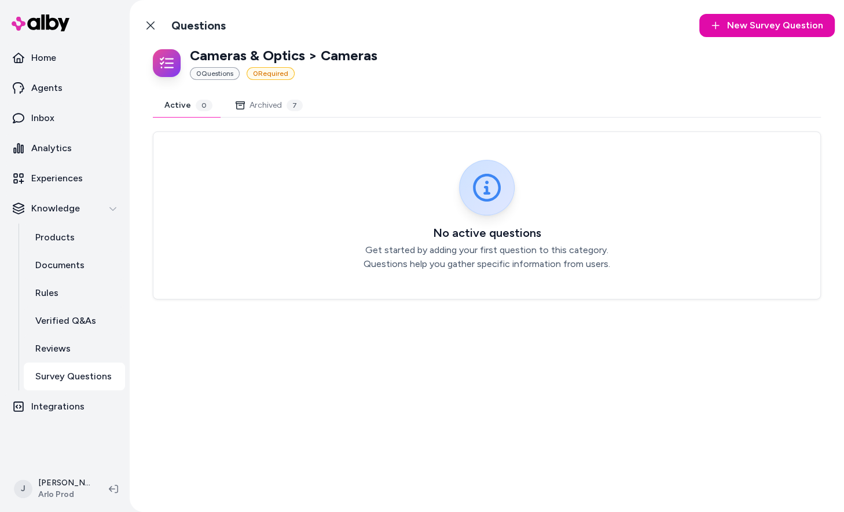
click at [265, 106] on button "Archived 7" at bounding box center [269, 105] width 90 height 23
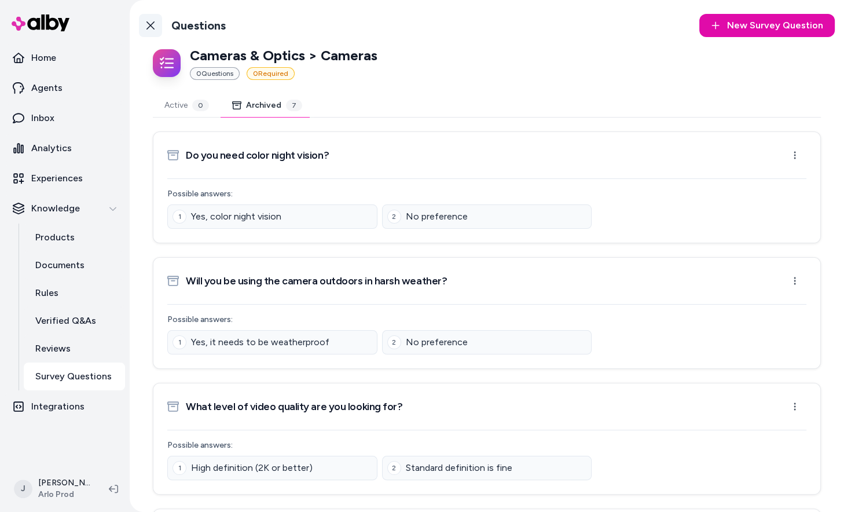
click at [152, 26] on icon at bounding box center [150, 25] width 9 height 9
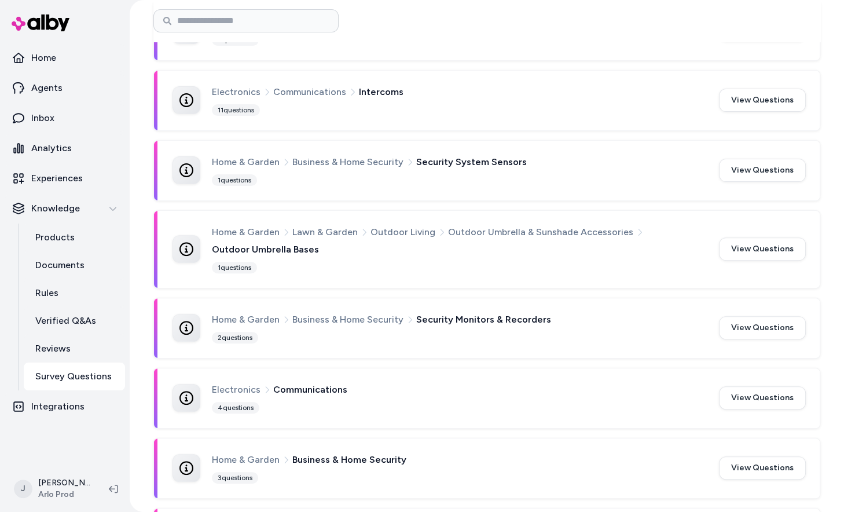
scroll to position [298, 0]
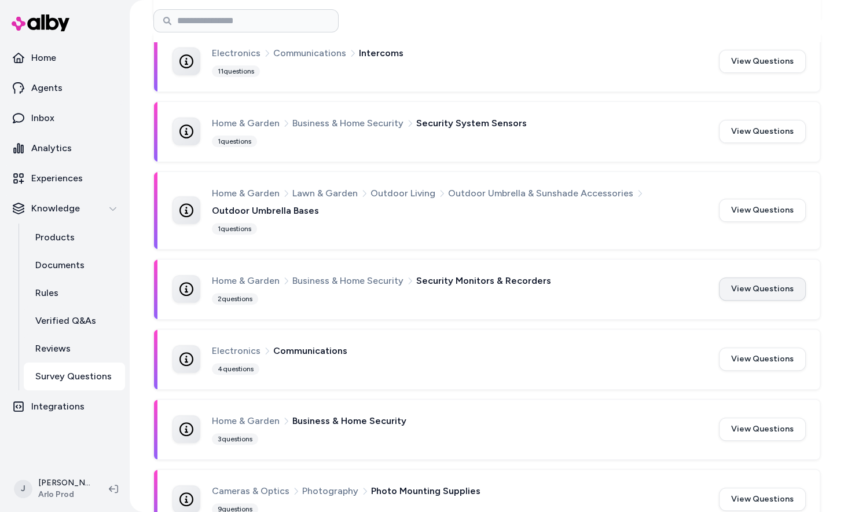
click at [758, 289] on button "View Questions" at bounding box center [762, 288] width 87 height 23
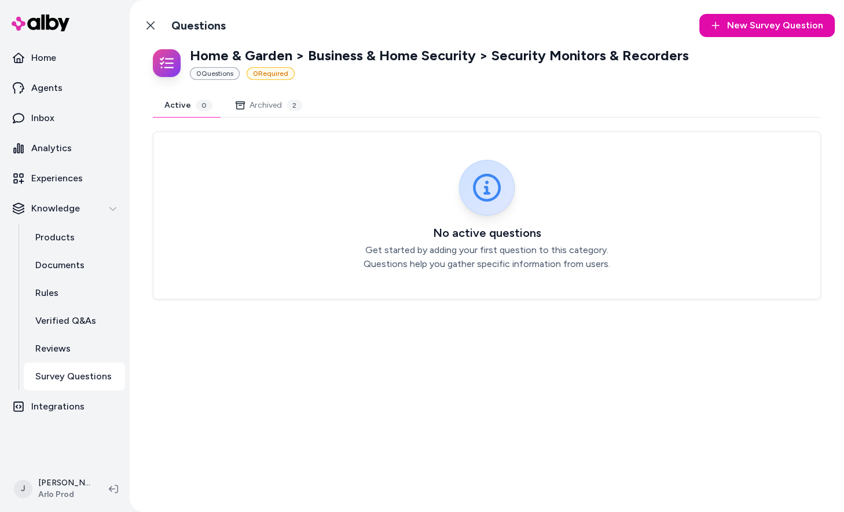
click at [269, 98] on button "Archived 2" at bounding box center [269, 105] width 90 height 23
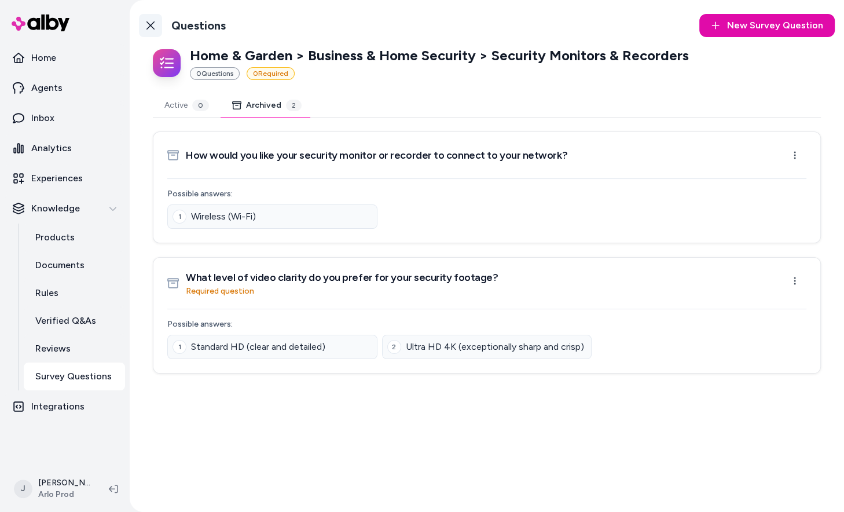
click at [143, 33] on link "Back to Categories" at bounding box center [150, 25] width 23 height 23
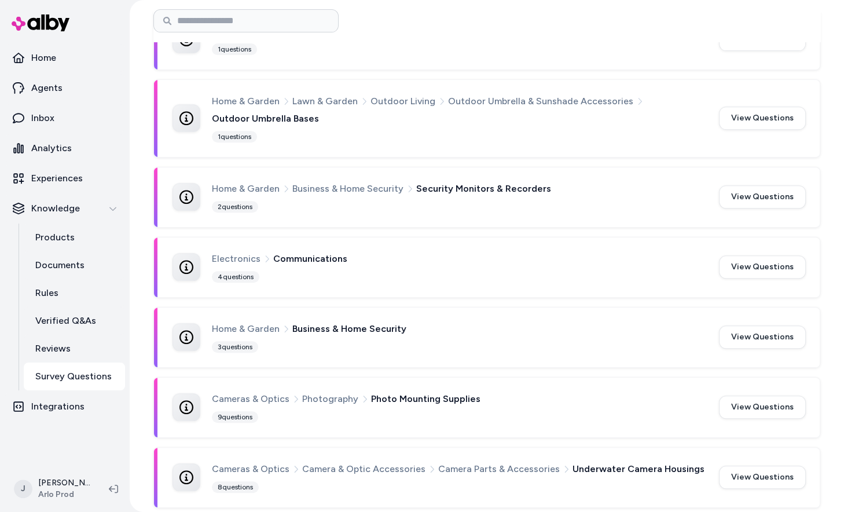
scroll to position [431, 0]
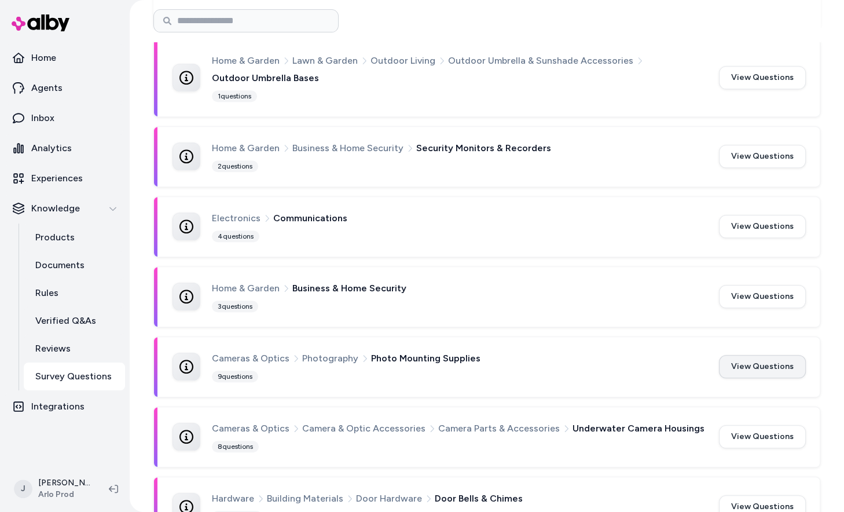
click at [771, 370] on button "View Questions" at bounding box center [762, 366] width 87 height 23
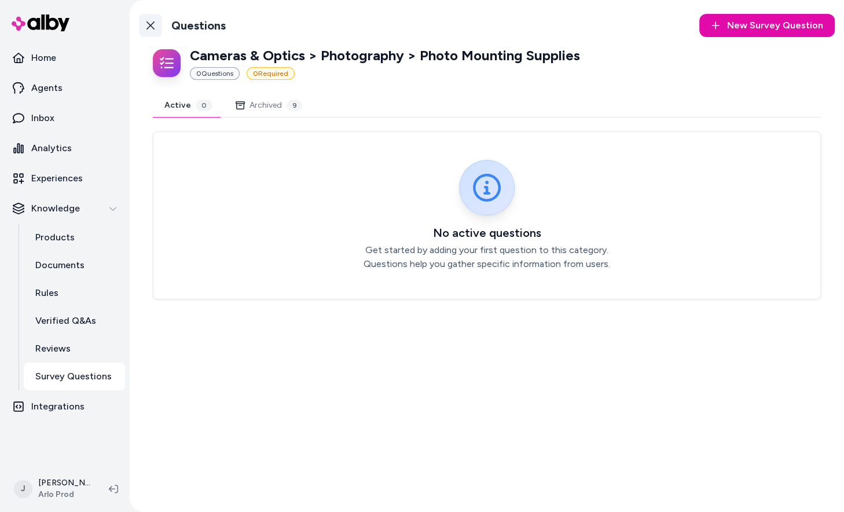
click at [155, 21] on icon at bounding box center [150, 25] width 9 height 9
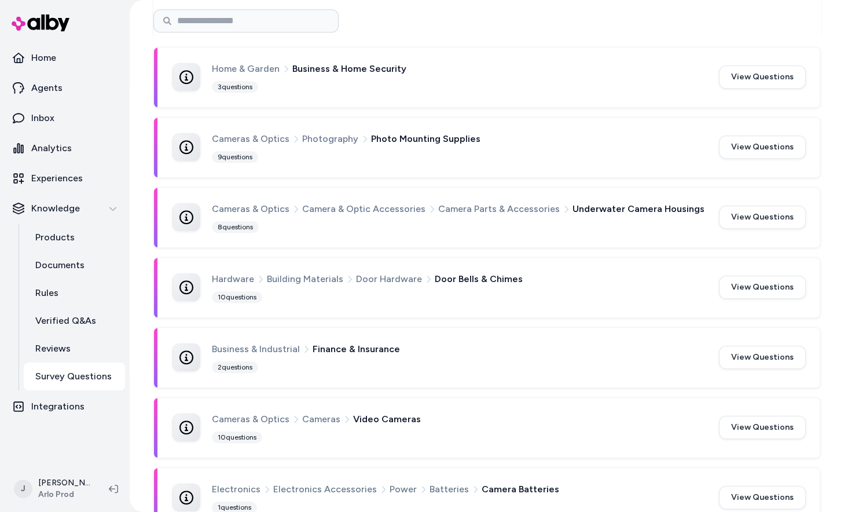
scroll to position [652, 0]
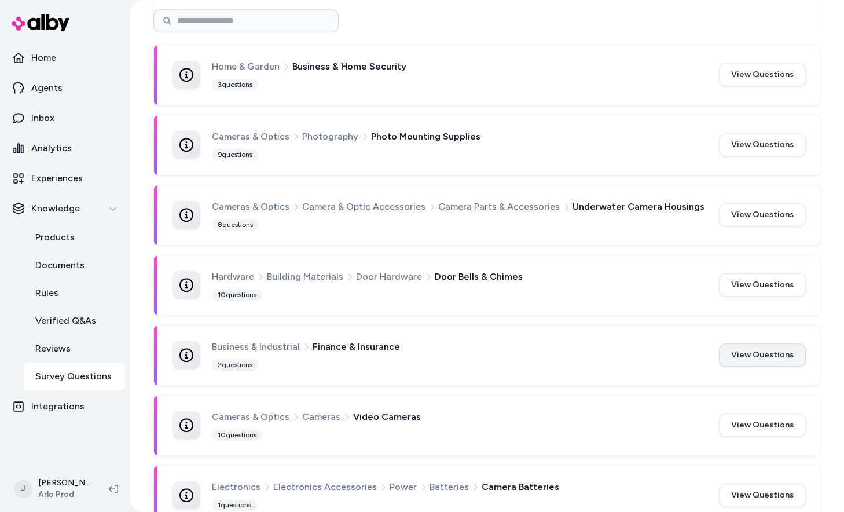
click at [787, 350] on button "View Questions" at bounding box center [762, 354] width 87 height 23
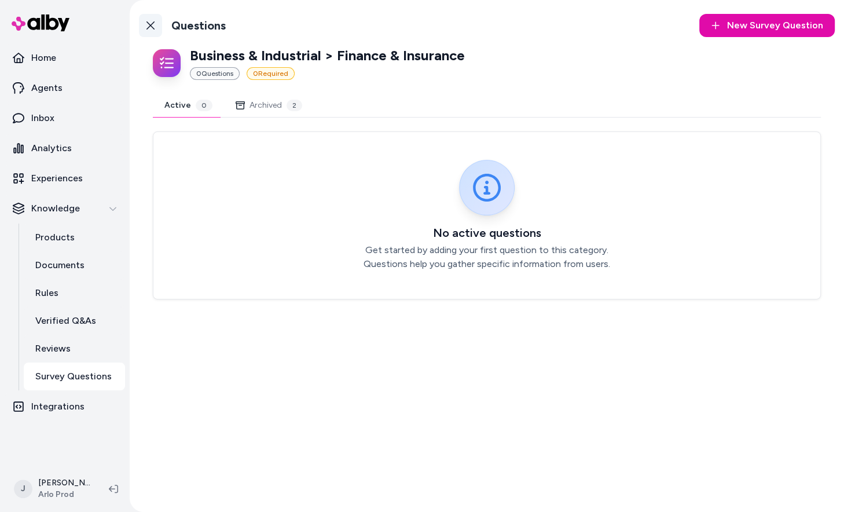
click at [150, 21] on icon at bounding box center [150, 25] width 9 height 9
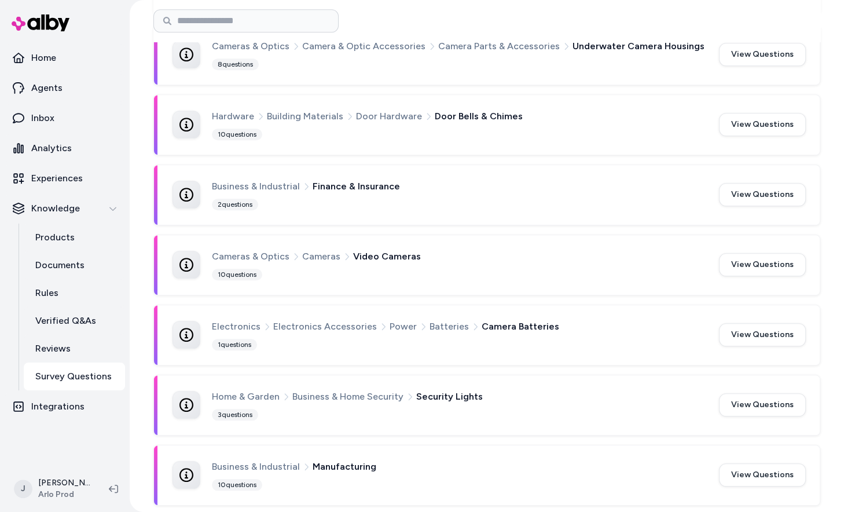
scroll to position [814, 0]
click at [763, 328] on button "View Questions" at bounding box center [762, 333] width 87 height 23
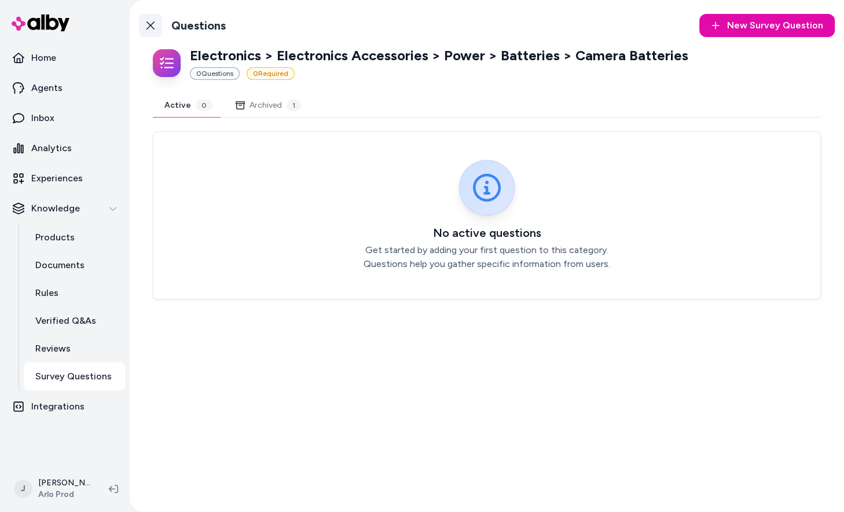
click at [156, 20] on link "Back to Categories" at bounding box center [150, 25] width 23 height 23
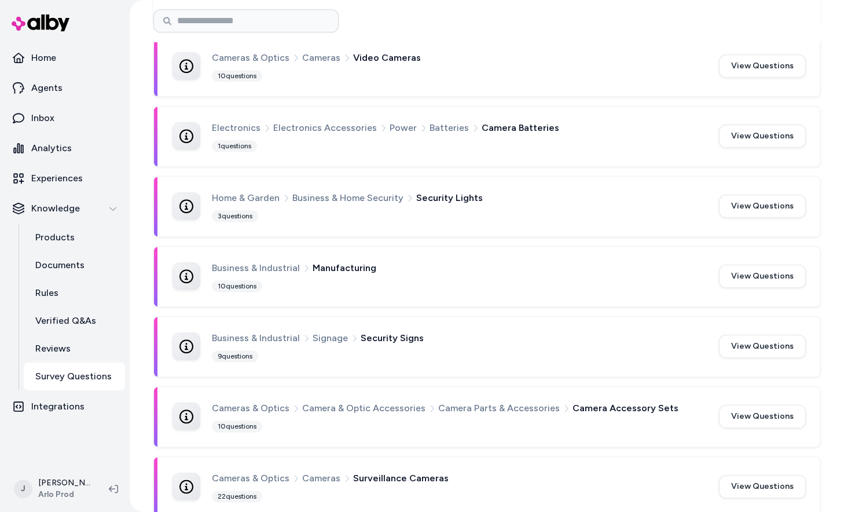
scroll to position [1018, 0]
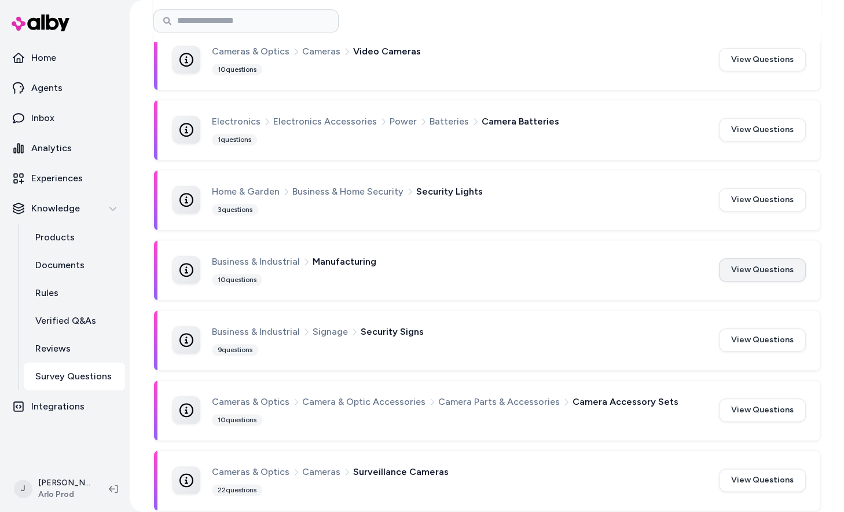
click at [755, 262] on button "View Questions" at bounding box center [762, 269] width 87 height 23
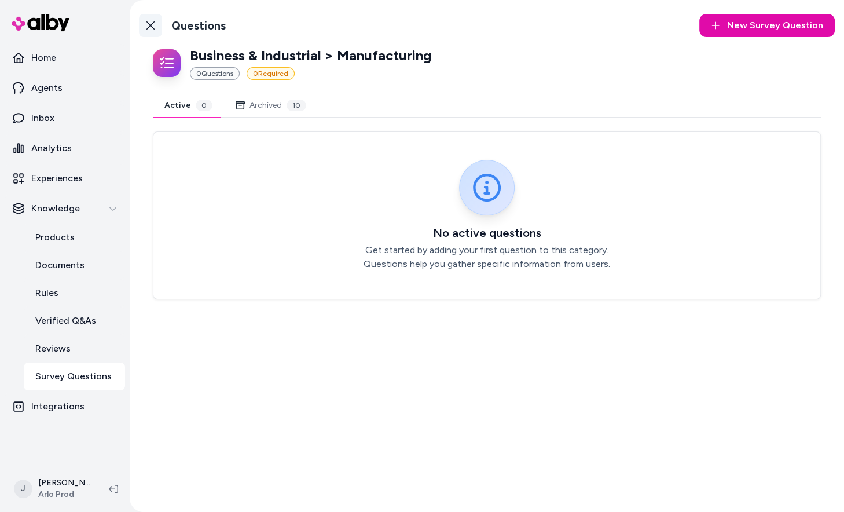
click at [157, 28] on link "Back to Categories" at bounding box center [150, 25] width 23 height 23
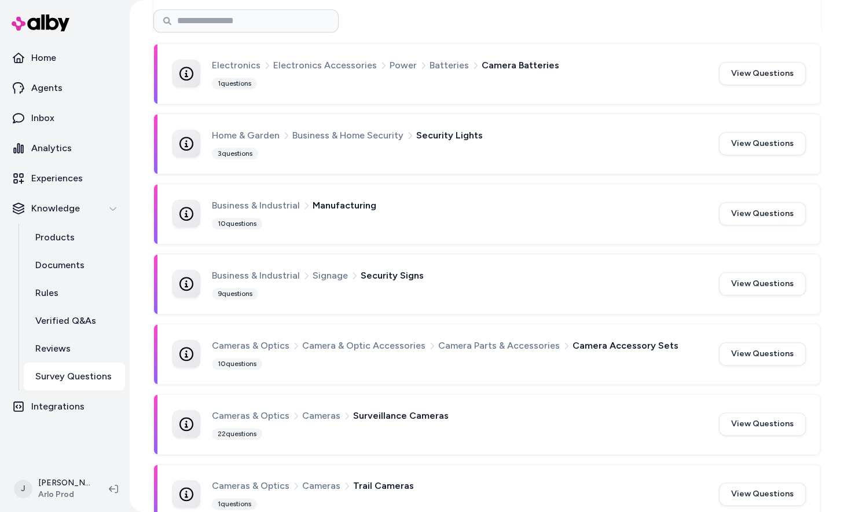
scroll to position [1085, 0]
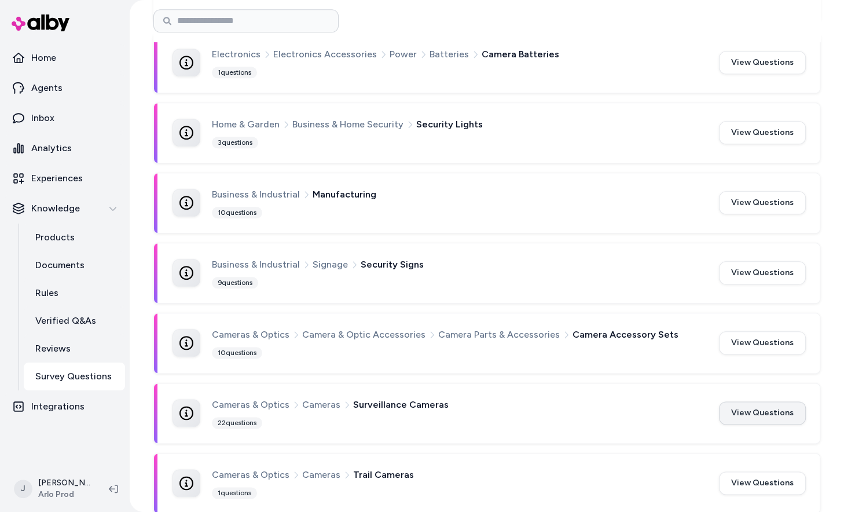
click at [734, 401] on button "View Questions" at bounding box center [762, 412] width 87 height 23
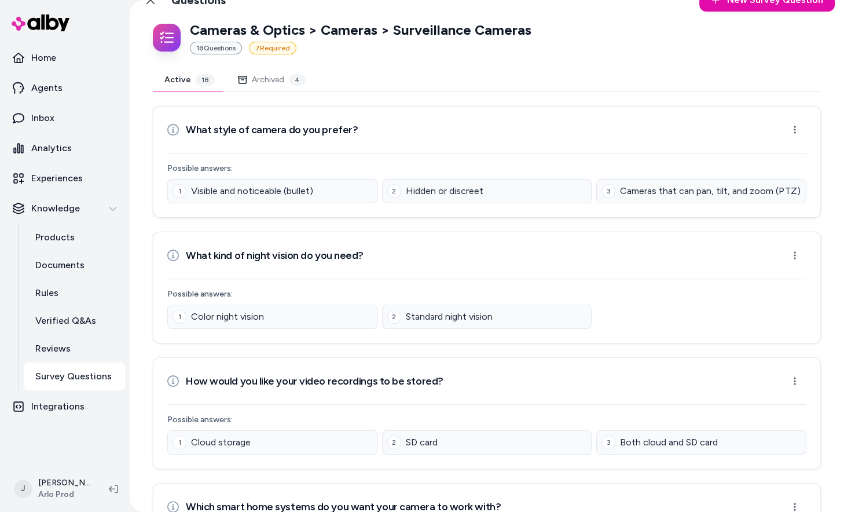
scroll to position [24, 0]
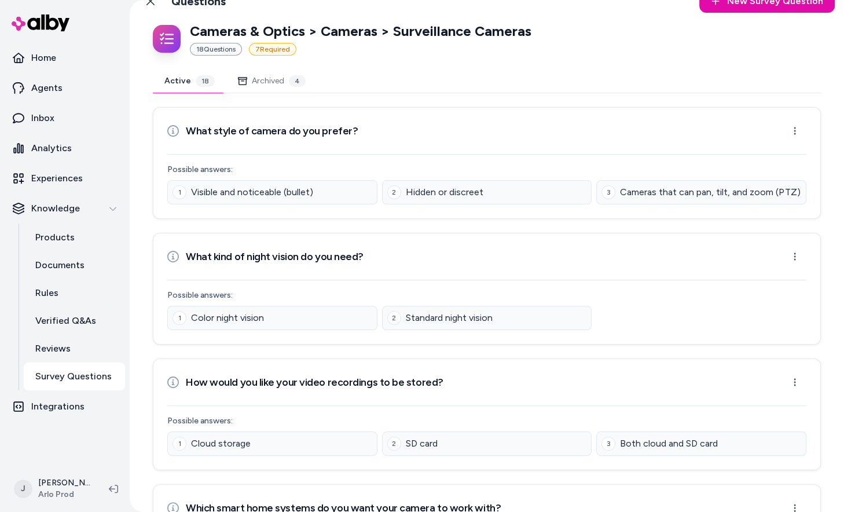
click at [250, 89] on button "Archived 4" at bounding box center [271, 80] width 91 height 23
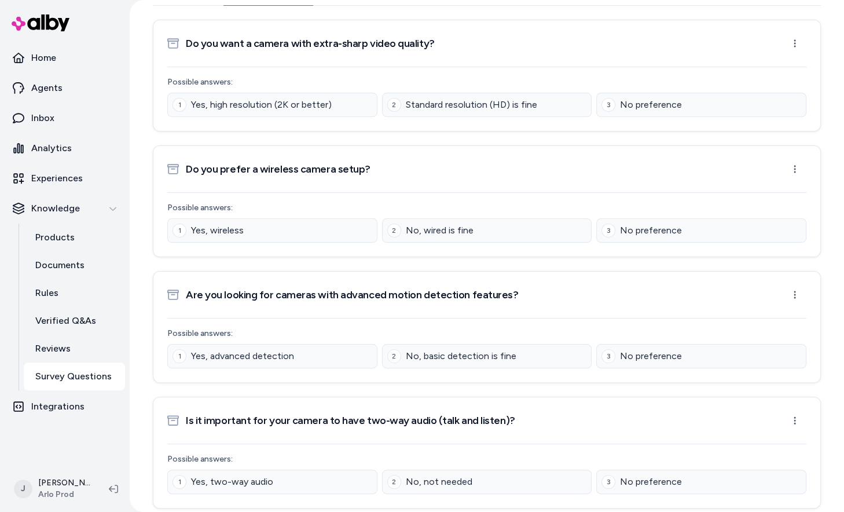
scroll to position [0, 0]
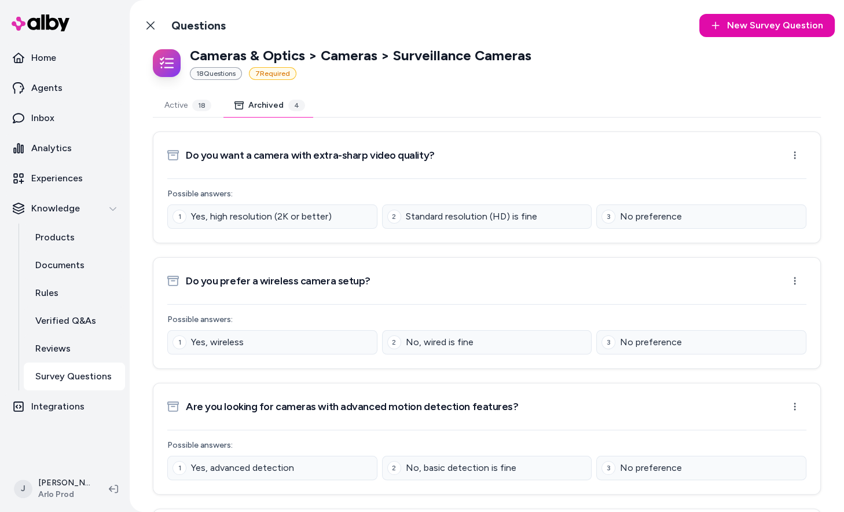
click at [191, 109] on button "Active 18" at bounding box center [188, 105] width 70 height 23
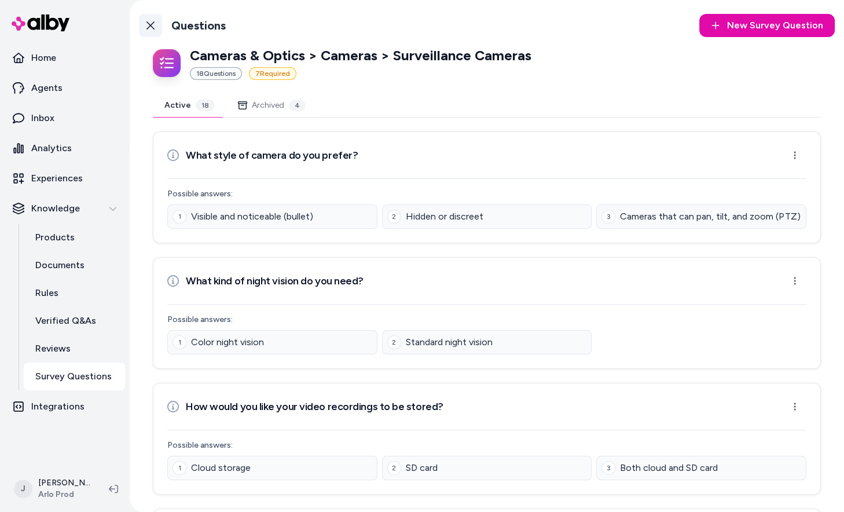
click at [150, 23] on icon at bounding box center [150, 25] width 9 height 9
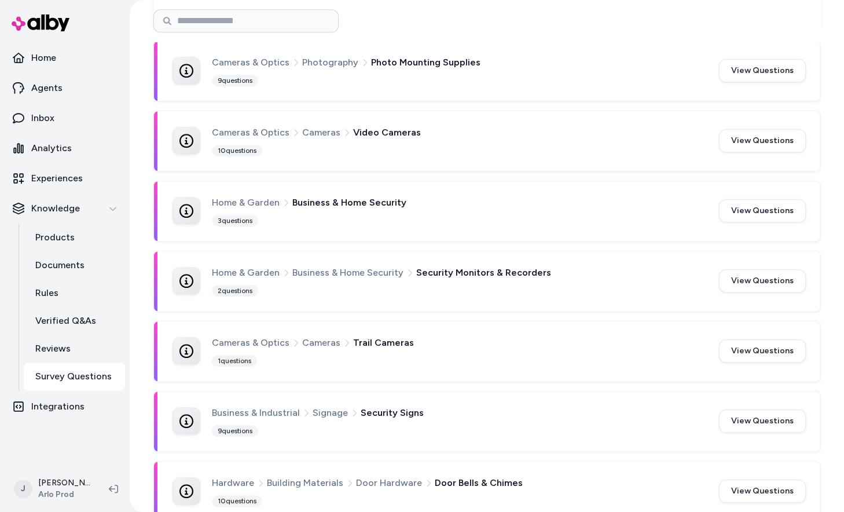
scroll to position [1085, 0]
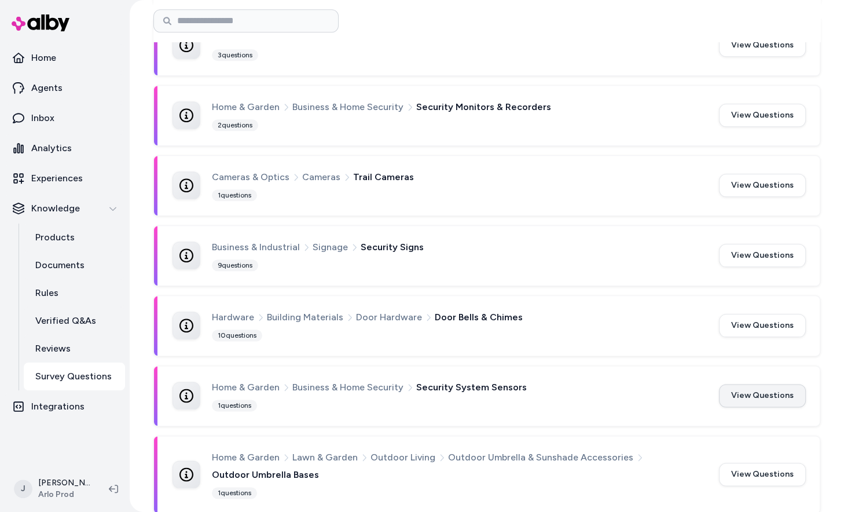
click at [786, 387] on button "View Questions" at bounding box center [762, 395] width 87 height 23
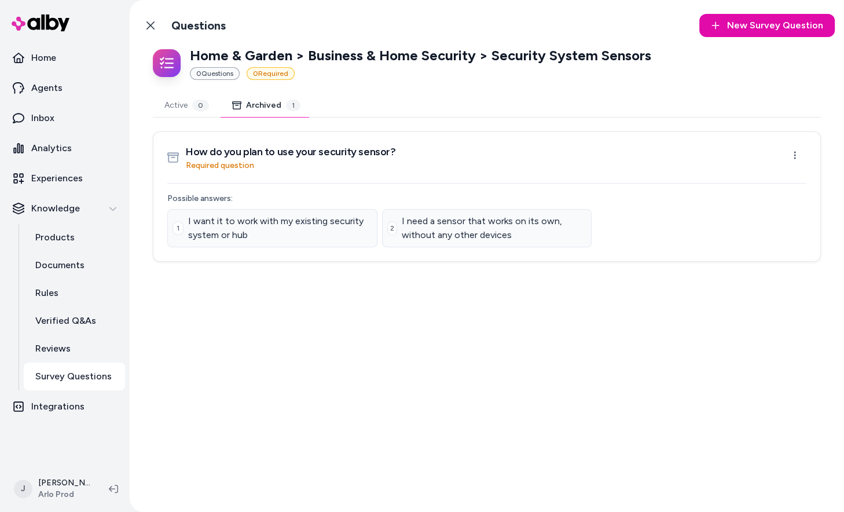
click at [272, 105] on button "Archived 1" at bounding box center [266, 105] width 91 height 23
click at [200, 110] on div "0" at bounding box center [200, 106] width 17 height 12
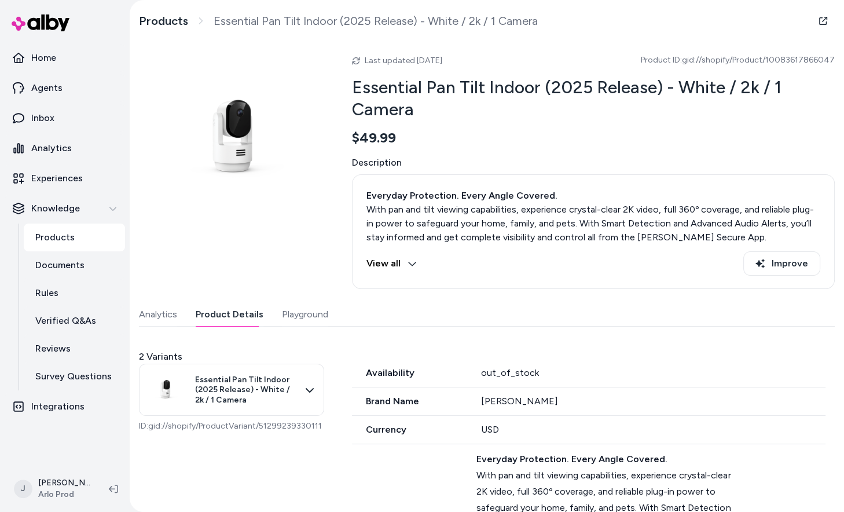
scroll to position [764, 0]
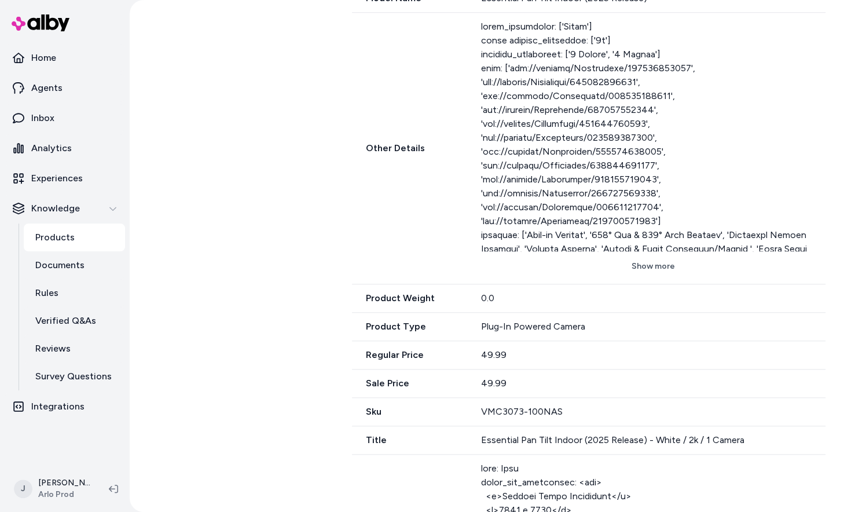
click at [637, 231] on div "Show more" at bounding box center [653, 148] width 344 height 257
click at [637, 256] on button "Show more" at bounding box center [653, 266] width 344 height 21
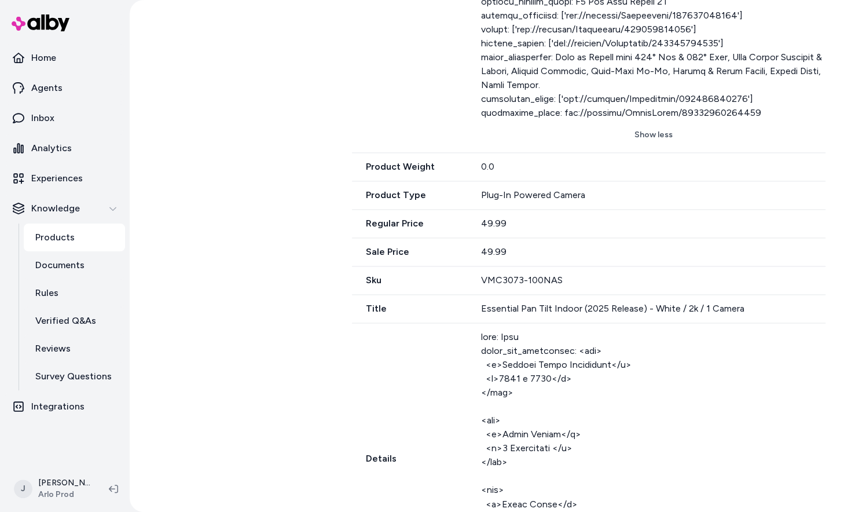
scroll to position [1394, 0]
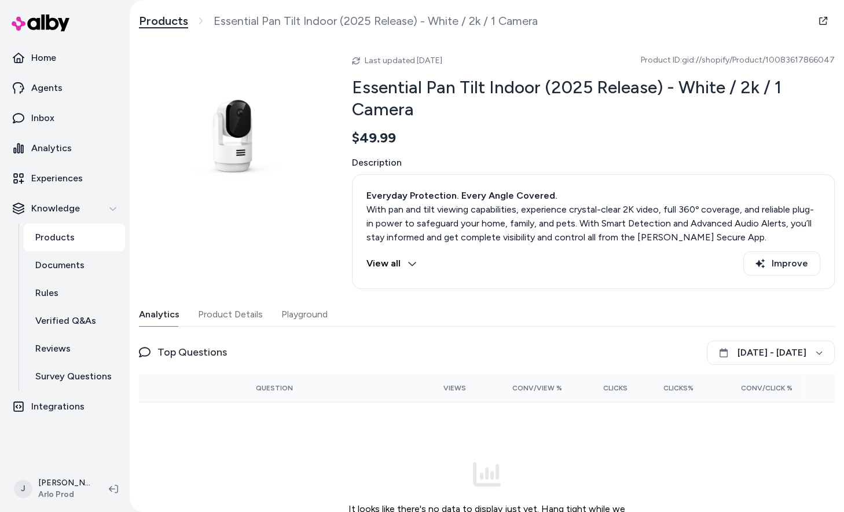
click at [181, 17] on link "Products" at bounding box center [163, 21] width 49 height 14
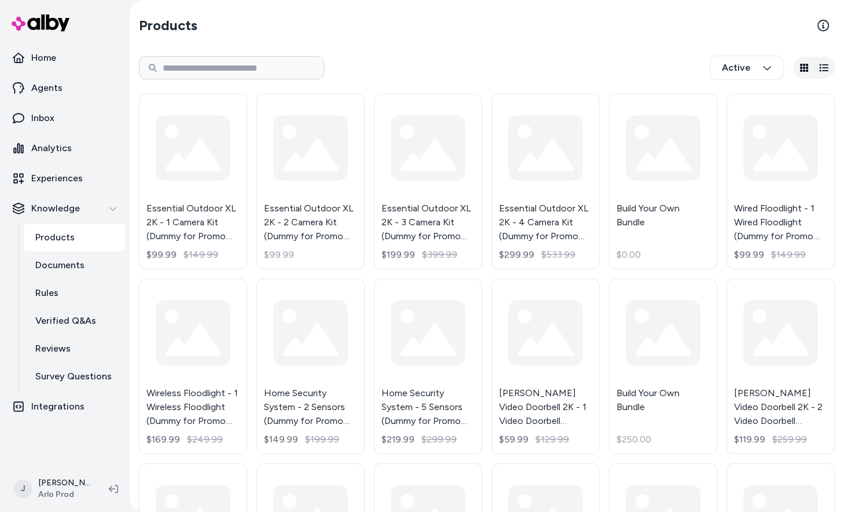
click at [263, 58] on input at bounding box center [231, 67] width 185 height 23
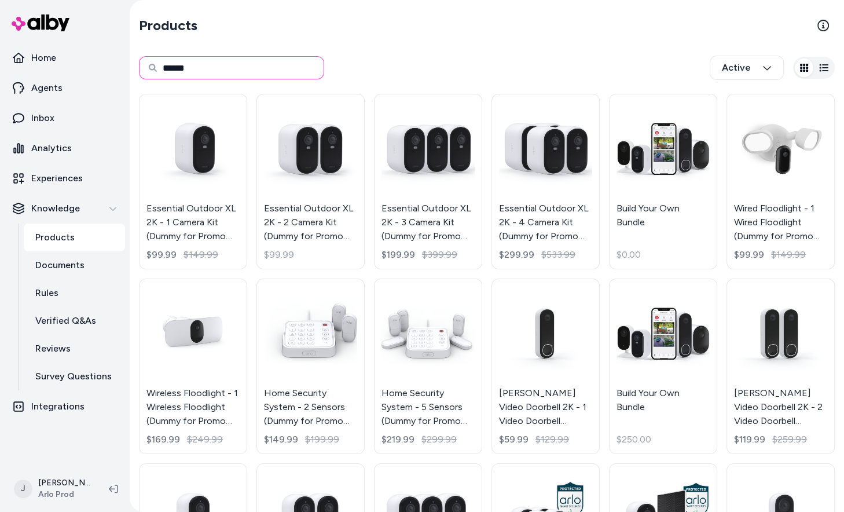
type input "******"
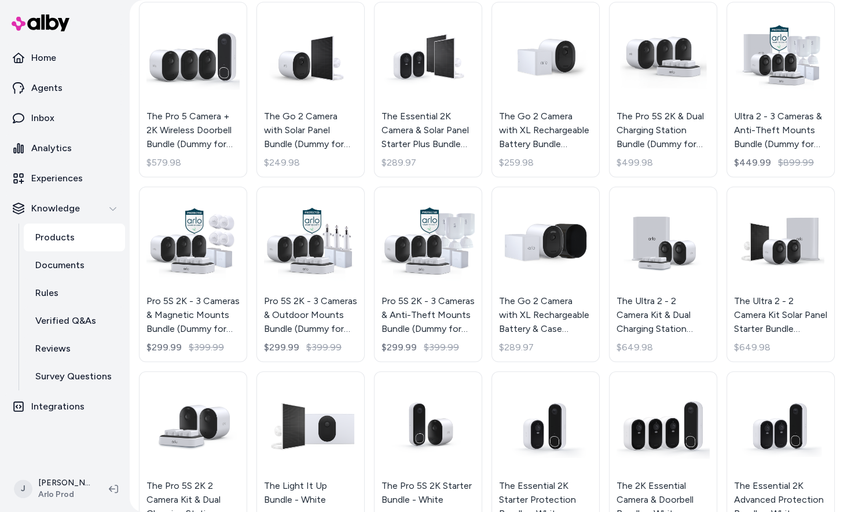
scroll to position [894, 0]
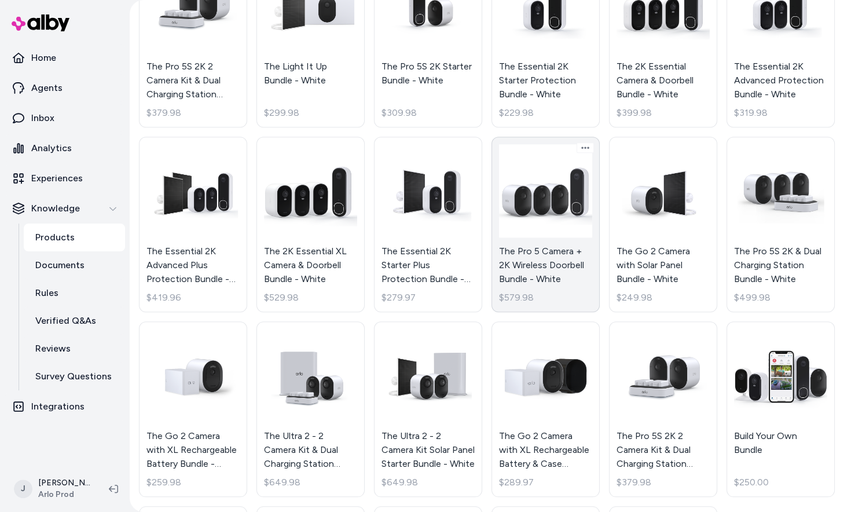
click at [530, 259] on link "The Pro 5 Camera + 2K Wireless Doorbell Bundle - White $579.98" at bounding box center [545, 224] width 108 height 175
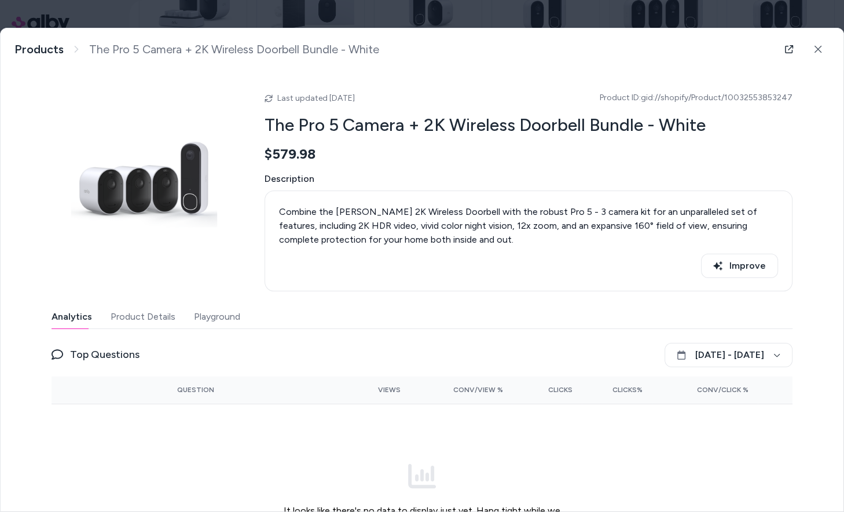
click at [158, 314] on button "Product Details" at bounding box center [143, 316] width 65 height 23
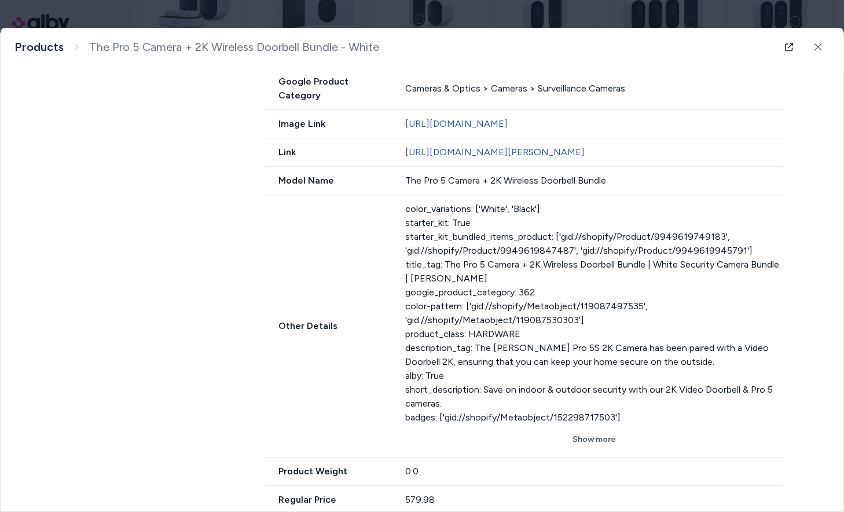
scroll to position [504, 0]
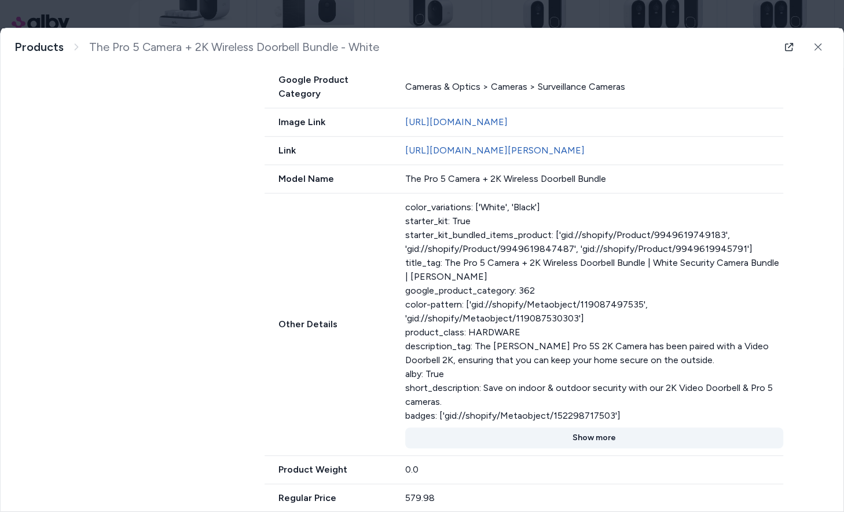
click at [574, 434] on button "Show more" at bounding box center [594, 437] width 379 height 21
click at [604, 434] on button "Show less" at bounding box center [594, 437] width 379 height 21
click at [604, 434] on button "Show more" at bounding box center [594, 437] width 379 height 21
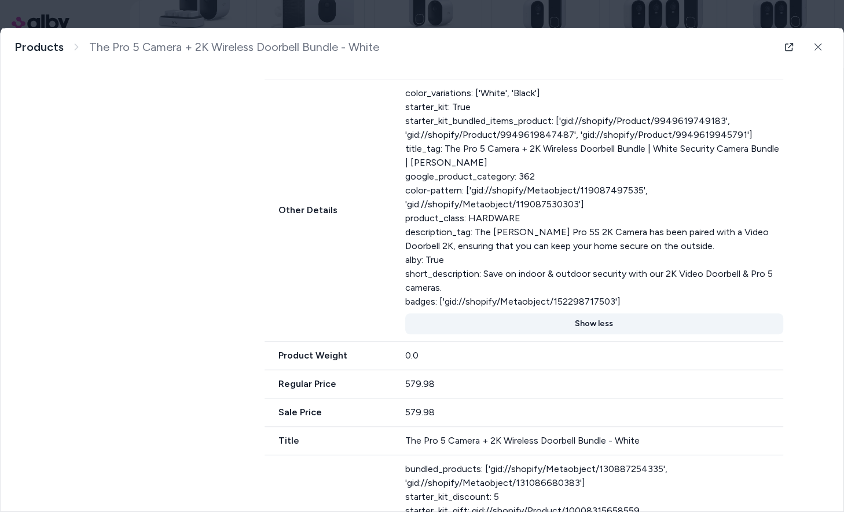
scroll to position [698, 0]
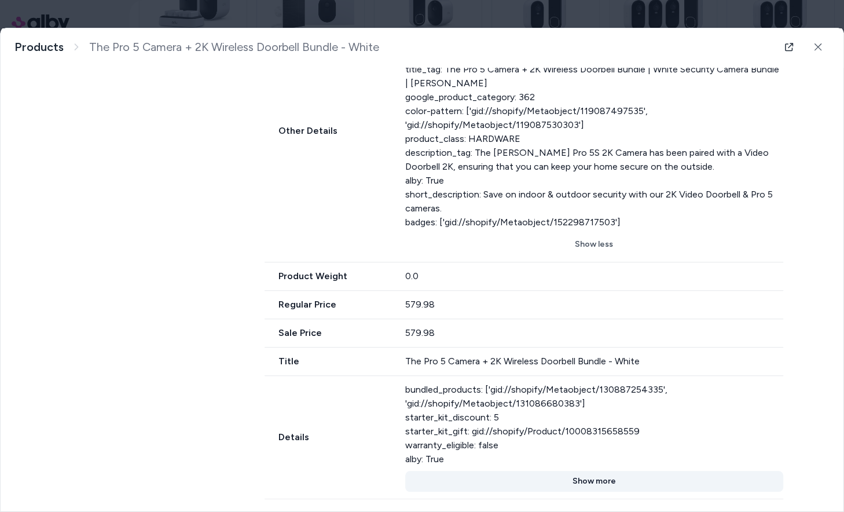
click at [604, 471] on button "Show more" at bounding box center [594, 481] width 379 height 21
click at [595, 471] on button "Show less" at bounding box center [594, 481] width 379 height 21
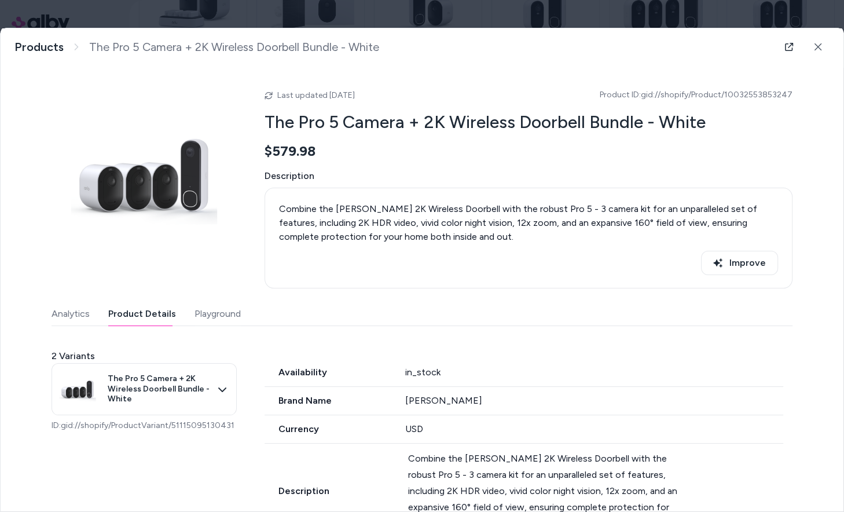
scroll to position [0, 0]
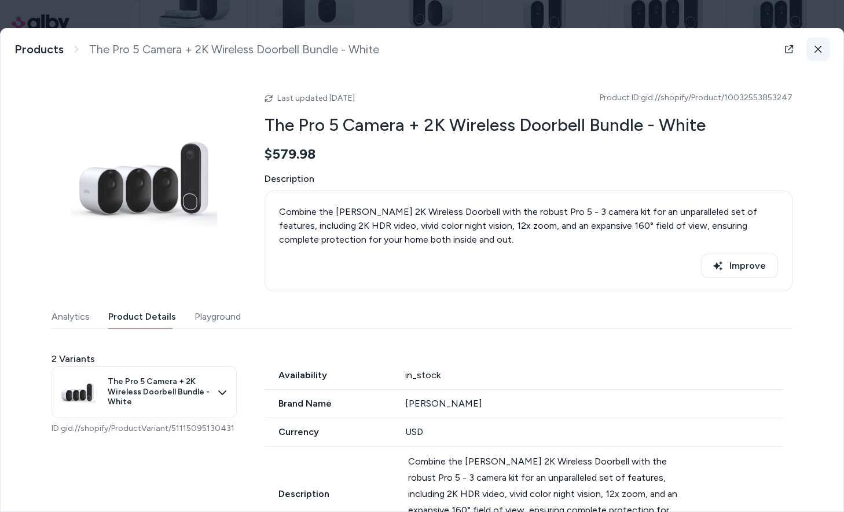
click at [812, 48] on button at bounding box center [817, 49] width 23 height 23
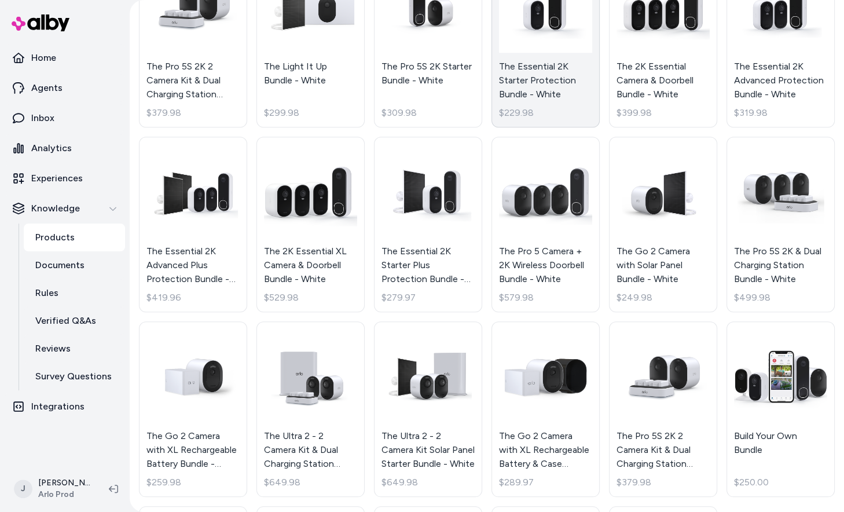
scroll to position [395, 0]
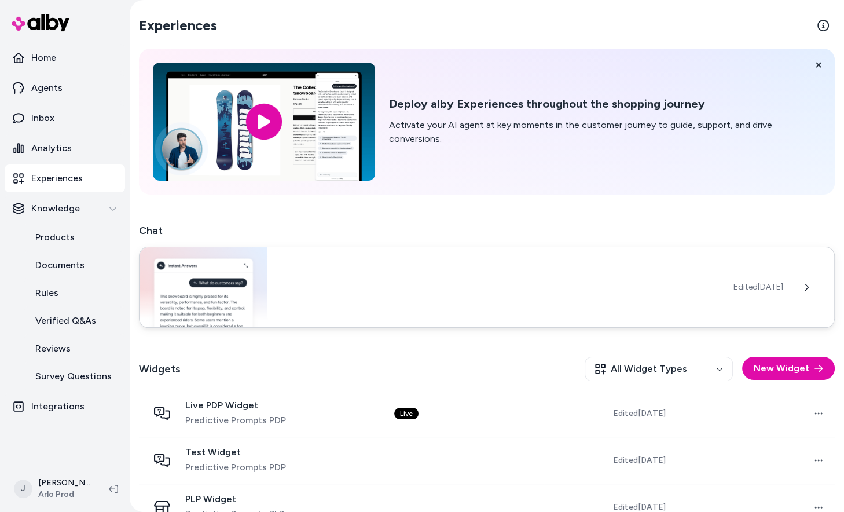
click at [338, 301] on div "Edited [DATE]" at bounding box center [487, 287] width 696 height 81
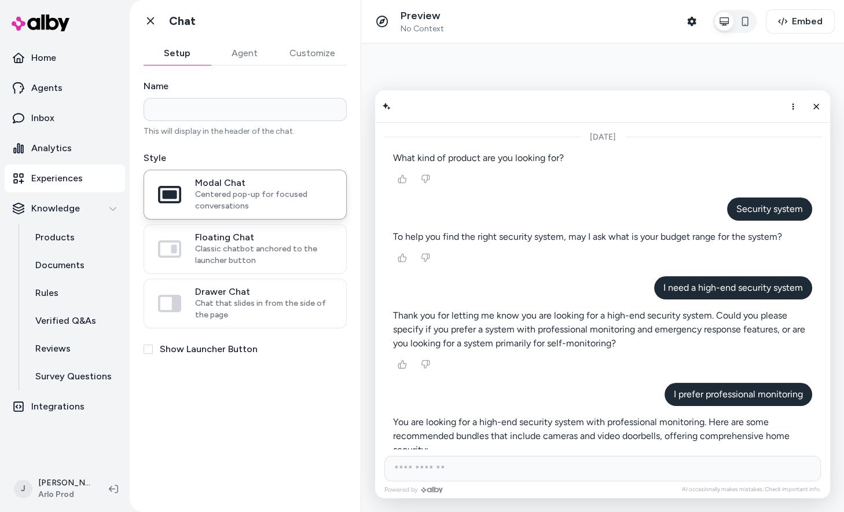
scroll to position [382, 0]
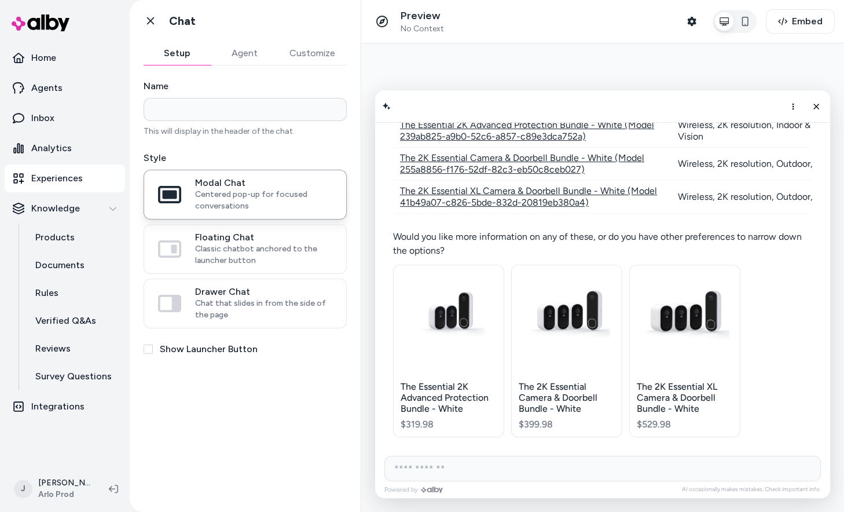
click at [250, 53] on button "Agent" at bounding box center [244, 53] width 67 height 23
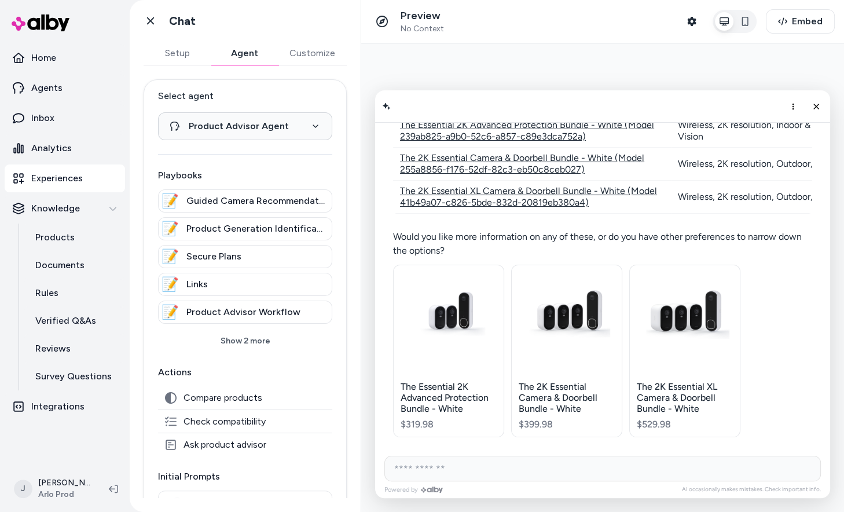
click at [230, 200] on span "Guided Camera Recommendation" at bounding box center [255, 201] width 138 height 14
click at [56, 94] on p "Agents" at bounding box center [46, 88] width 31 height 14
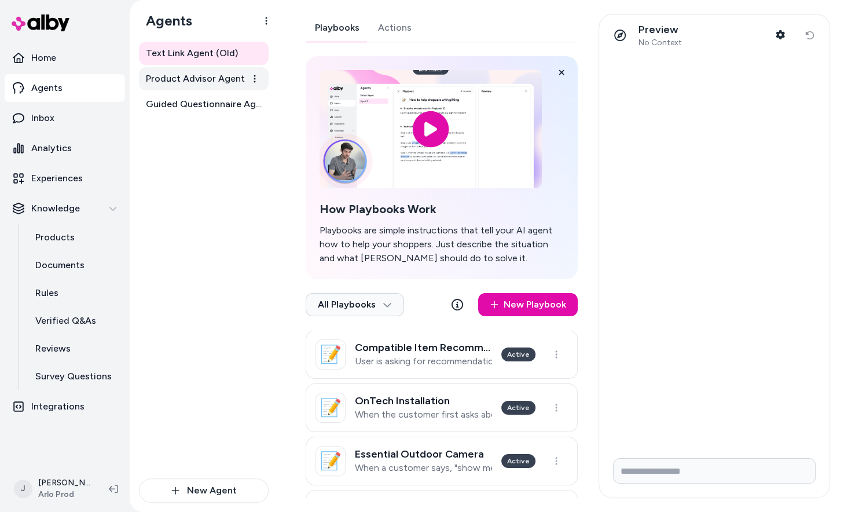
click at [226, 75] on span "Product Advisor Agent" at bounding box center [195, 79] width 99 height 14
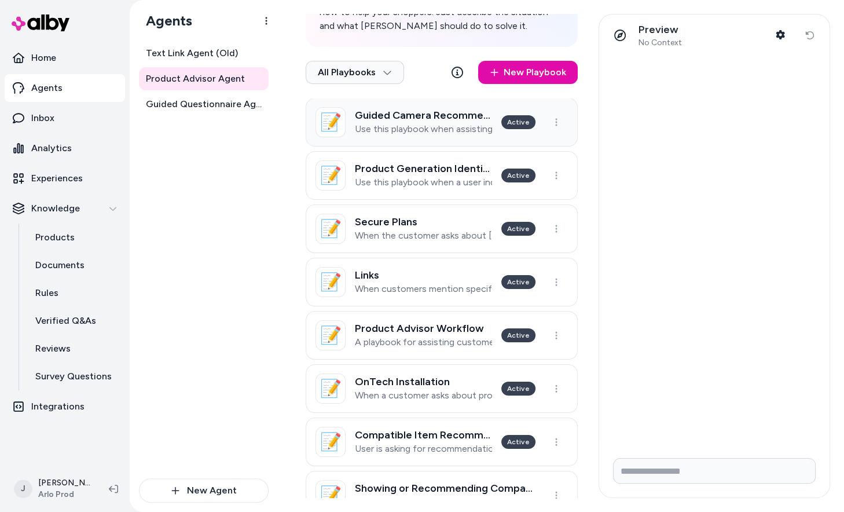
scroll to position [266, 0]
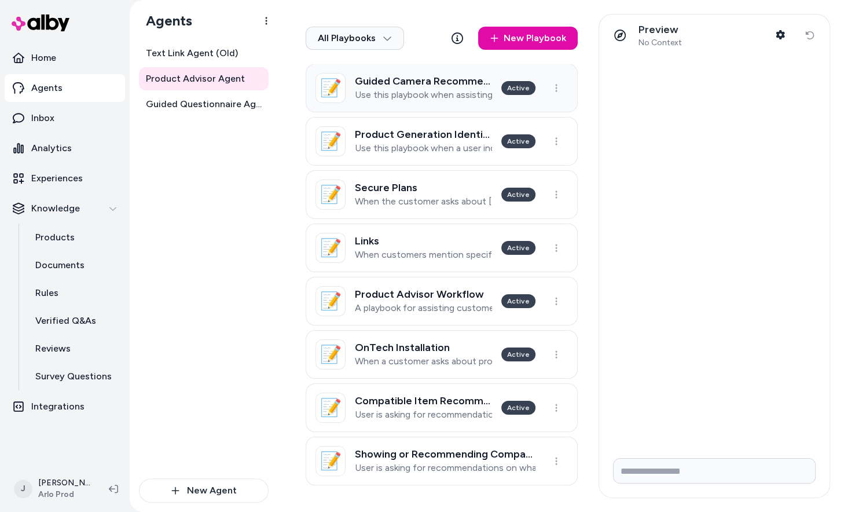
click at [389, 91] on p "Use this playbook when assisting customers in selecting a camera or floodlight …" at bounding box center [423, 95] width 137 height 12
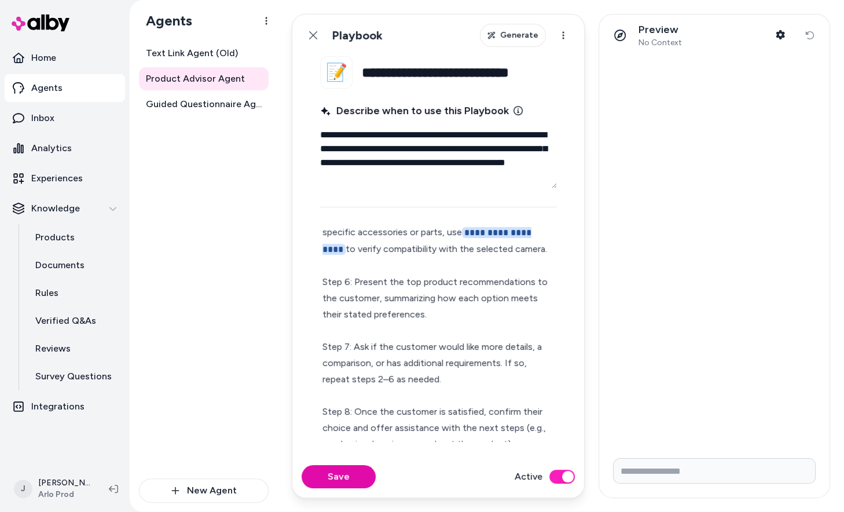
scroll to position [403, 0]
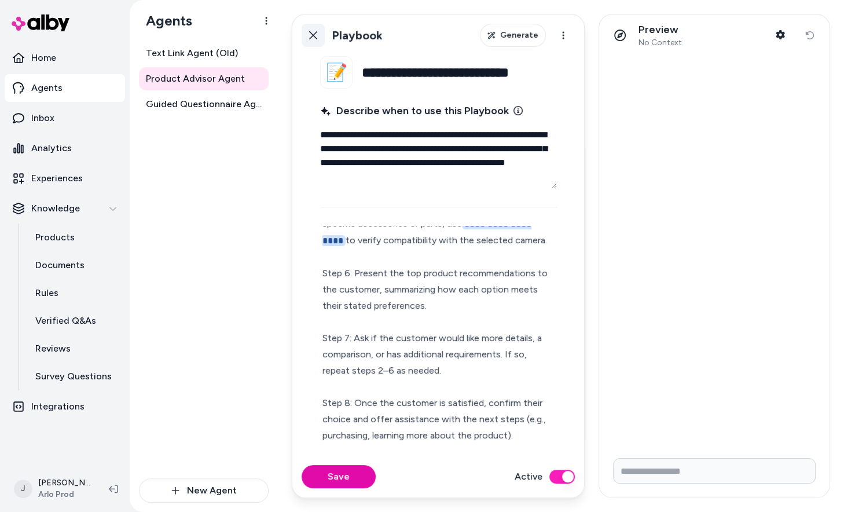
click at [313, 34] on icon at bounding box center [313, 35] width 8 height 8
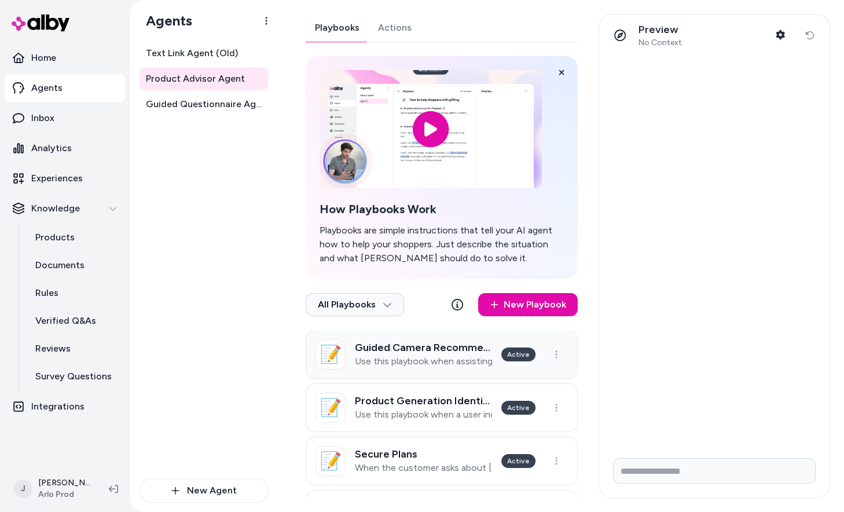
click at [402, 364] on p "Use this playbook when assisting customers in selecting a camera or floodlight …" at bounding box center [423, 361] width 137 height 12
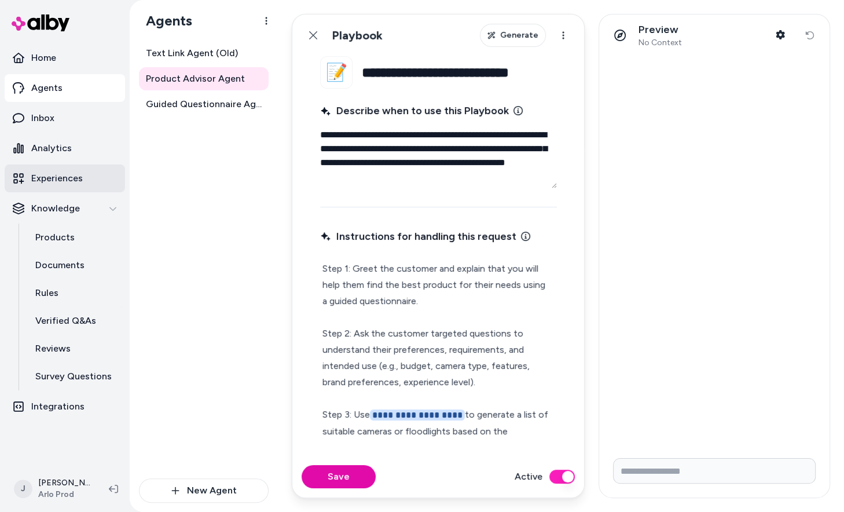
click at [58, 178] on p "Experiences" at bounding box center [57, 178] width 52 height 14
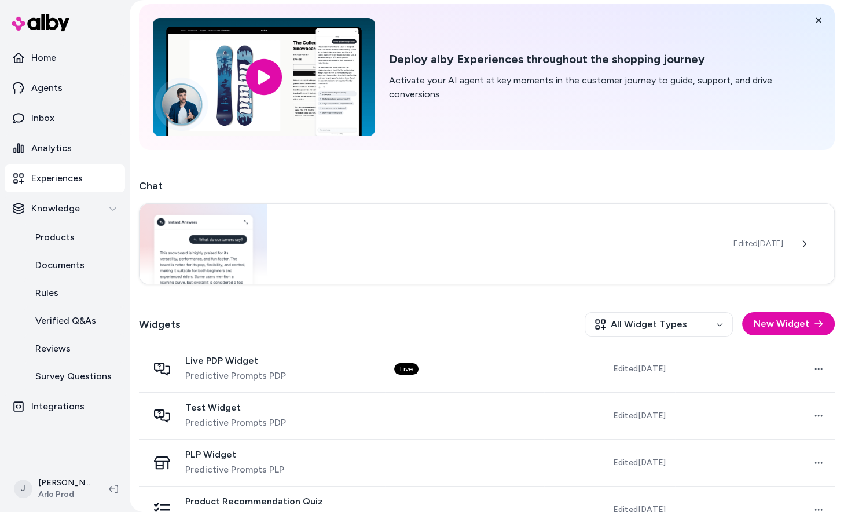
scroll to position [42, 0]
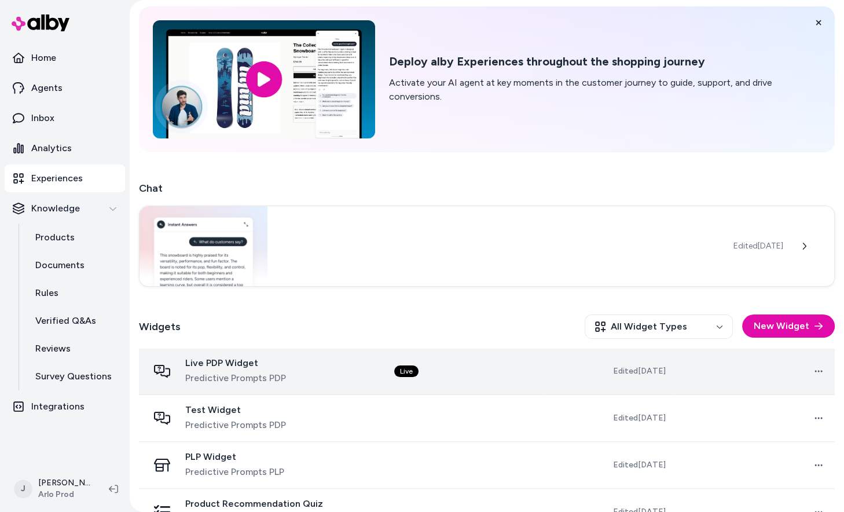
click at [228, 365] on span "Live PDP Widget" at bounding box center [235, 363] width 101 height 12
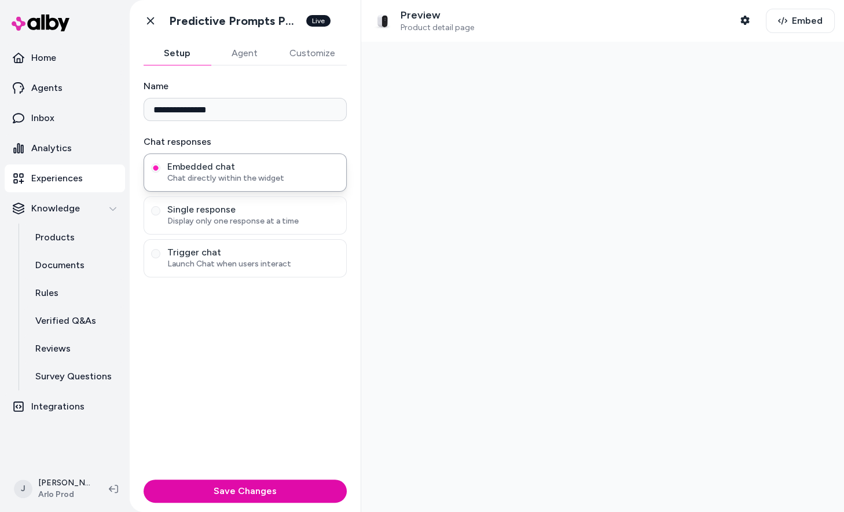
click at [237, 52] on button "Agent" at bounding box center [244, 53] width 67 height 23
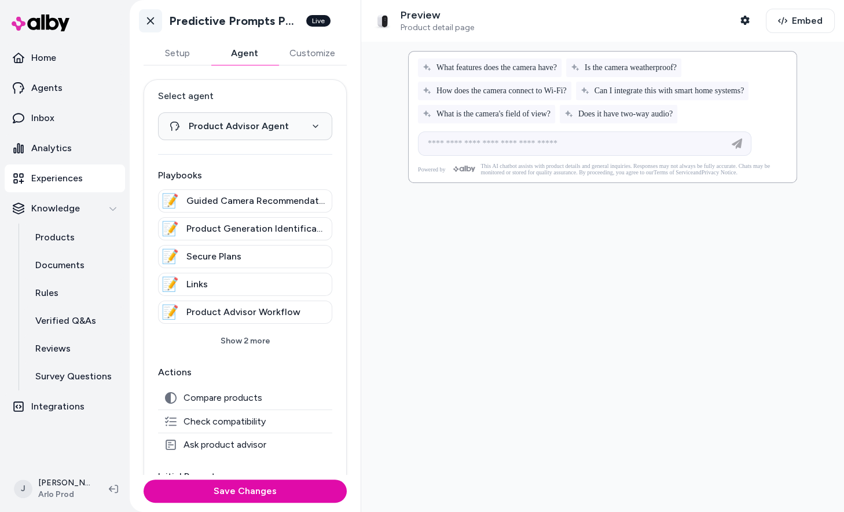
click at [151, 27] on link "Go back" at bounding box center [150, 20] width 23 height 23
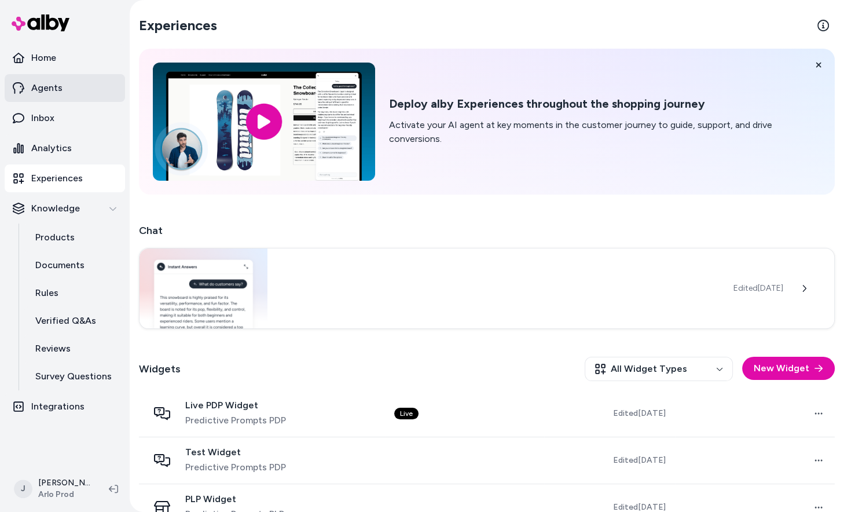
click at [54, 93] on p "Agents" at bounding box center [46, 88] width 31 height 14
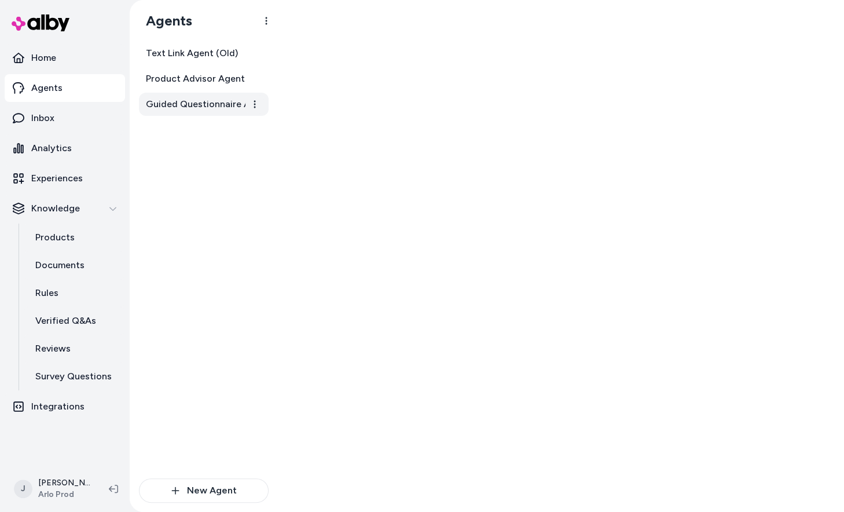
click at [177, 107] on span "Guided Questionnaire Agent" at bounding box center [205, 104] width 118 height 14
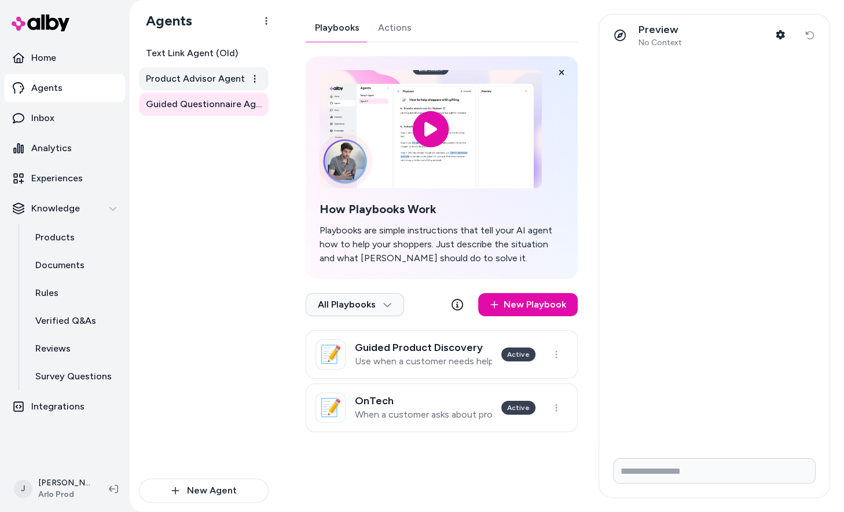
click at [207, 80] on span "Product Advisor Agent" at bounding box center [195, 79] width 99 height 14
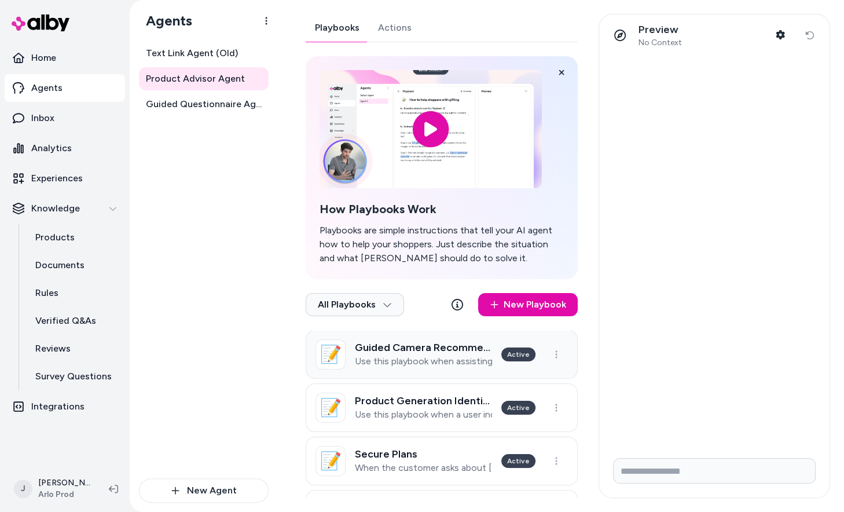
click at [391, 369] on link "📝 Guided Camera Recommendation Use this playbook when assisting customers in se…" at bounding box center [442, 354] width 272 height 49
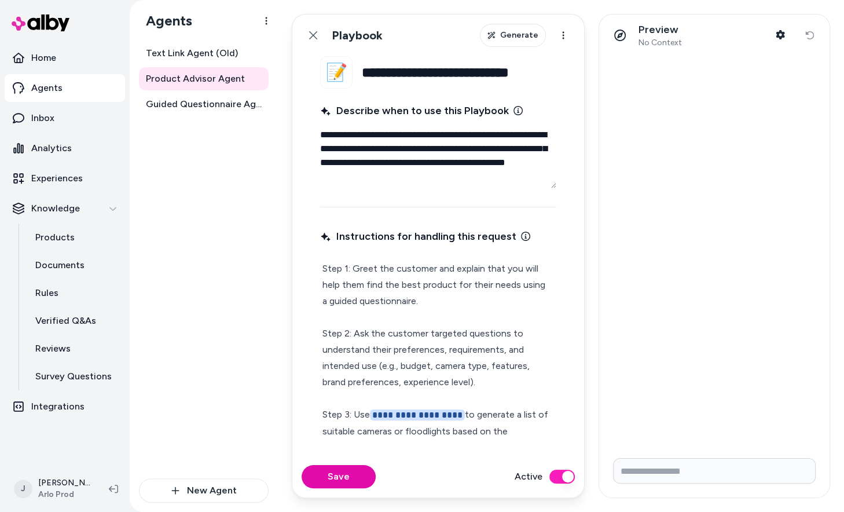
type textarea "*"
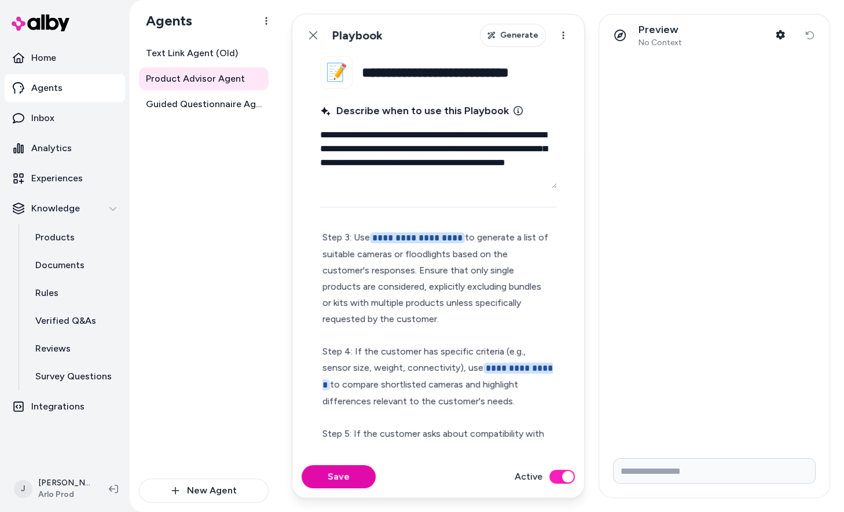
scroll to position [176, 0]
drag, startPoint x: 418, startPoint y: 269, endPoint x: 432, endPoint y: 312, distance: 45.8
click at [432, 312] on p "**********" at bounding box center [438, 378] width 232 height 586
click at [388, 274] on p "**********" at bounding box center [438, 378] width 232 height 586
click at [428, 295] on p "**********" at bounding box center [438, 378] width 232 height 586
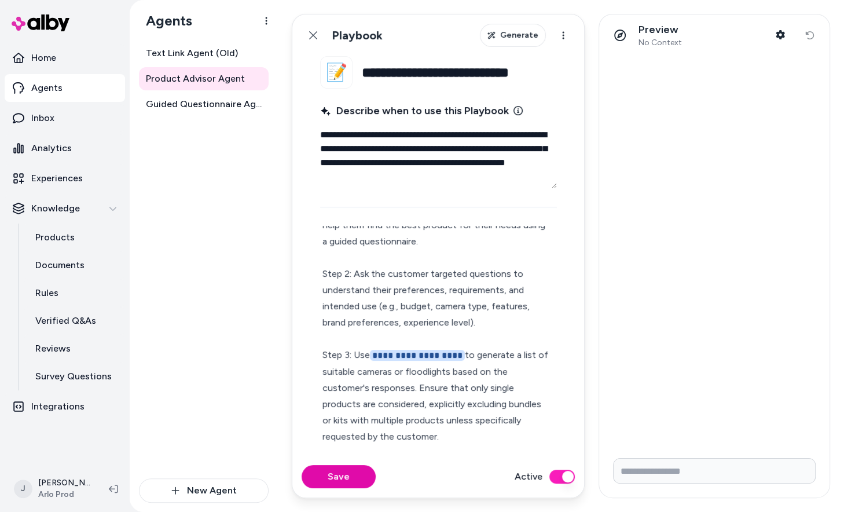
scroll to position [56, 0]
